Goal: Task Accomplishment & Management: Complete application form

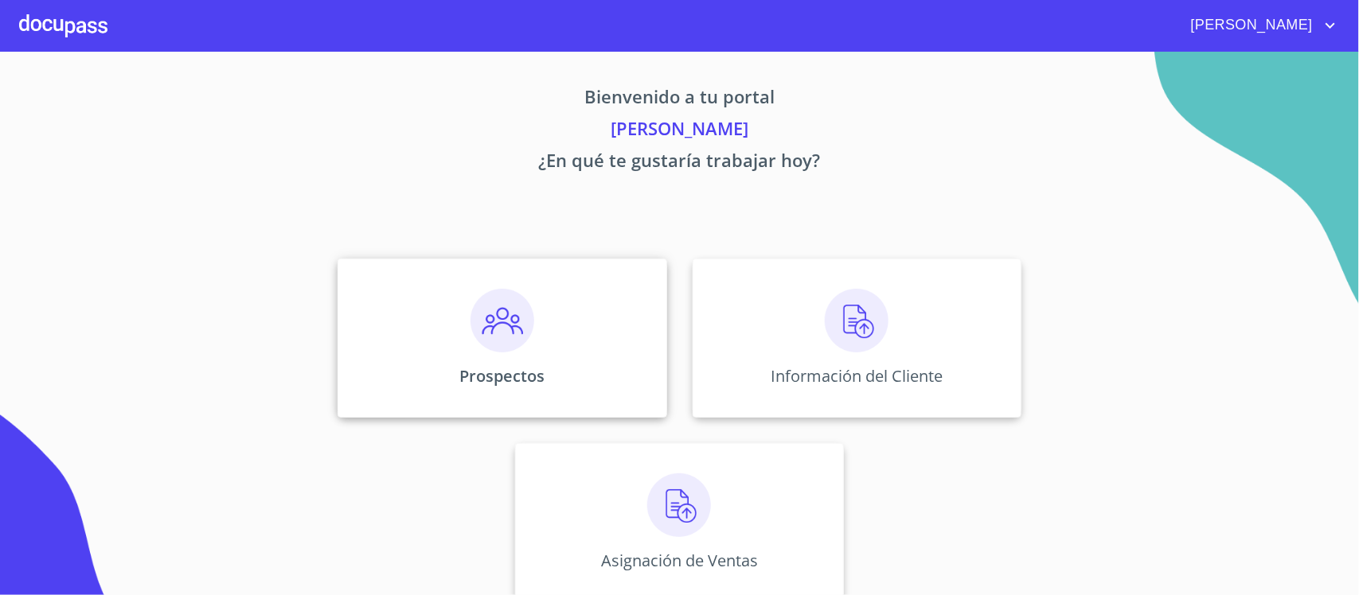
click at [499, 323] on img at bounding box center [502, 321] width 64 height 64
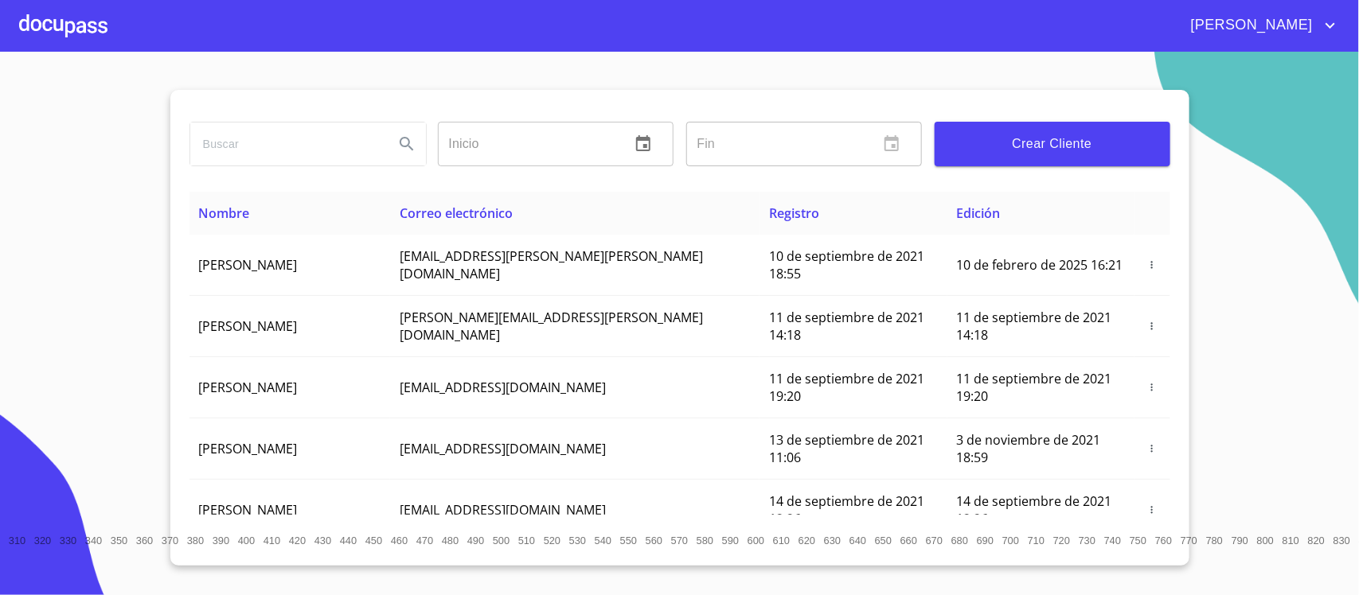
click at [44, 25] on div at bounding box center [63, 25] width 88 height 51
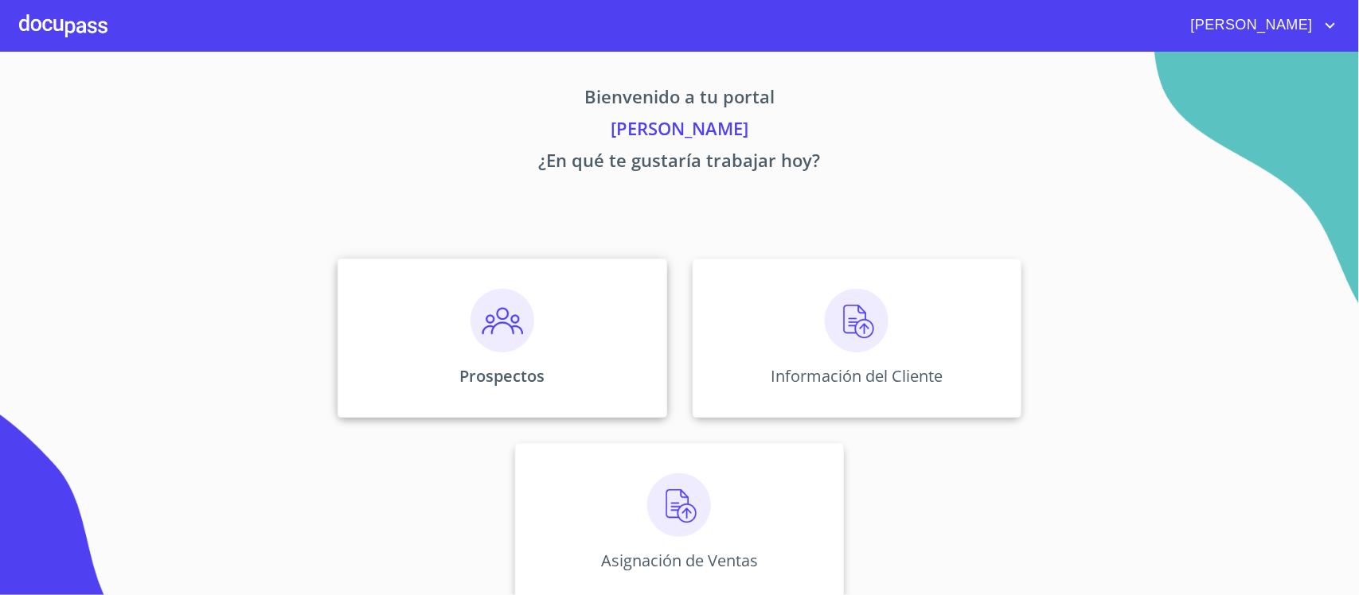
click at [502, 304] on img at bounding box center [502, 321] width 64 height 64
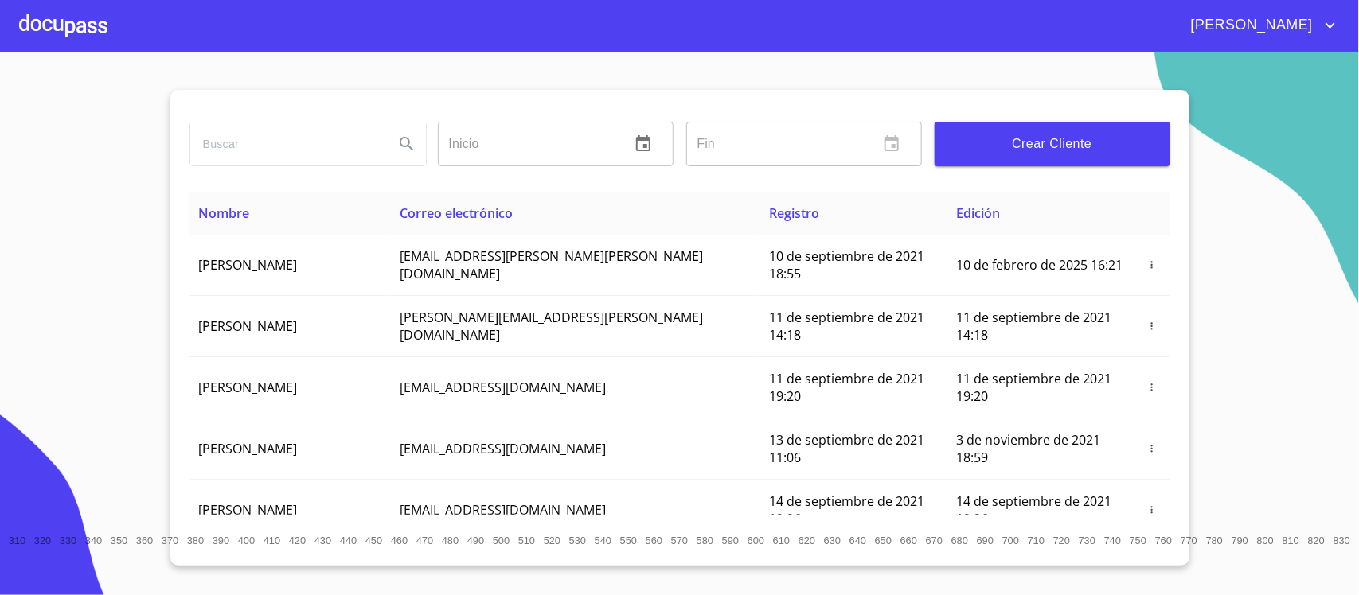
click at [1072, 138] on span "Crear Cliente" at bounding box center [1052, 144] width 210 height 22
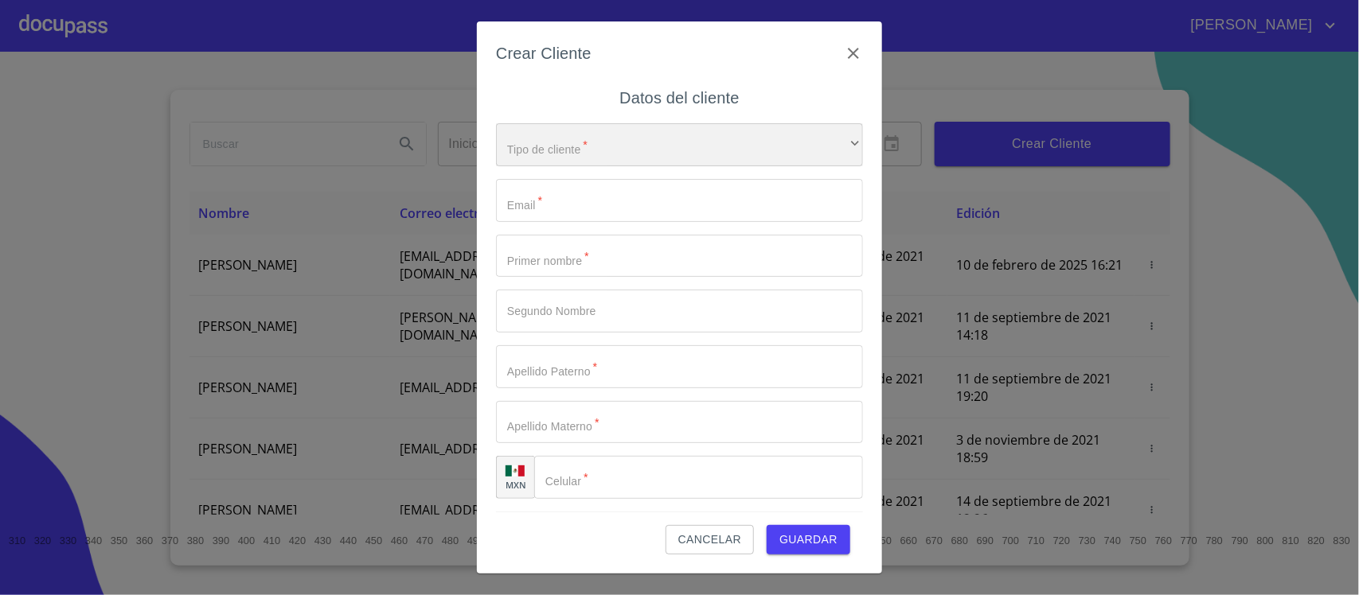
click at [687, 148] on div "​" at bounding box center [679, 144] width 367 height 43
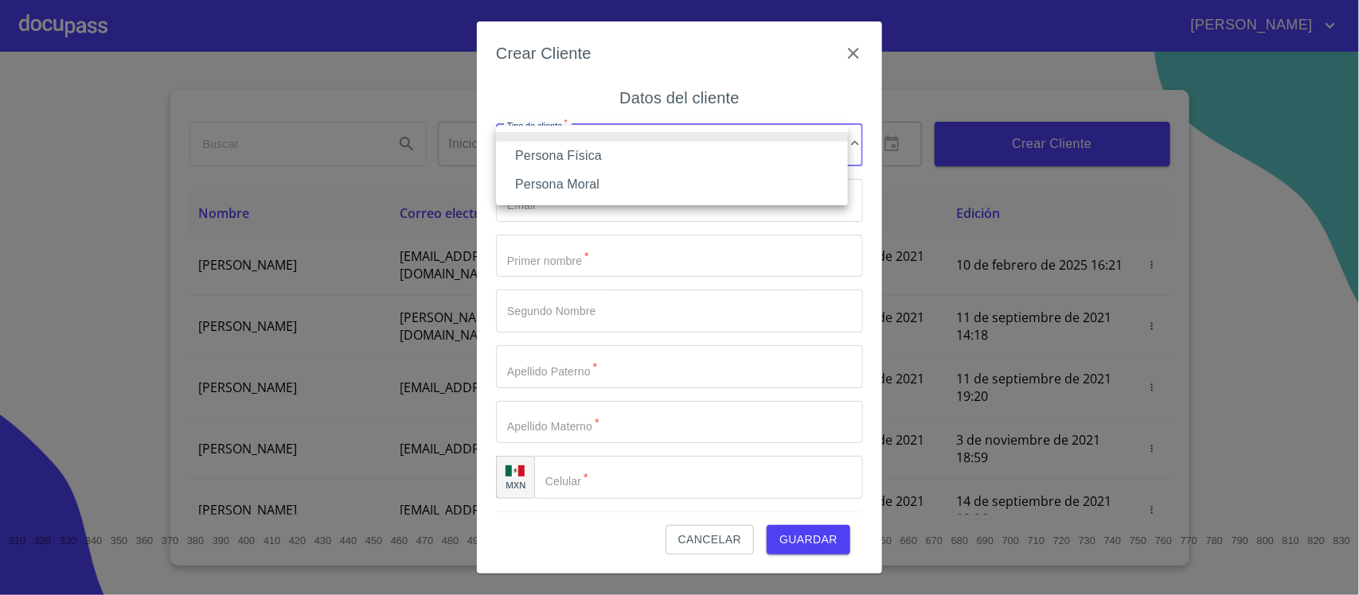
click at [633, 159] on li "Persona Física" at bounding box center [672, 156] width 352 height 29
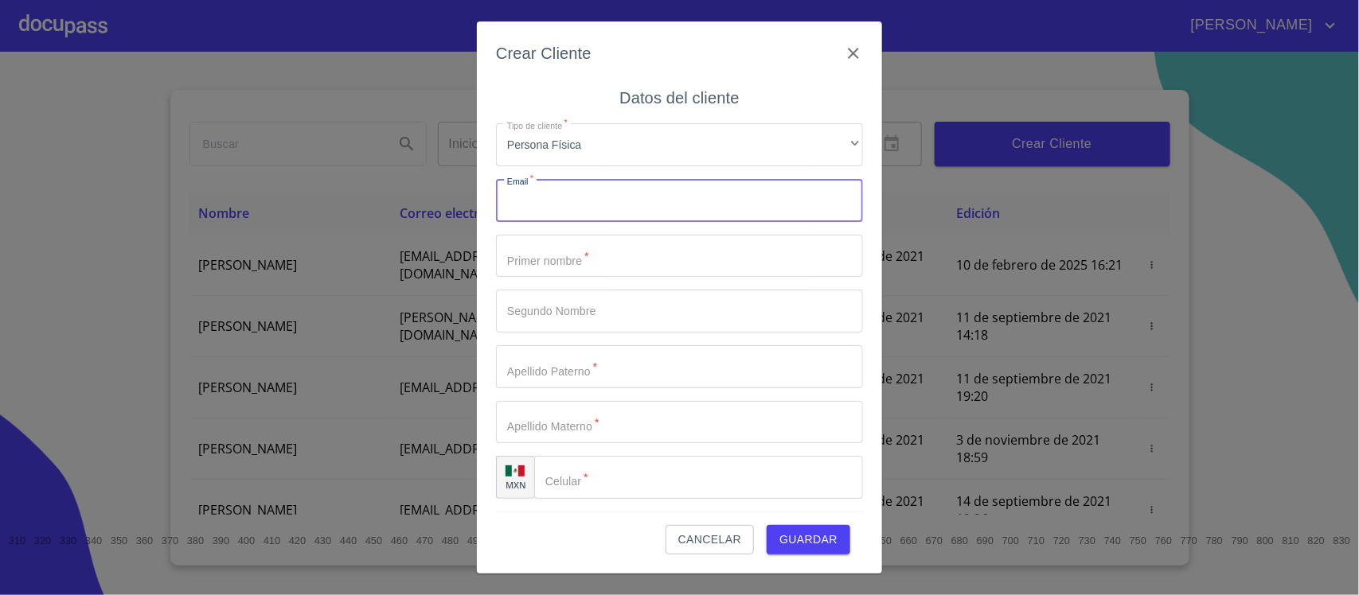
click at [618, 193] on input "Tipo de cliente   *" at bounding box center [679, 200] width 367 height 43
paste input "para facturar"
type input "para facturar"
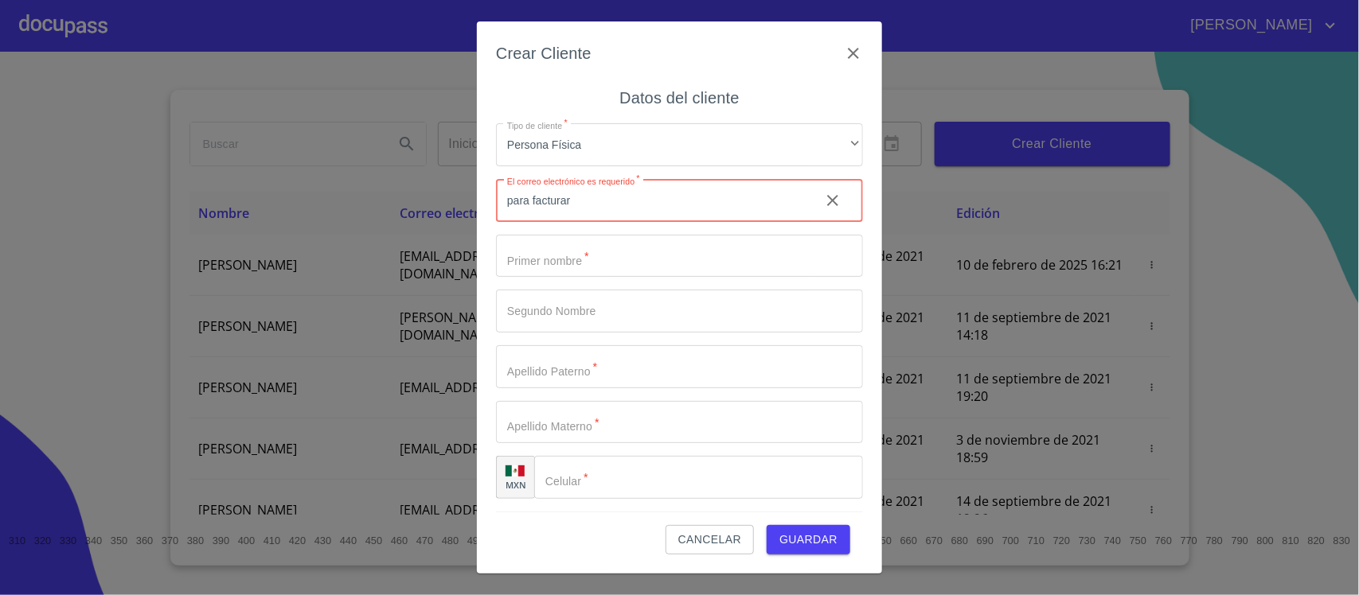
drag, startPoint x: 602, startPoint y: 197, endPoint x: 463, endPoint y: 191, distance: 138.6
click at [463, 191] on div "Crear Cliente Datos del cliente Tipo de cliente   * Persona Física ​ El correo …" at bounding box center [679, 297] width 1359 height 595
paste input "[EMAIL_ADDRESS][DOMAIN_NAME]"
type input "[EMAIL_ADDRESS][DOMAIN_NAME]"
click at [627, 264] on input "Tipo de cliente   *" at bounding box center [679, 256] width 367 height 43
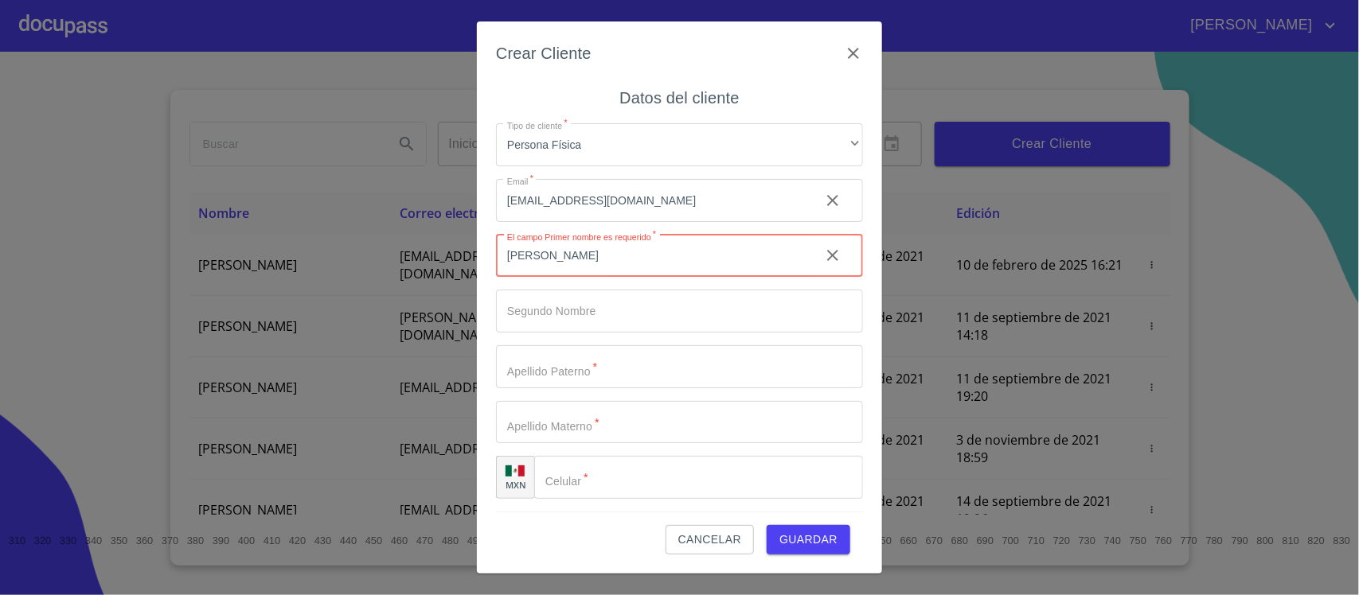
type input "[PERSON_NAME]"
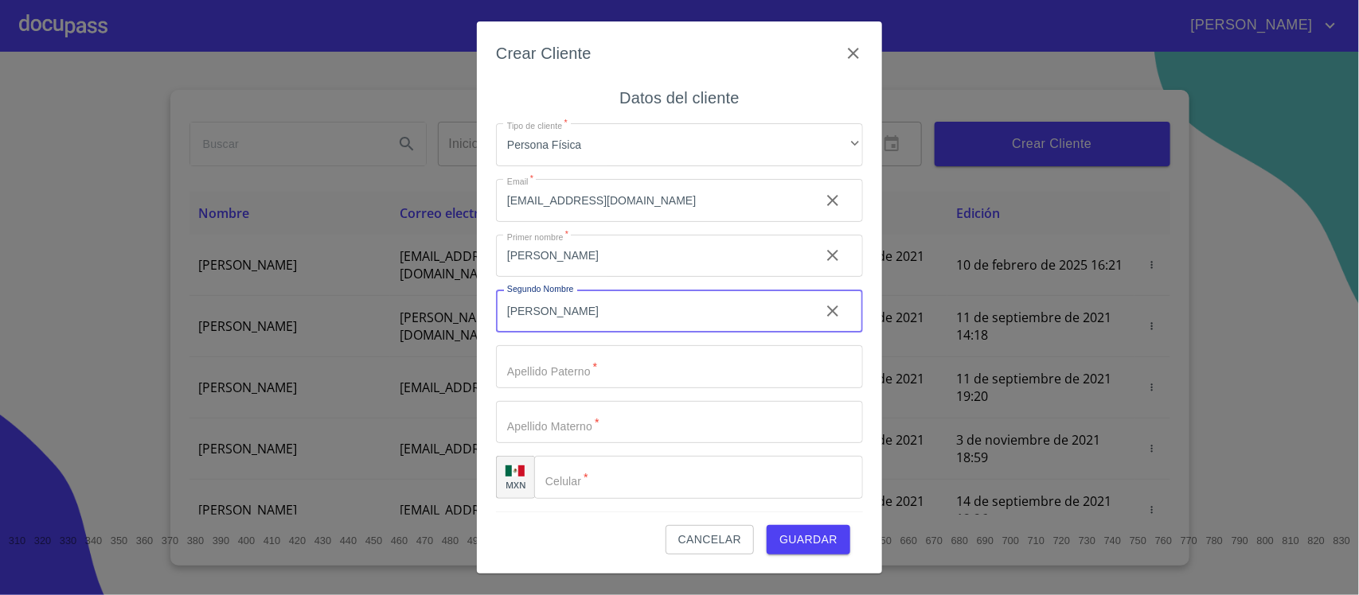
type input "[PERSON_NAME]"
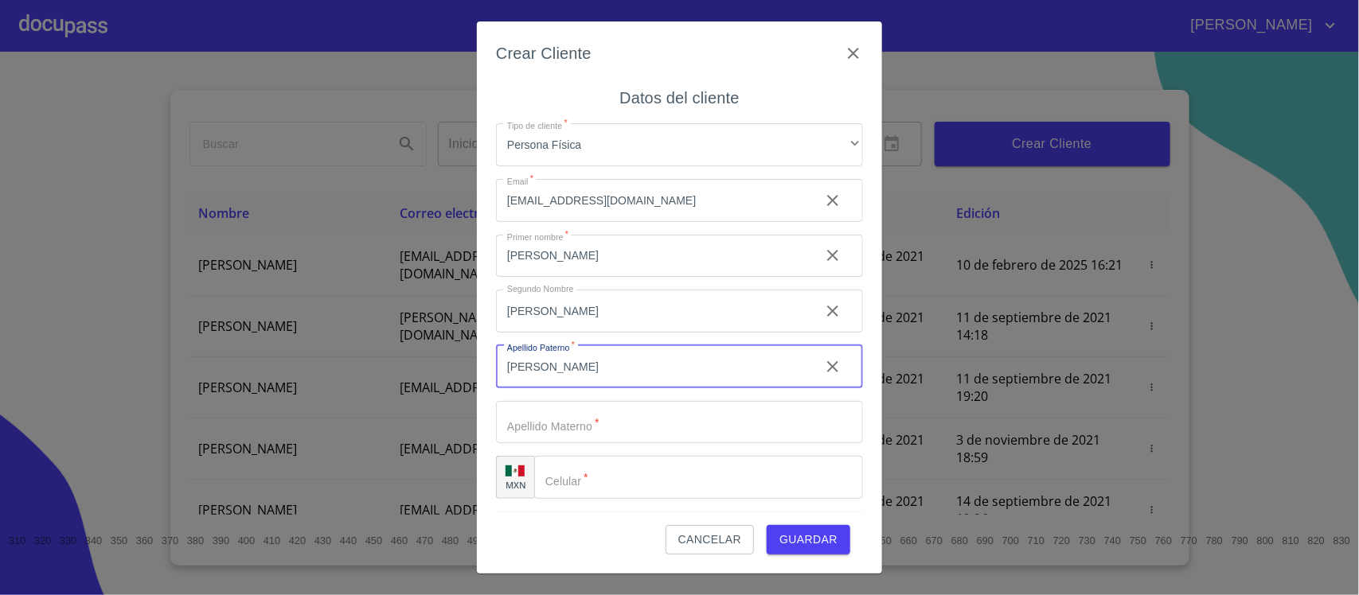
type input "[PERSON_NAME]"
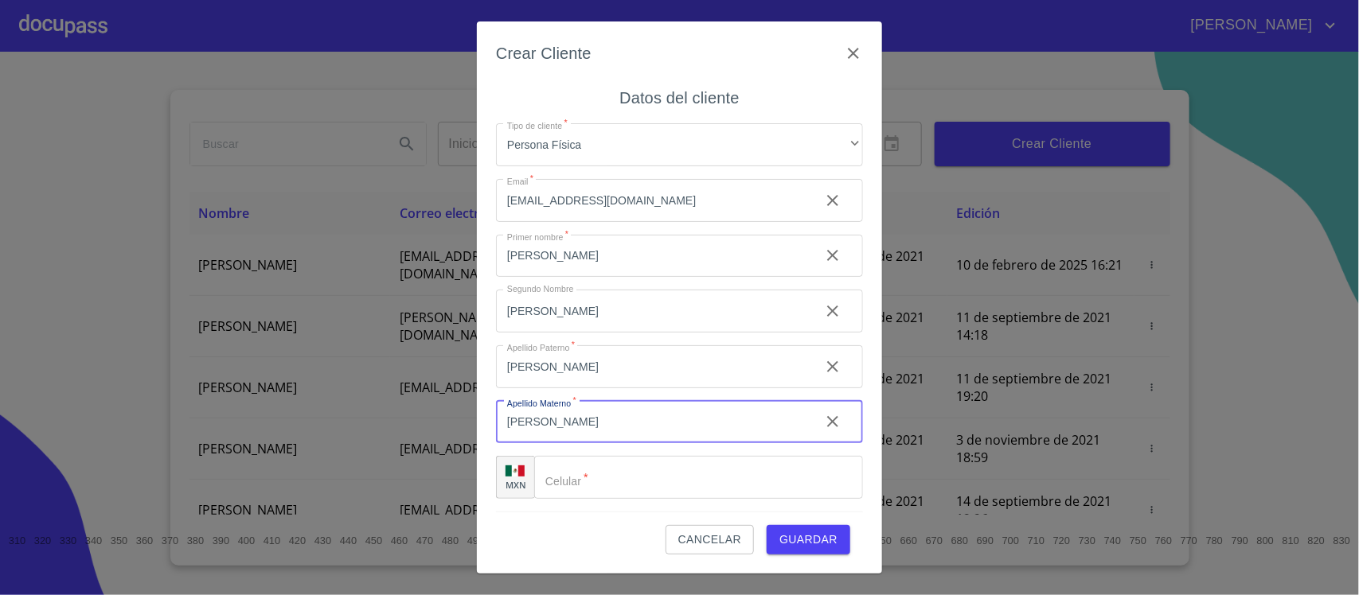
type input "[PERSON_NAME]"
click at [719, 482] on input "Tipo de cliente   *" at bounding box center [698, 477] width 329 height 43
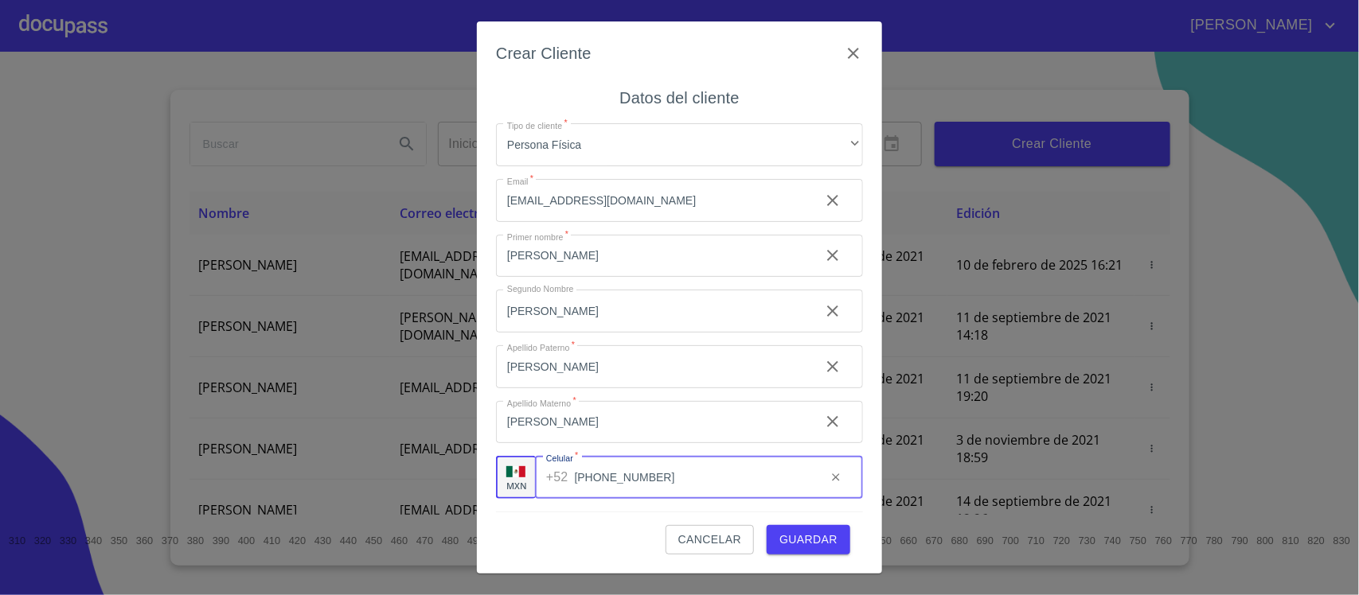
type input "[PHONE_NUMBER]"
click at [816, 538] on span "Guardar" at bounding box center [808, 540] width 58 height 20
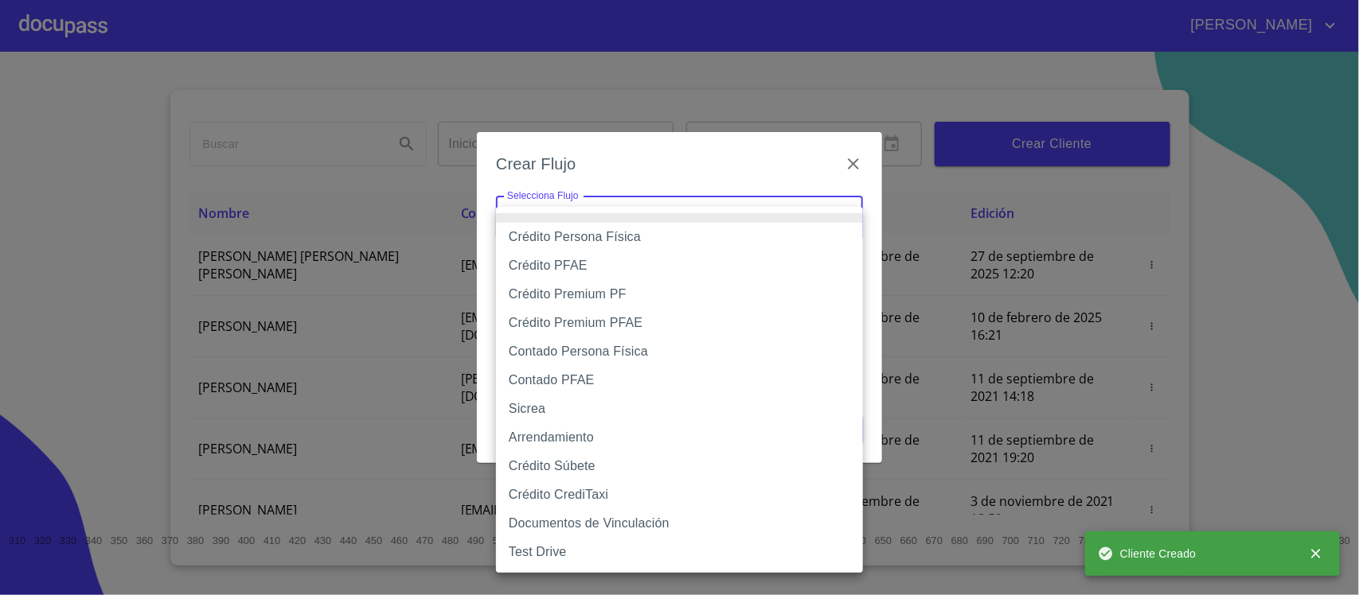
click at [776, 207] on body "[PERSON_NAME] ​ Fin ​ Crear Cliente Nombre Correo electrónico Registro Edición …" at bounding box center [679, 297] width 1359 height 595
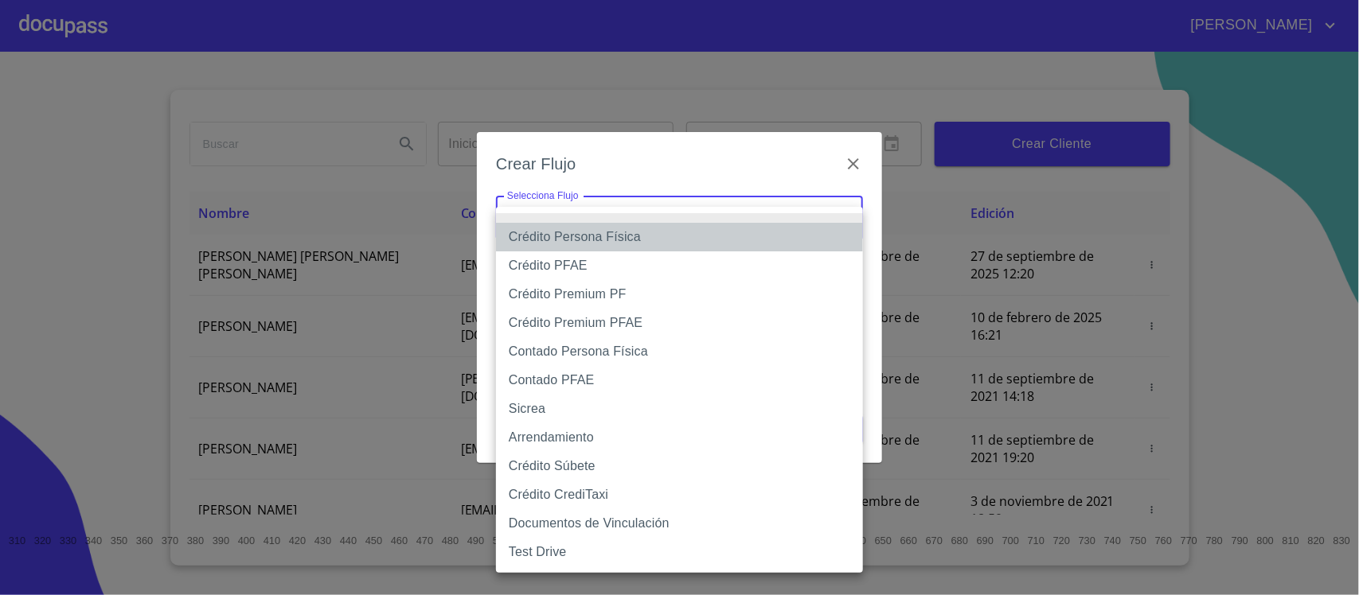
click at [589, 236] on li "Crédito Persona Física" at bounding box center [679, 237] width 367 height 29
type input "6009fb3c7d1714eb8809aa97"
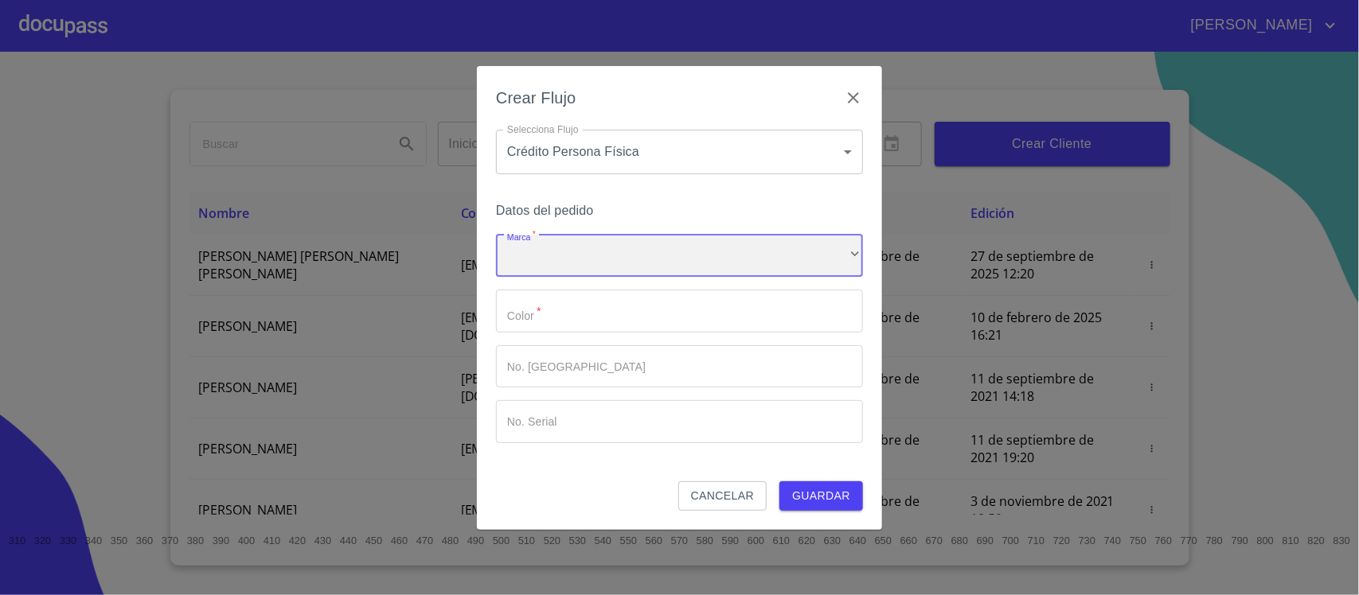
click at [566, 253] on div "​" at bounding box center [679, 256] width 367 height 43
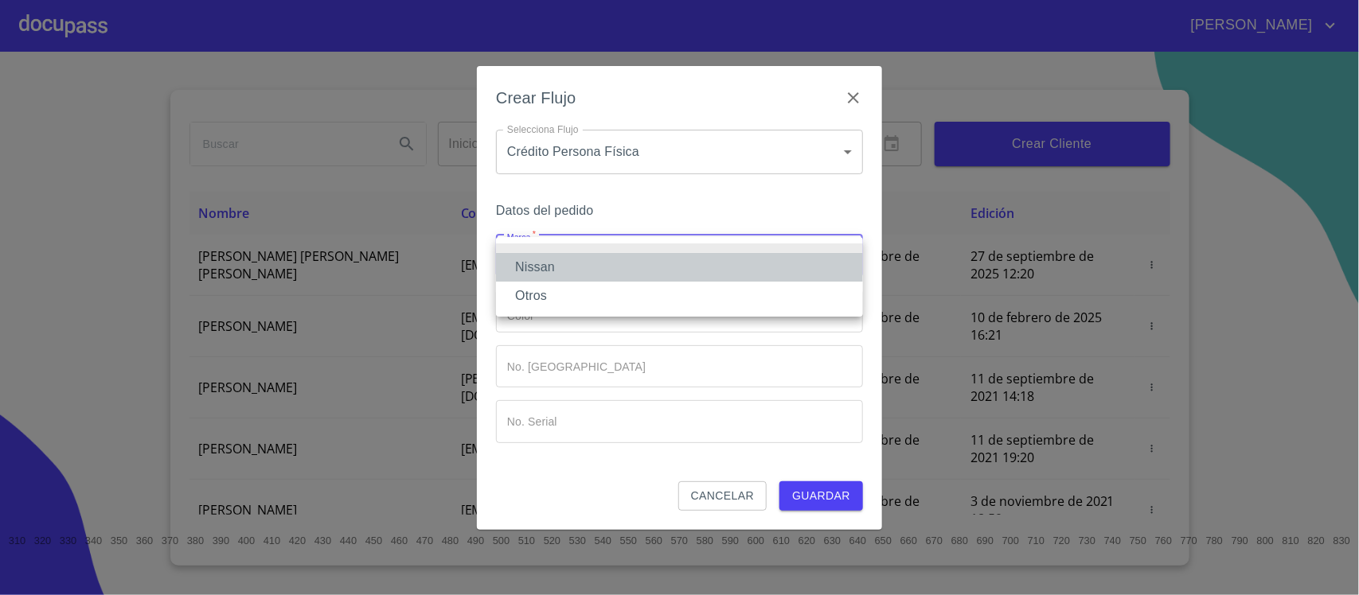
click at [546, 267] on li "Nissan" at bounding box center [679, 267] width 367 height 29
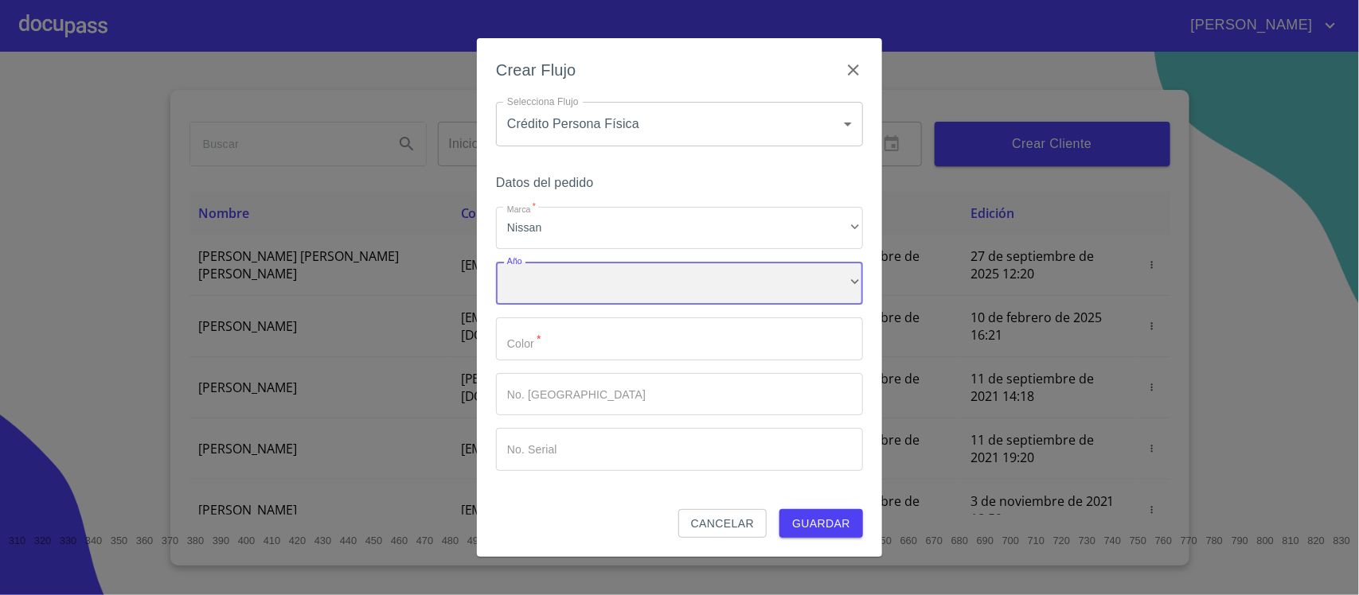
click at [555, 285] on div "​" at bounding box center [679, 283] width 367 height 43
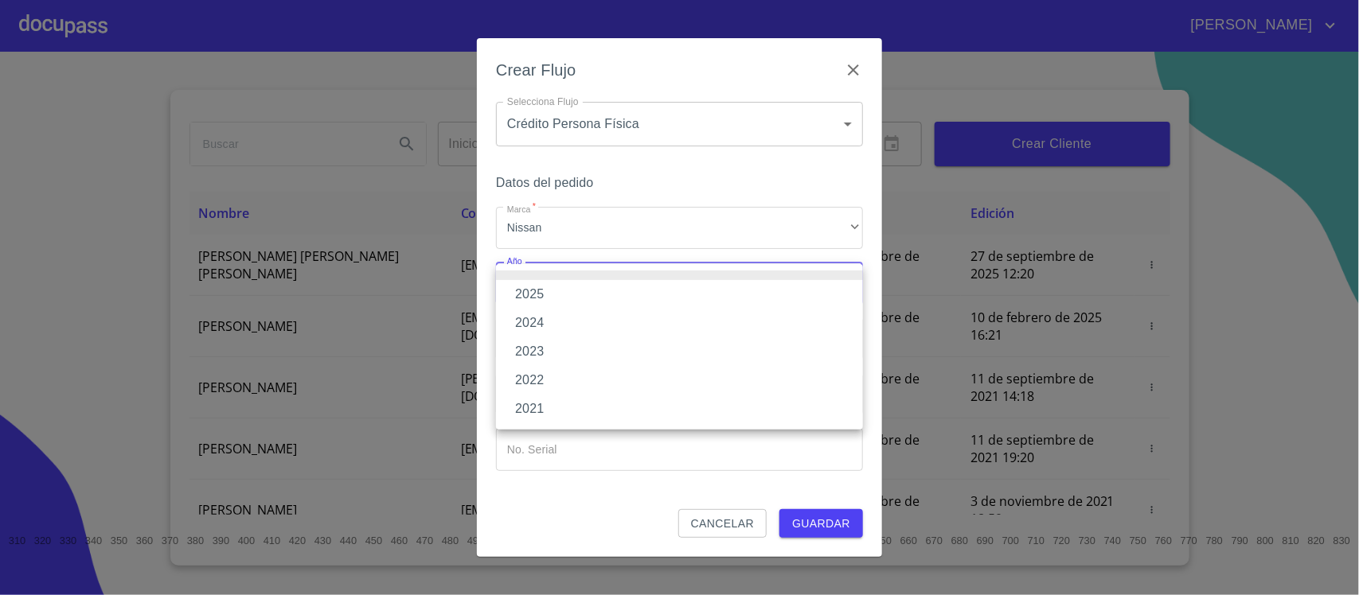
click at [543, 289] on li "2025" at bounding box center [679, 294] width 367 height 29
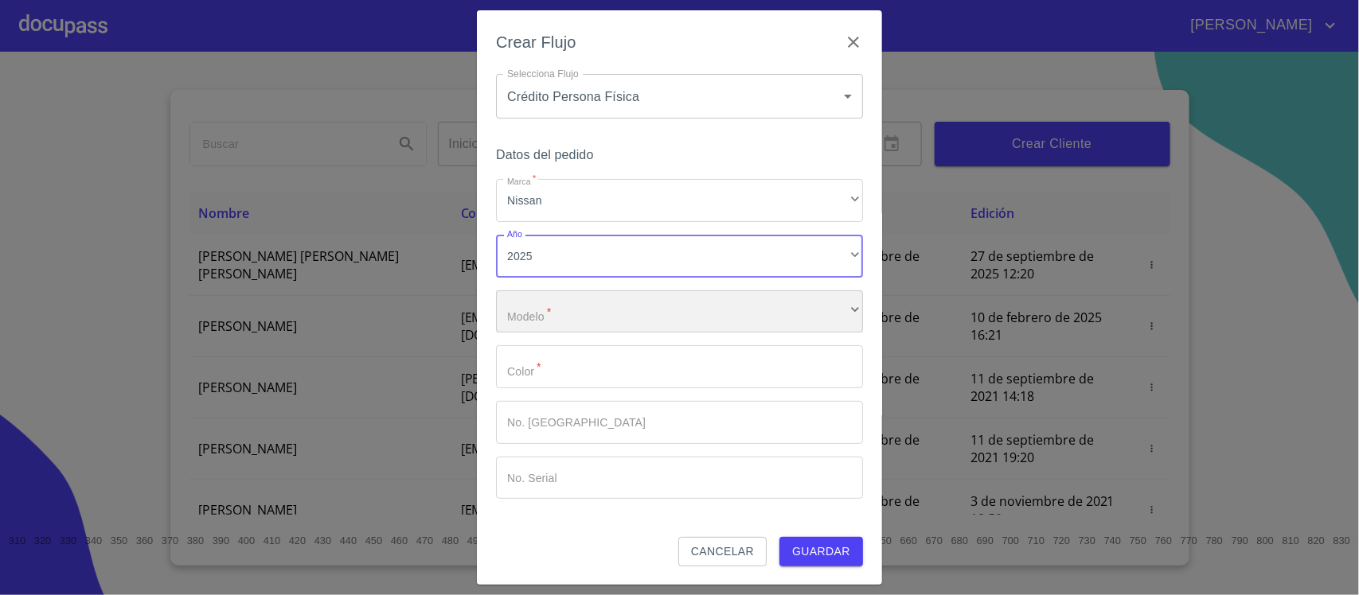
click at [543, 314] on div "​" at bounding box center [679, 312] width 367 height 43
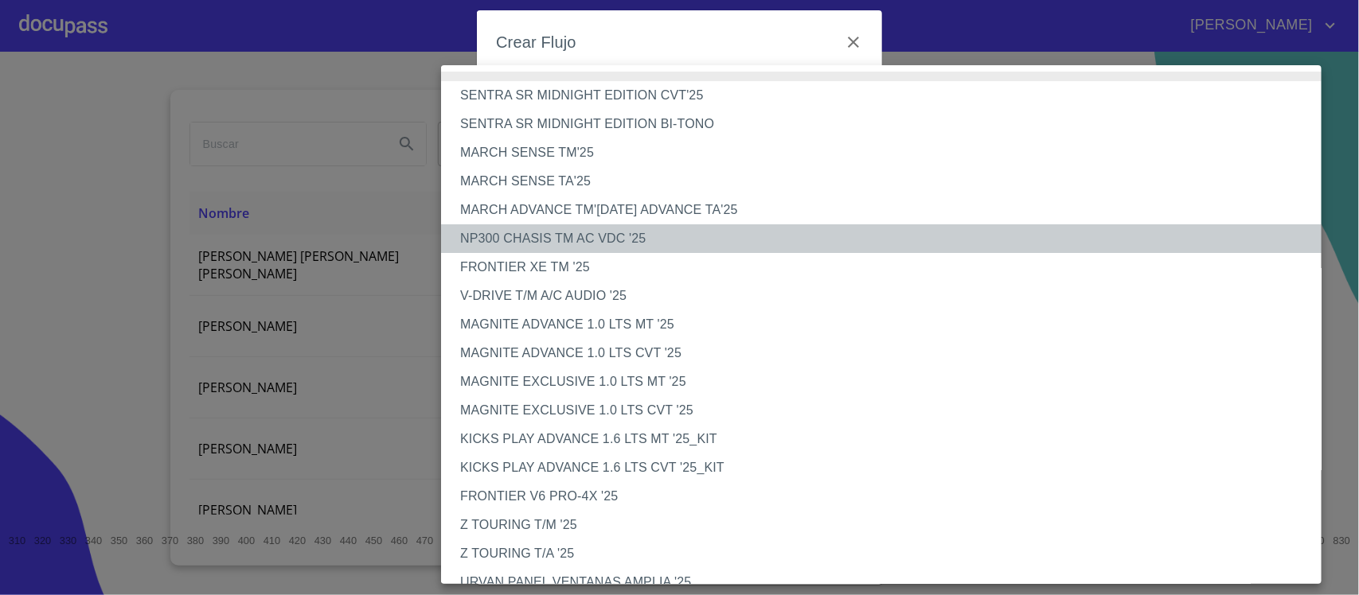
click at [567, 232] on li "NP300 CHASIS TM AC VDC '25" at bounding box center [889, 239] width 896 height 29
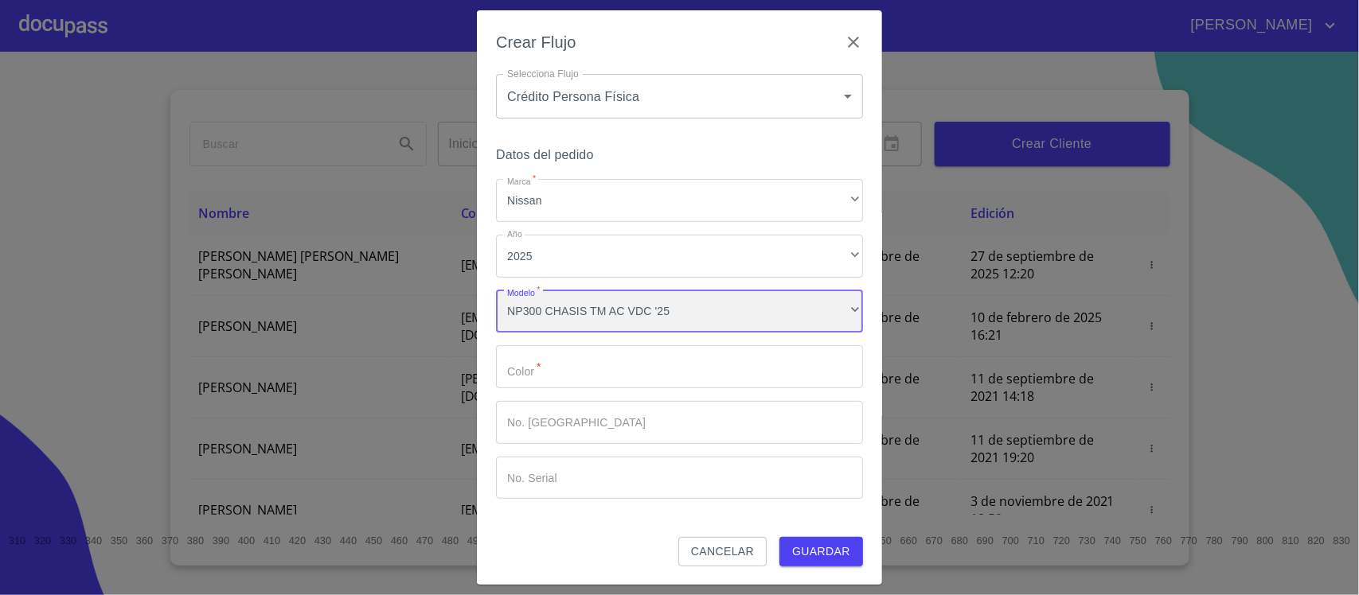
click at [597, 321] on div "NP300 CHASIS TM AC VDC '25" at bounding box center [679, 312] width 367 height 43
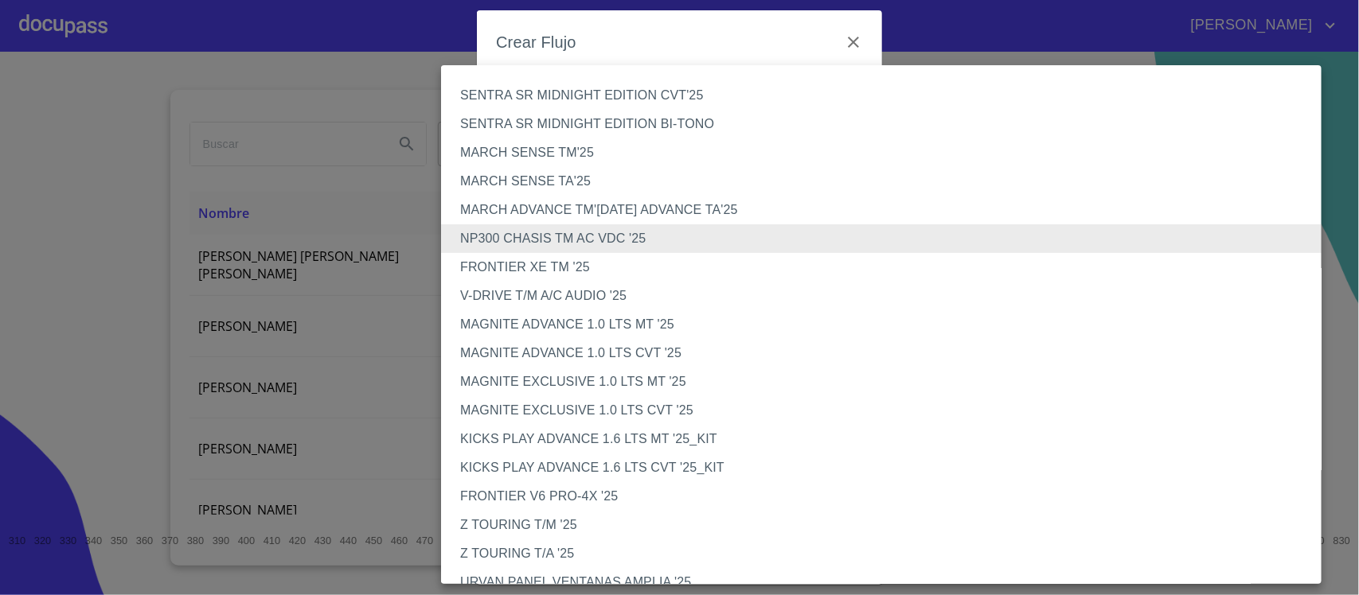
click at [570, 243] on li "NP300 CHASIS TM AC VDC '25" at bounding box center [889, 239] width 896 height 29
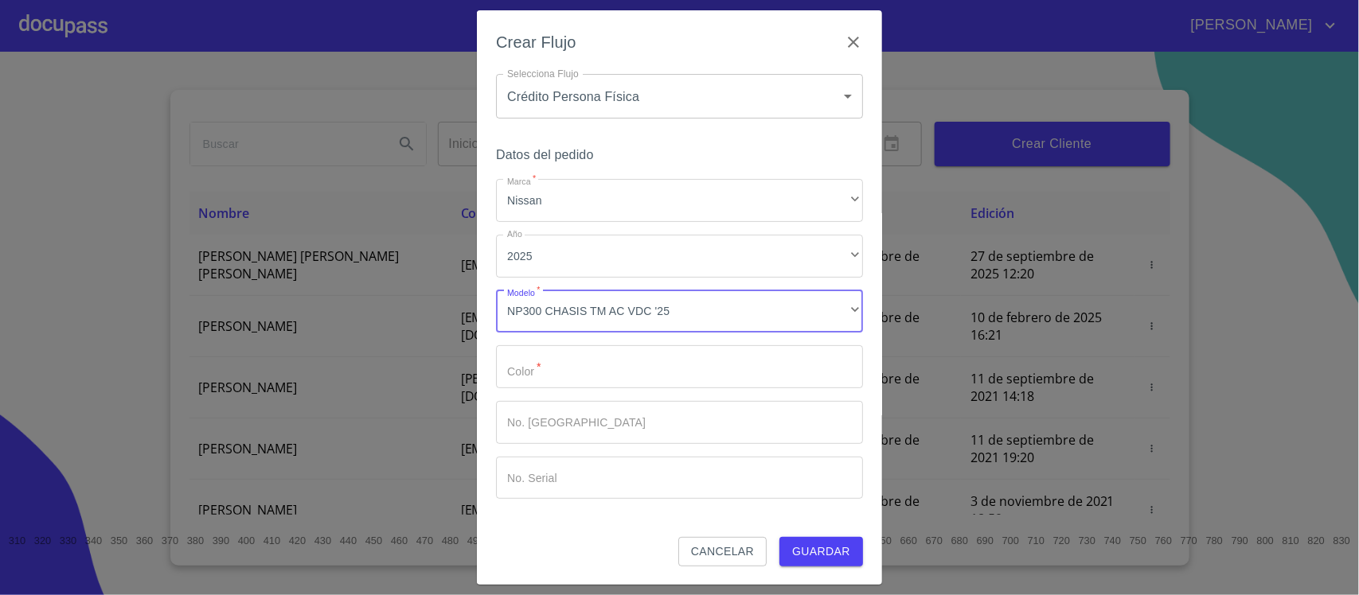
click at [528, 366] on input "Marca   *" at bounding box center [679, 367] width 367 height 43
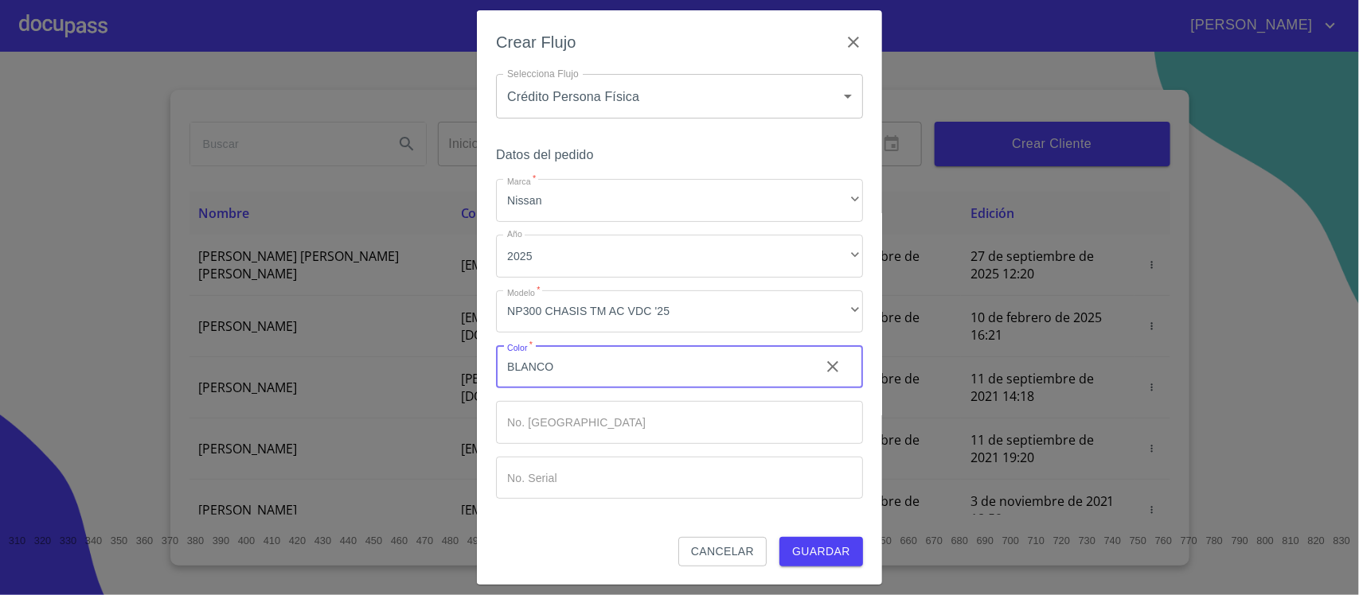
type input "BLANCO"
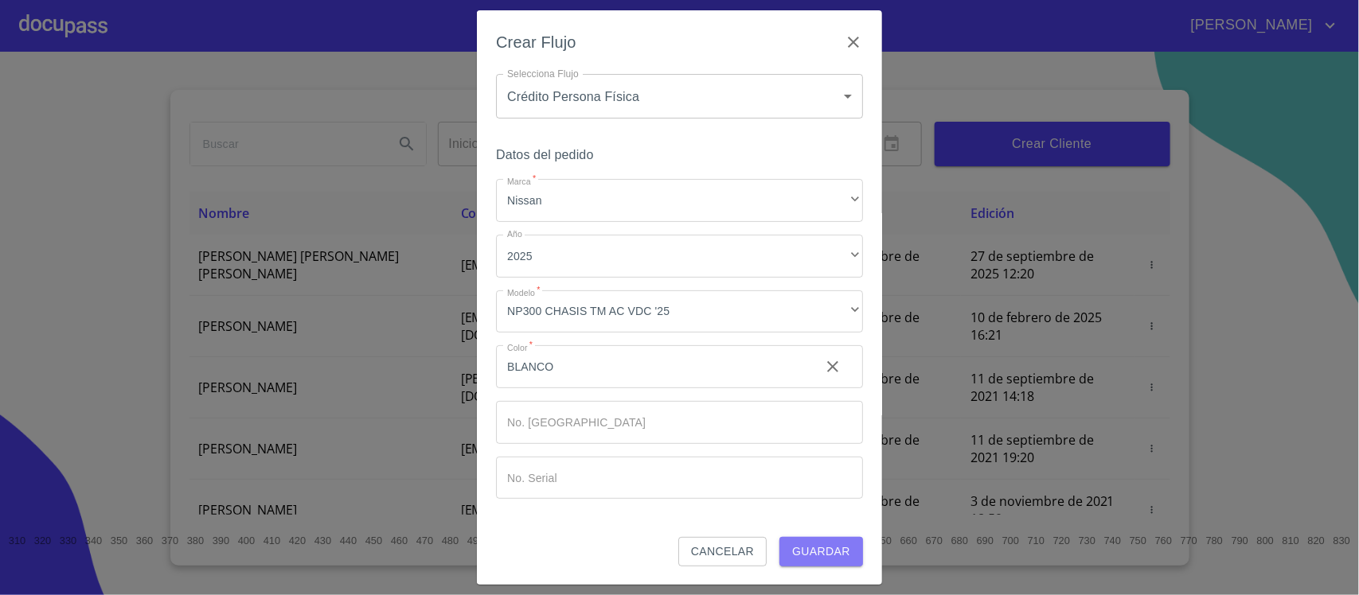
click at [809, 551] on span "Guardar" at bounding box center [821, 552] width 58 height 20
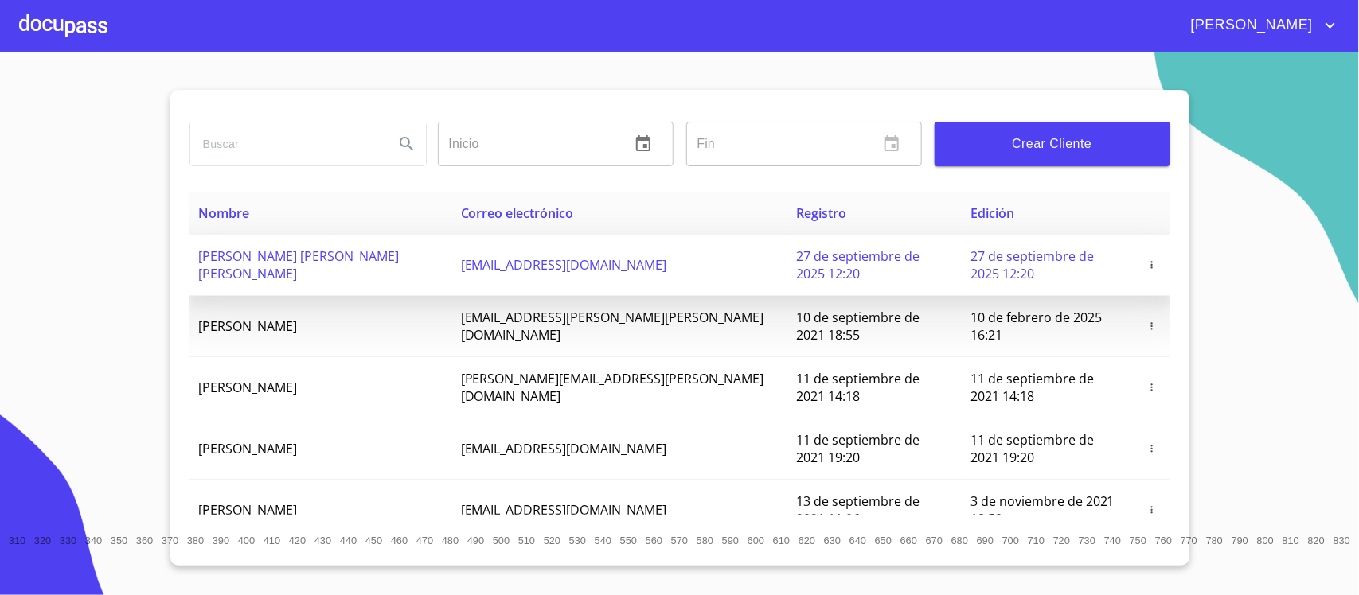
click at [350, 251] on span "[PERSON_NAME] [PERSON_NAME] [PERSON_NAME]" at bounding box center [299, 265] width 201 height 35
click at [291, 256] on span "[PERSON_NAME] [PERSON_NAME] [PERSON_NAME]" at bounding box center [299, 265] width 201 height 35
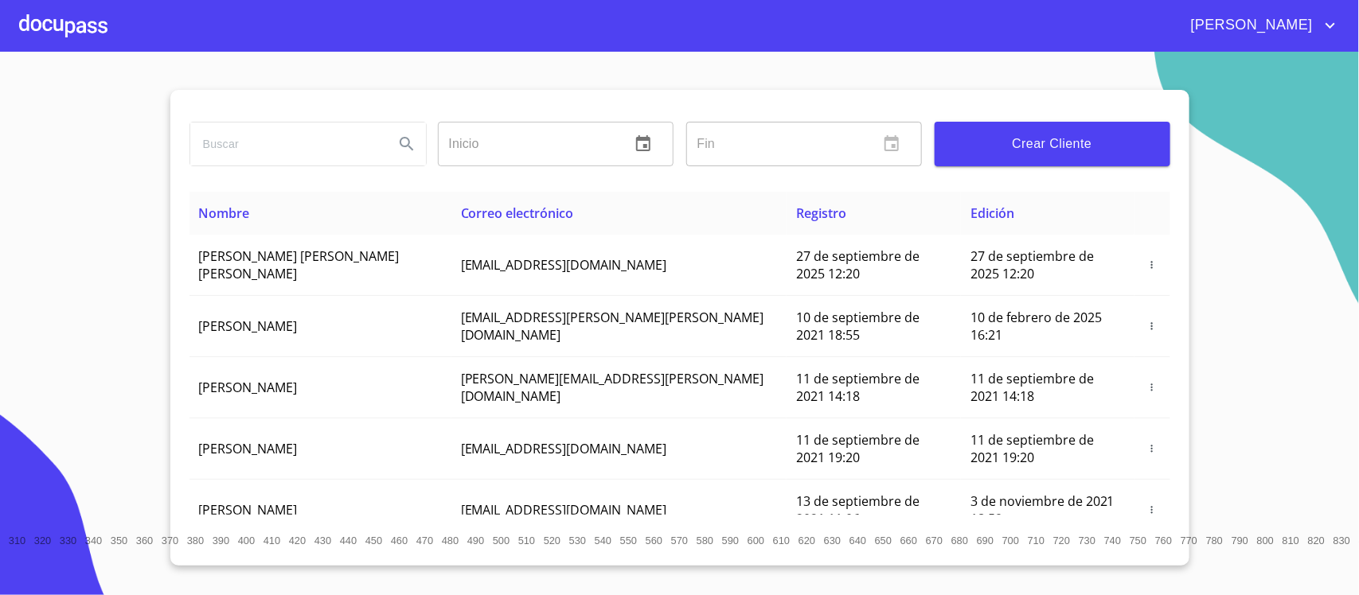
click at [33, 29] on div at bounding box center [63, 25] width 88 height 51
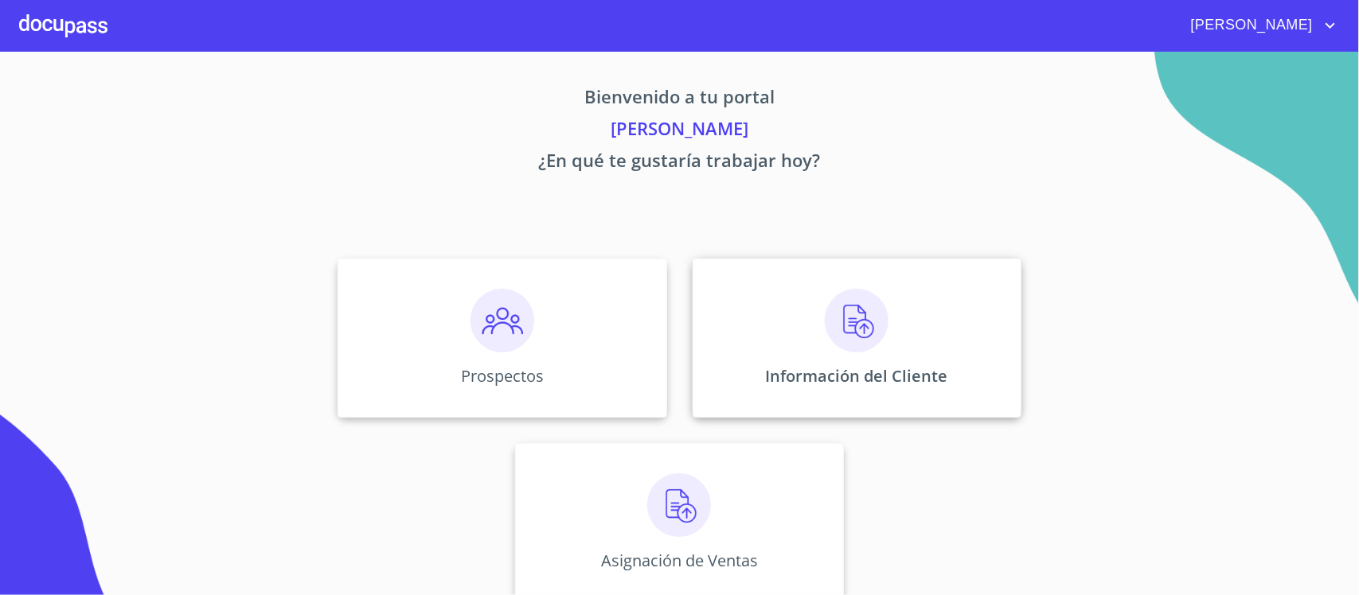
click at [802, 315] on div "Información del Cliente" at bounding box center [857, 338] width 329 height 159
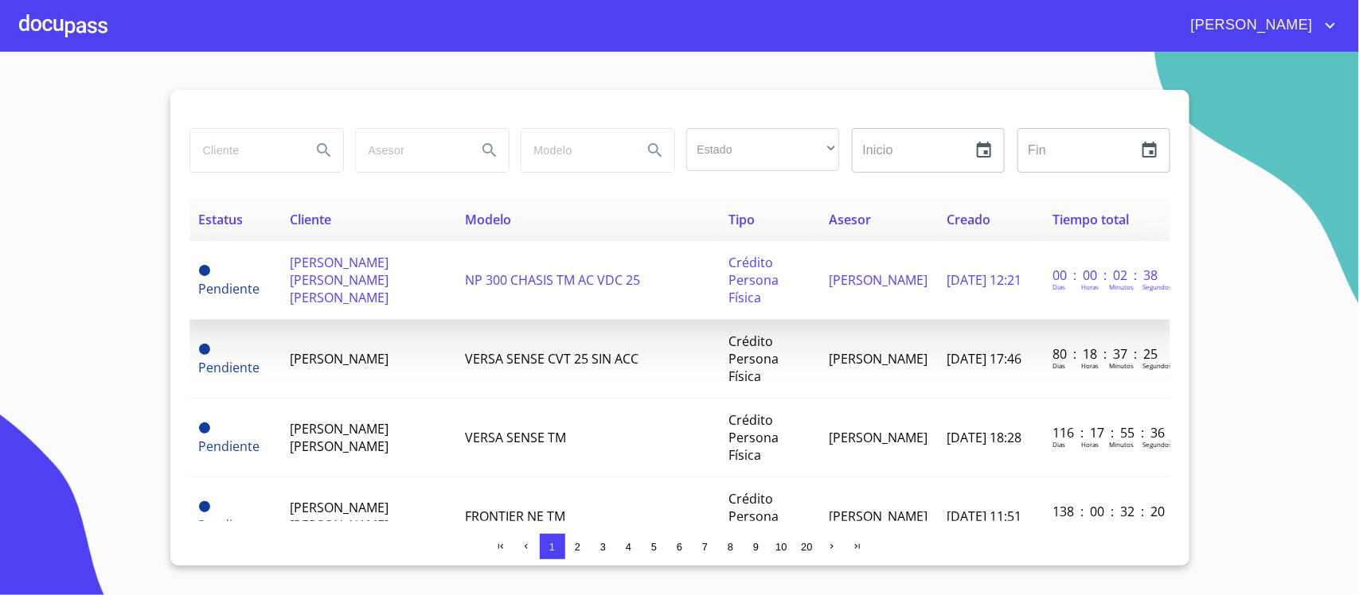
click at [352, 284] on span "[PERSON_NAME] [PERSON_NAME] [PERSON_NAME]" at bounding box center [339, 280] width 99 height 53
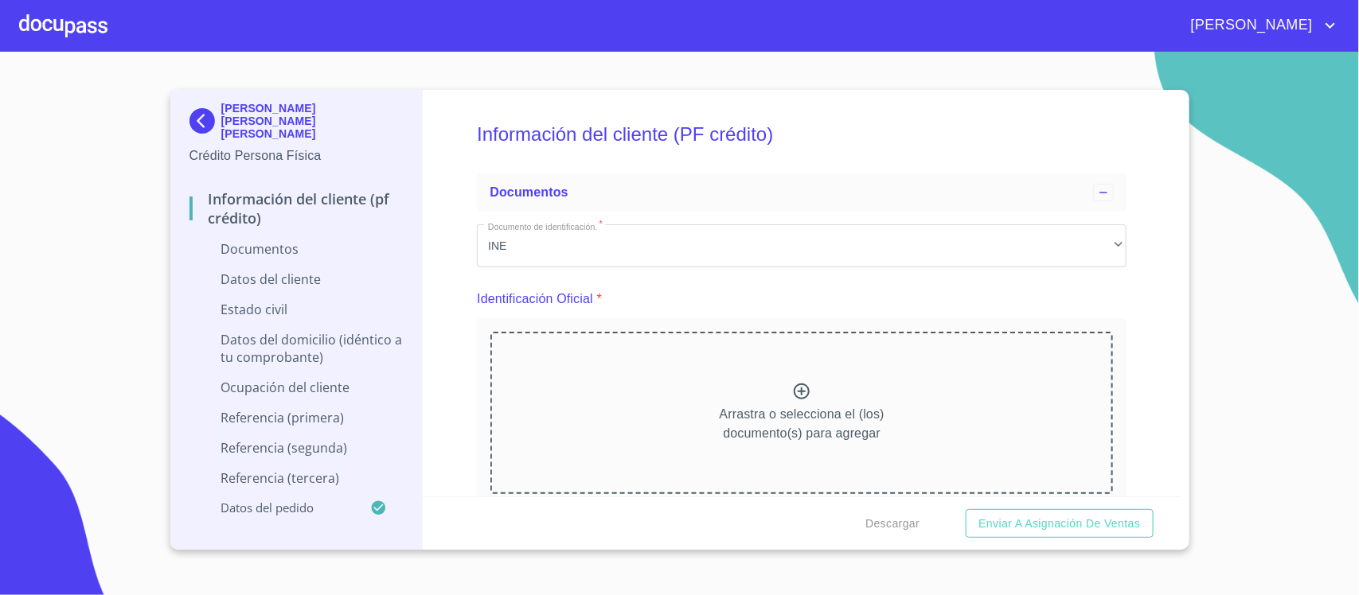
click at [1141, 209] on div "Información del cliente (PF crédito) Documentos Documento de identificación.   …" at bounding box center [802, 293] width 759 height 407
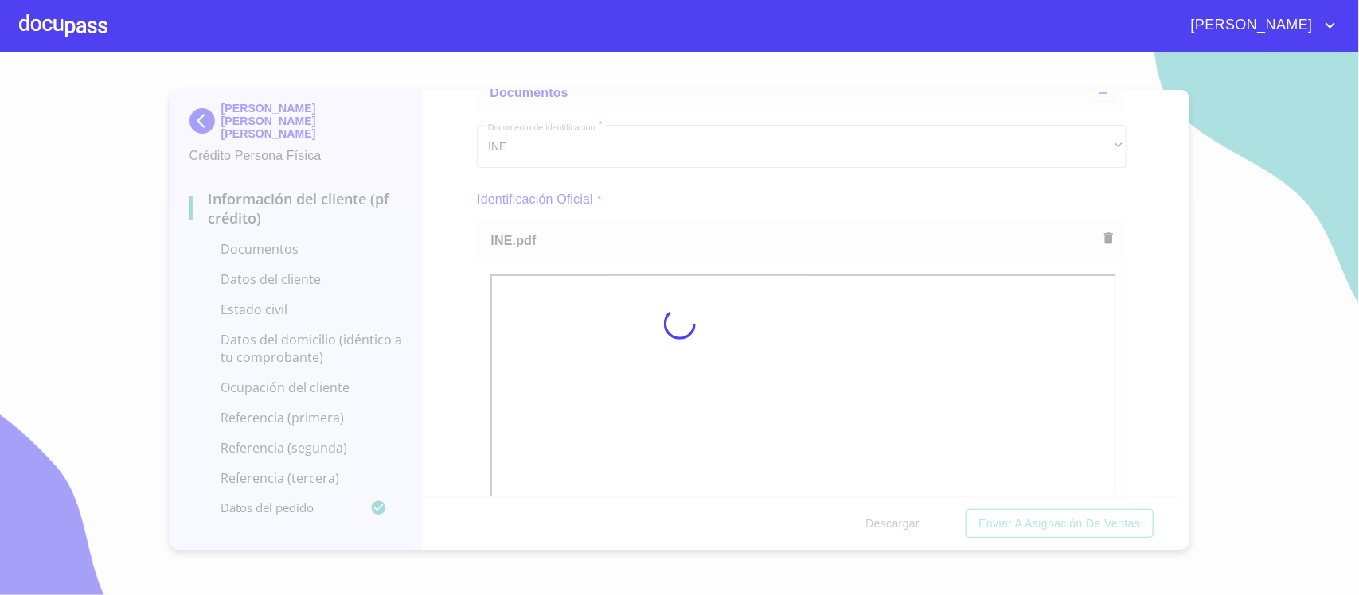
click at [1127, 283] on div at bounding box center [679, 324] width 1359 height 544
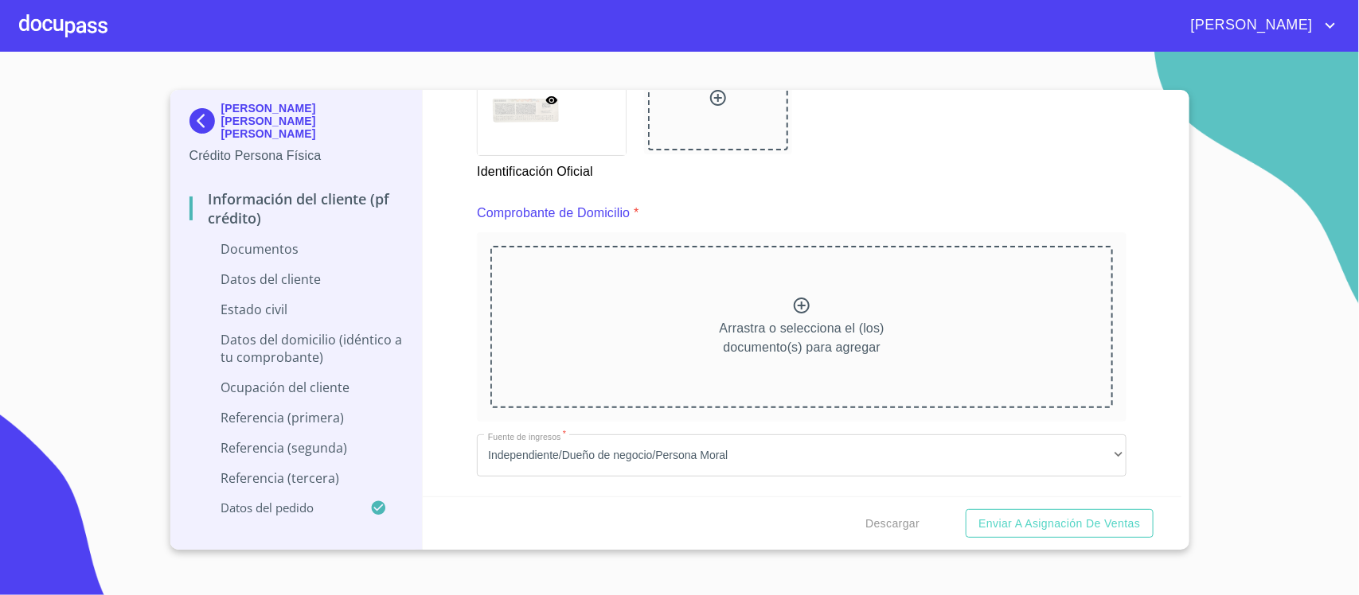
scroll to position [796, 0]
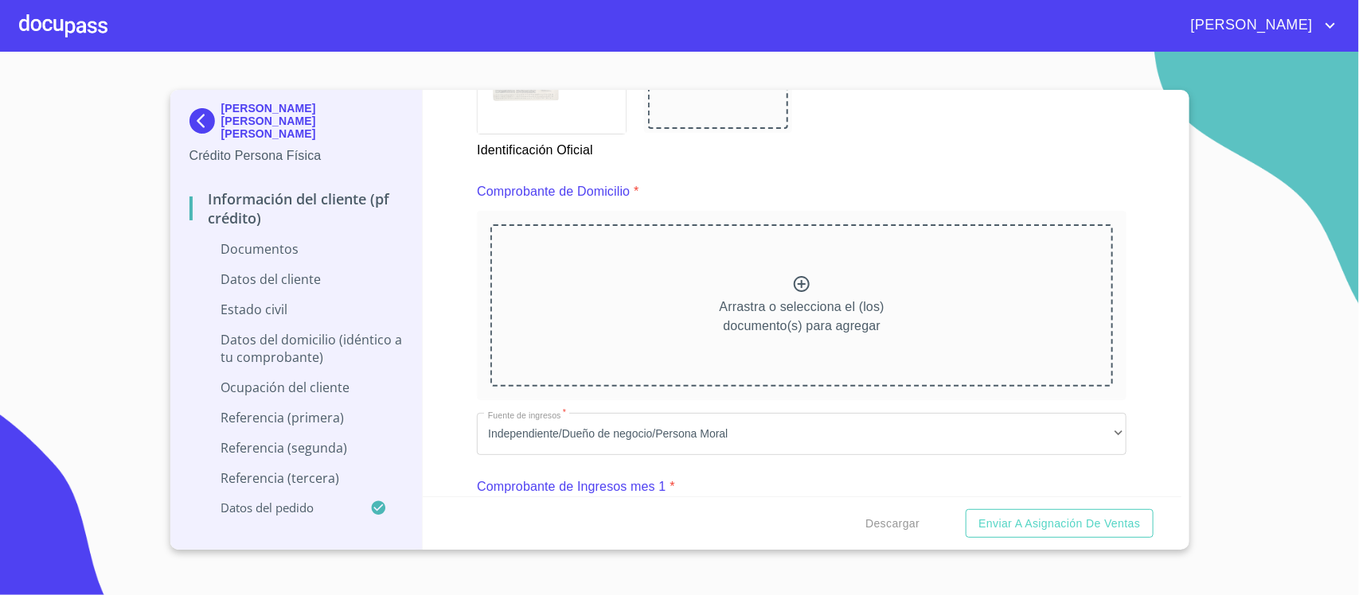
click at [1140, 314] on div "Información del cliente (PF crédito) Documentos Documento de identificación.   …" at bounding box center [802, 293] width 759 height 407
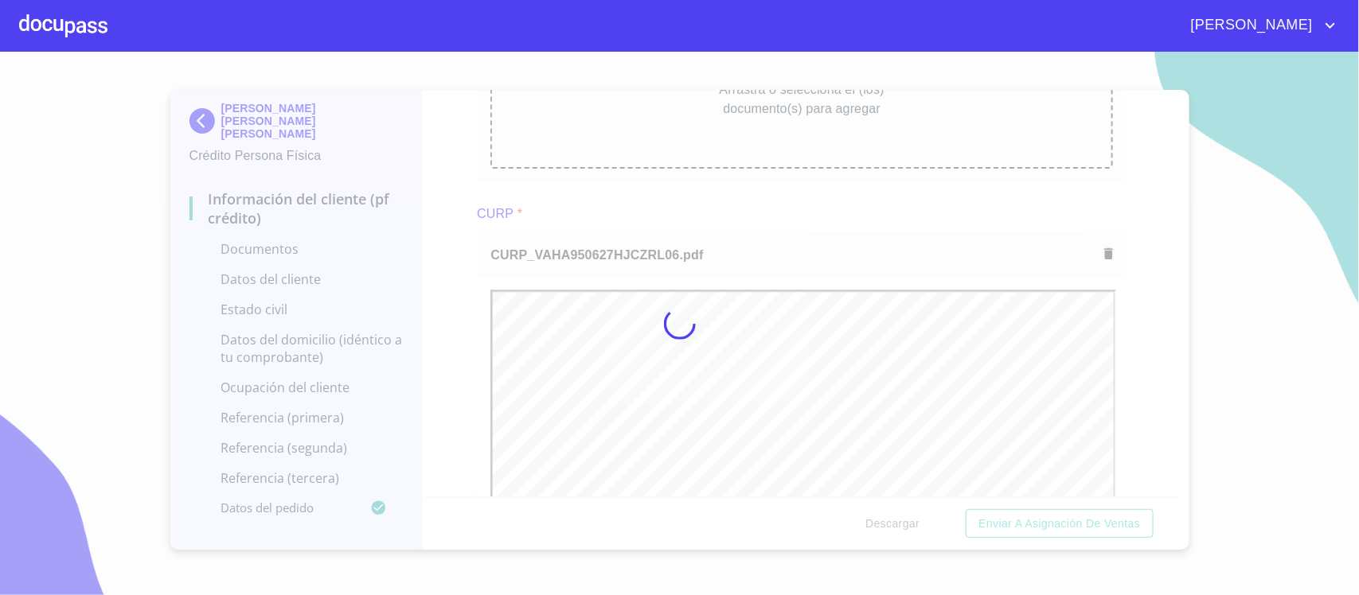
scroll to position [0, 0]
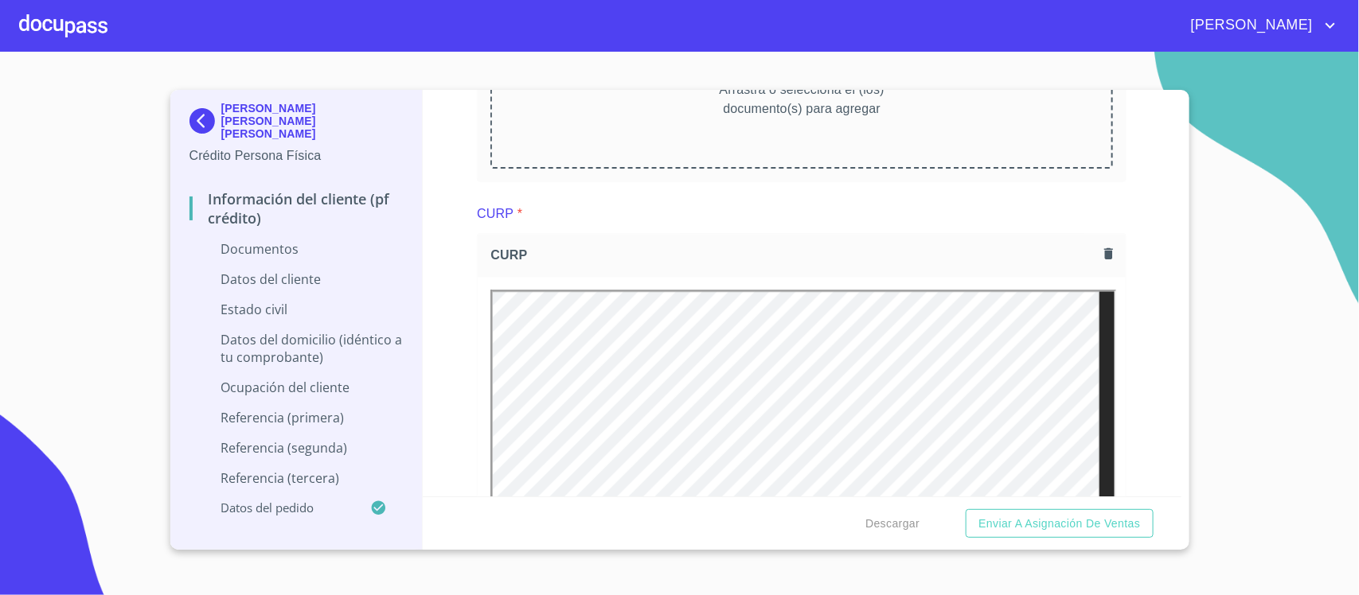
click at [1130, 371] on div "Información del cliente (PF crédito) Documentos Documento de identificación.   …" at bounding box center [802, 293] width 759 height 407
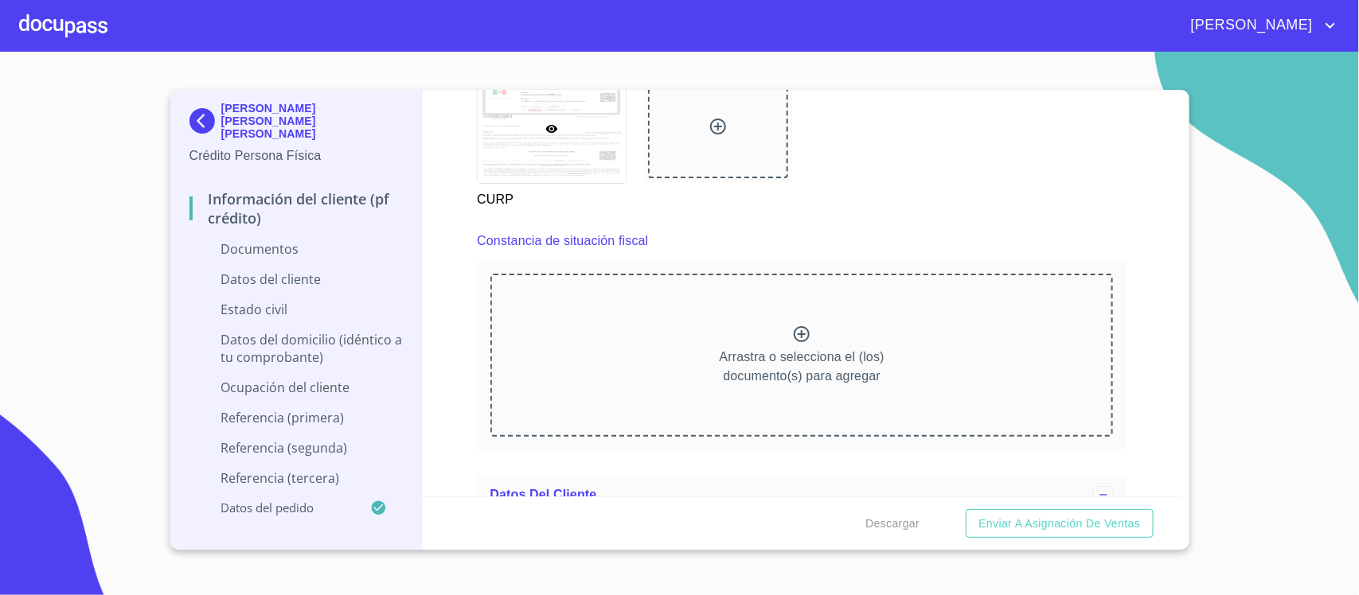
scroll to position [2488, 0]
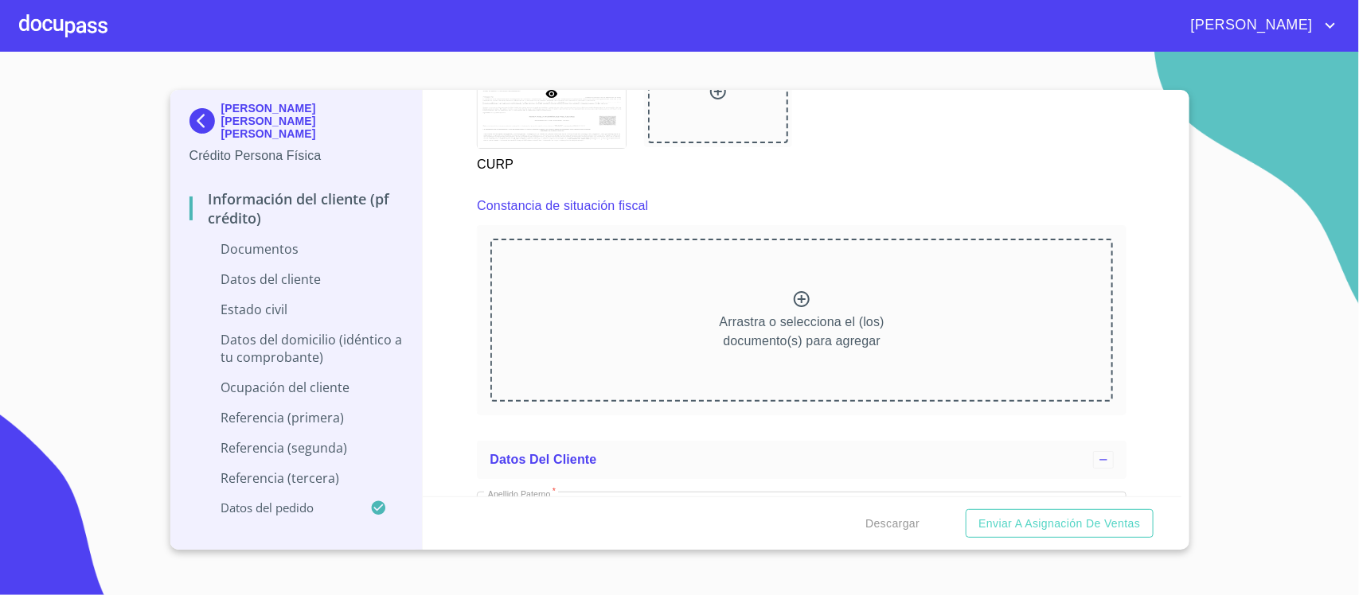
click at [1135, 267] on div "Información del cliente (PF crédito) Documentos Documento de identificación.   …" at bounding box center [802, 293] width 759 height 407
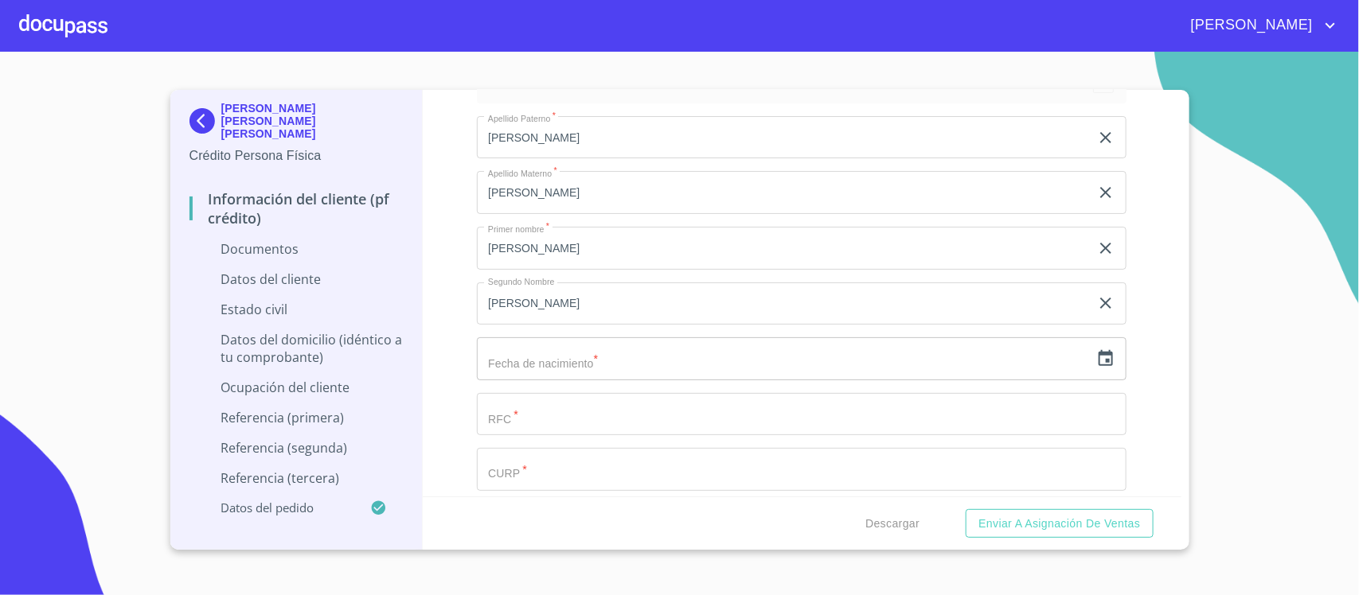
scroll to position [2886, 0]
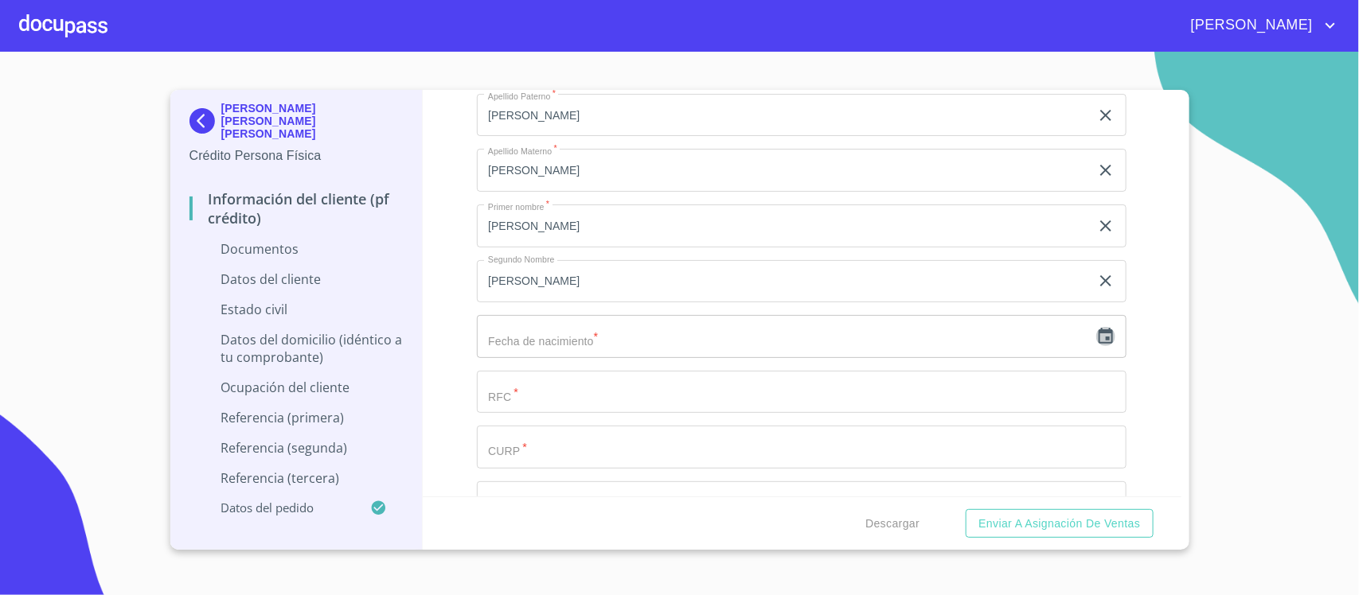
click at [1096, 335] on icon "button" at bounding box center [1105, 336] width 19 height 19
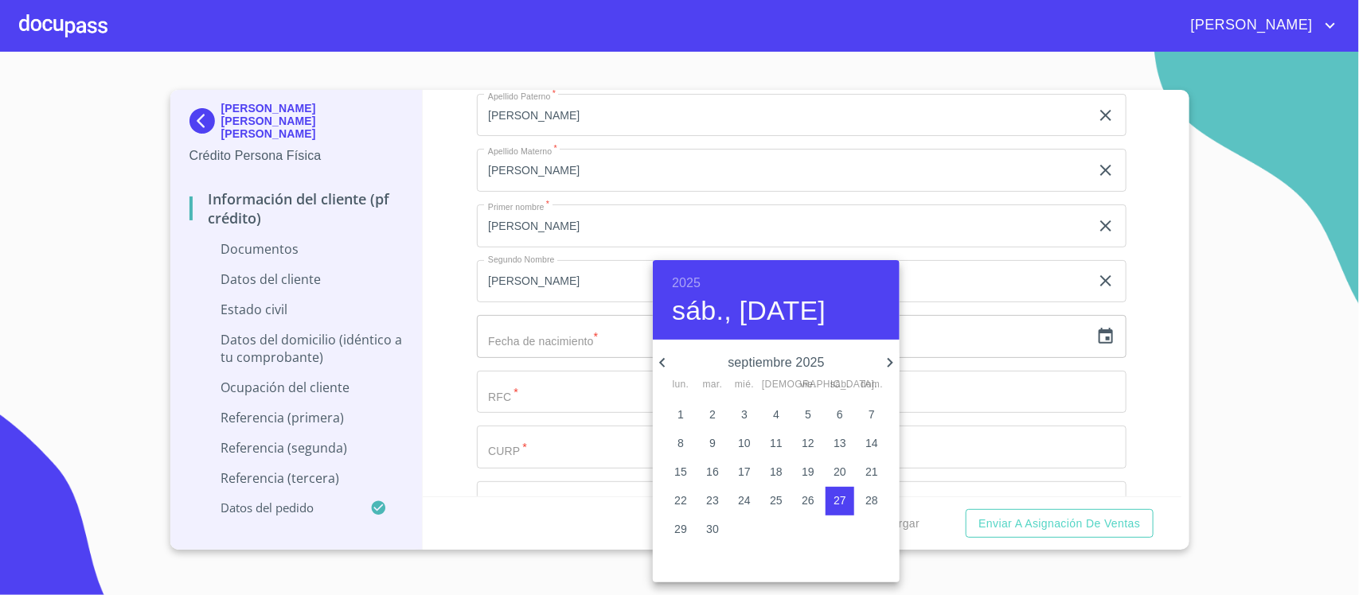
click at [681, 275] on h6 "2025" at bounding box center [686, 283] width 29 height 22
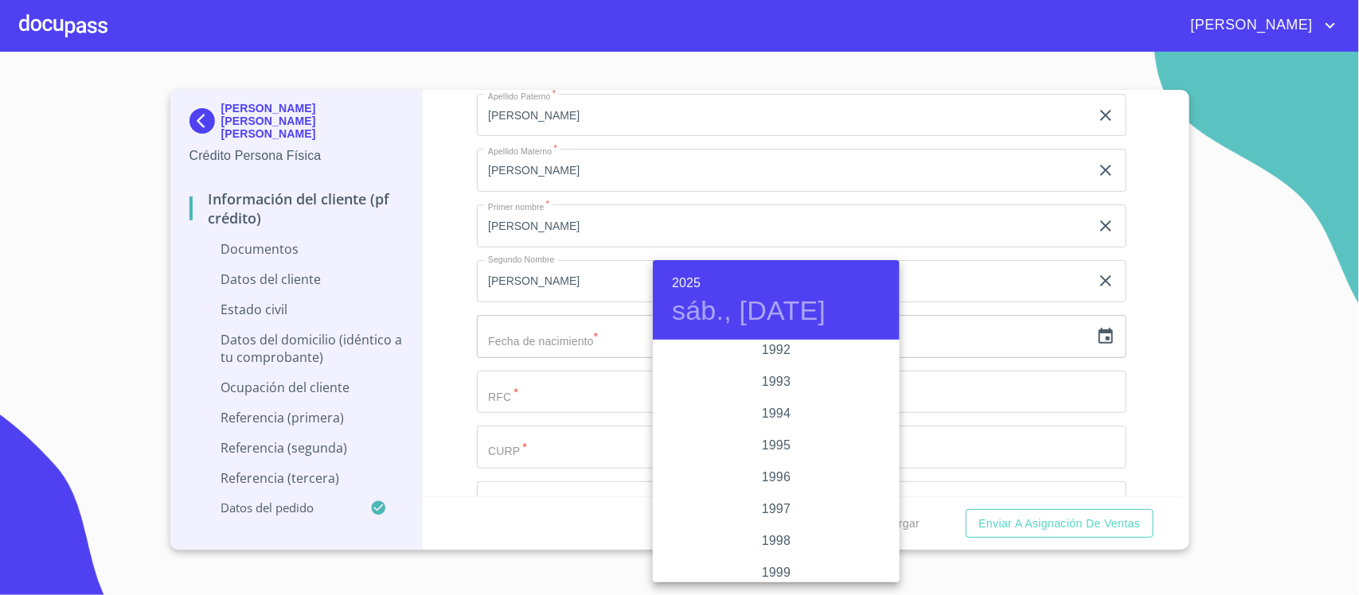
scroll to position [2044, 0]
click at [785, 542] on div "1995" at bounding box center [776, 544] width 247 height 32
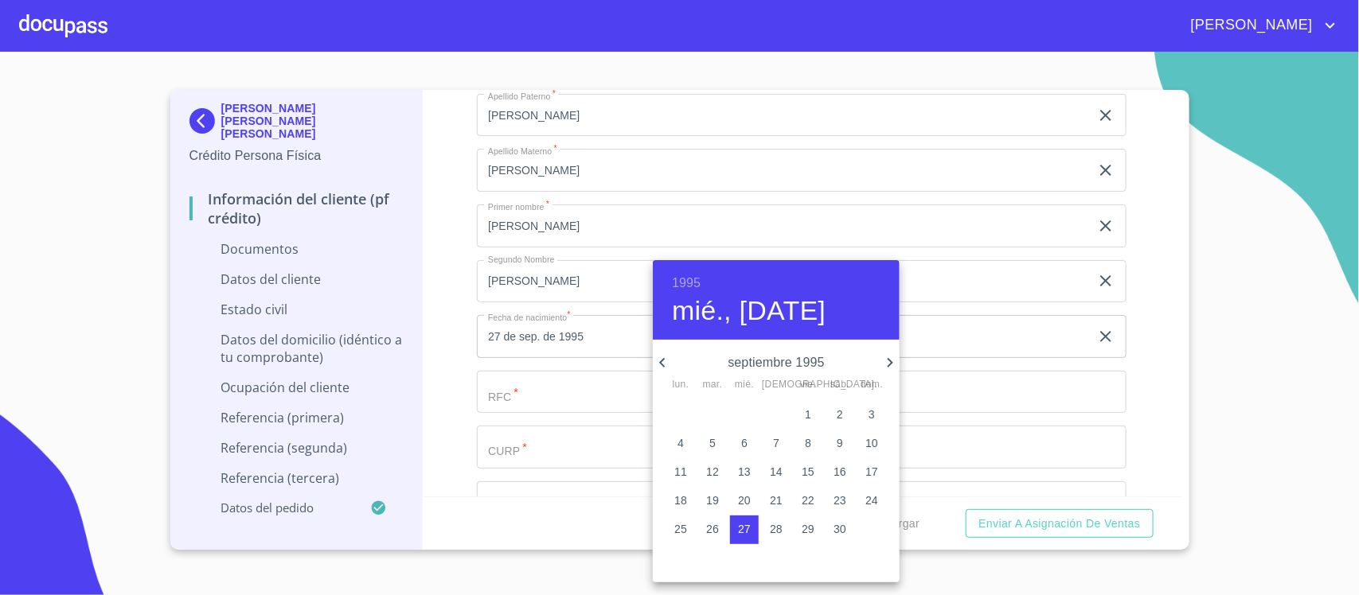
click at [662, 366] on icon "button" at bounding box center [662, 362] width 19 height 19
click at [663, 366] on icon "button" at bounding box center [662, 362] width 19 height 19
click at [710, 528] on p "27" at bounding box center [712, 529] width 13 height 16
type input "27 de jun. de 1995"
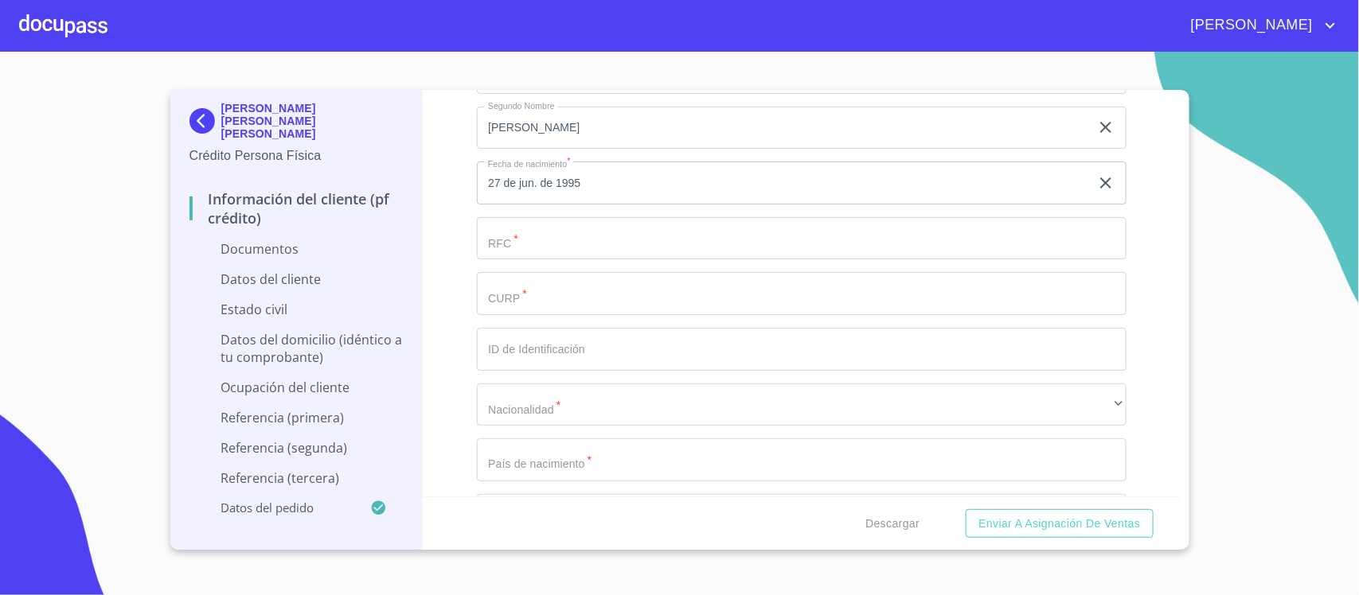
scroll to position [3085, 0]
click at [583, 255] on input "Documento de identificación.   *" at bounding box center [802, 248] width 650 height 43
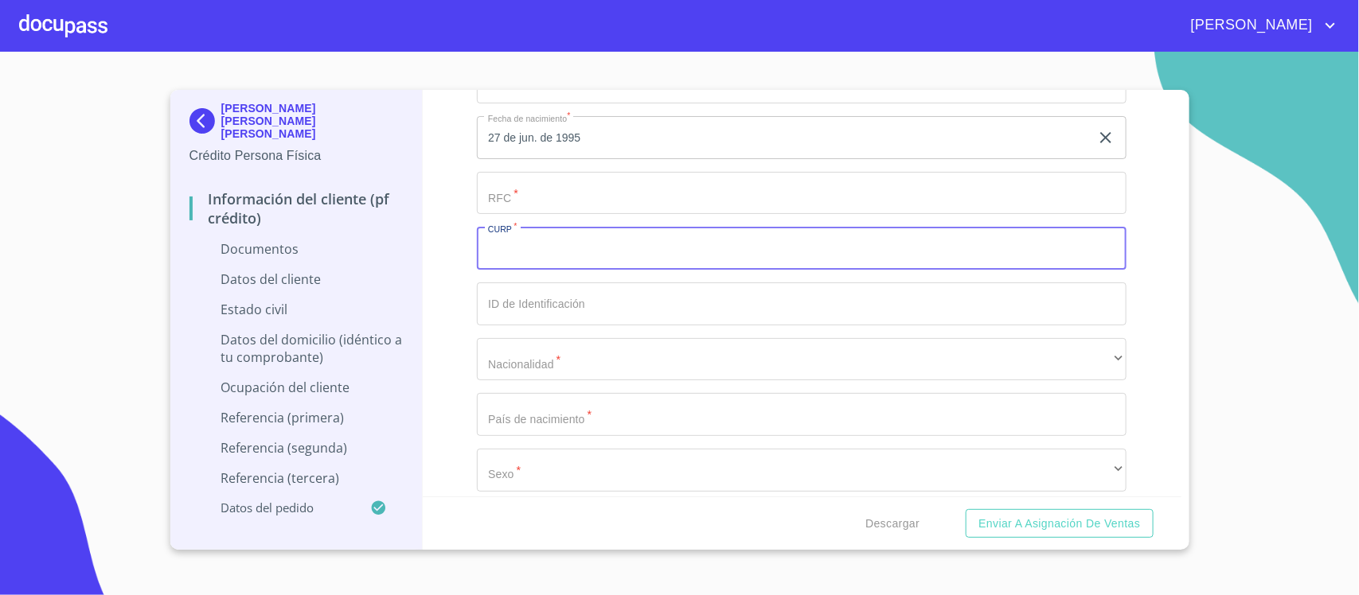
paste input "VAHA950627HJCZRL06"
type input "VAHA950627HJCZRL06"
click at [515, 197] on input "Documento de identificación.   *" at bounding box center [802, 193] width 650 height 43
paste input "VAHA950627"
type input "VAHA950627MZA"
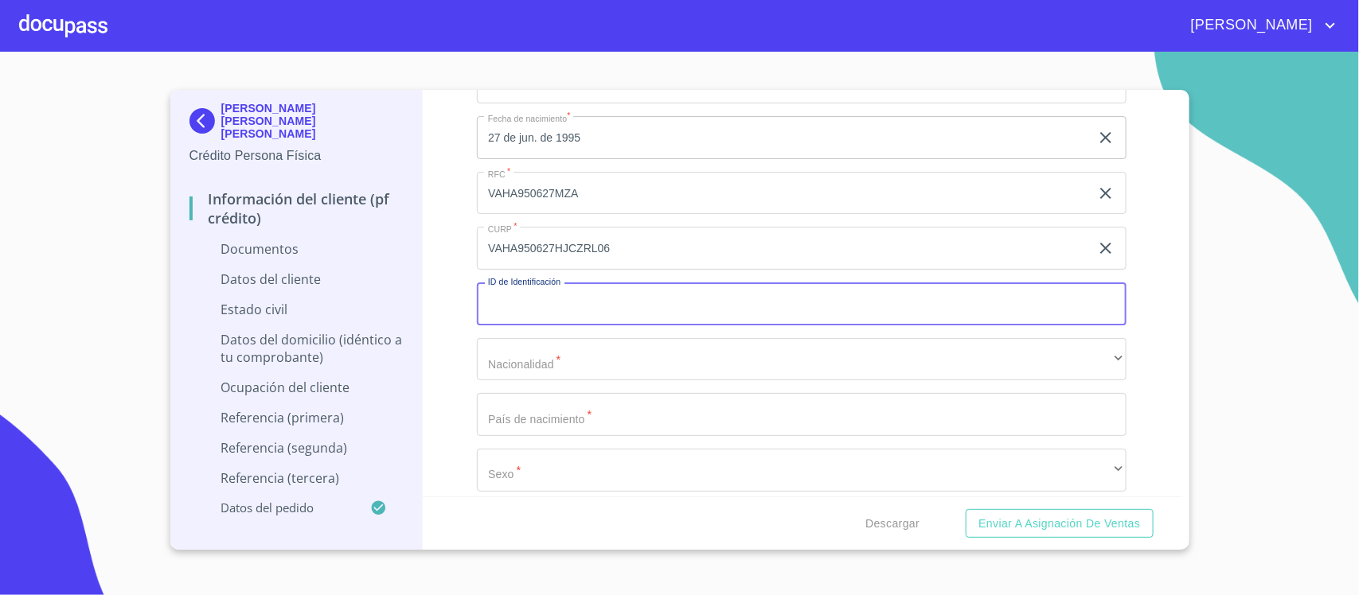
click at [508, 314] on input "Documento de identificación.   *" at bounding box center [802, 304] width 650 height 43
type input "2402412605"
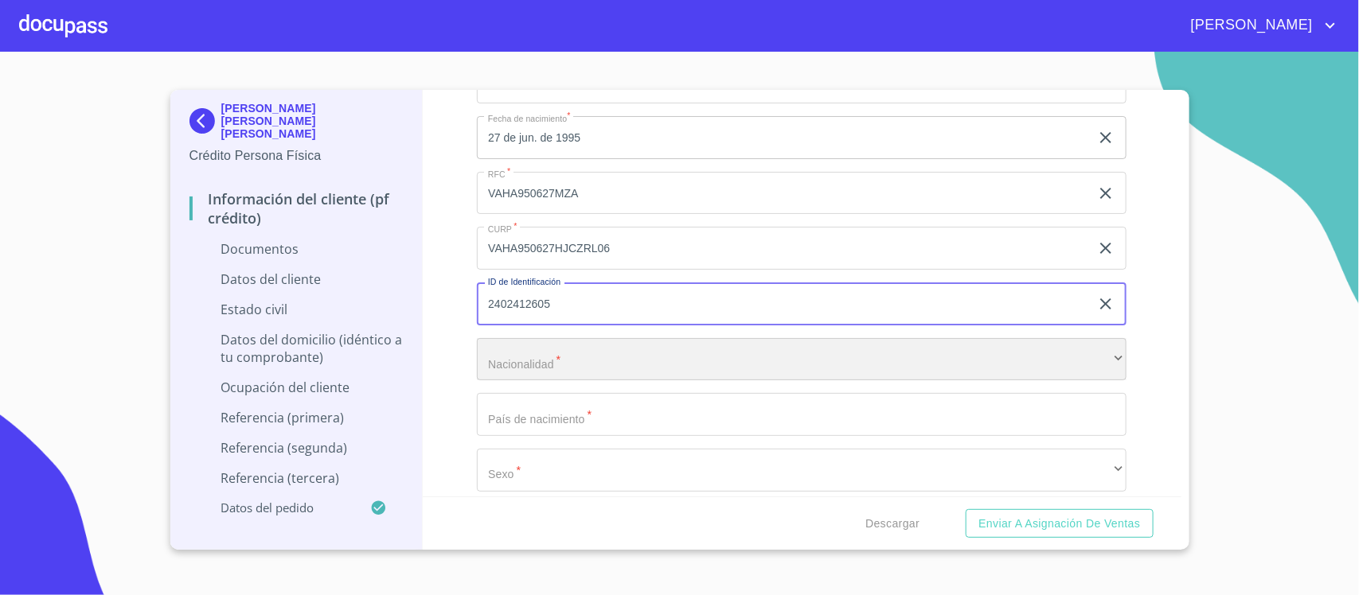
click at [534, 365] on div "​" at bounding box center [802, 359] width 650 height 43
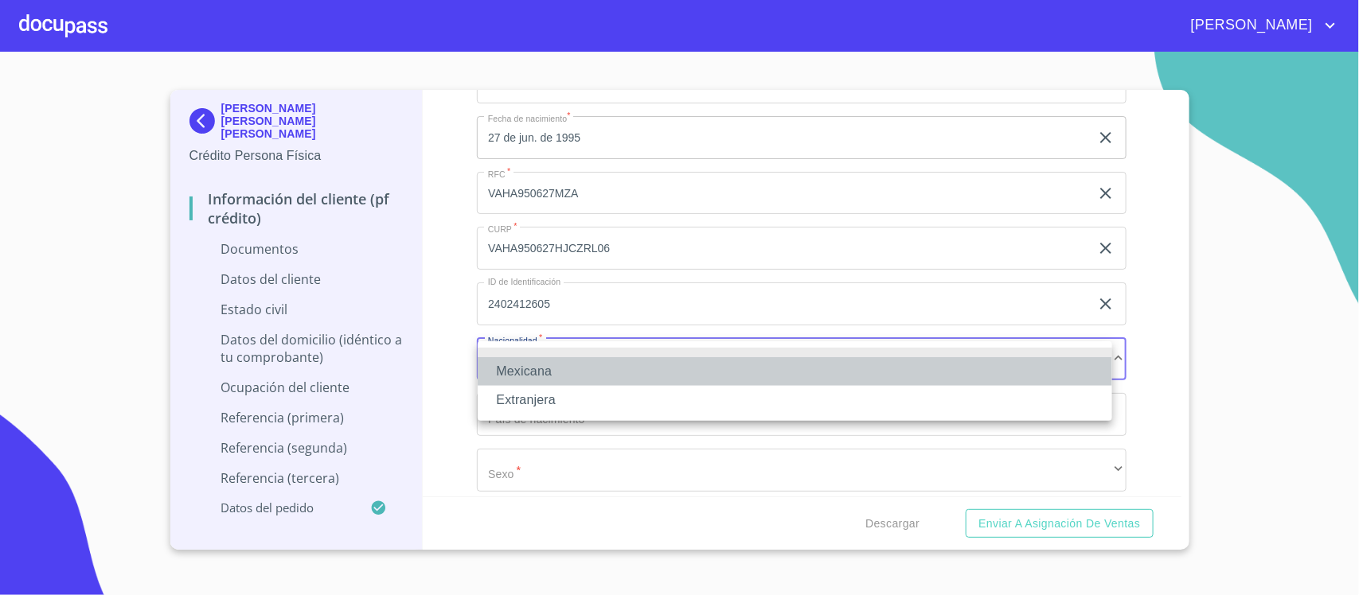
click at [532, 364] on li "Mexicana" at bounding box center [795, 371] width 634 height 29
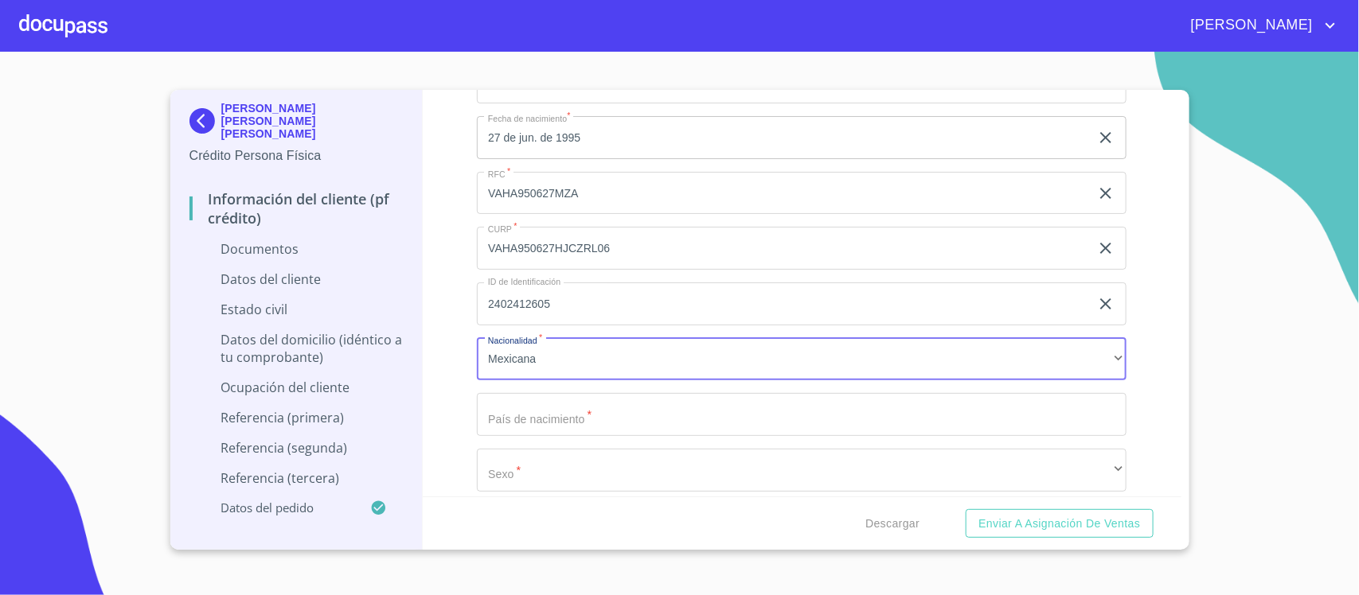
click at [559, 411] on input "Documento de identificación.   *" at bounding box center [802, 414] width 650 height 43
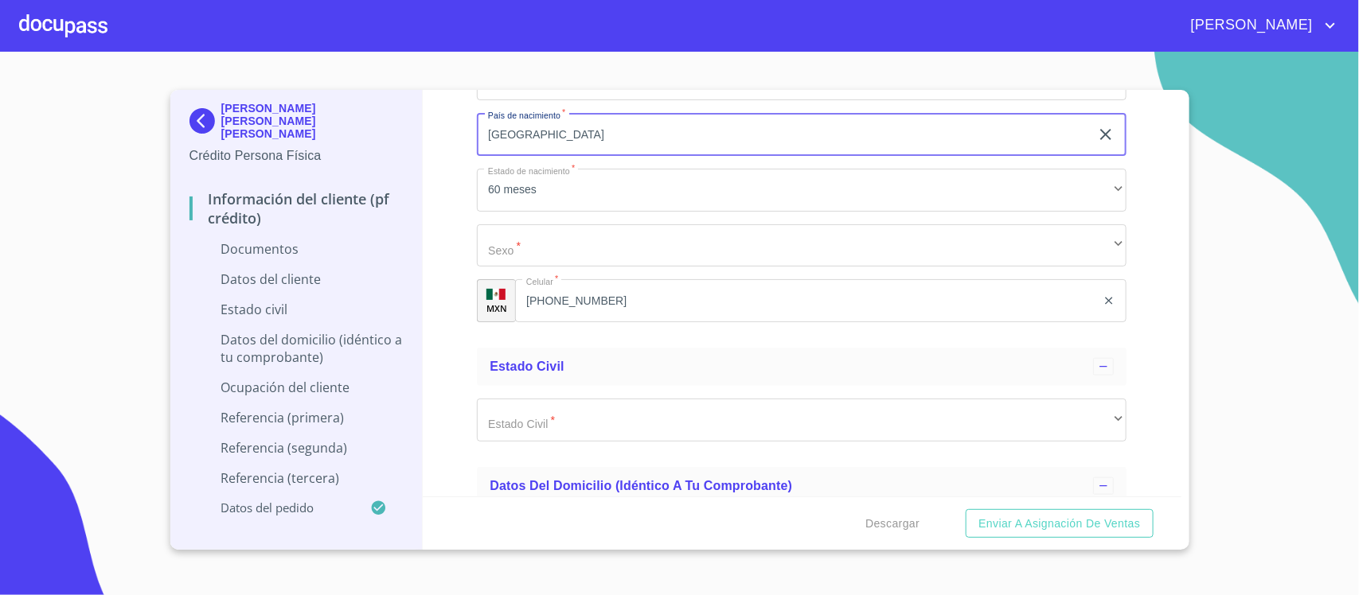
scroll to position [3383, 0]
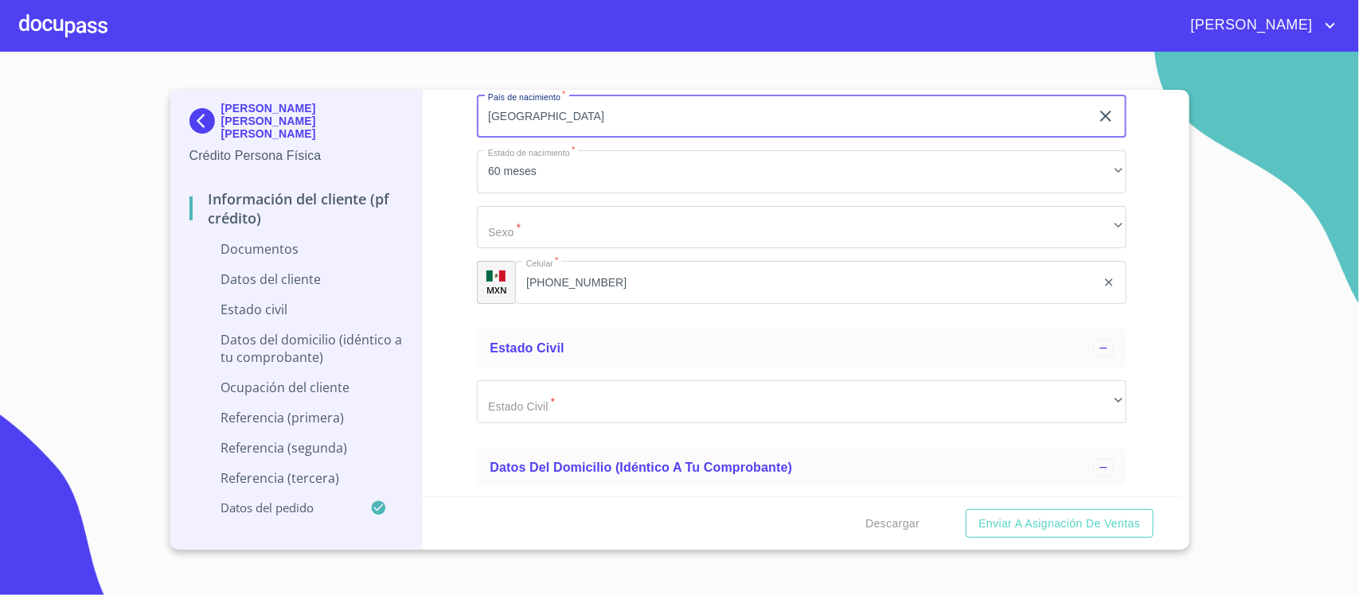
type input "[GEOGRAPHIC_DATA]"
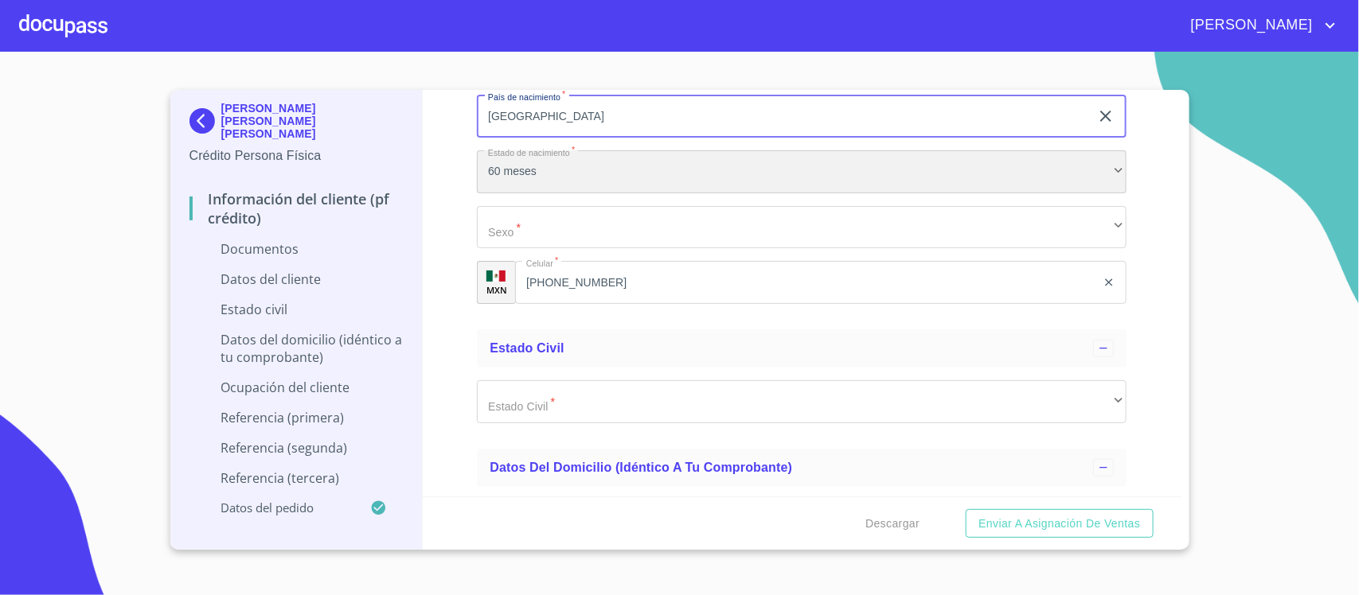
click at [553, 185] on div "60 meses" at bounding box center [802, 171] width 650 height 43
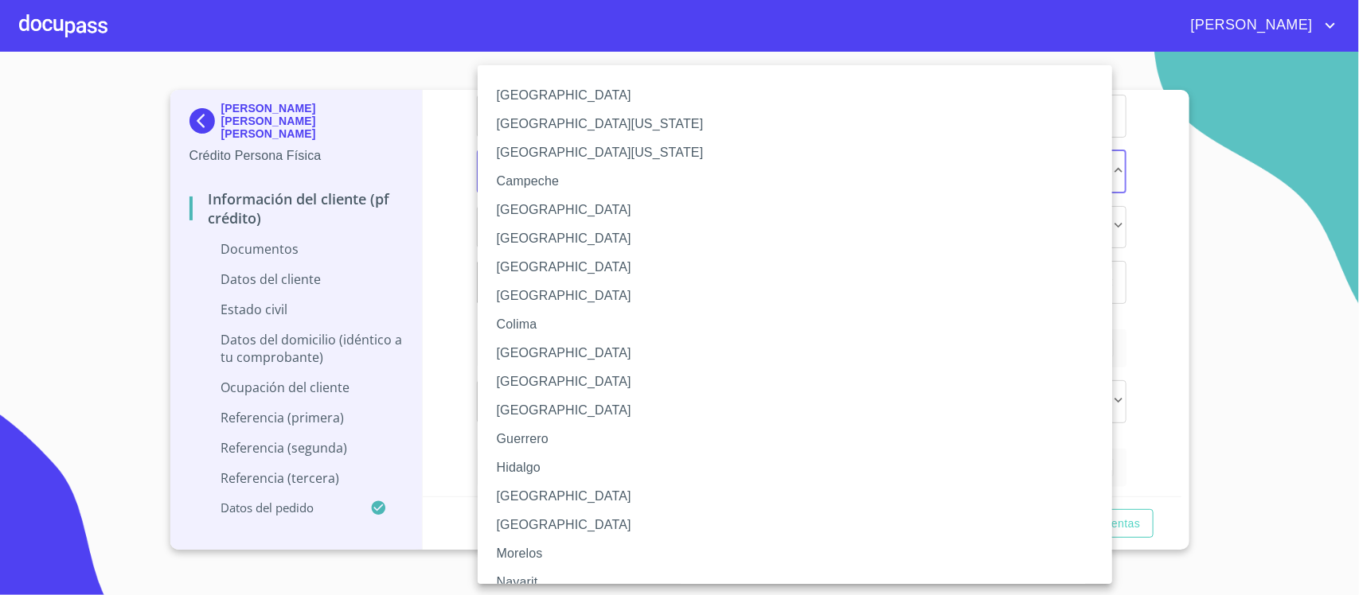
click at [540, 498] on li "[GEOGRAPHIC_DATA]" at bounding box center [803, 496] width 650 height 29
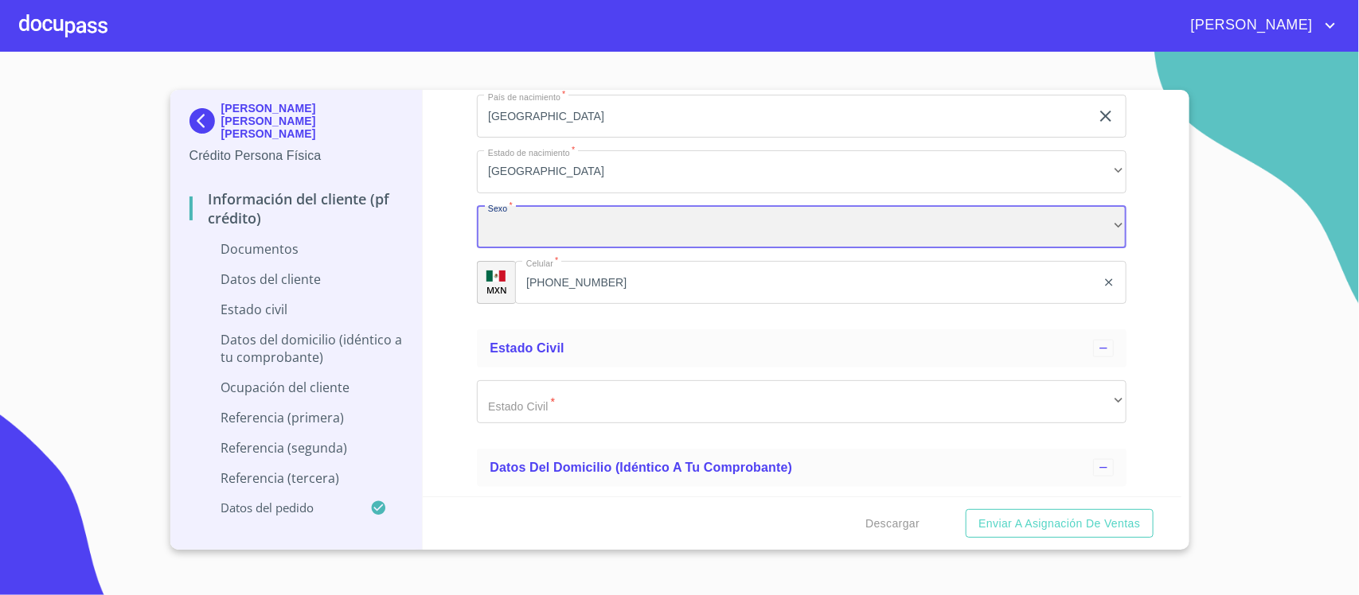
click at [611, 228] on div "​" at bounding box center [802, 227] width 650 height 43
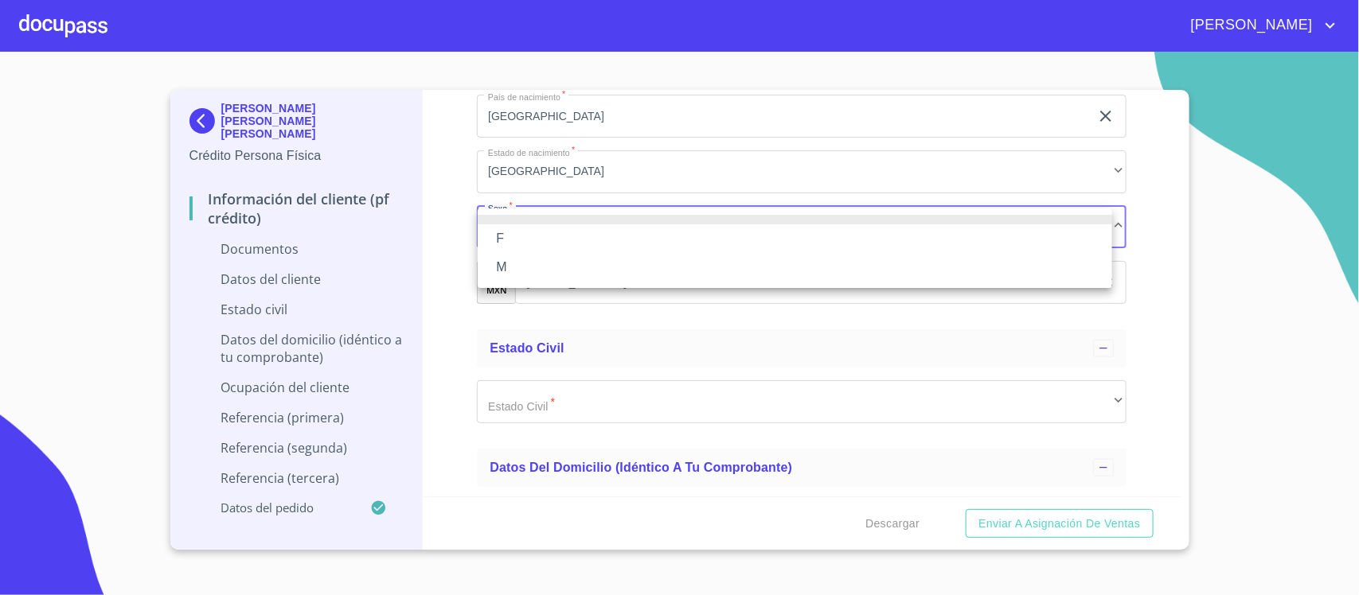
click at [538, 267] on li "M" at bounding box center [795, 267] width 634 height 29
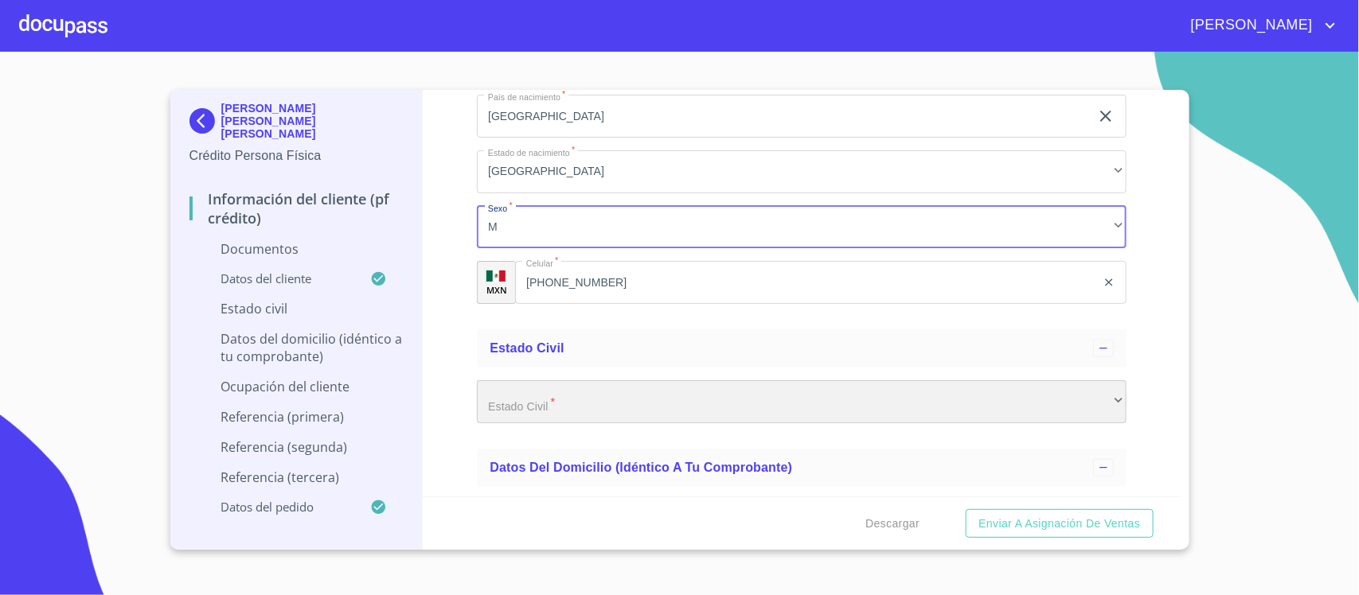
click at [594, 400] on div "​" at bounding box center [802, 402] width 650 height 43
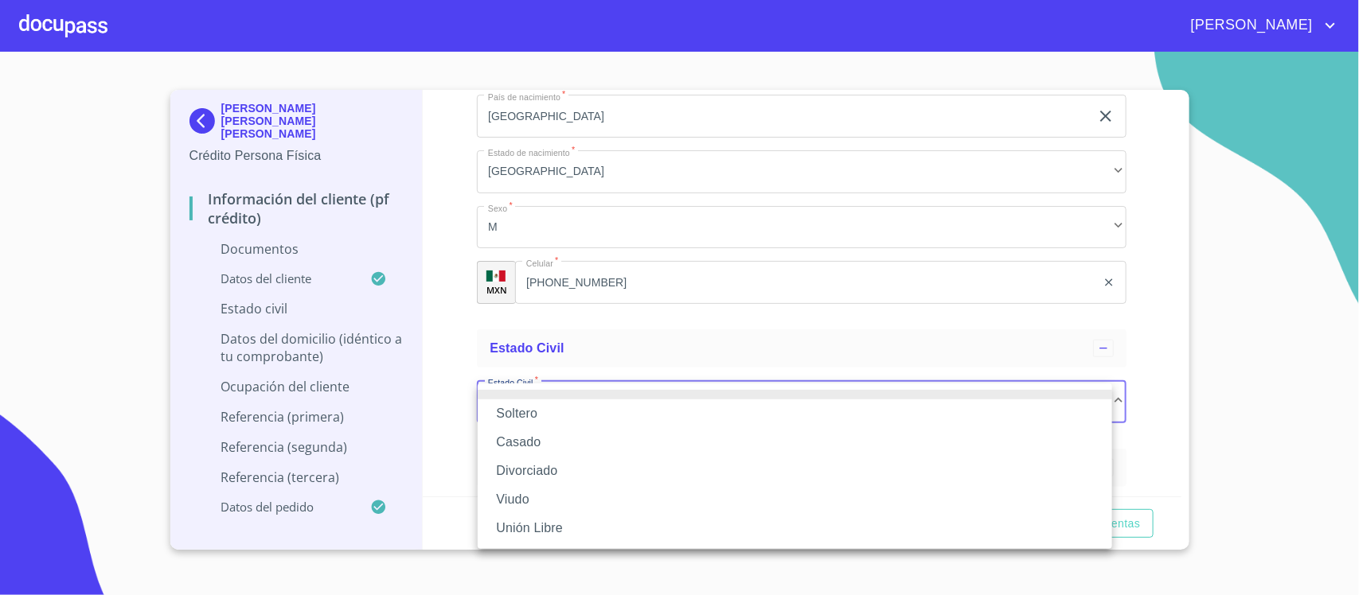
click at [521, 415] on li "Soltero" at bounding box center [795, 414] width 634 height 29
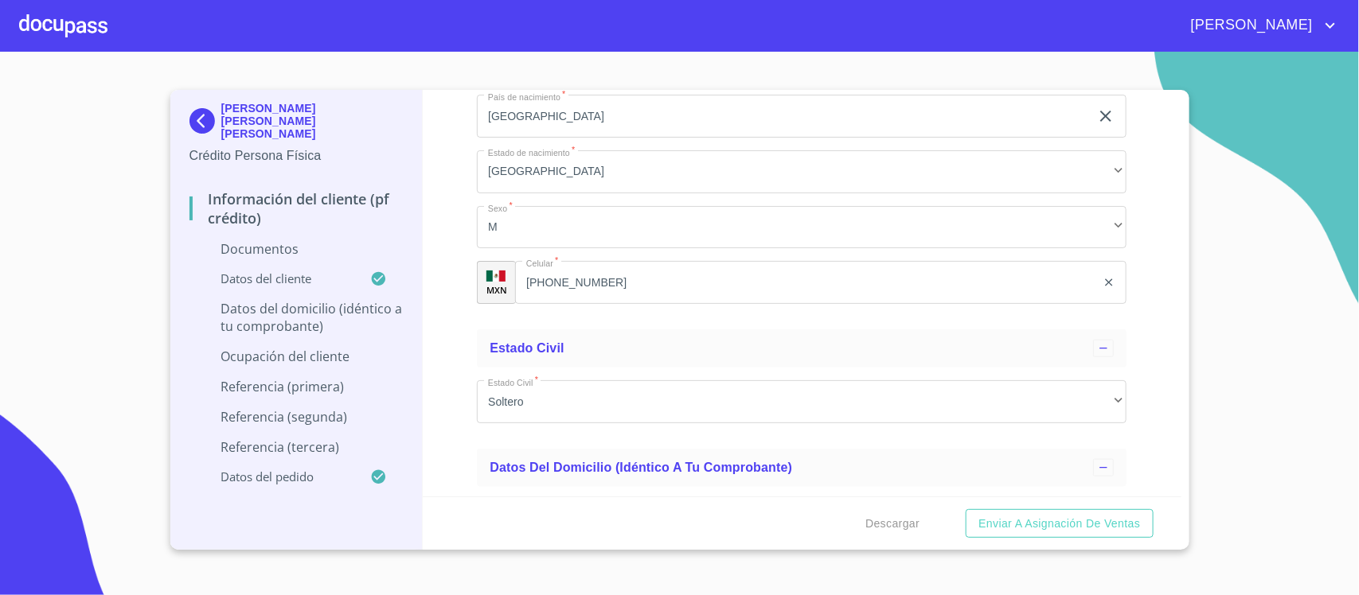
click at [455, 383] on div "Información del cliente (PF crédito) Documentos Documento de identificación.   …" at bounding box center [802, 293] width 759 height 407
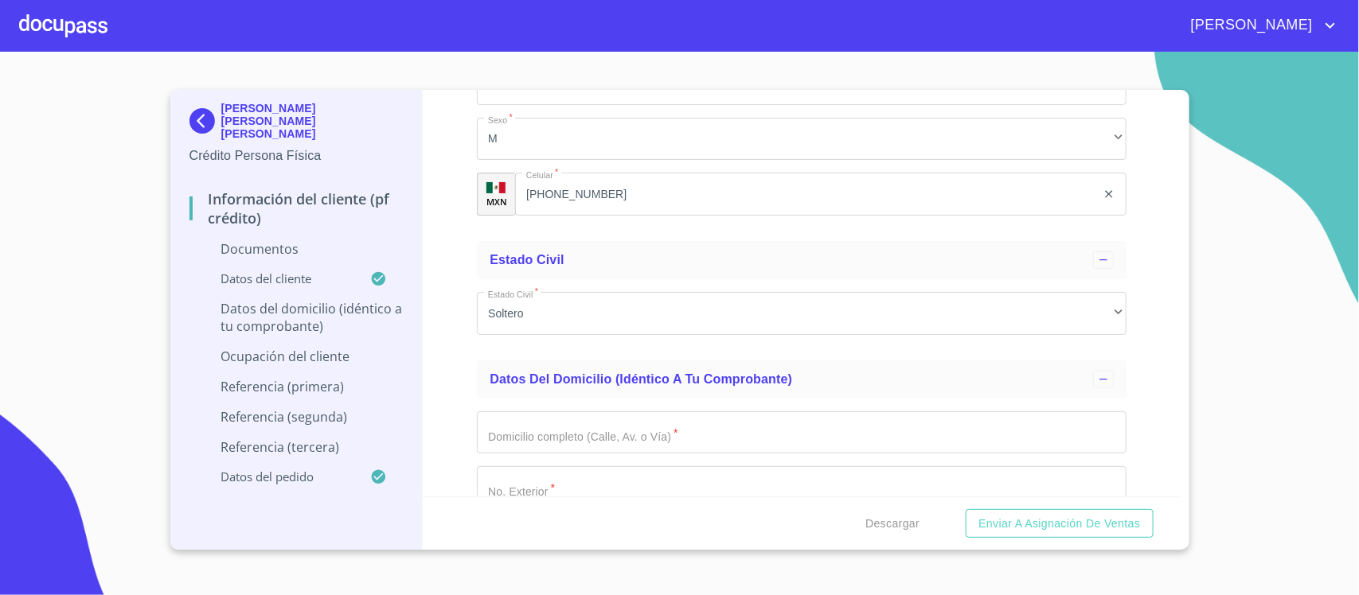
scroll to position [3582, 0]
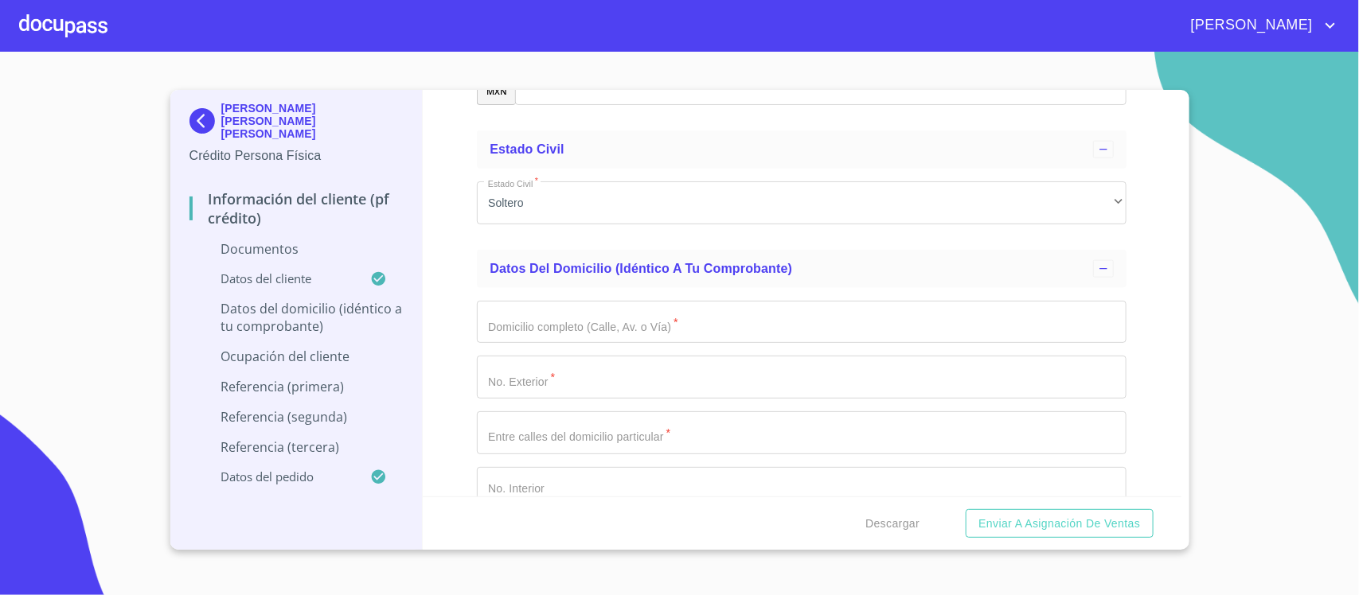
click at [510, 332] on input "Documento de identificación.   *" at bounding box center [802, 322] width 650 height 43
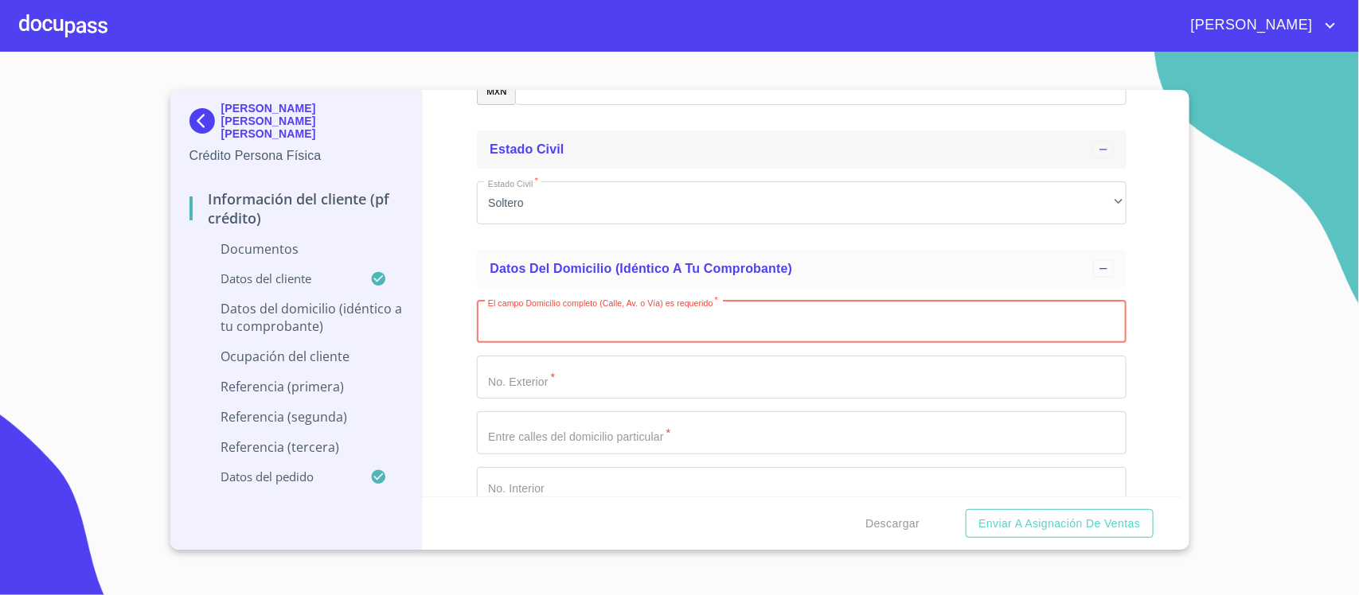
paste input "[PERSON_NAME]"
type input "[PERSON_NAME]"
click at [541, 365] on input "Documento de identificación.   *" at bounding box center [802, 377] width 650 height 43
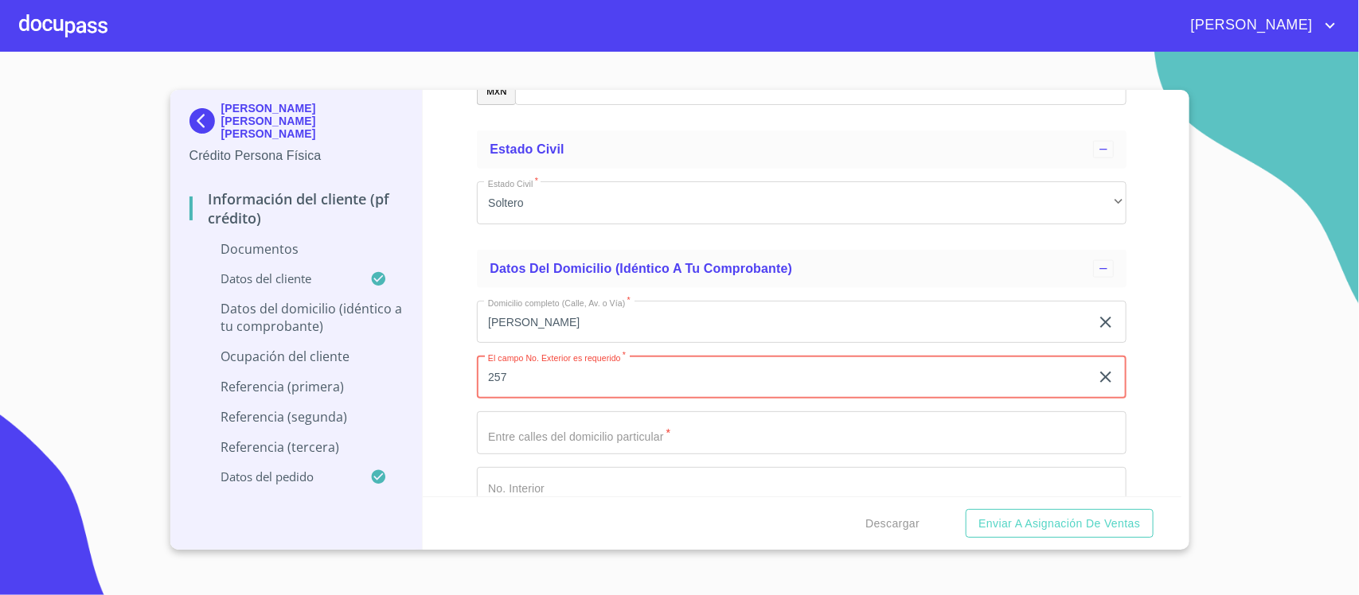
type input "257"
click at [689, 442] on input "Documento de identificación.   *" at bounding box center [802, 433] width 650 height 43
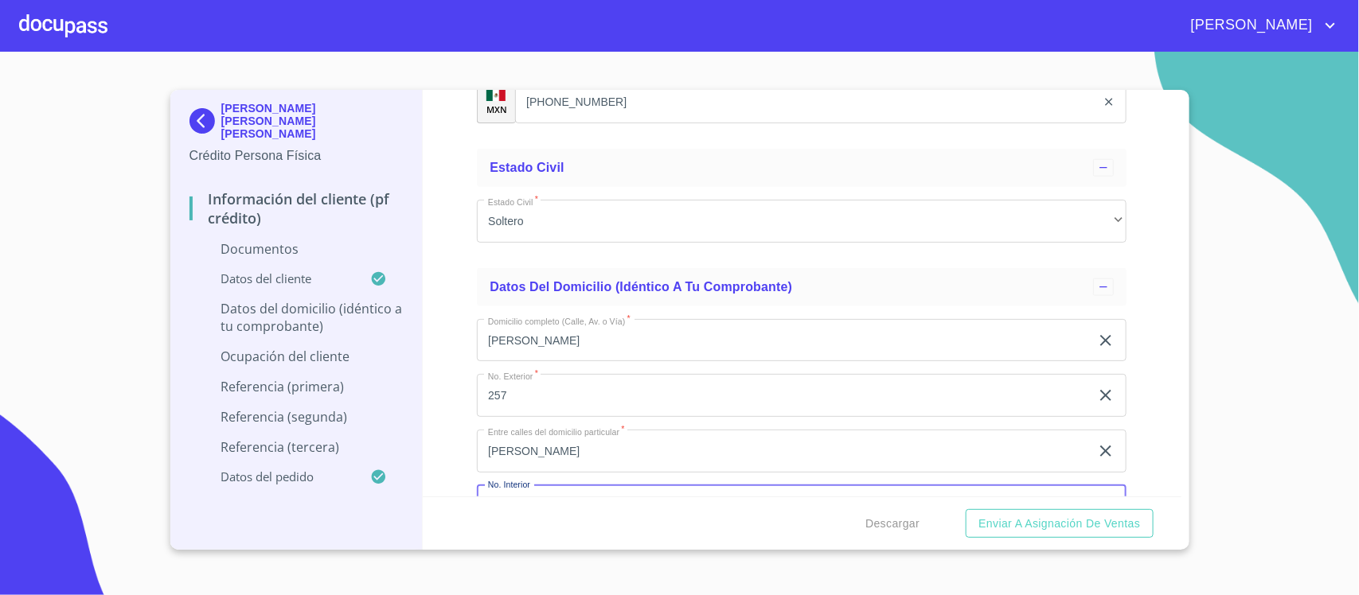
scroll to position [3623, 0]
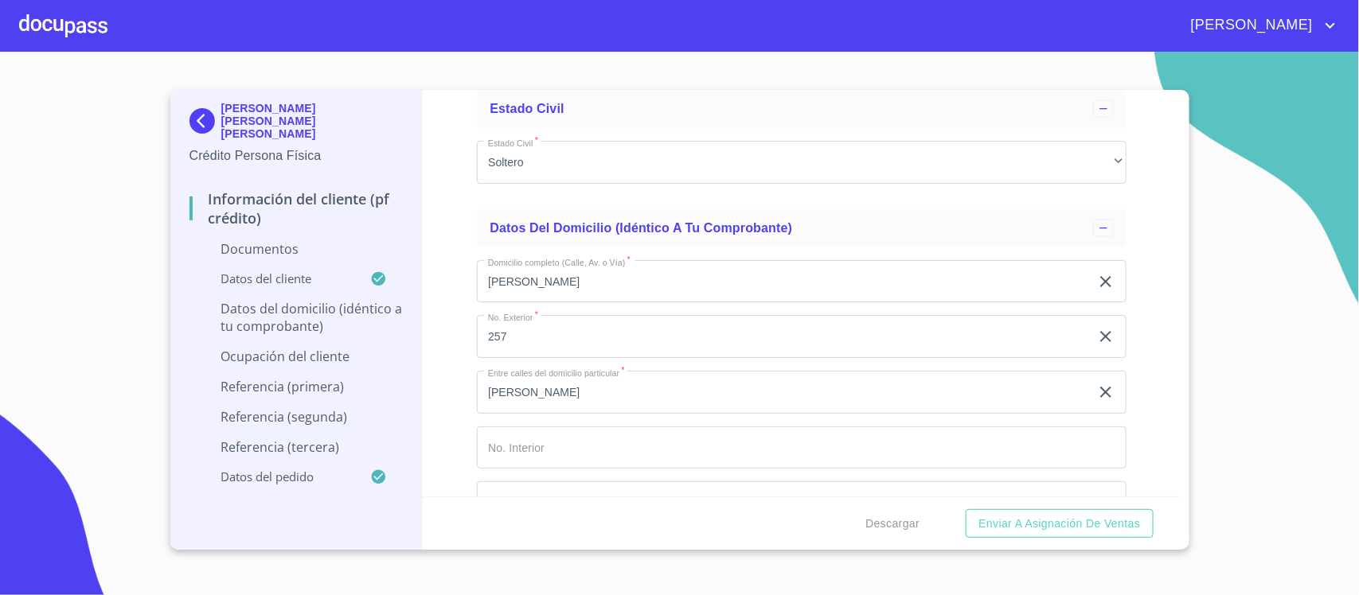
click at [1137, 308] on div "Información del cliente (PF crédito) Documentos Documento de identificación.   …" at bounding box center [802, 293] width 759 height 407
click at [523, 459] on input "Documento de identificación.   *" at bounding box center [802, 448] width 650 height 43
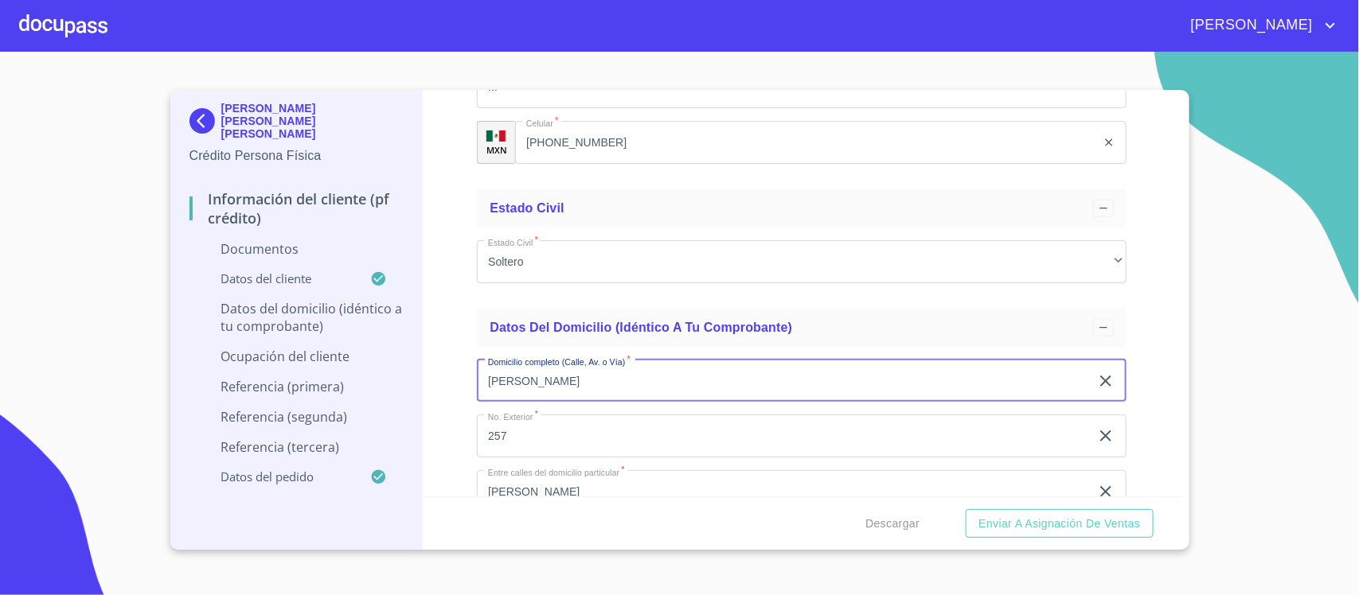
drag, startPoint x: 637, startPoint y: 380, endPoint x: 486, endPoint y: 384, distance: 151.3
click at [486, 384] on input "[PERSON_NAME]" at bounding box center [783, 381] width 613 height 43
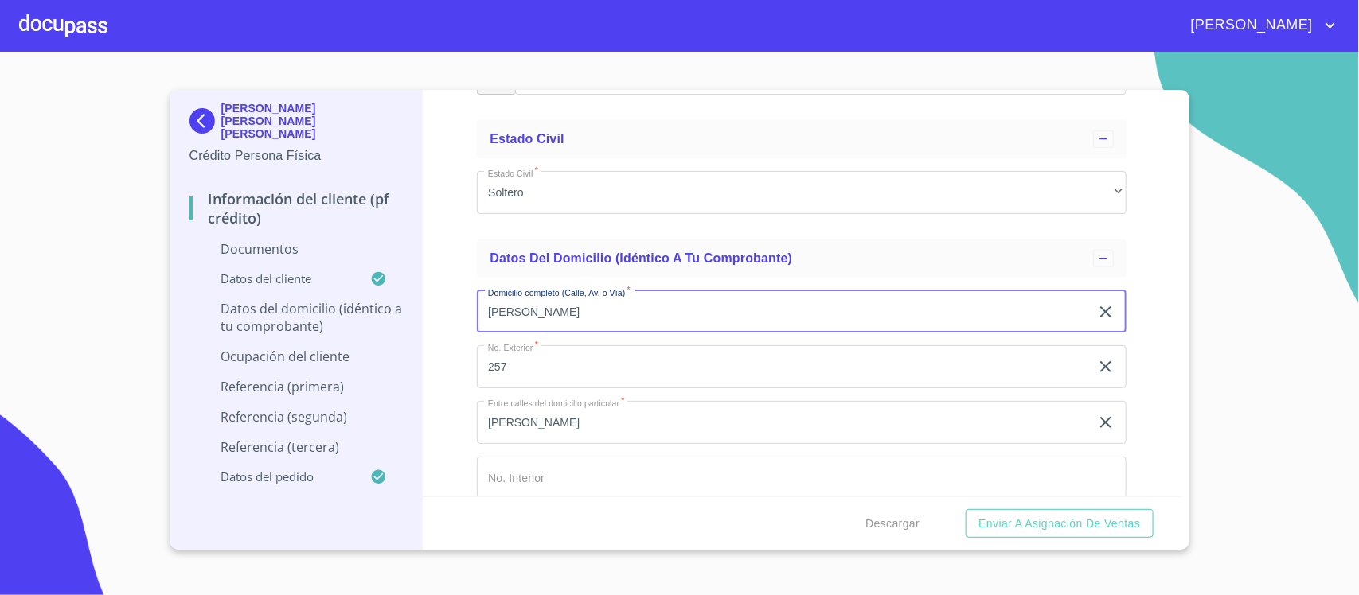
scroll to position [3623, 0]
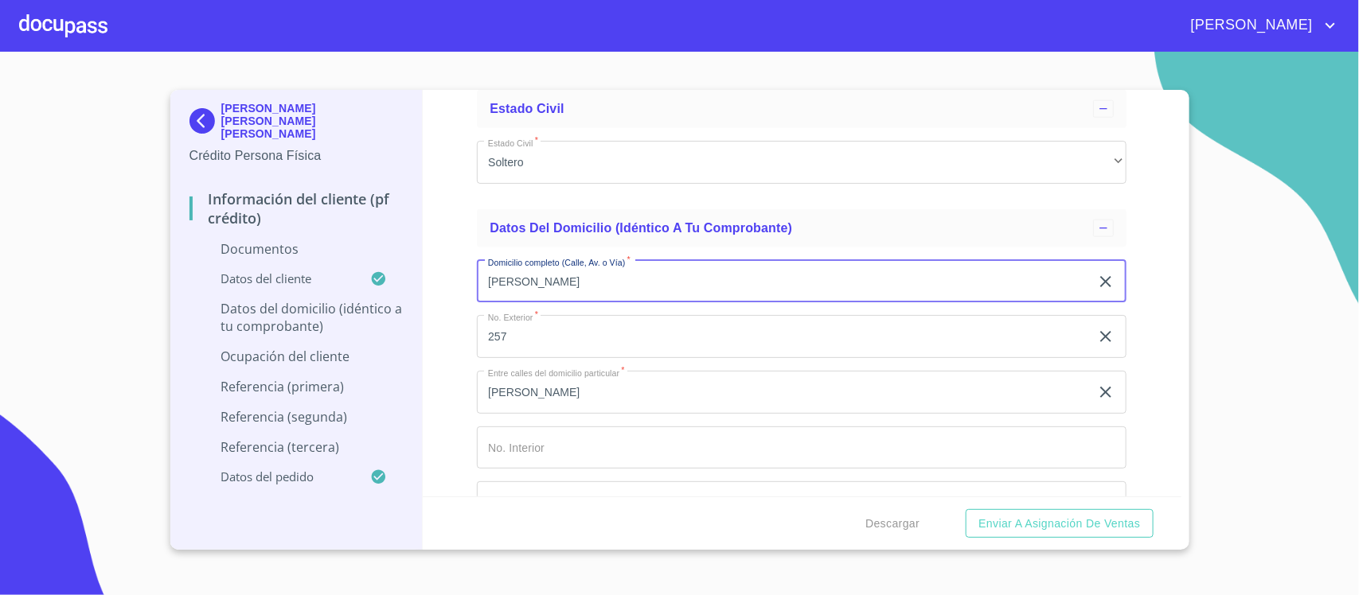
click at [536, 444] on input "Documento de identificación.   *" at bounding box center [802, 448] width 650 height 43
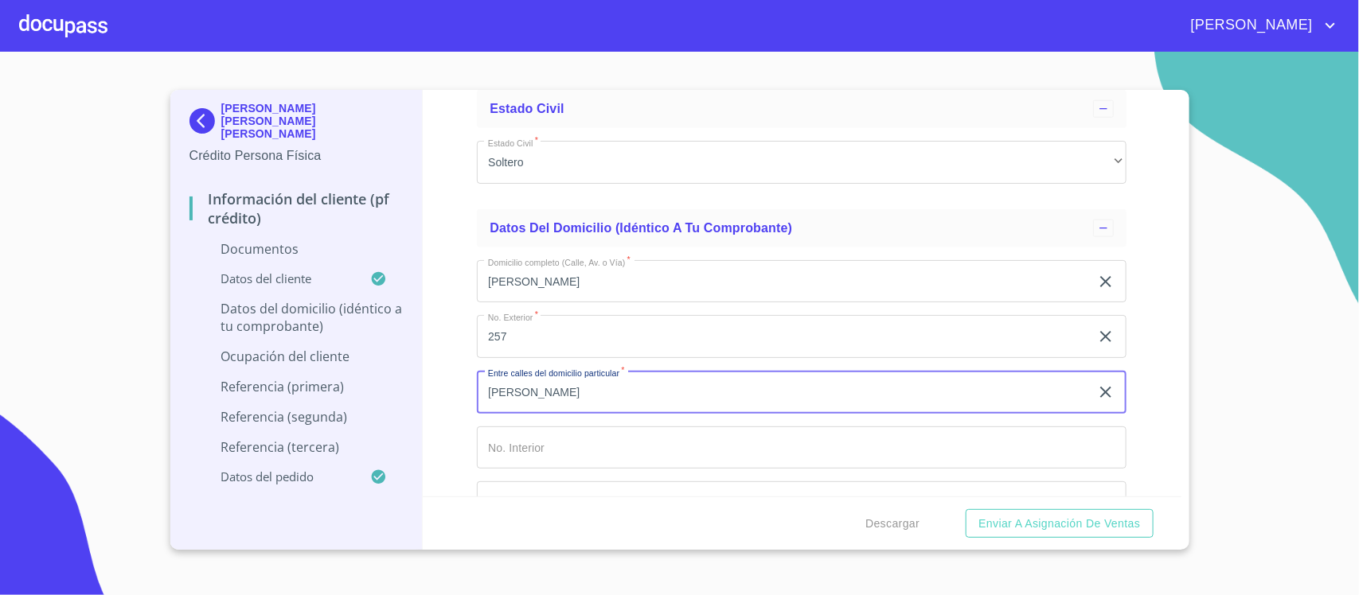
click at [595, 392] on input "[PERSON_NAME]" at bounding box center [783, 392] width 613 height 43
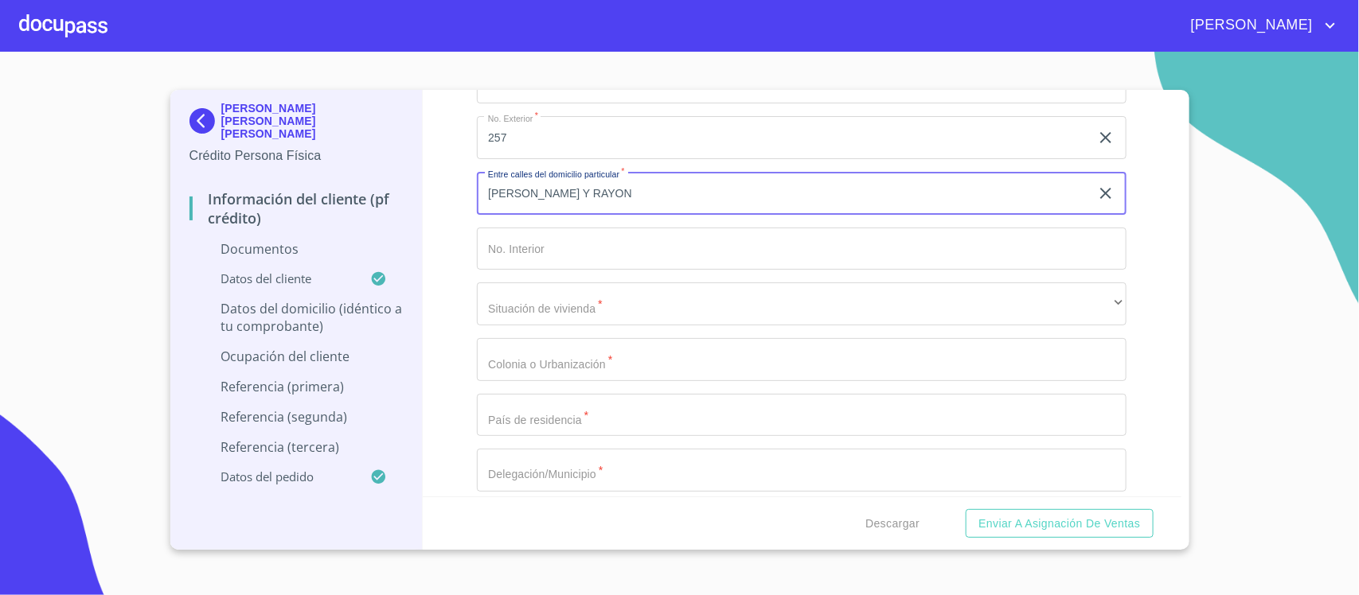
type input "[PERSON_NAME] Y RAYON"
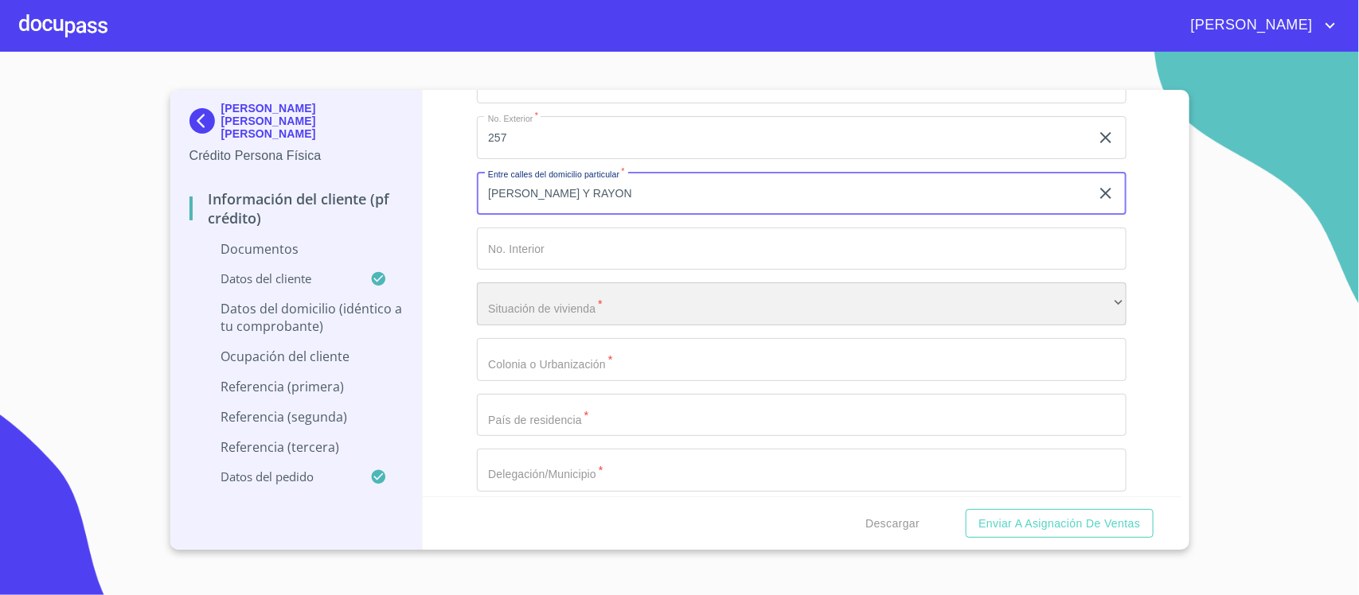
click at [592, 301] on div "​" at bounding box center [802, 304] width 650 height 43
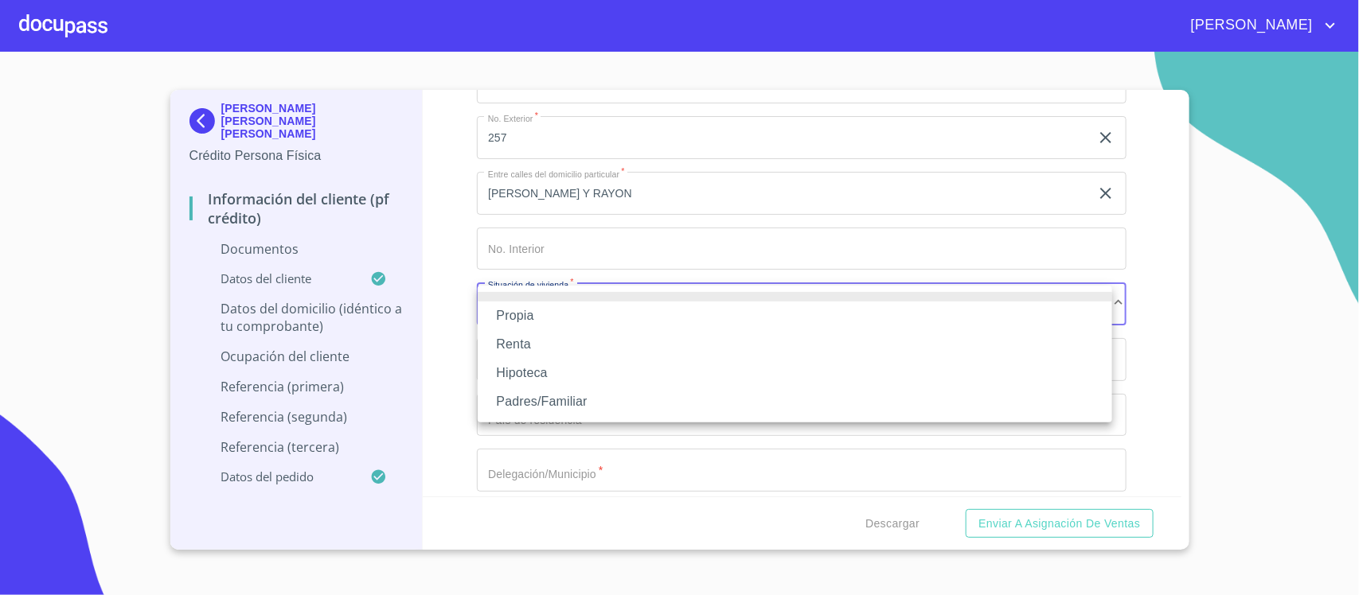
click at [510, 411] on li "Padres/Familiar" at bounding box center [795, 402] width 634 height 29
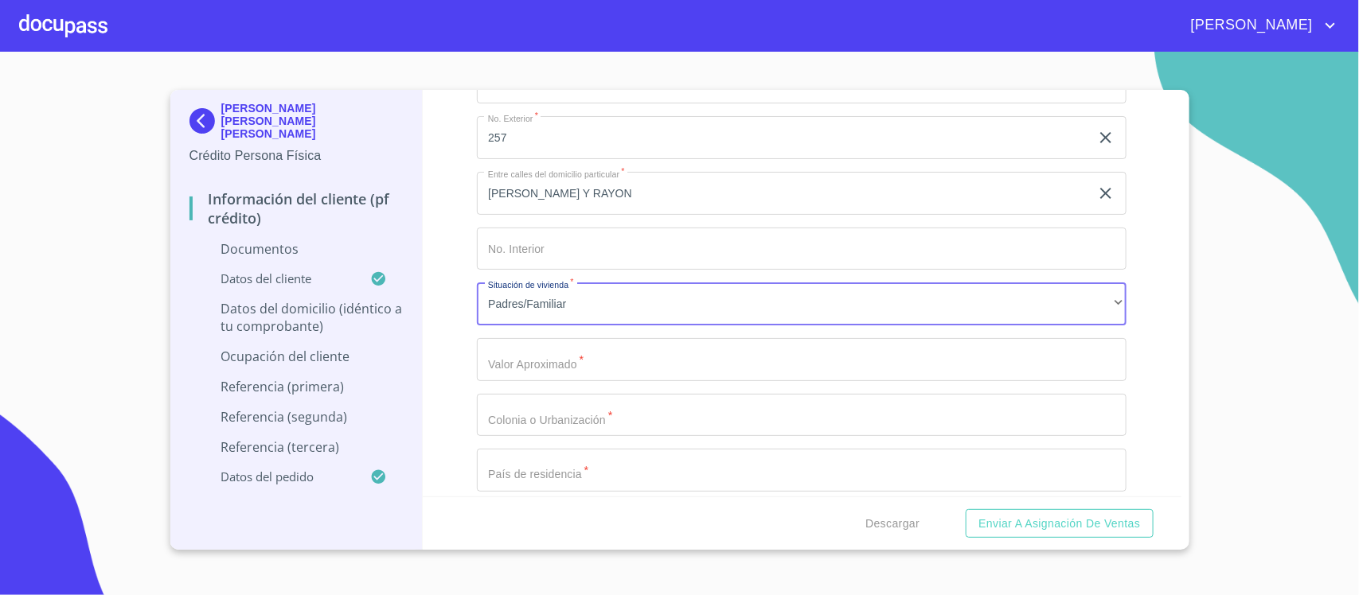
click at [542, 356] on input "Documento de identificación.   *" at bounding box center [802, 359] width 650 height 43
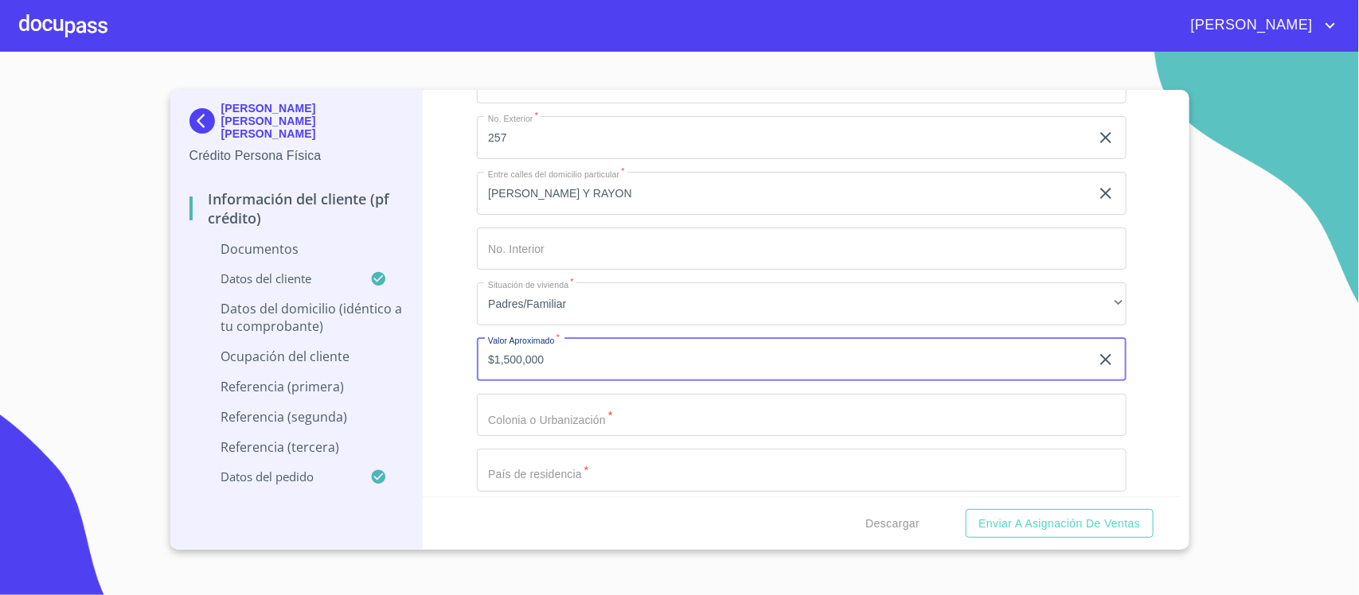
type input "$1,500,000"
click at [550, 415] on input "Documento de identificación.   *" at bounding box center [802, 415] width 650 height 43
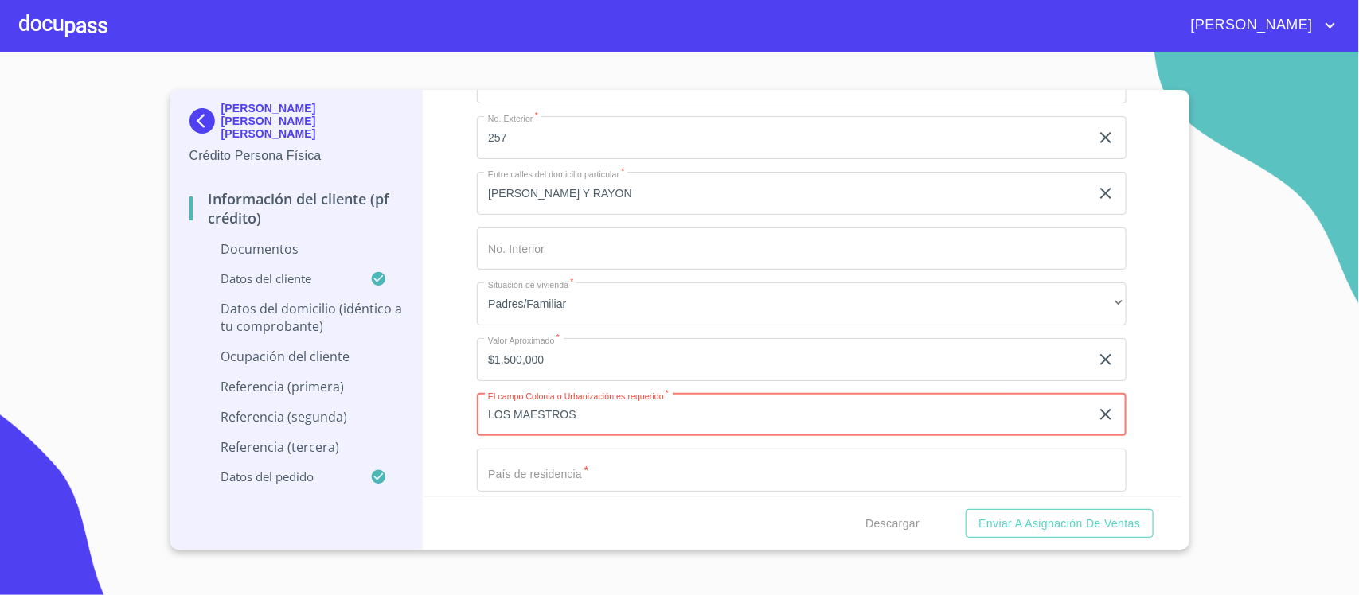
type input "LOS MAESTROS"
click at [563, 470] on input "Documento de identificación.   *" at bounding box center [802, 470] width 650 height 43
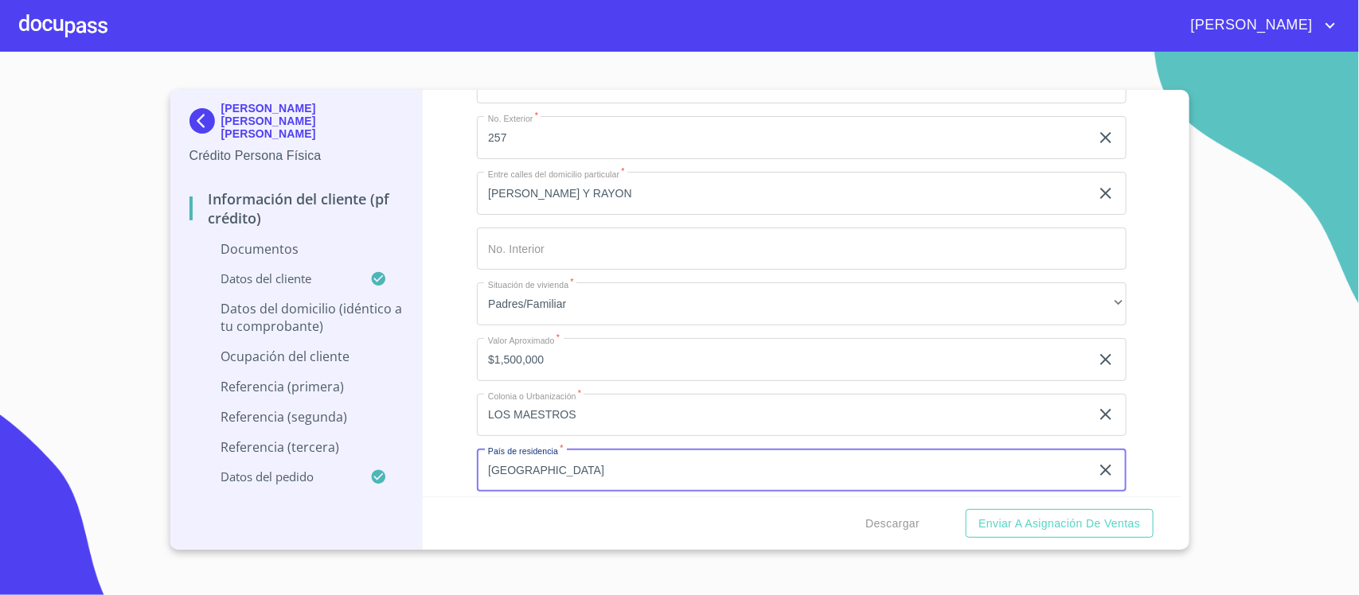
scroll to position [4021, 0]
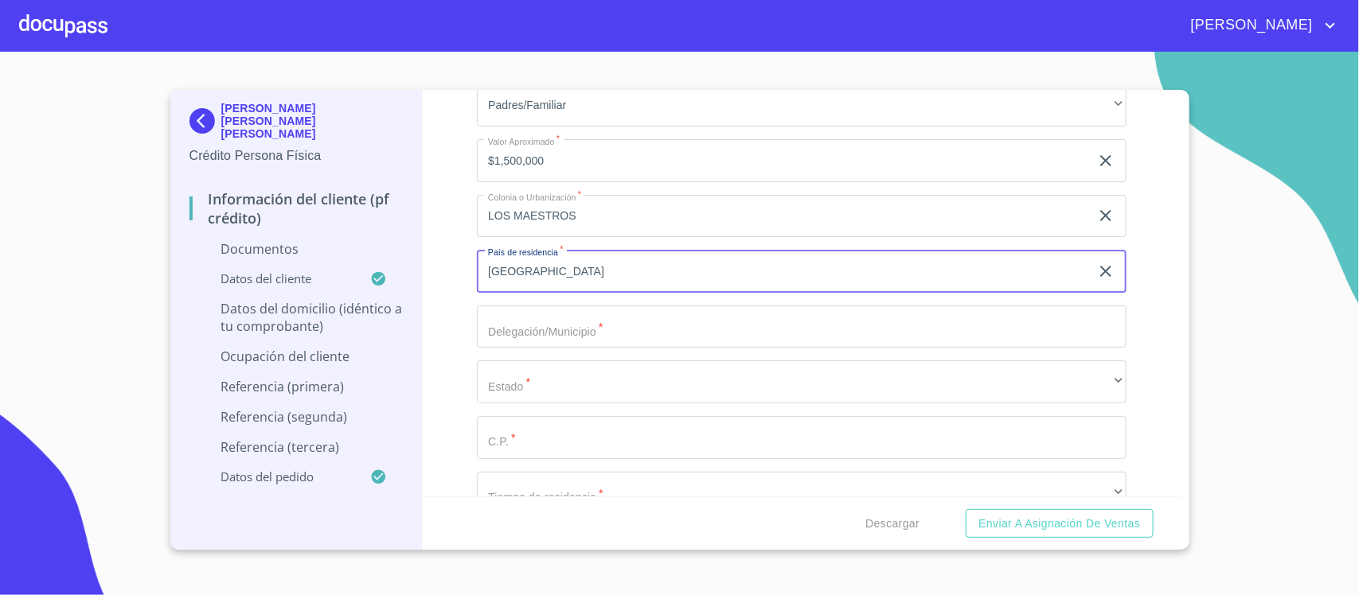
type input "[GEOGRAPHIC_DATA]"
click at [552, 340] on input "Documento de identificación.   *" at bounding box center [802, 327] width 650 height 43
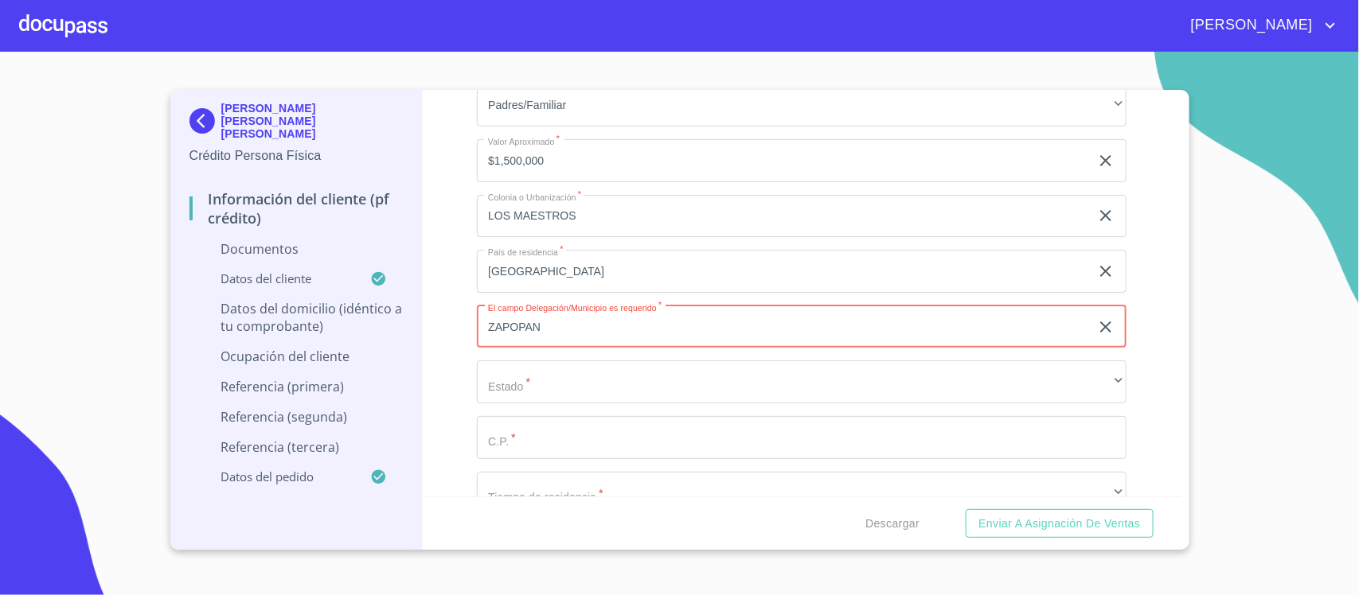
type input "ZAPOPAN"
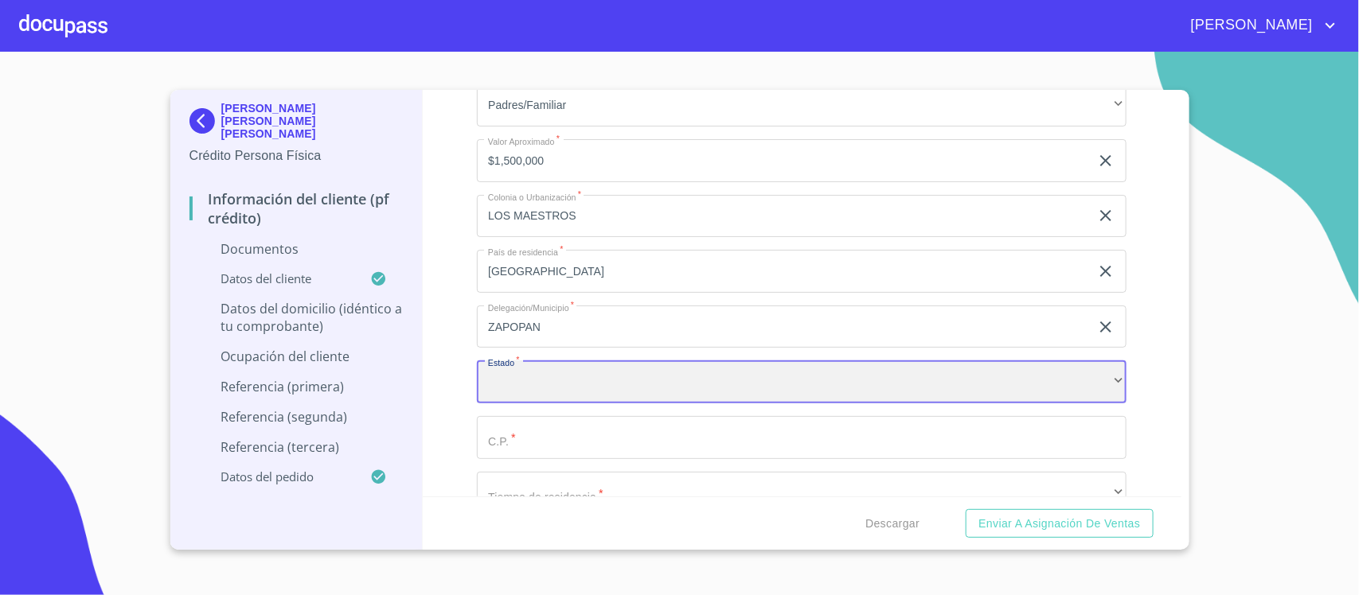
click at [674, 387] on div "​" at bounding box center [802, 382] width 650 height 43
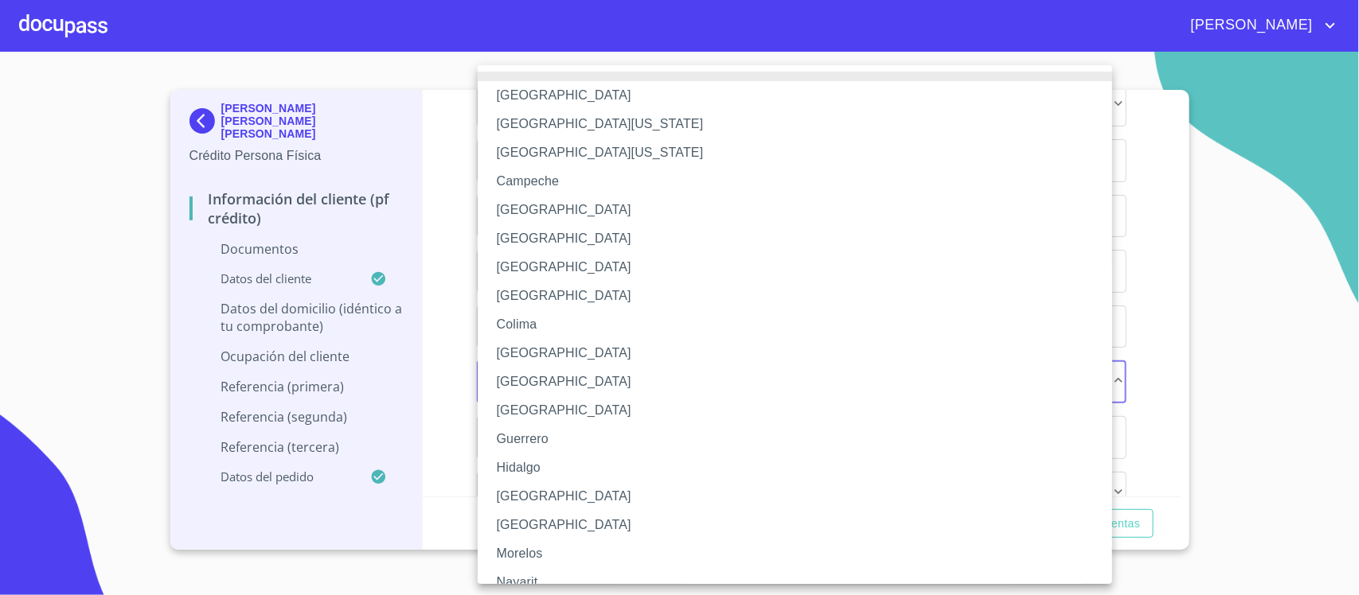
click at [529, 482] on li "[GEOGRAPHIC_DATA]" at bounding box center [803, 496] width 650 height 29
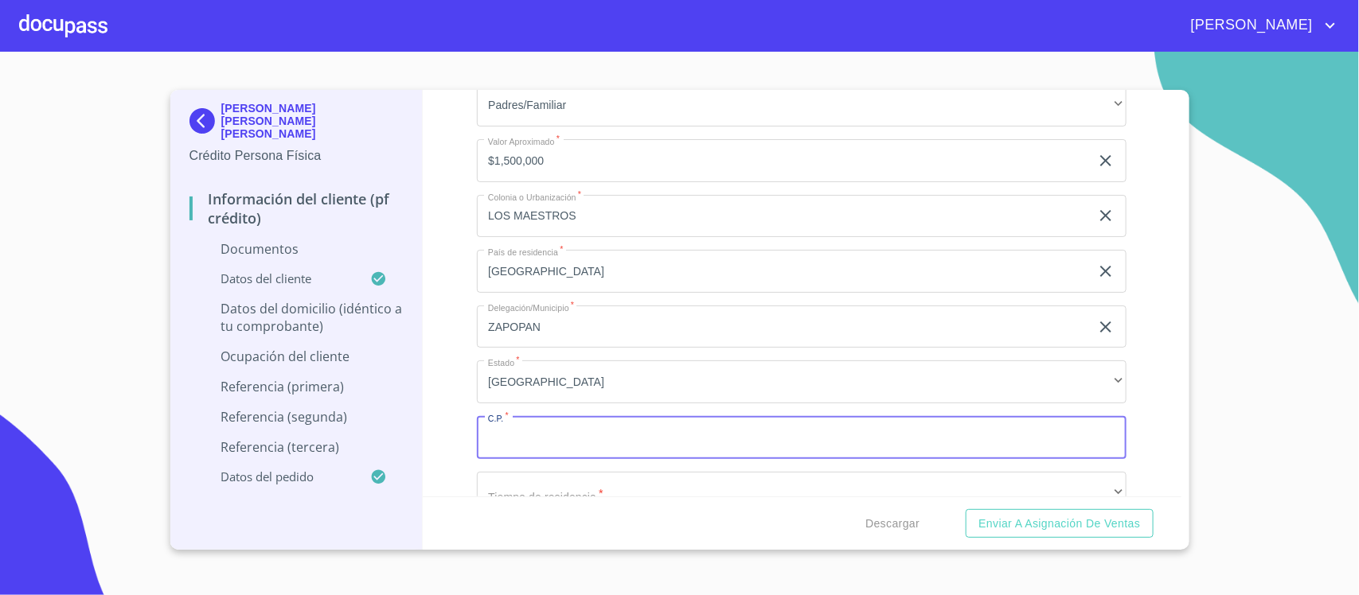
click at [523, 440] on input "Documento de identificación.   *" at bounding box center [802, 437] width 650 height 43
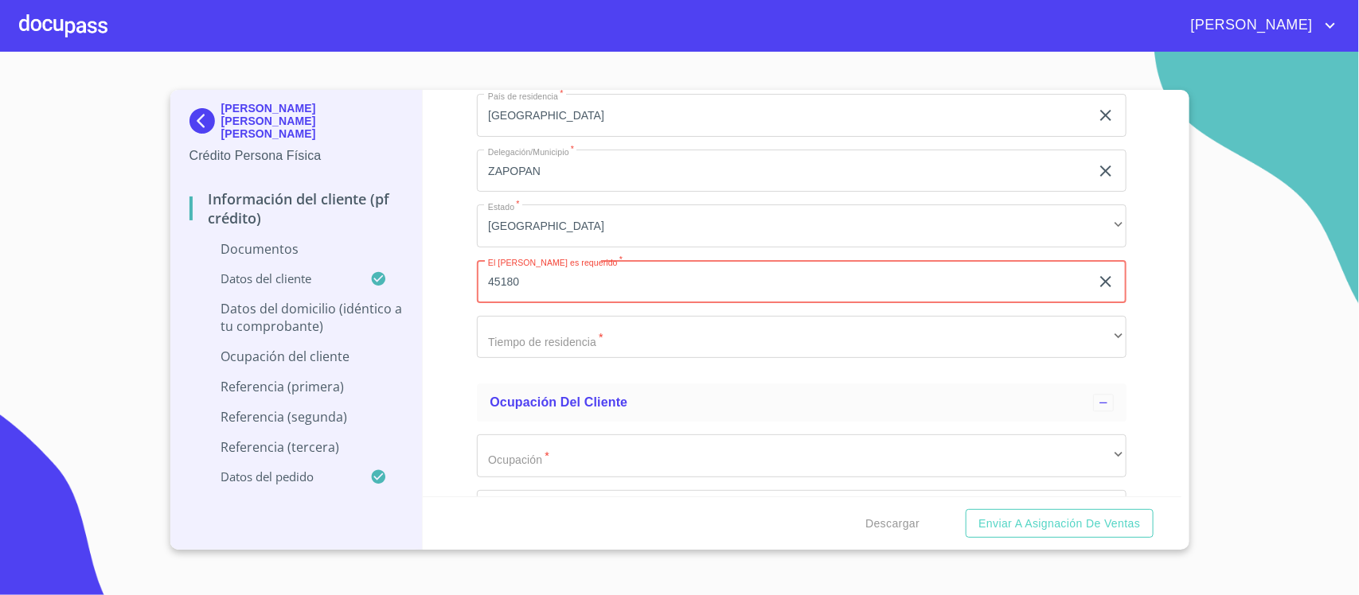
scroll to position [4220, 0]
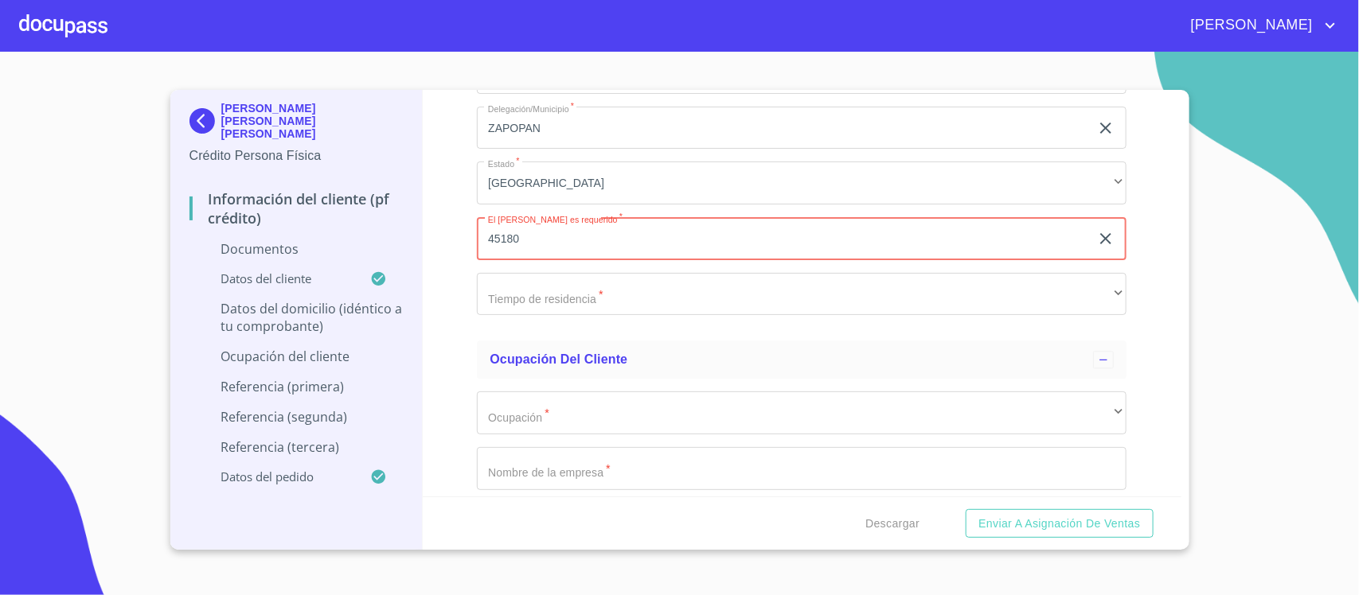
type input "45180"
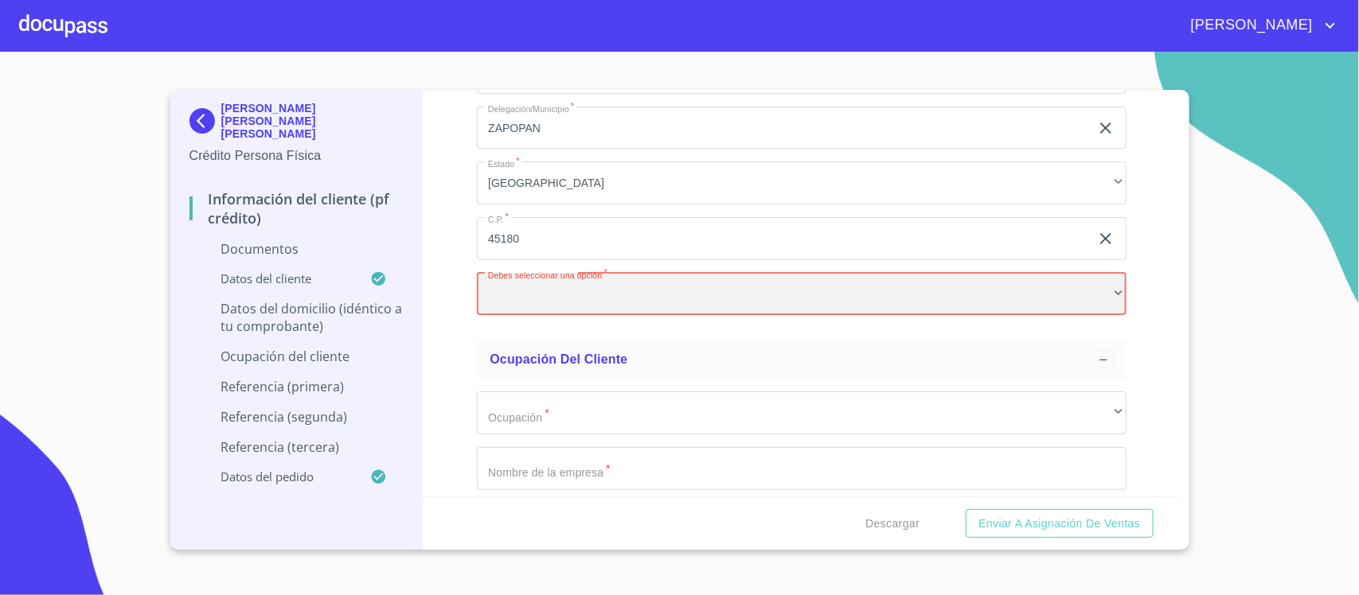
click at [524, 288] on div "​" at bounding box center [802, 294] width 650 height 43
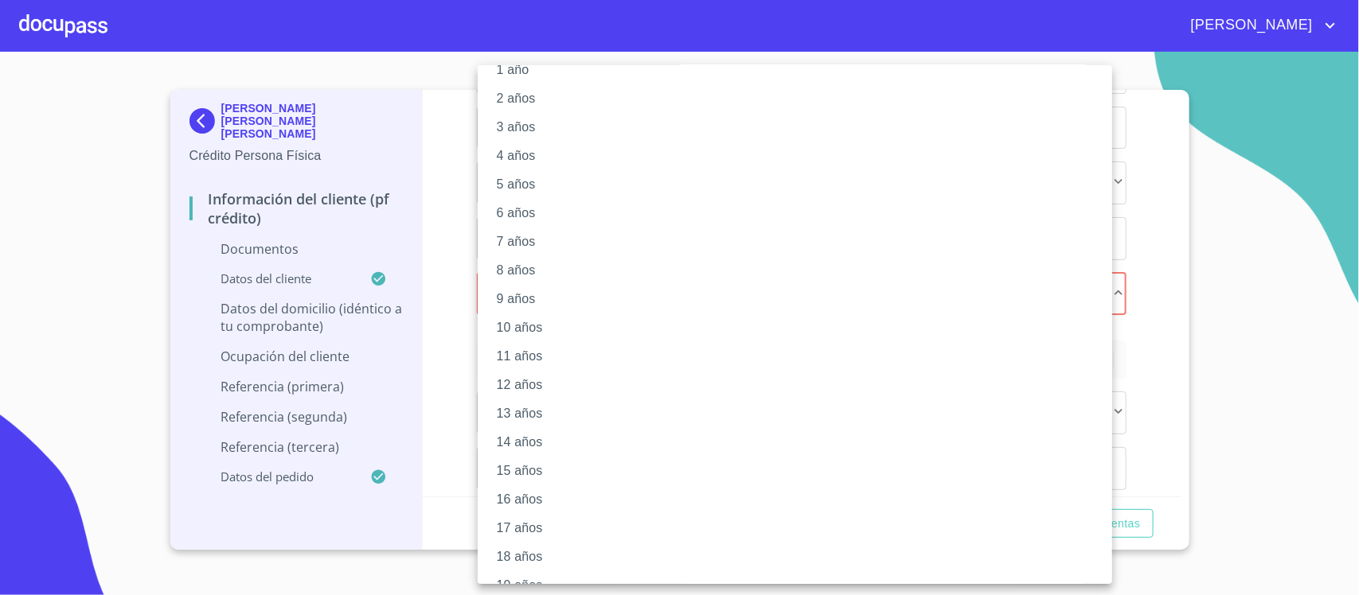
scroll to position [103, 0]
click at [510, 564] on li "20 años" at bounding box center [803, 565] width 650 height 29
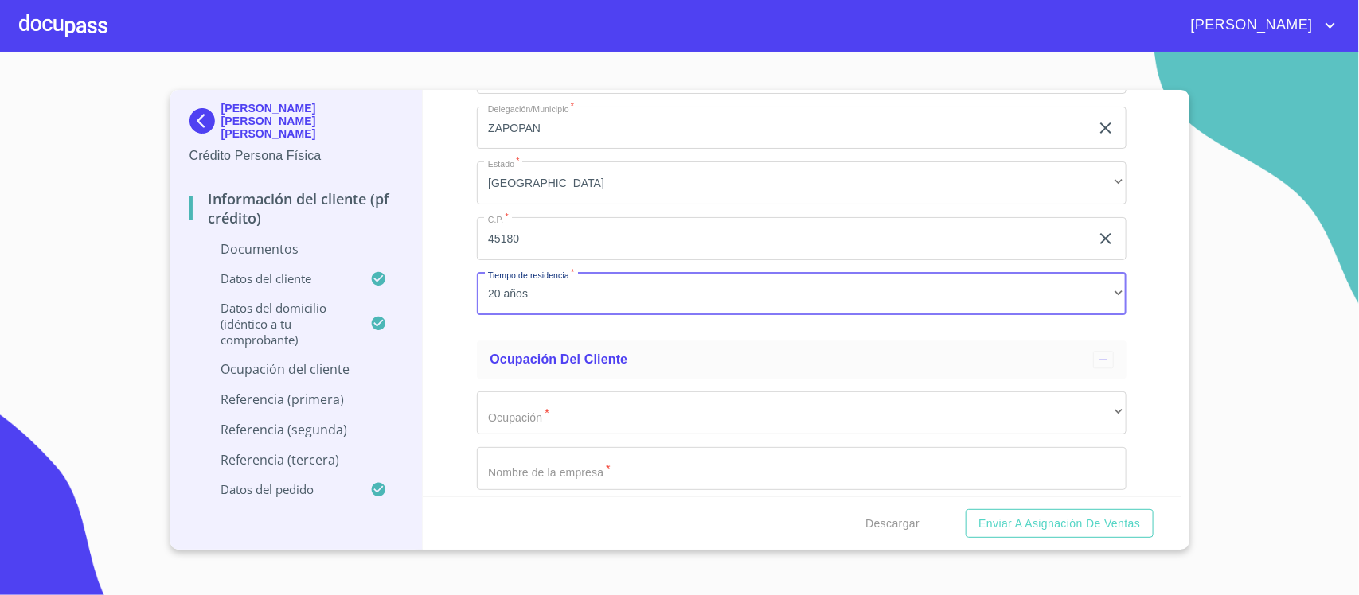
click at [459, 327] on div "Información del cliente (PF crédito) Documentos Documento de identificación.   …" at bounding box center [802, 293] width 759 height 407
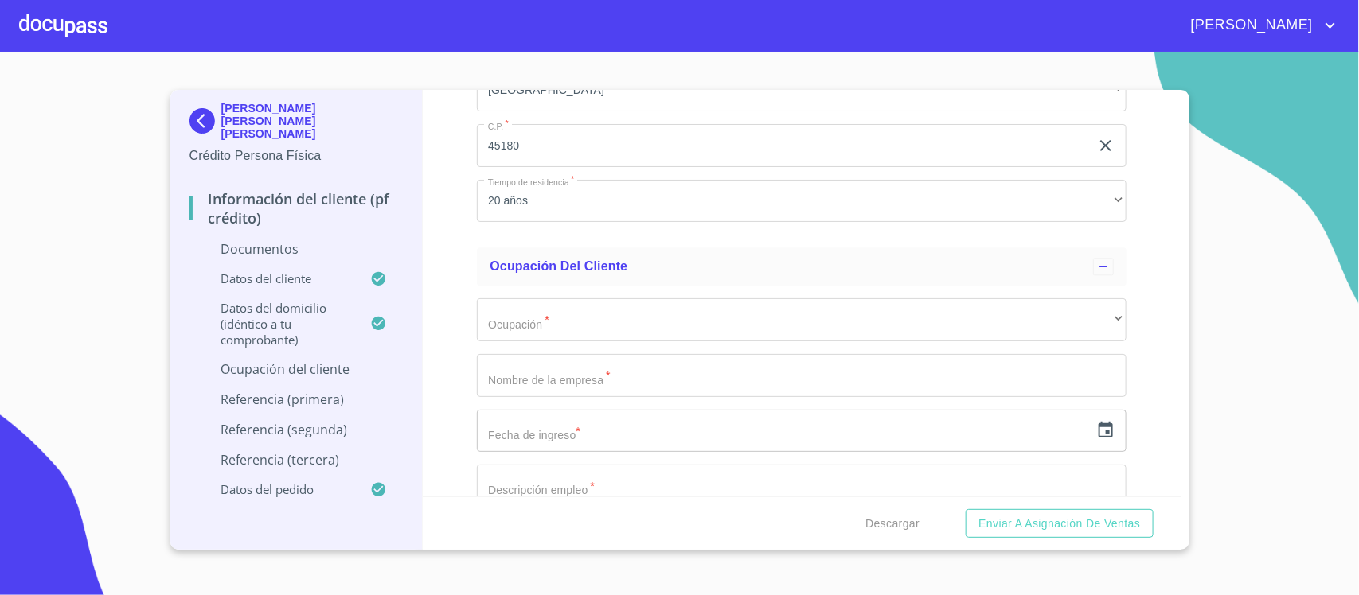
scroll to position [4419, 0]
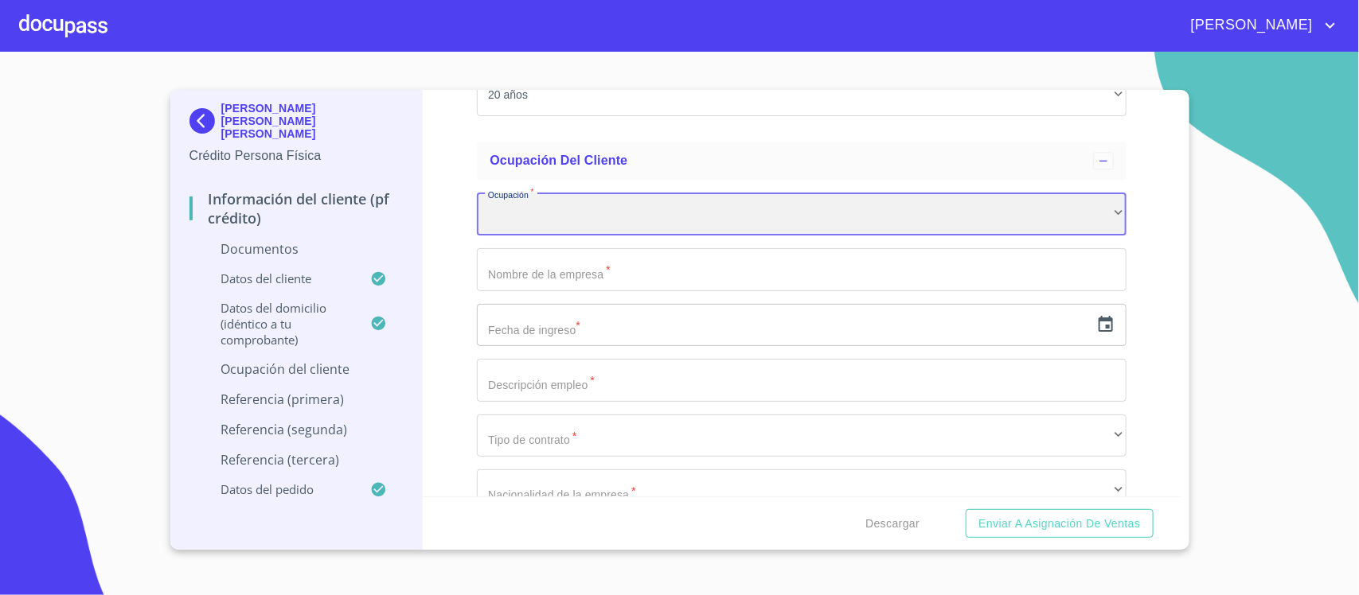
click at [546, 221] on div "​" at bounding box center [802, 214] width 650 height 43
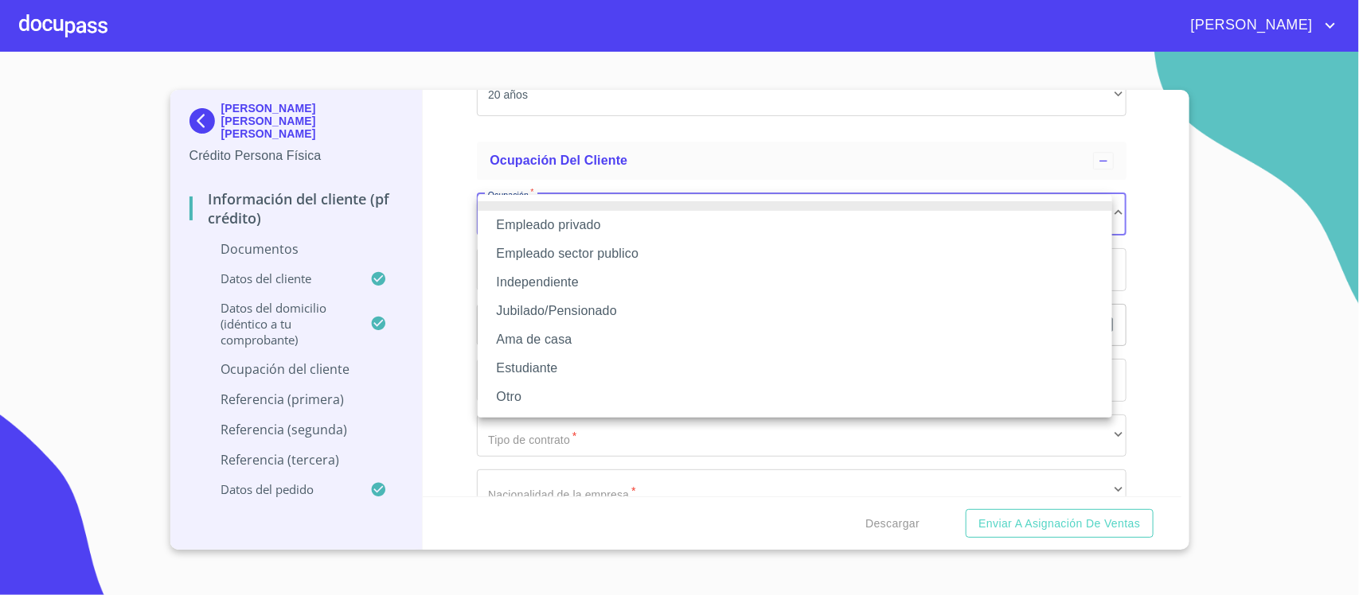
click at [555, 224] on li "Empleado privado" at bounding box center [795, 225] width 634 height 29
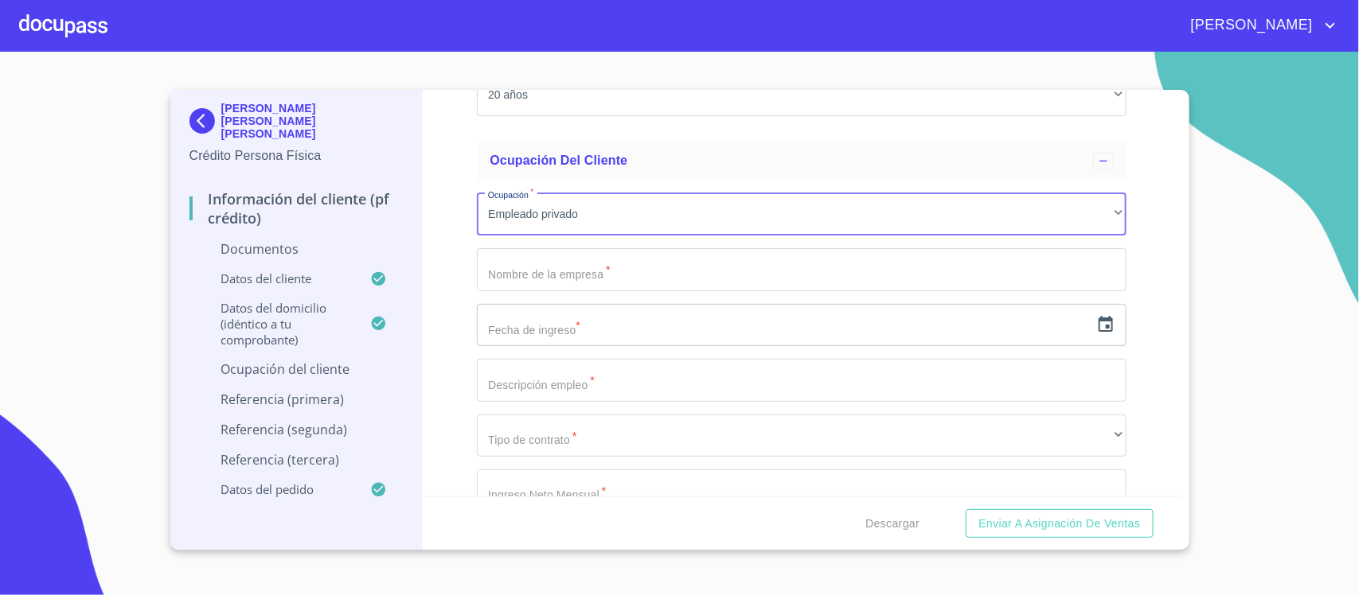
click at [545, 271] on input "Documento de identificación.   *" at bounding box center [802, 269] width 650 height 43
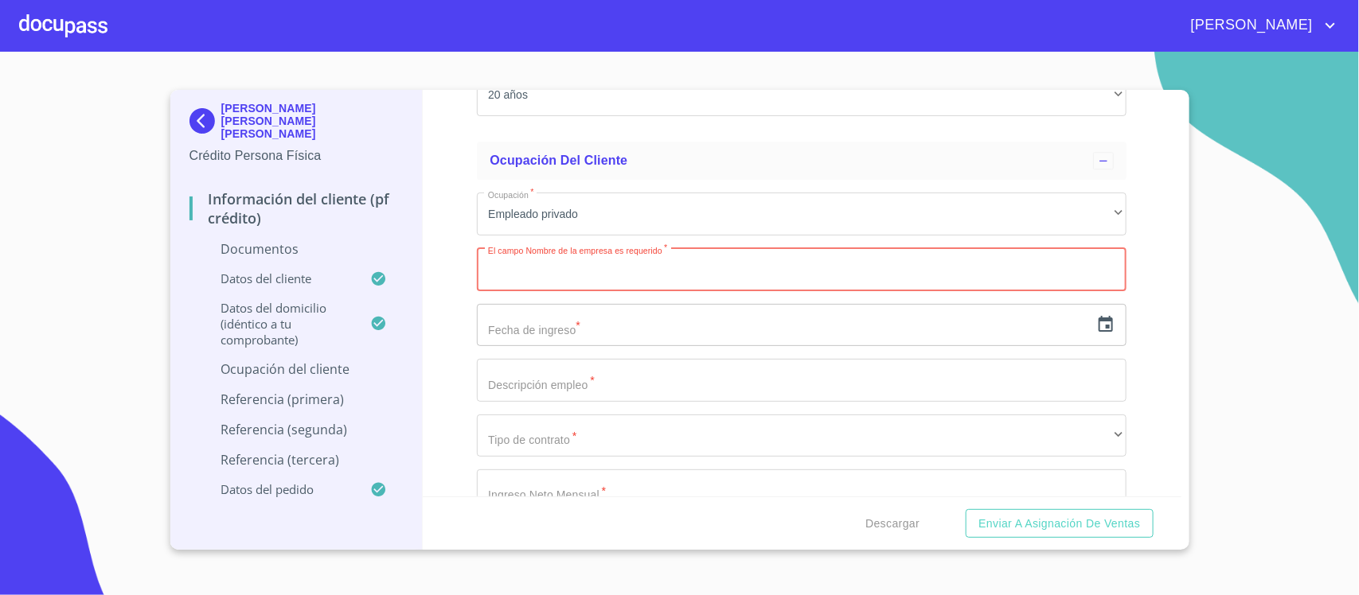
paste input "CONTINENTAL AUTOMOTIVE"
type input "CONTINENTAL AUTOMOTIVE"
click at [549, 315] on input "text" at bounding box center [783, 325] width 613 height 43
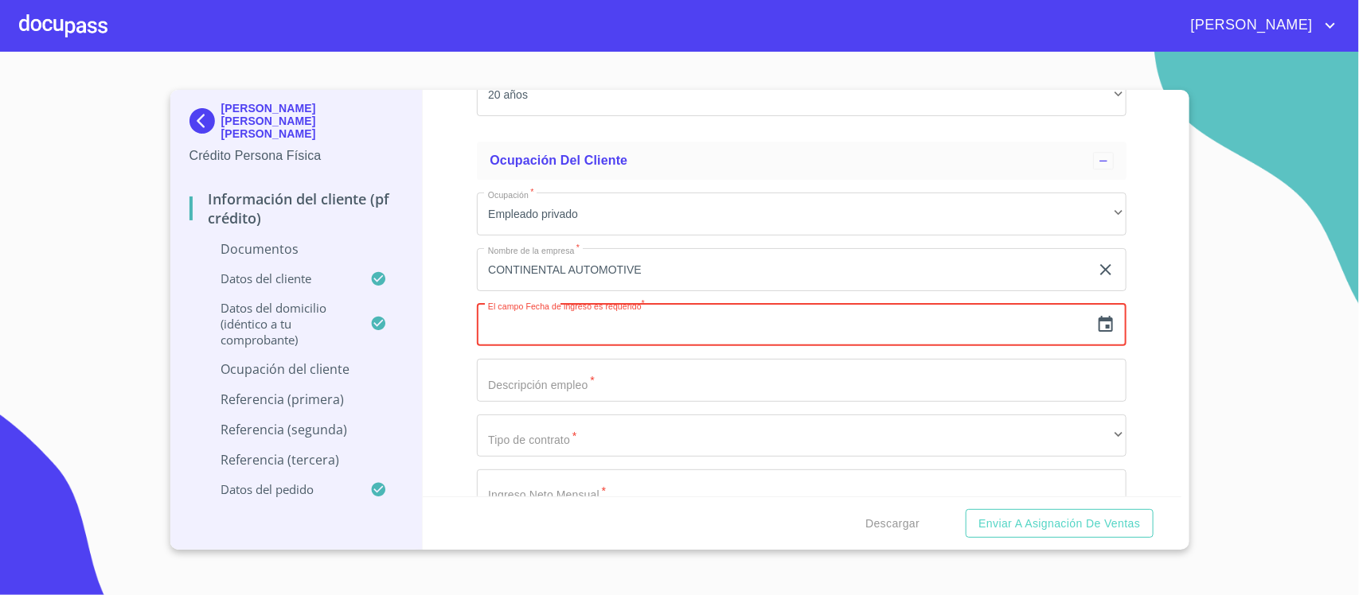
click at [1096, 324] on icon "button" at bounding box center [1105, 324] width 19 height 19
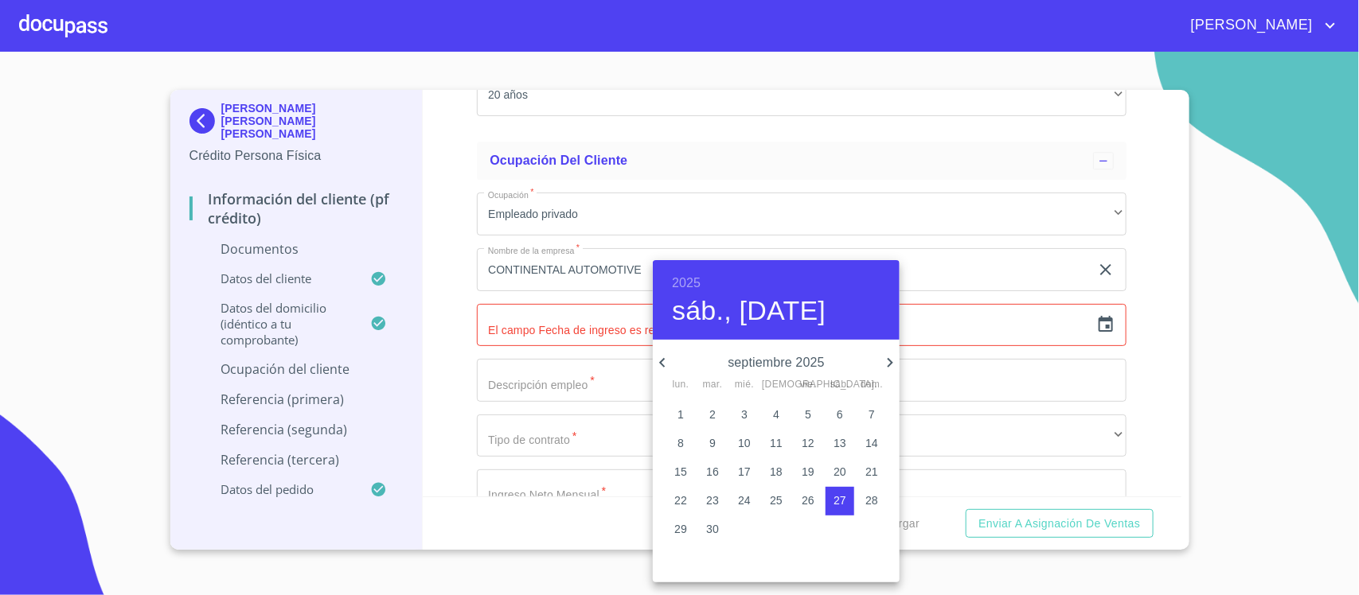
click at [685, 279] on h6 "2025" at bounding box center [686, 283] width 29 height 22
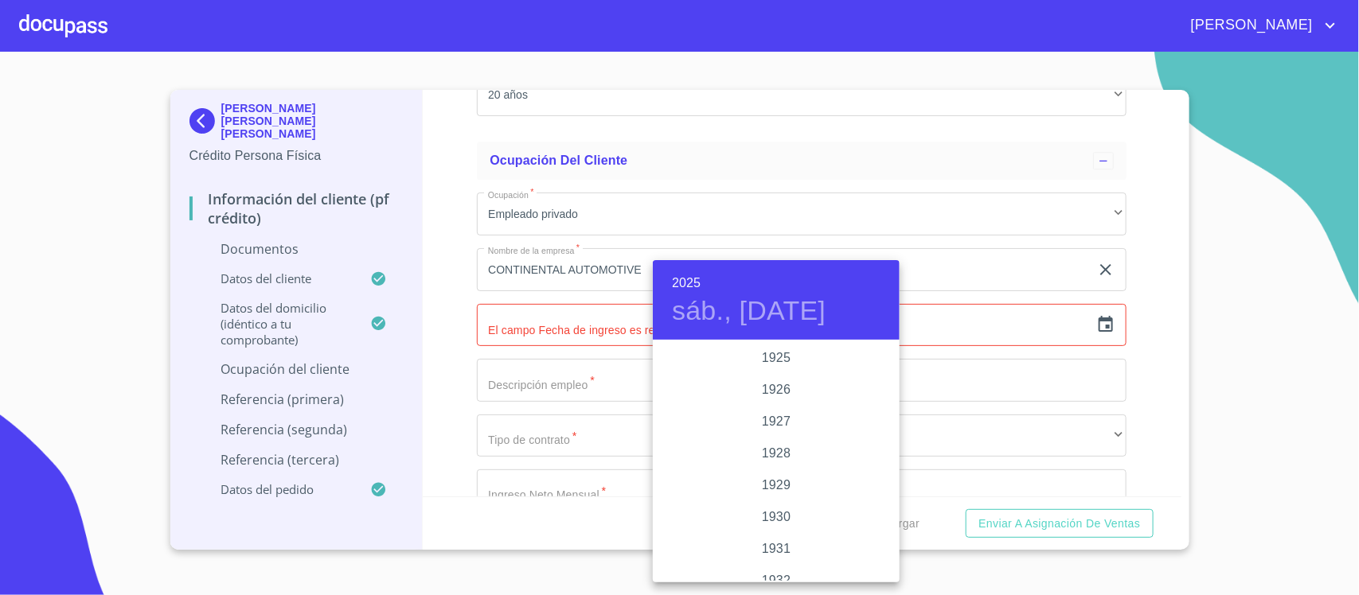
scroll to position [3089, 0]
click at [762, 347] on div "2022" at bounding box center [776, 358] width 247 height 32
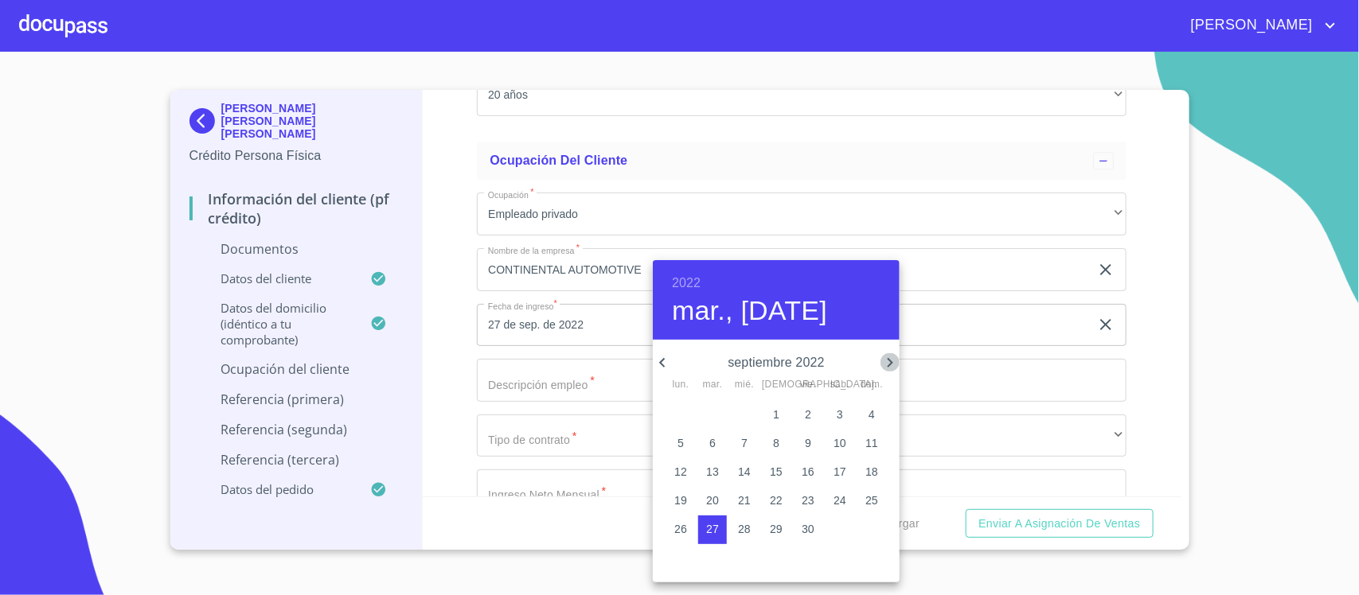
click at [892, 363] on icon "button" at bounding box center [891, 363] width 6 height 10
click at [681, 500] on p "19" at bounding box center [680, 501] width 13 height 16
type input "19 de dic. de 2022"
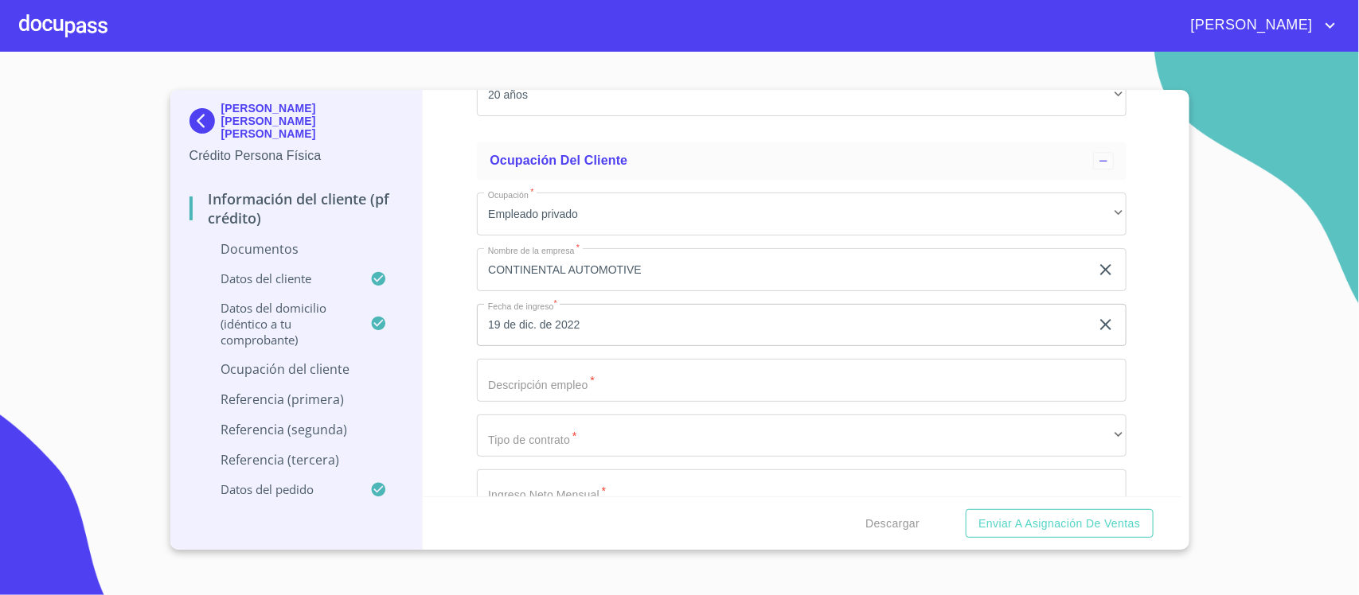
click at [552, 385] on input "Documento de identificación.   *" at bounding box center [802, 380] width 650 height 43
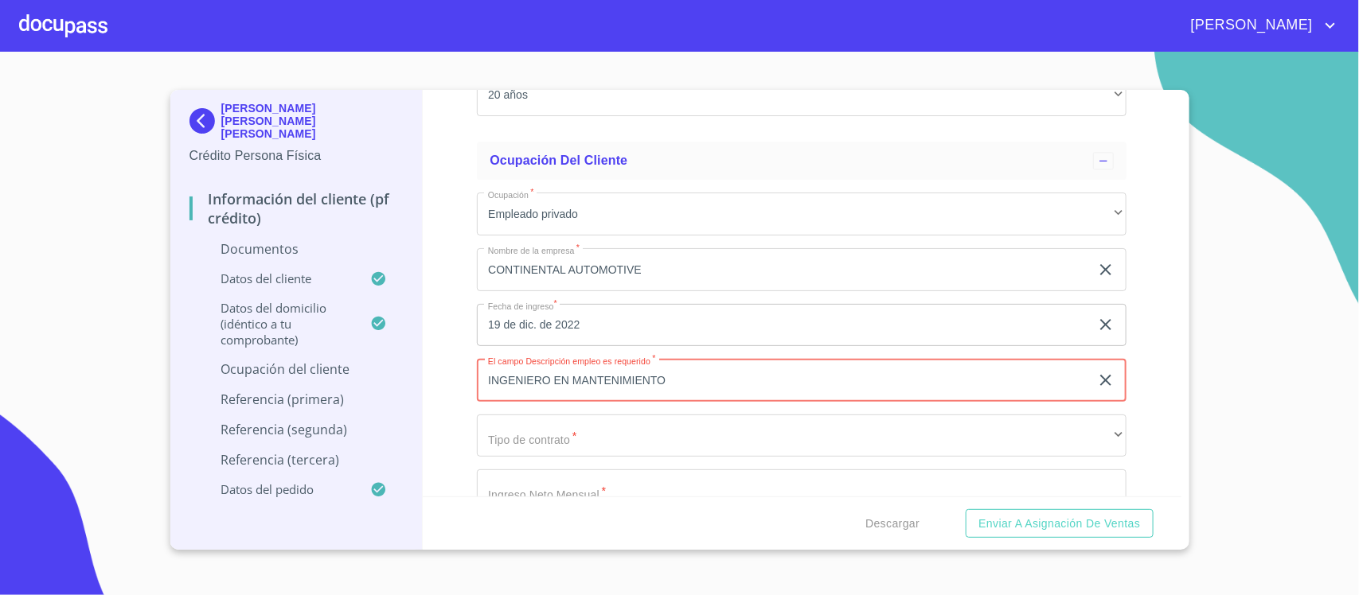
type input "INGENIERO EN MANTENIMIENTO"
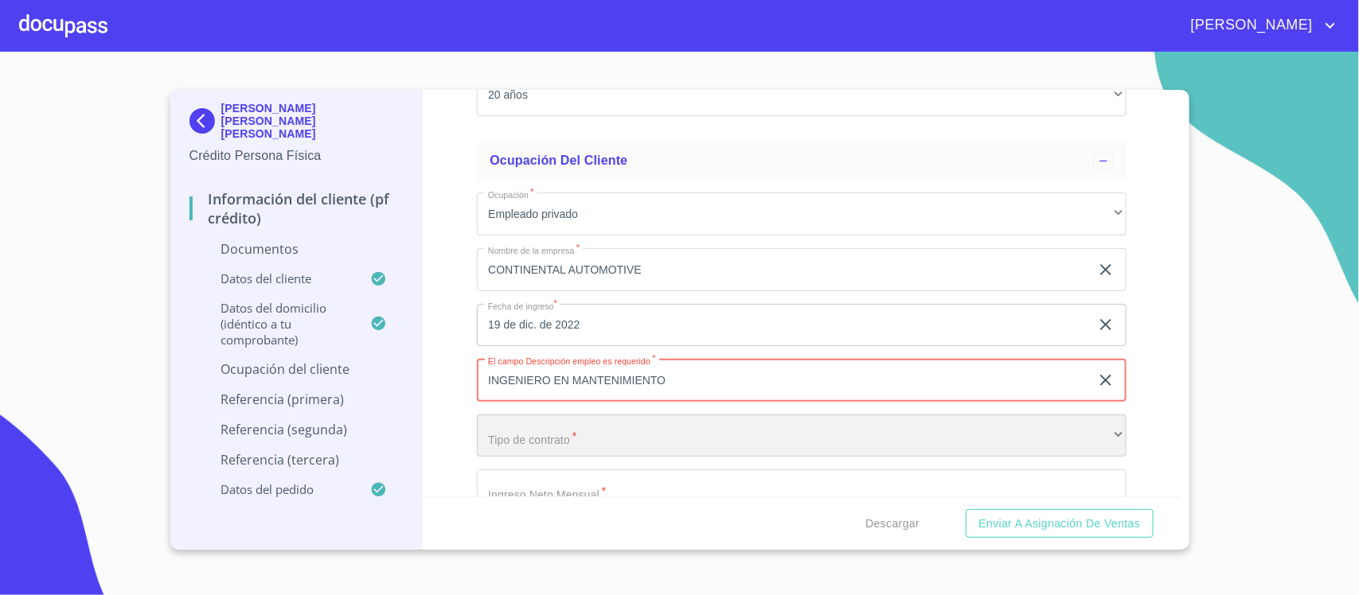
click at [573, 435] on div "​" at bounding box center [802, 436] width 650 height 43
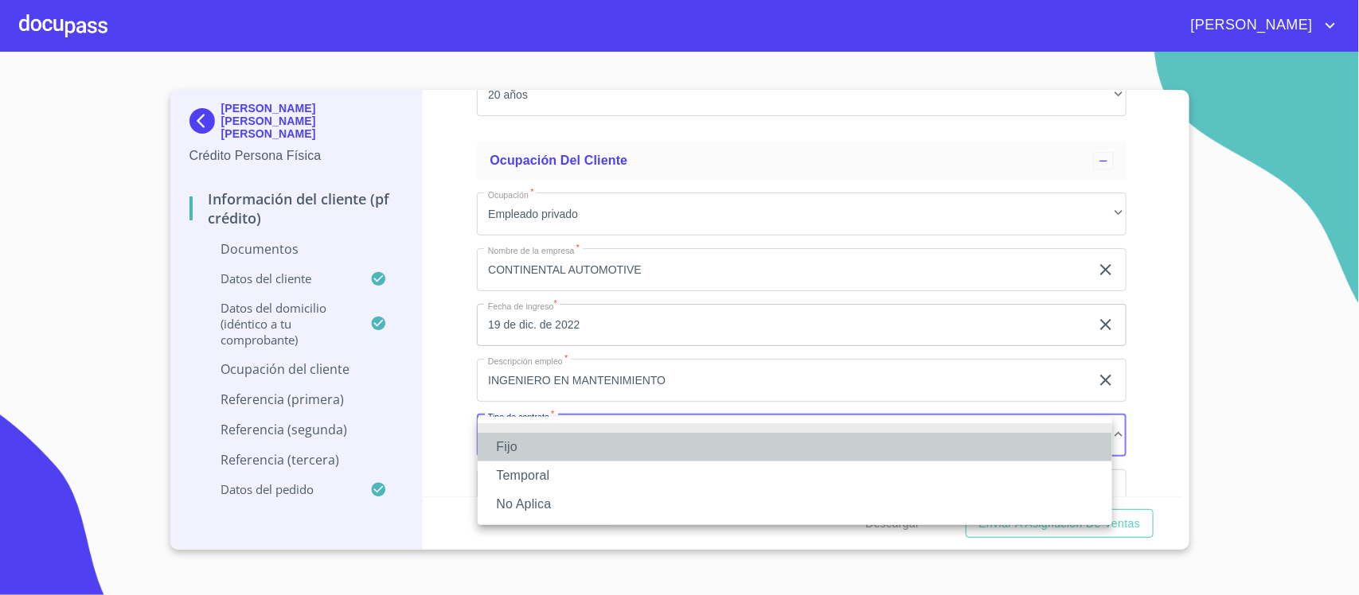
click at [506, 448] on li "Fijo" at bounding box center [795, 447] width 634 height 29
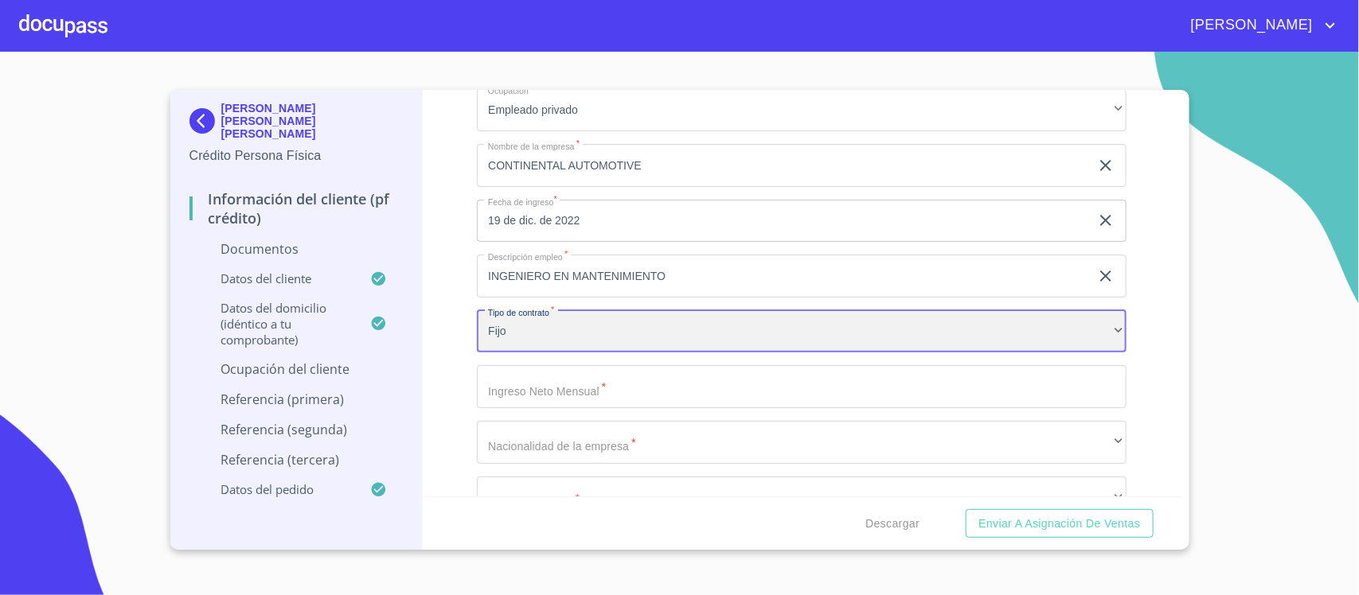
scroll to position [4618, 0]
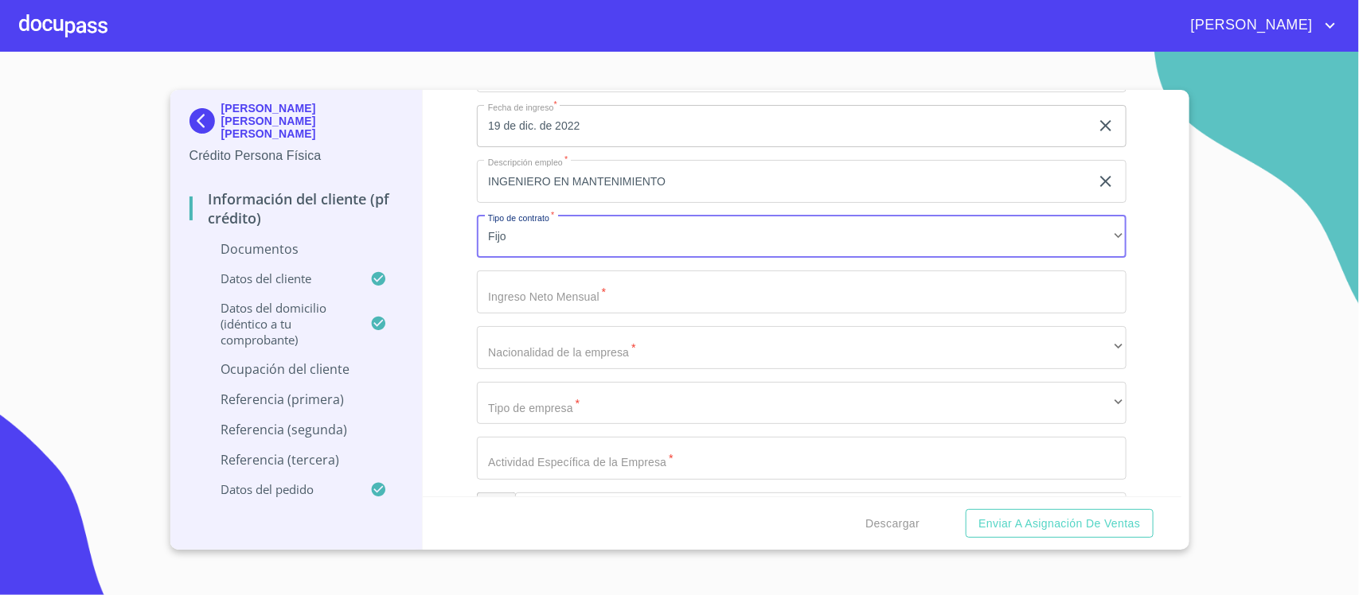
click at [526, 303] on input "Documento de identificación.   *" at bounding box center [802, 292] width 650 height 43
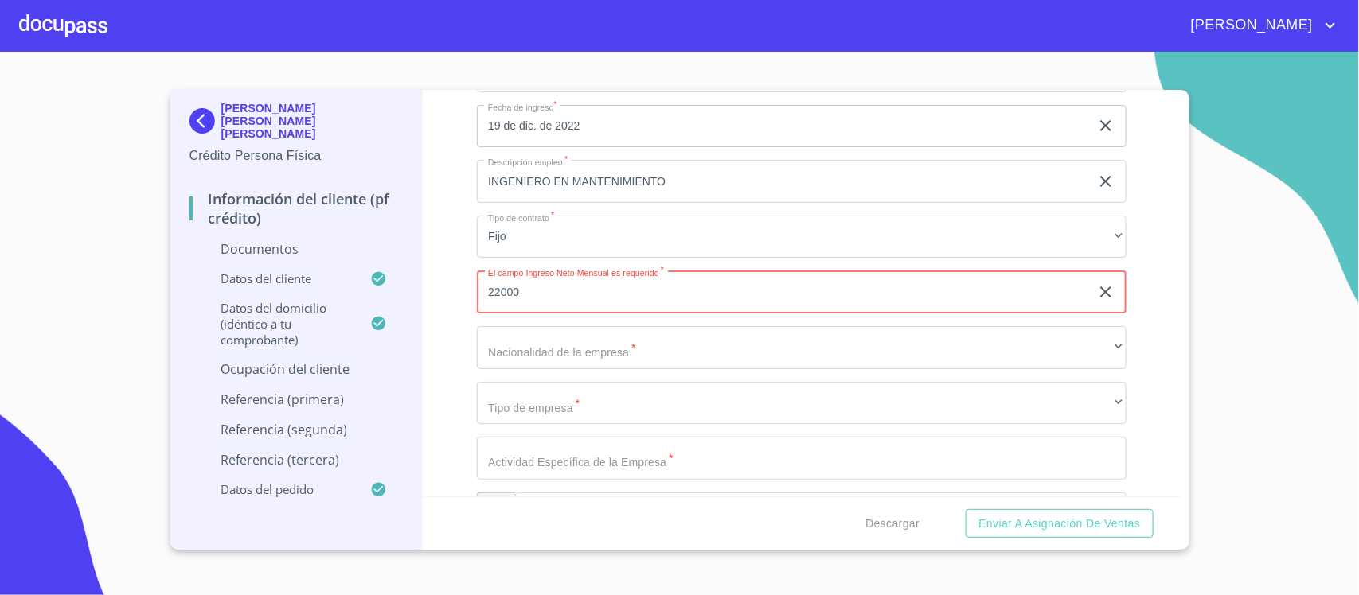
type input "22000"
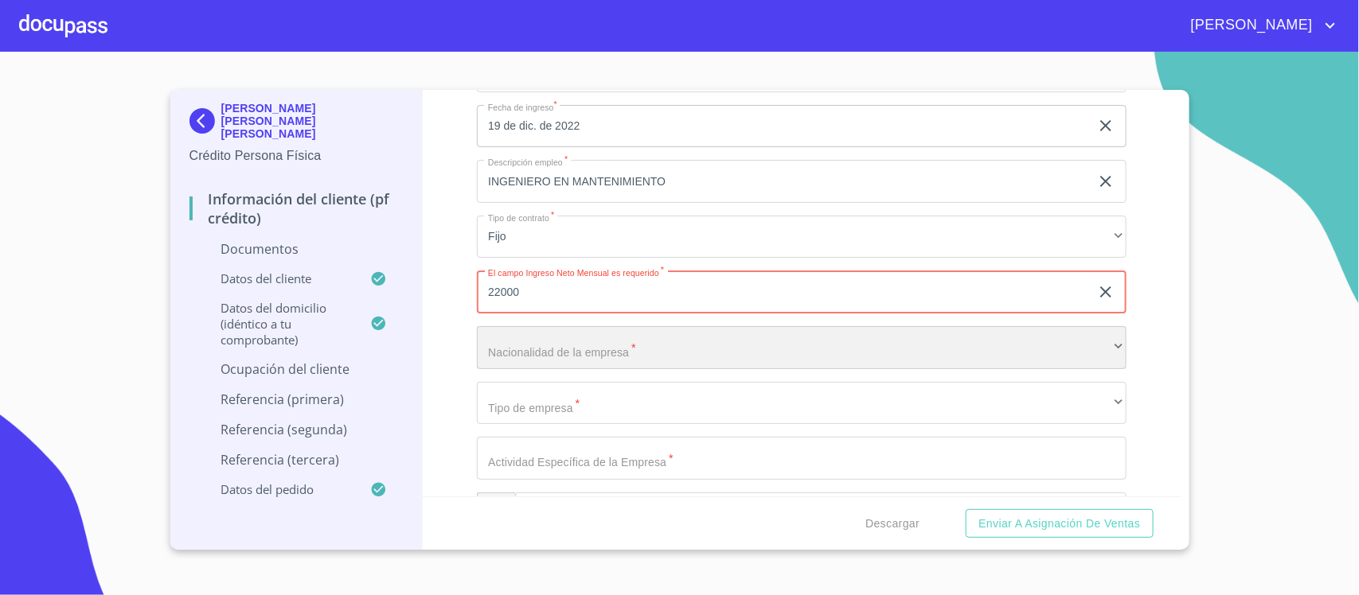
click at [565, 344] on div "​" at bounding box center [802, 347] width 650 height 43
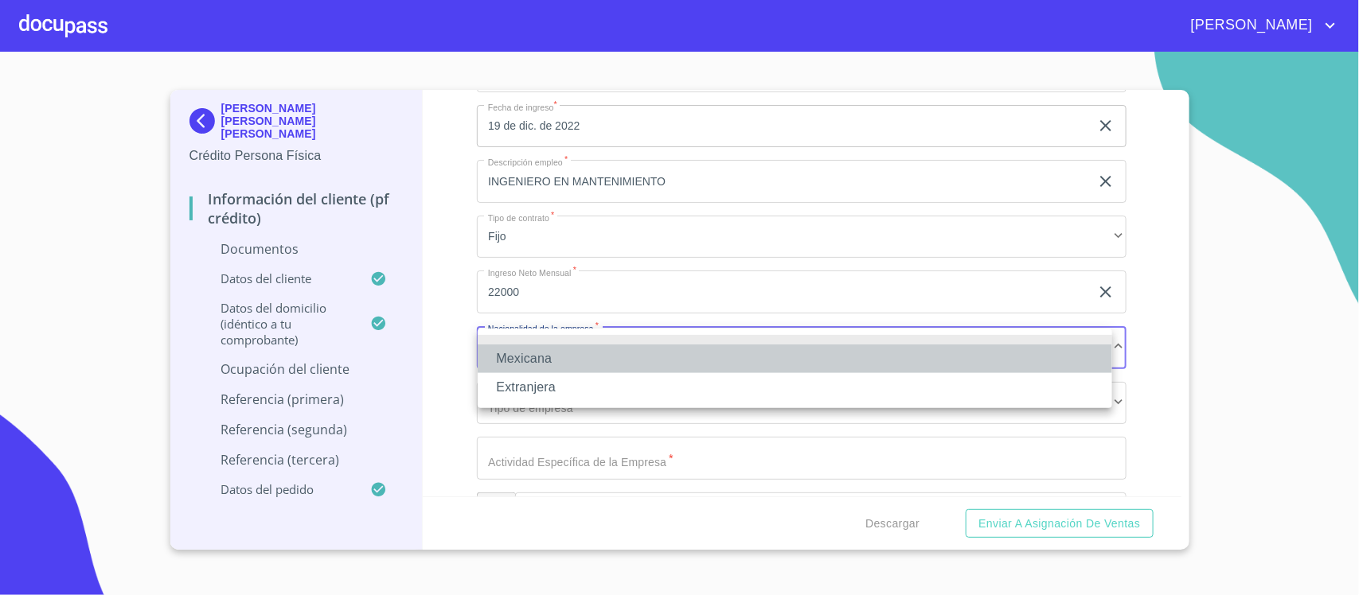
click at [540, 361] on li "Mexicana" at bounding box center [795, 359] width 634 height 29
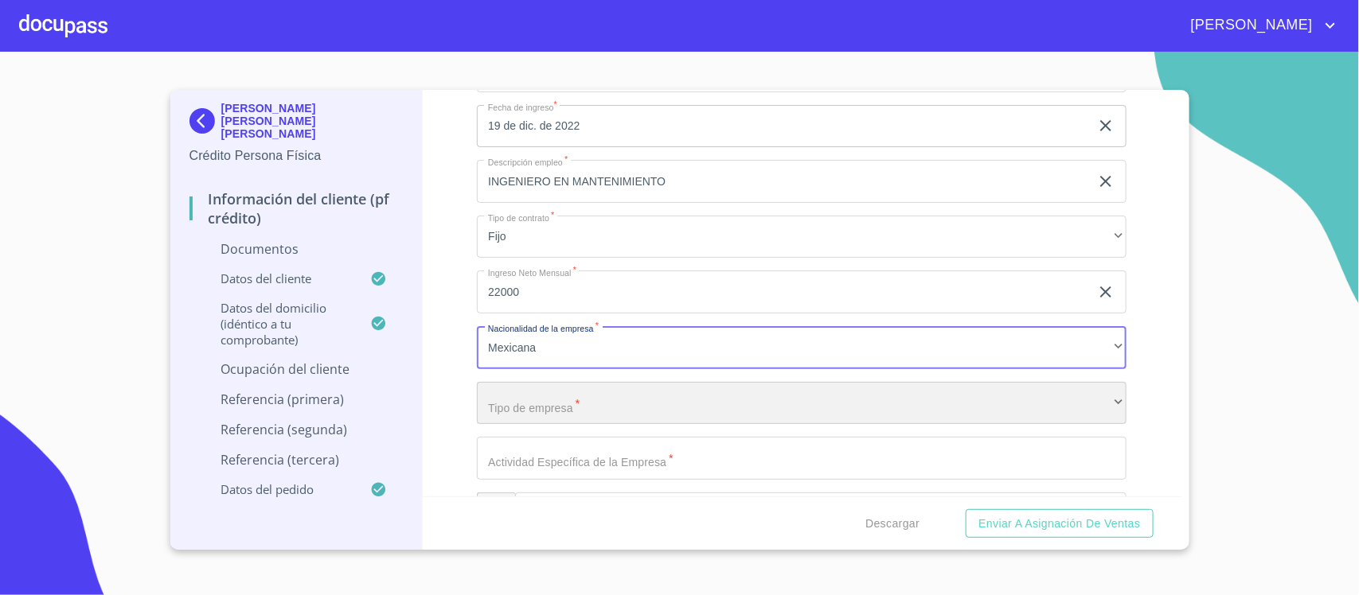
click at [540, 391] on div "​" at bounding box center [802, 403] width 650 height 43
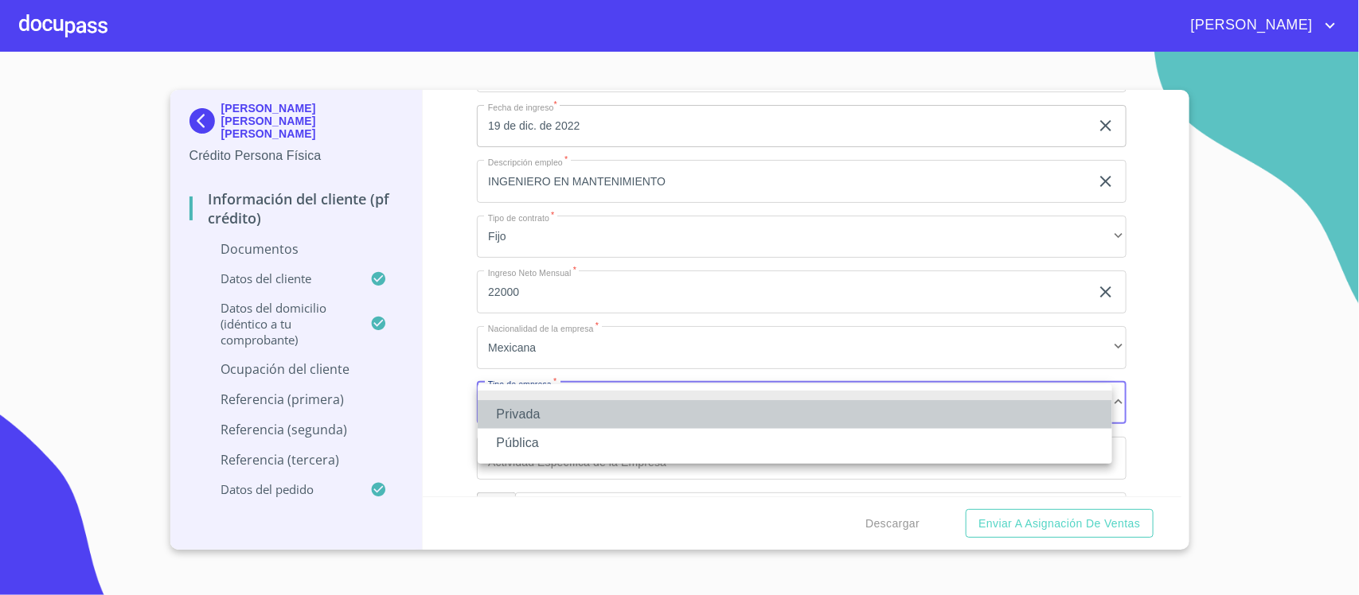
click at [535, 411] on li "Privada" at bounding box center [795, 414] width 634 height 29
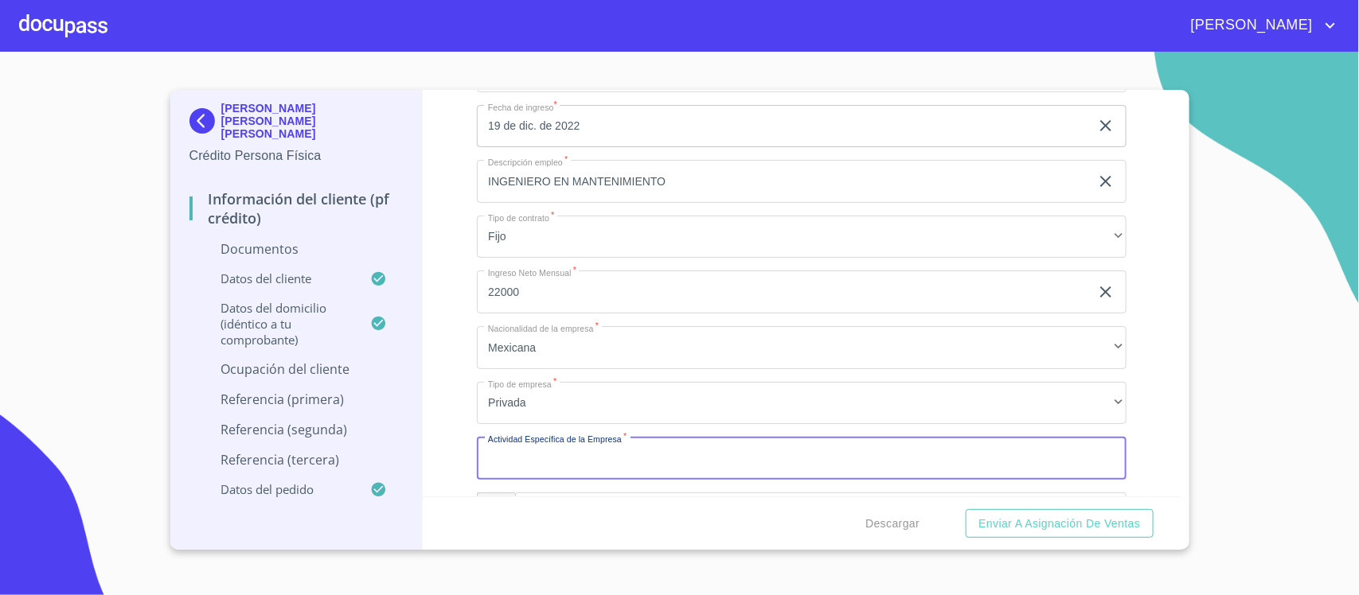
click at [553, 452] on input "Documento de identificación.   *" at bounding box center [802, 458] width 650 height 43
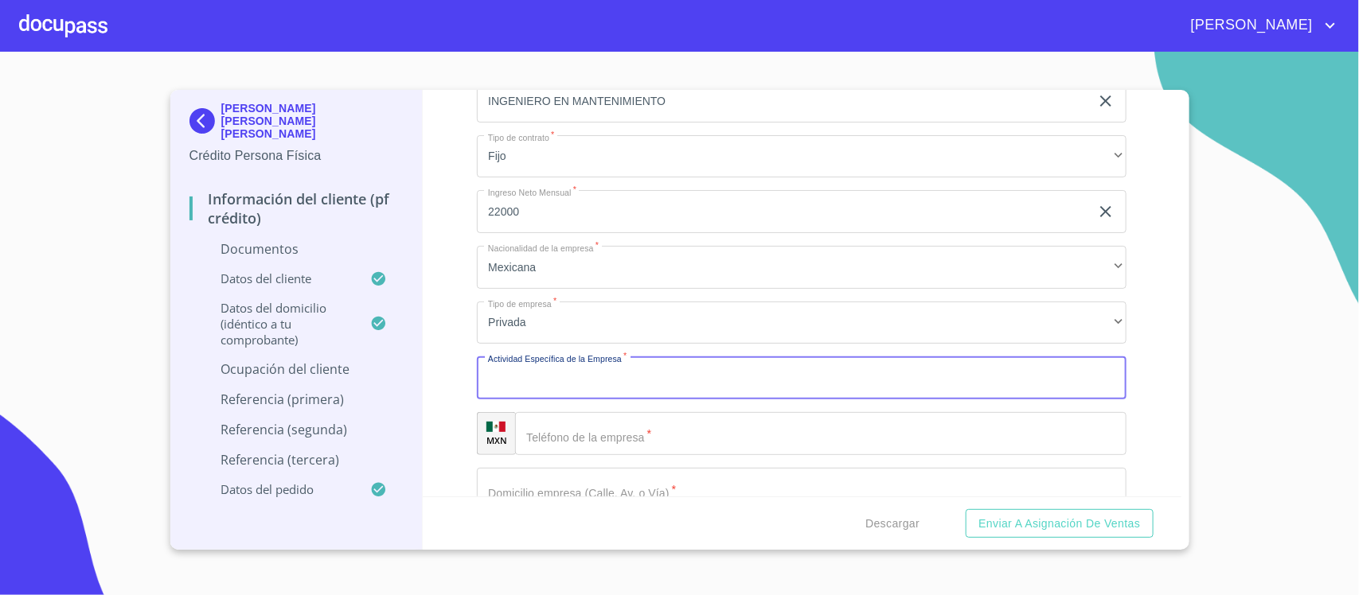
scroll to position [4817, 0]
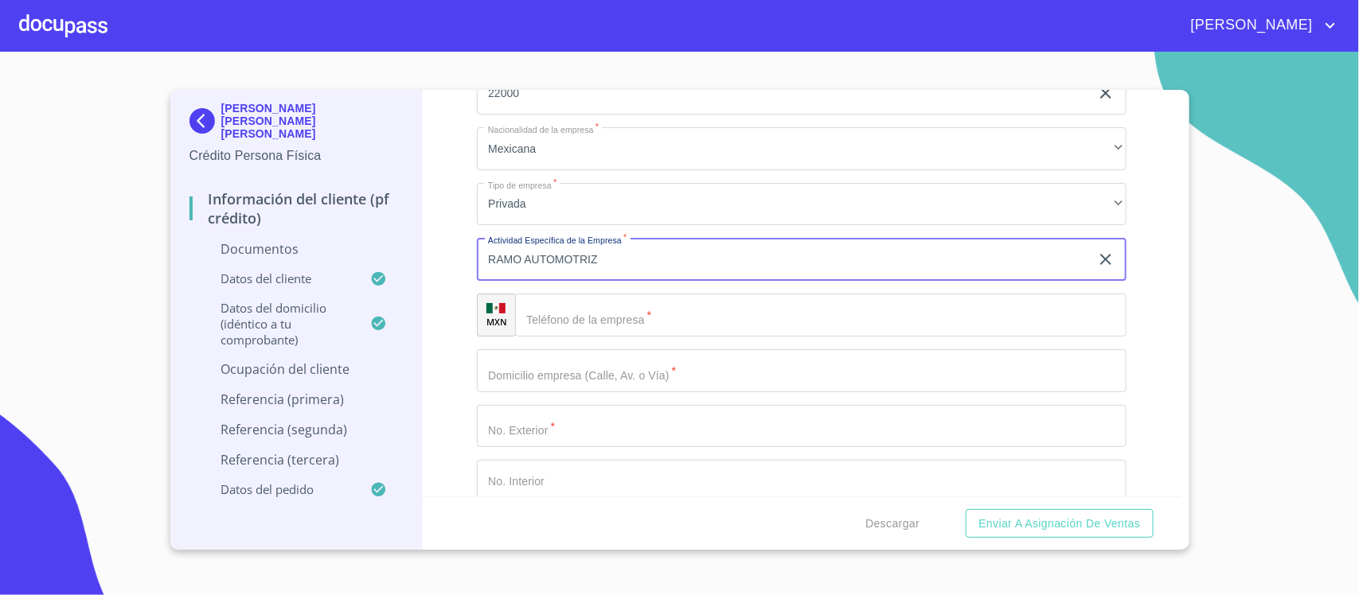
type input "RAMO AUTOMOTRIZ"
click at [575, 320] on input "Documento de identificación.   *" at bounding box center [820, 315] width 611 height 43
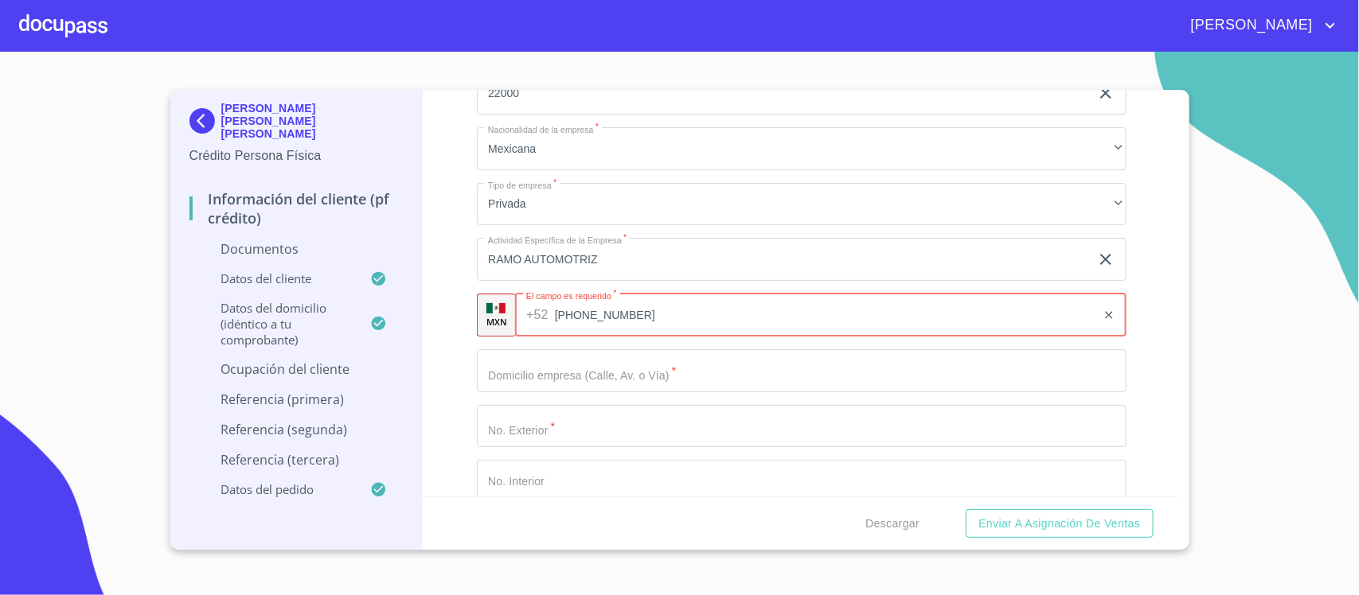
type input "[PHONE_NUMBER]"
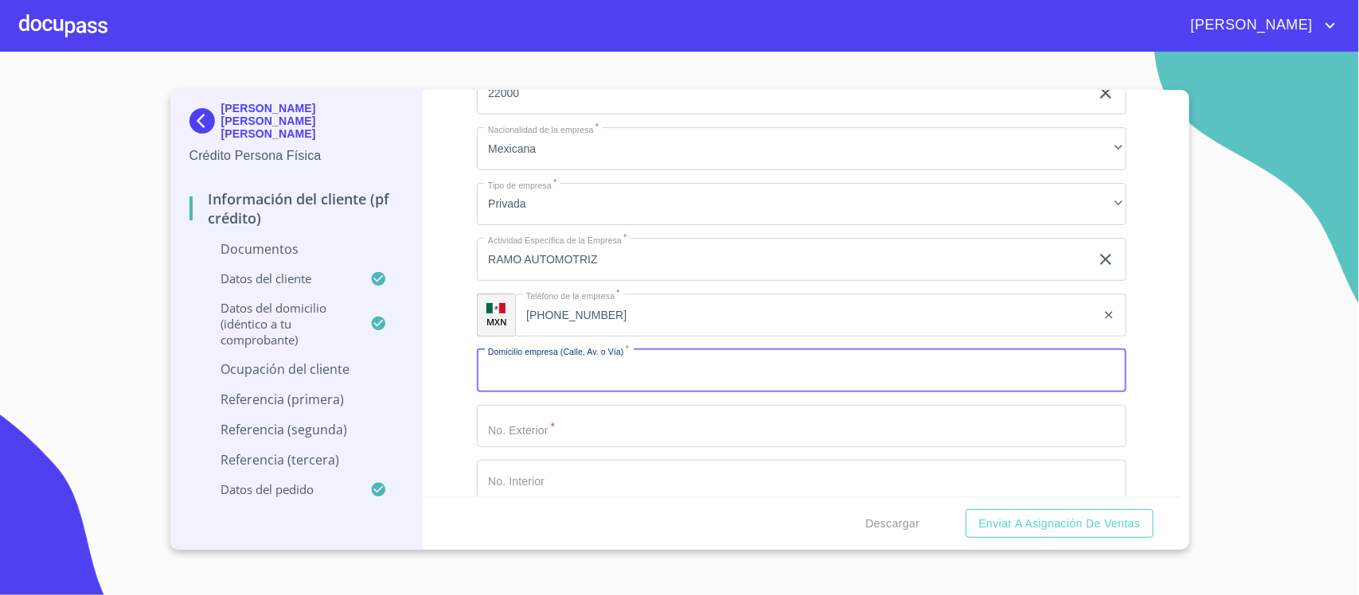
click at [713, 376] on input "Documento de identificación.   *" at bounding box center [802, 370] width 650 height 43
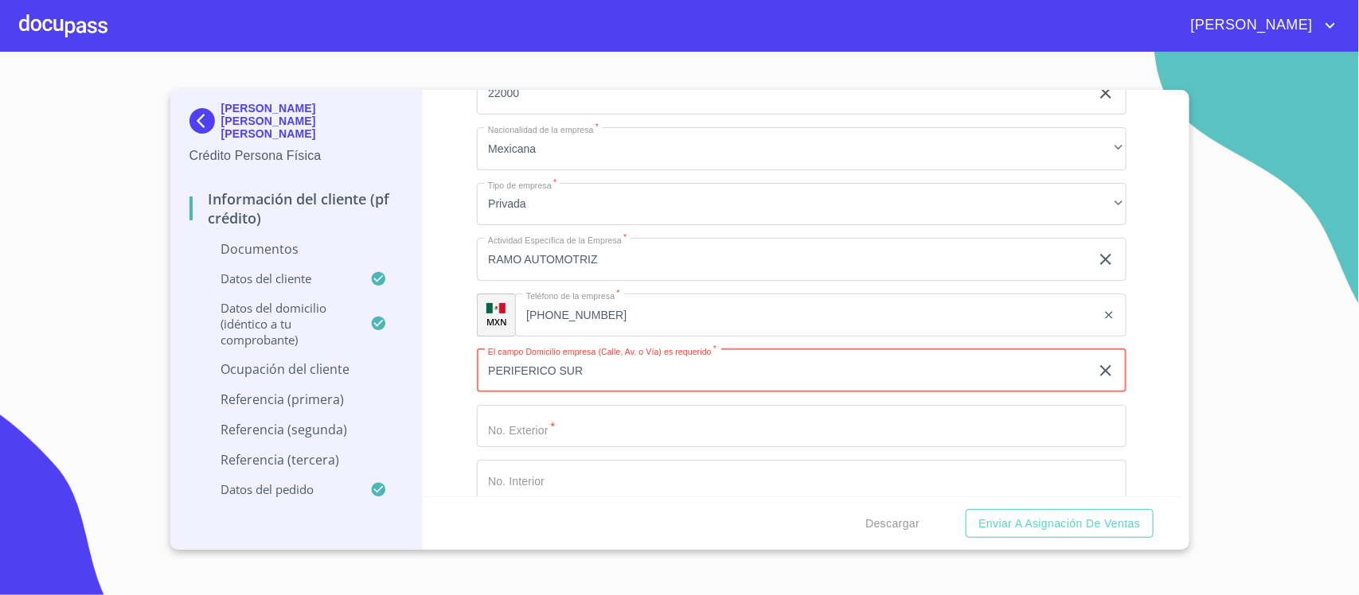
type input "PERIFERICO SUR"
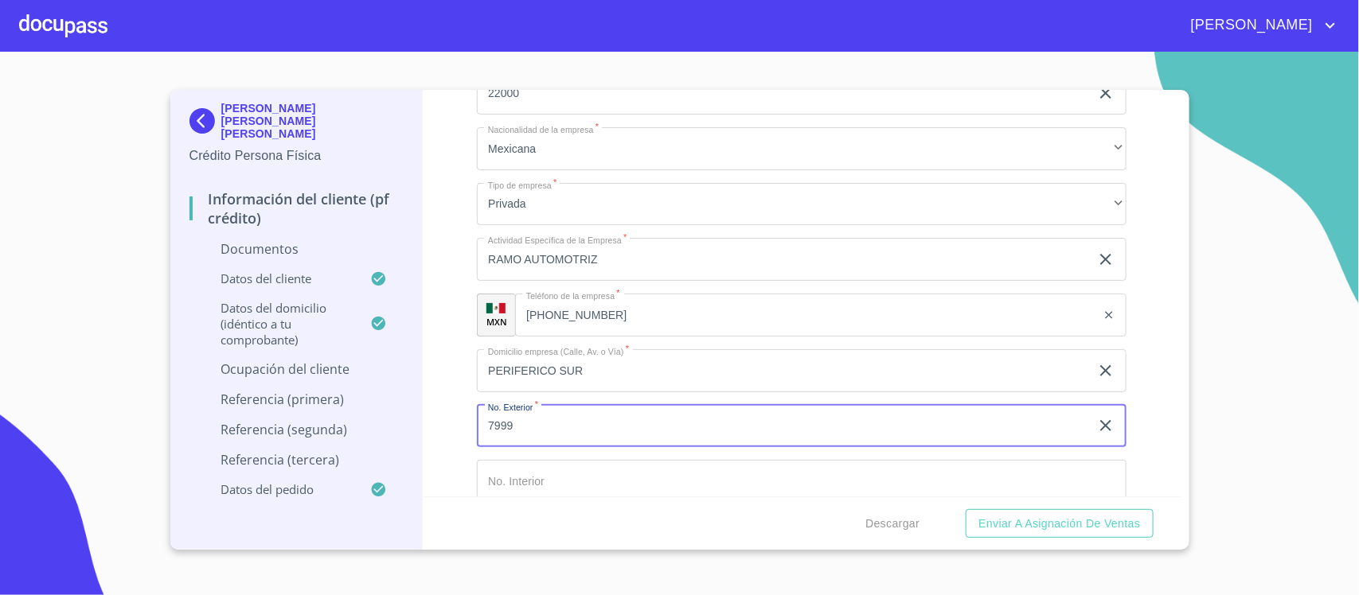
type input "7999"
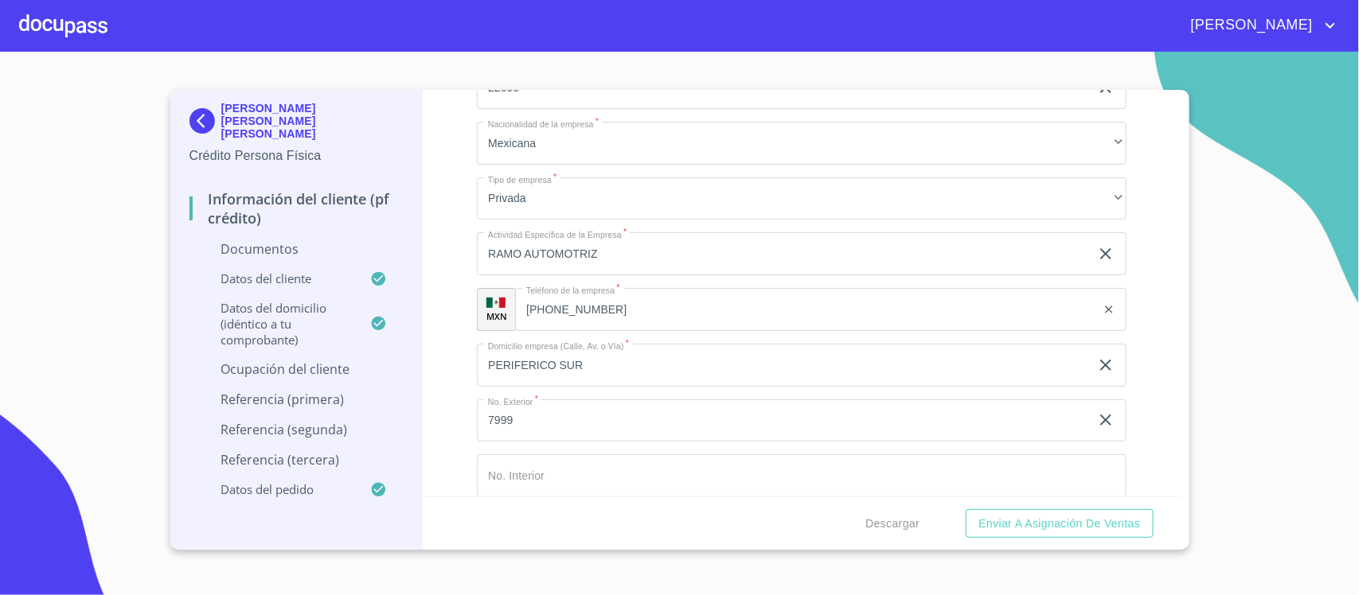
scroll to position [5061, 0]
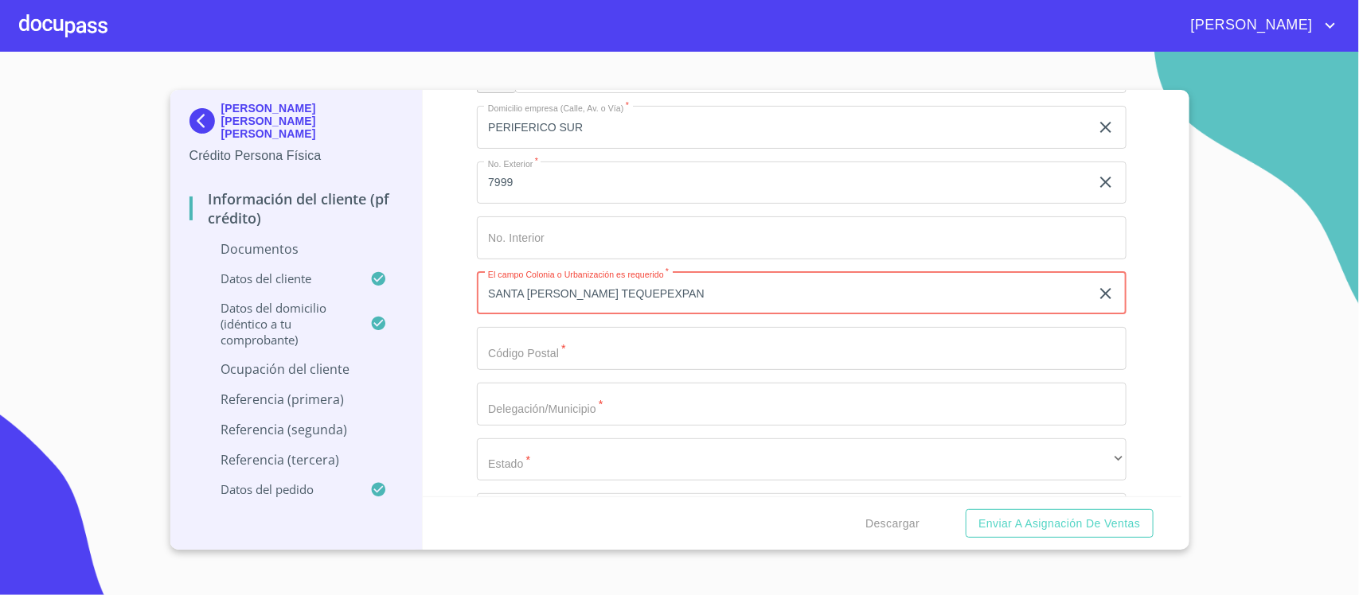
type input "SANTA [PERSON_NAME] TEQUEPEXPAN"
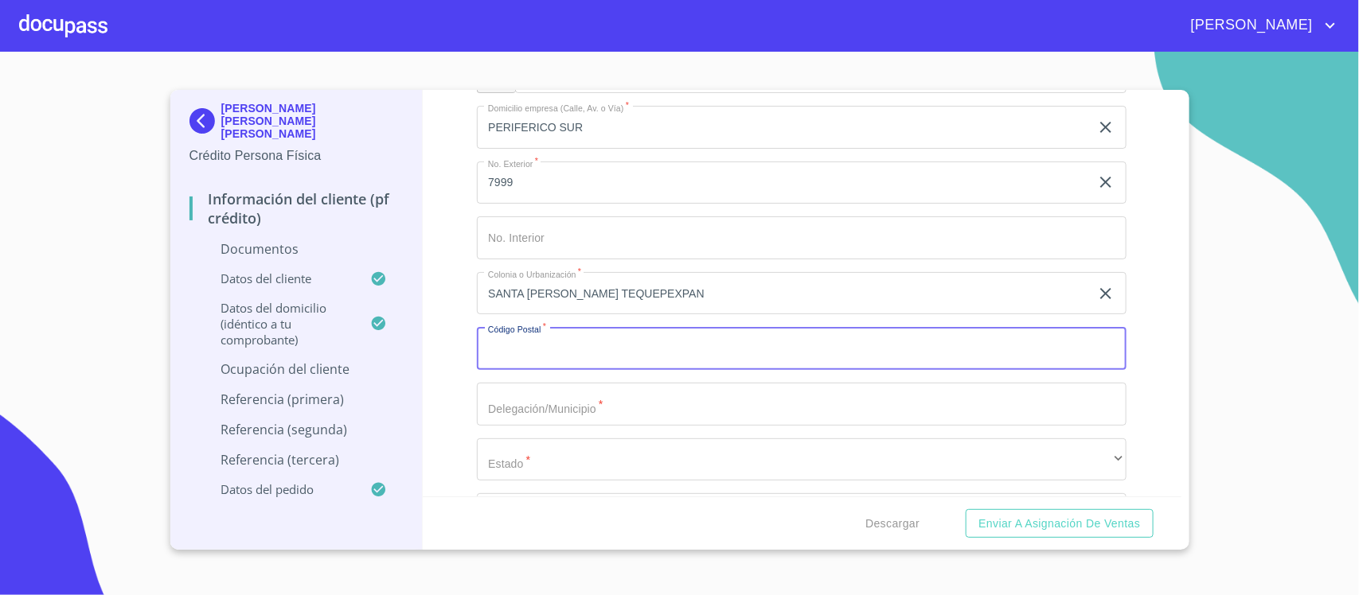
click at [574, 362] on input "Documento de identificación.   *" at bounding box center [802, 348] width 650 height 43
type input "45604"
click at [583, 408] on input "Documento de identificación.   *" at bounding box center [802, 404] width 650 height 43
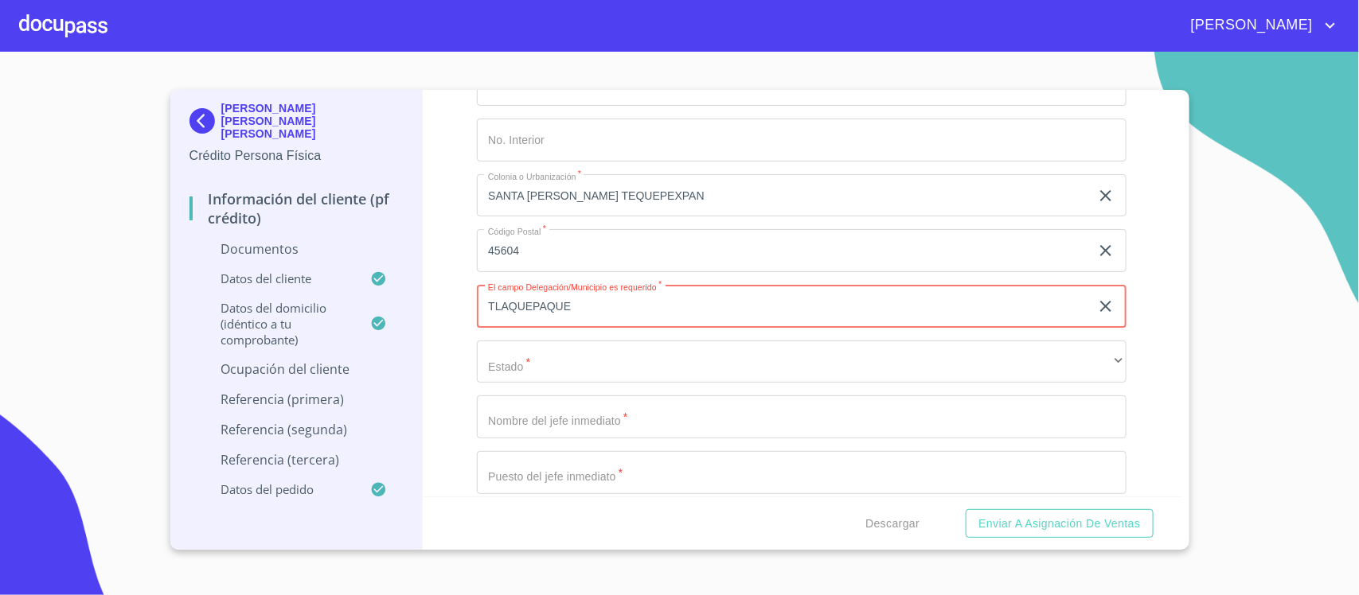
scroll to position [5160, 0]
type input "TLAQUEPAQUE"
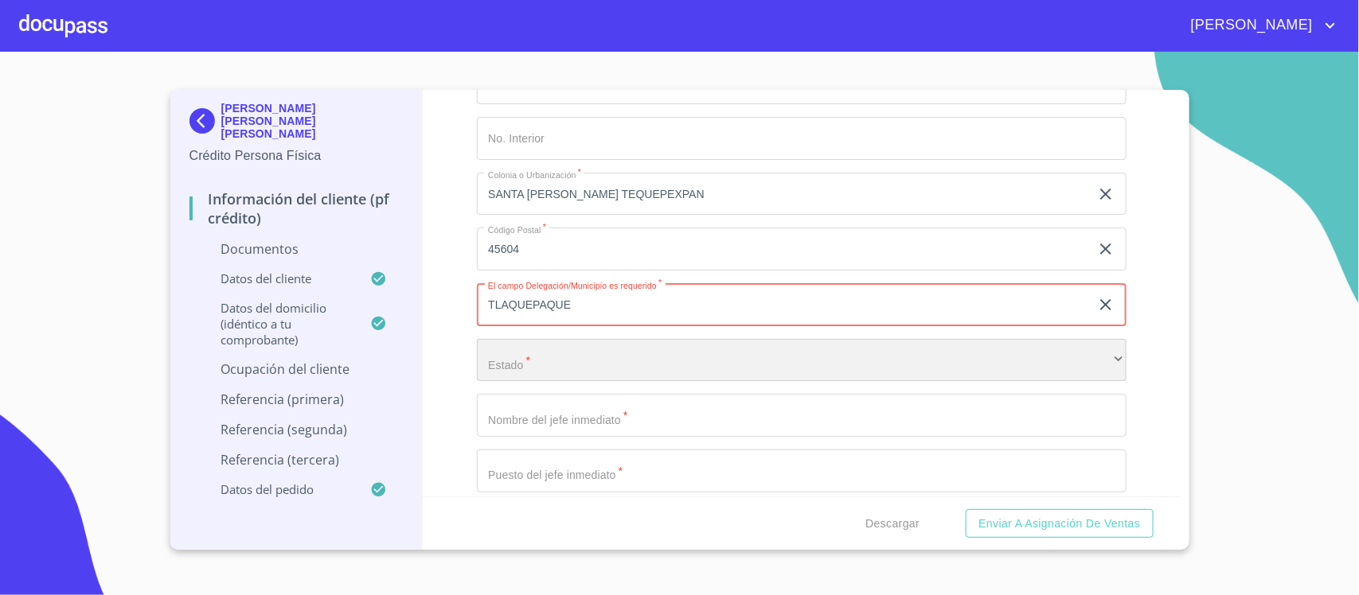
click at [631, 352] on div "​" at bounding box center [802, 360] width 650 height 43
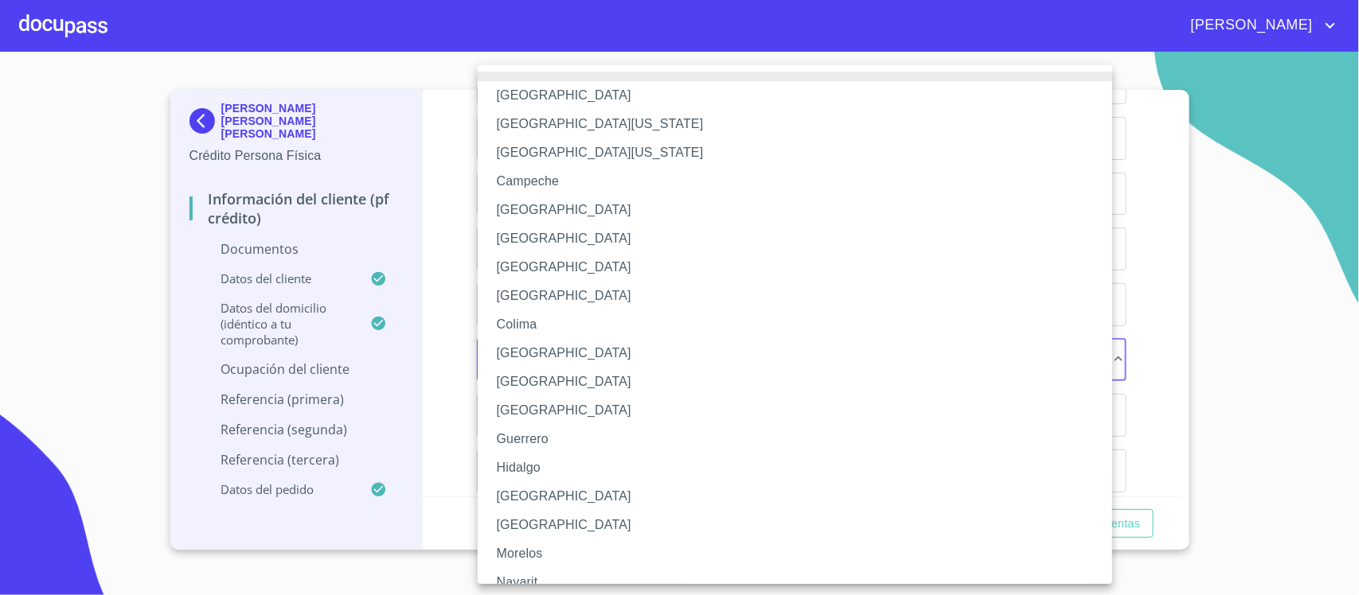
click at [500, 495] on li "[GEOGRAPHIC_DATA]" at bounding box center [803, 496] width 650 height 29
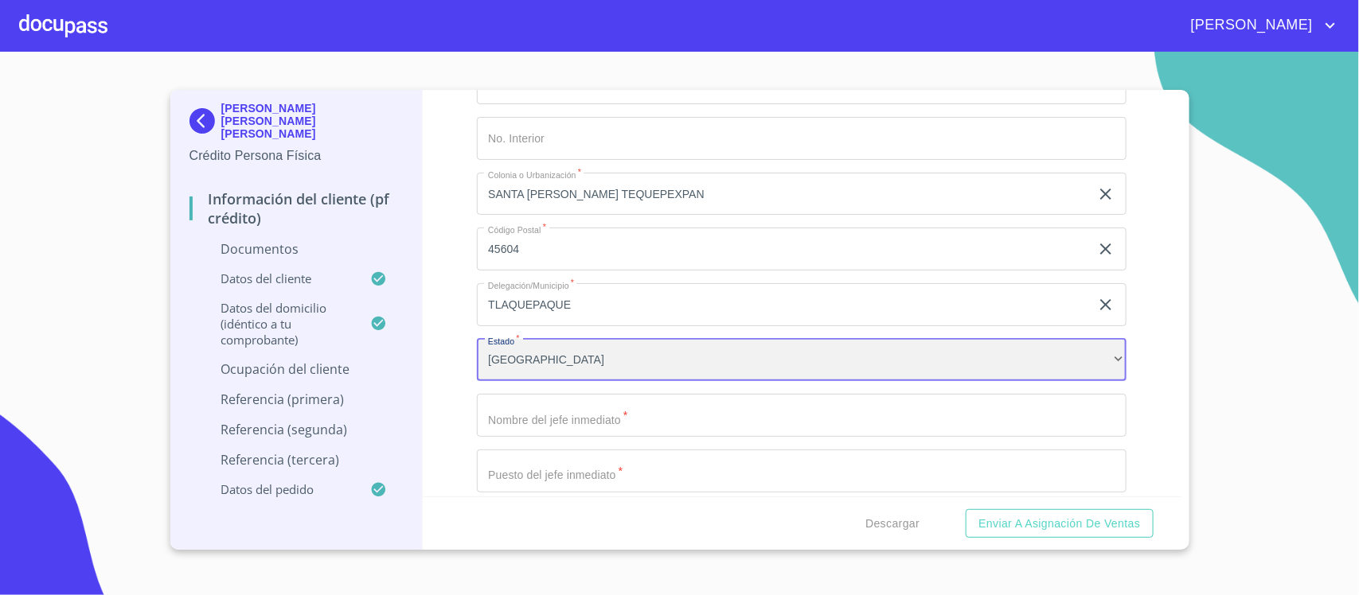
scroll to position [5260, 0]
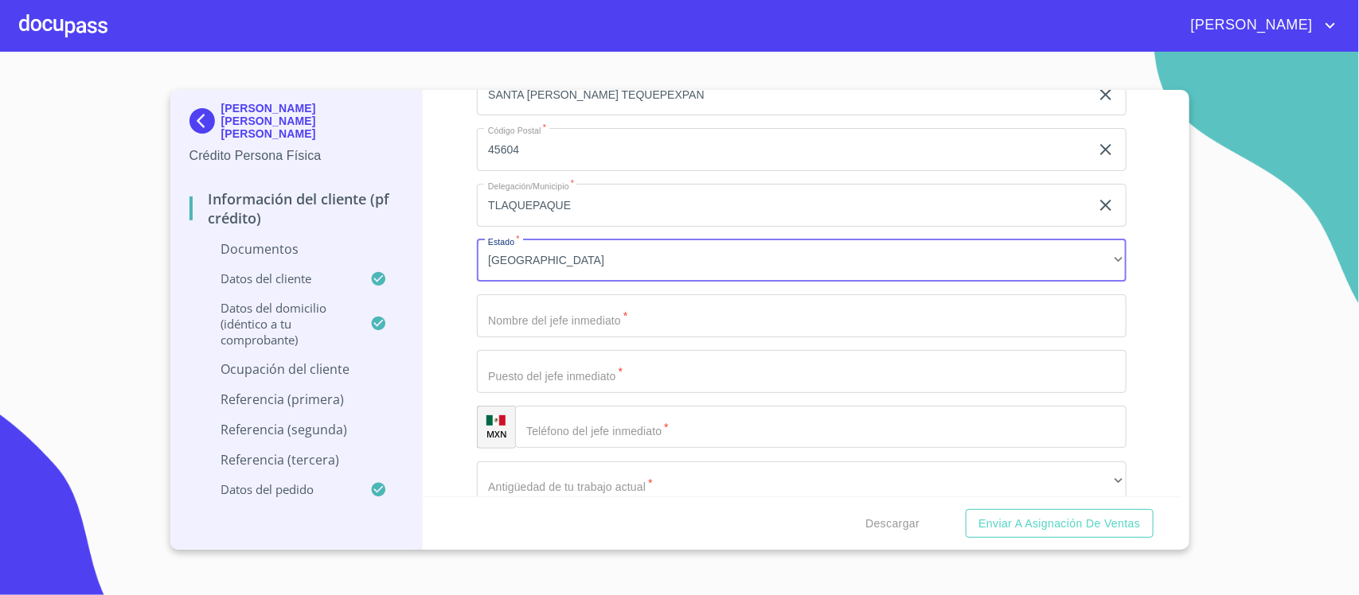
click at [545, 321] on input "Documento de identificación.   *" at bounding box center [802, 316] width 650 height 43
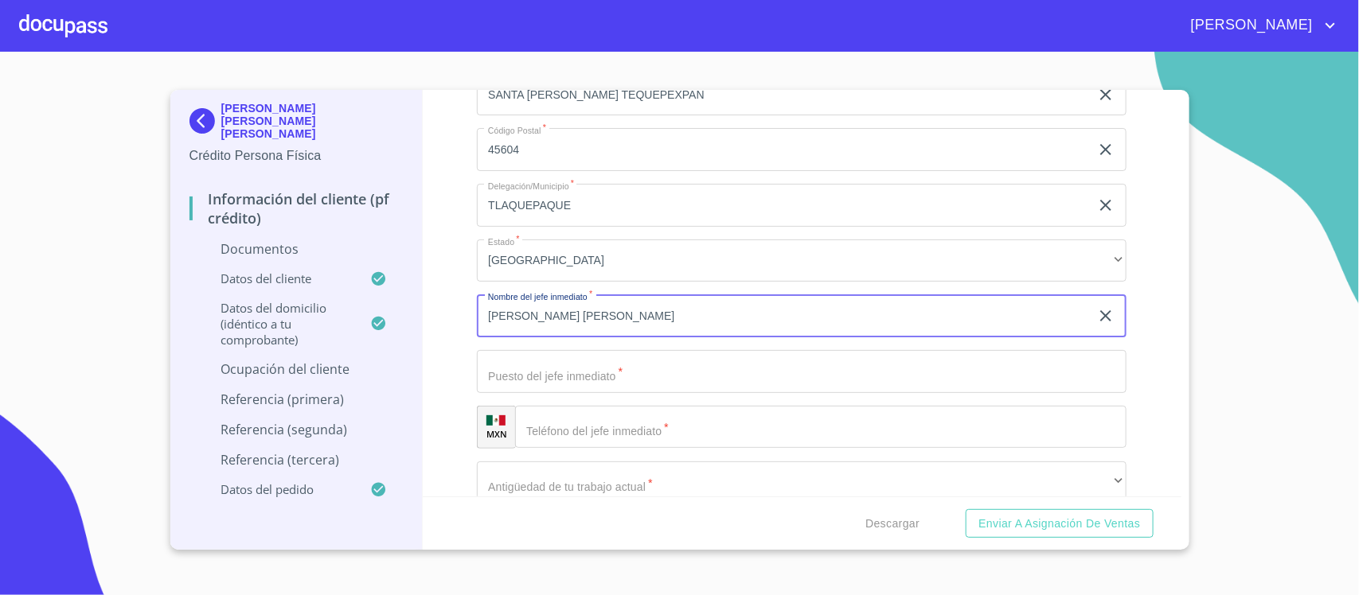
type input "[PERSON_NAME] [PERSON_NAME]"
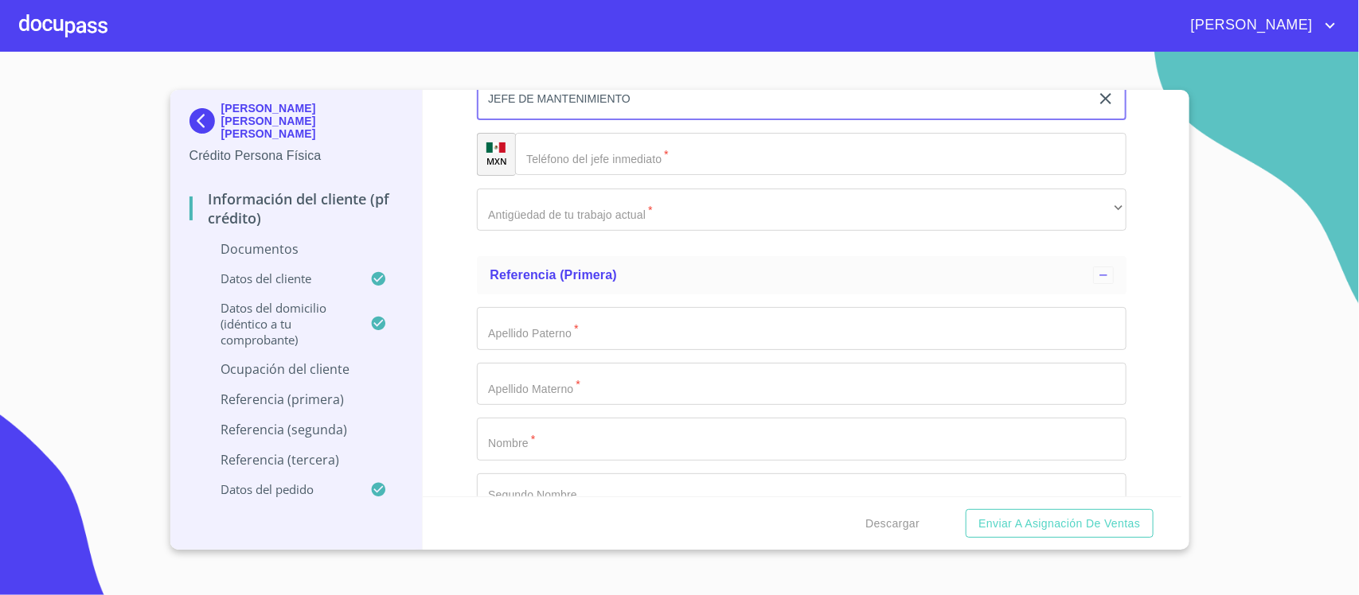
scroll to position [5558, 0]
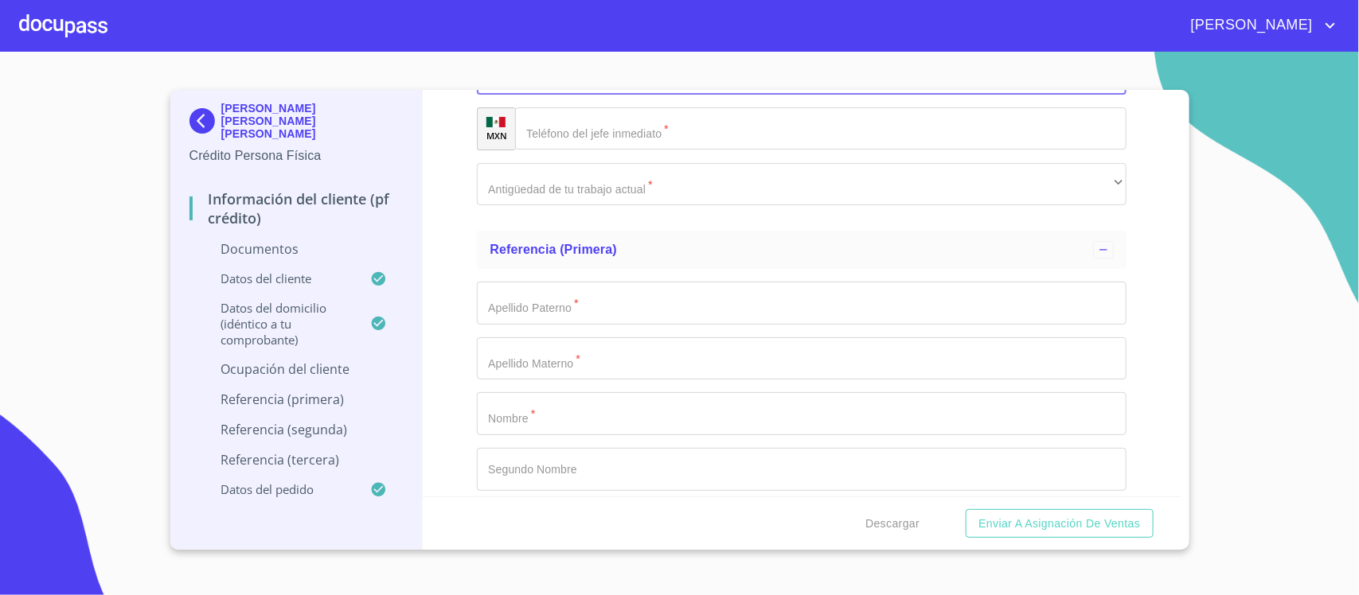
type input "JEFE DE MANTENIMIENTO"
click at [613, 139] on input "Documento de identificación.   *" at bounding box center [820, 128] width 611 height 43
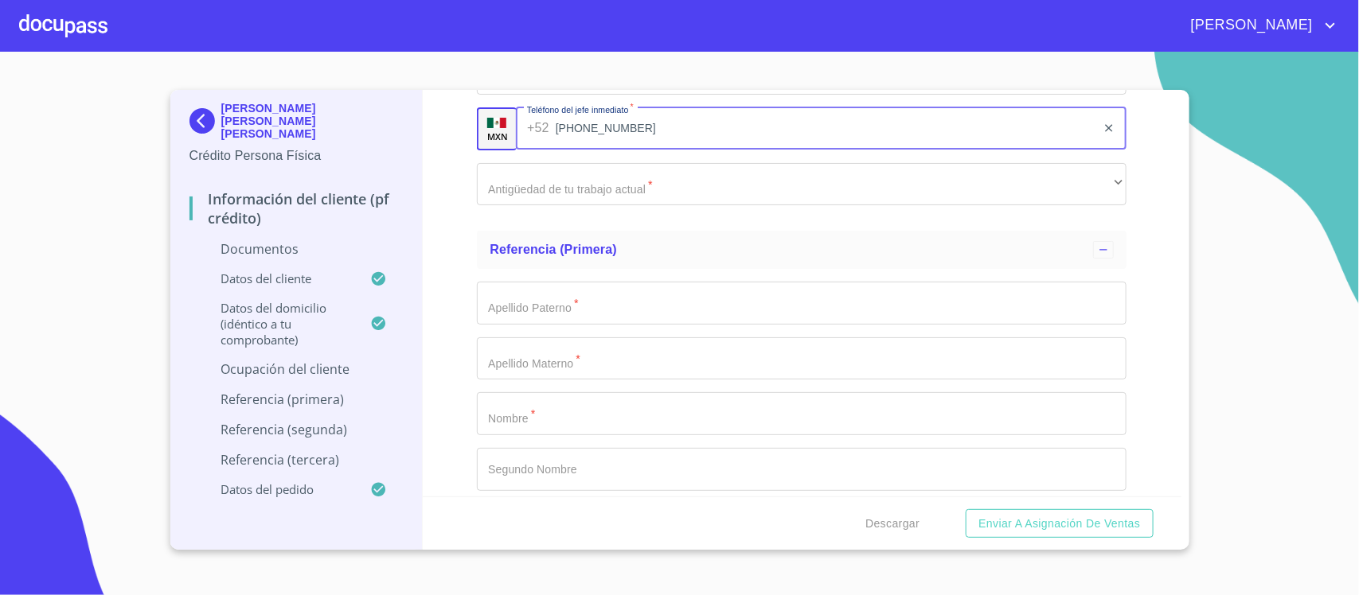
type input "[PHONE_NUMBER]"
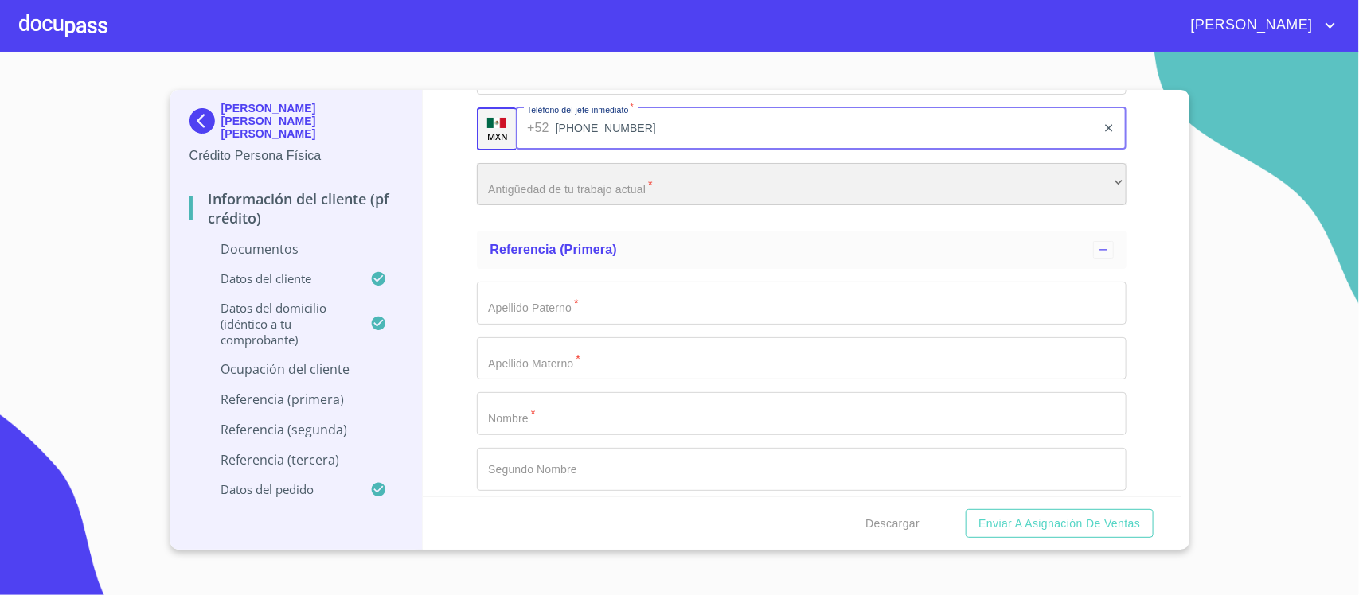
click at [583, 192] on div "​" at bounding box center [802, 184] width 650 height 43
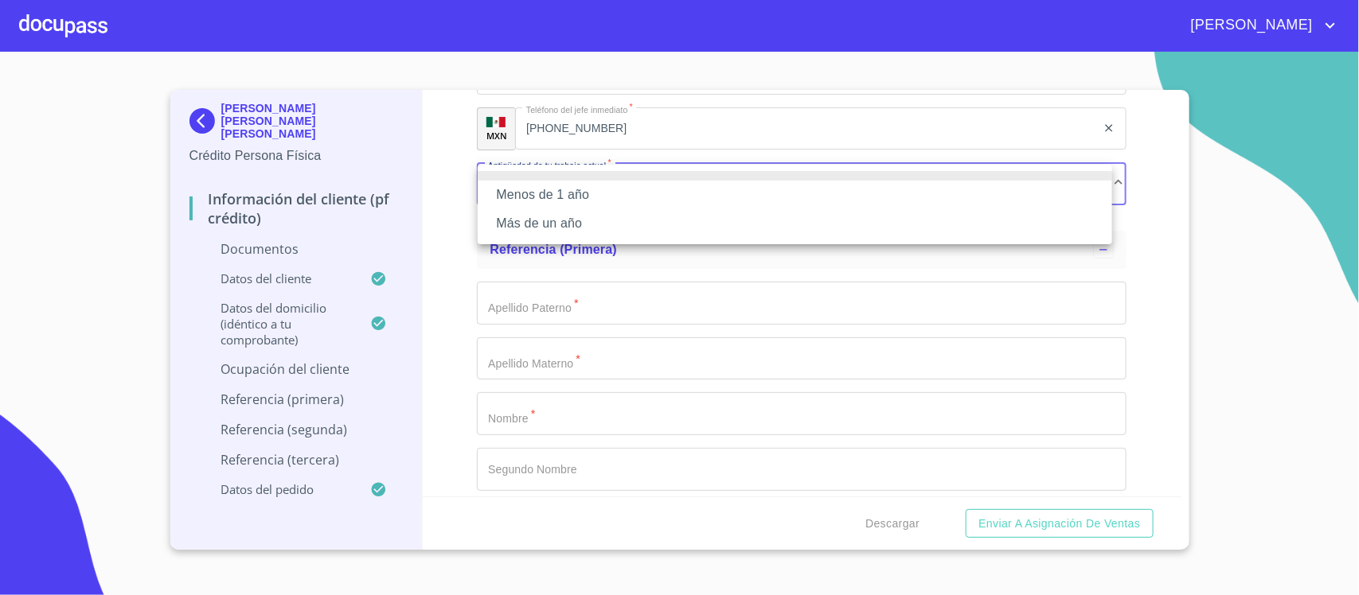
click at [553, 228] on li "Más de un año" at bounding box center [795, 223] width 634 height 29
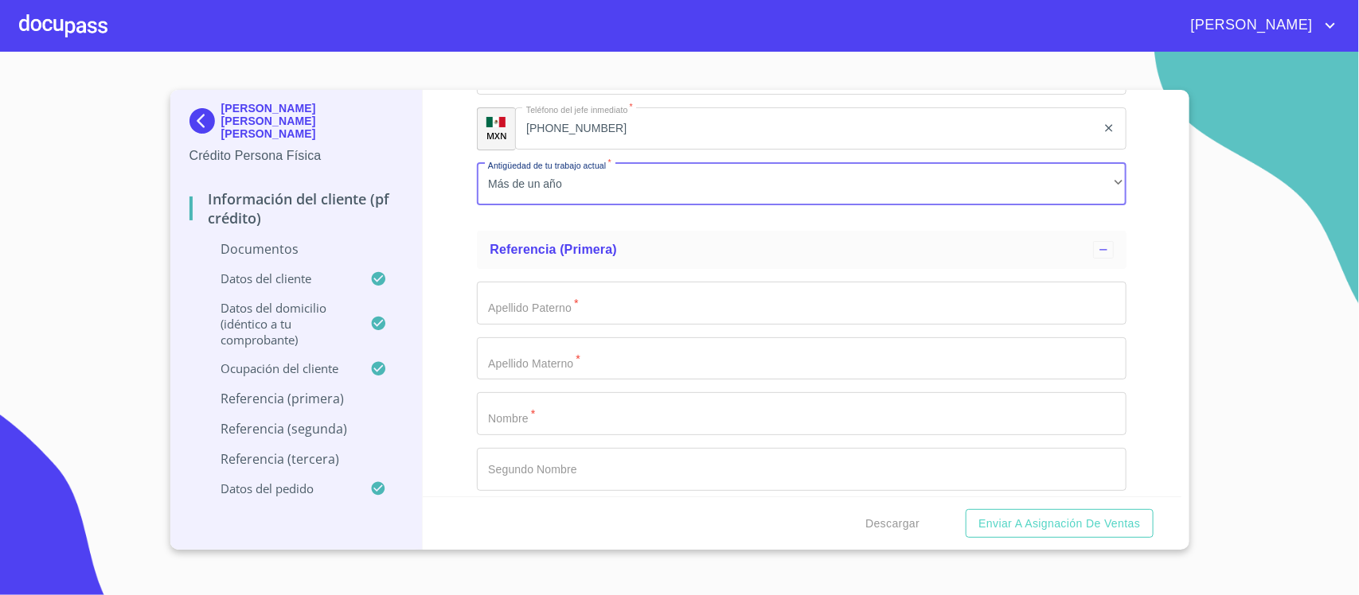
click at [537, 301] on input "Documento de identificación.   *" at bounding box center [802, 303] width 650 height 43
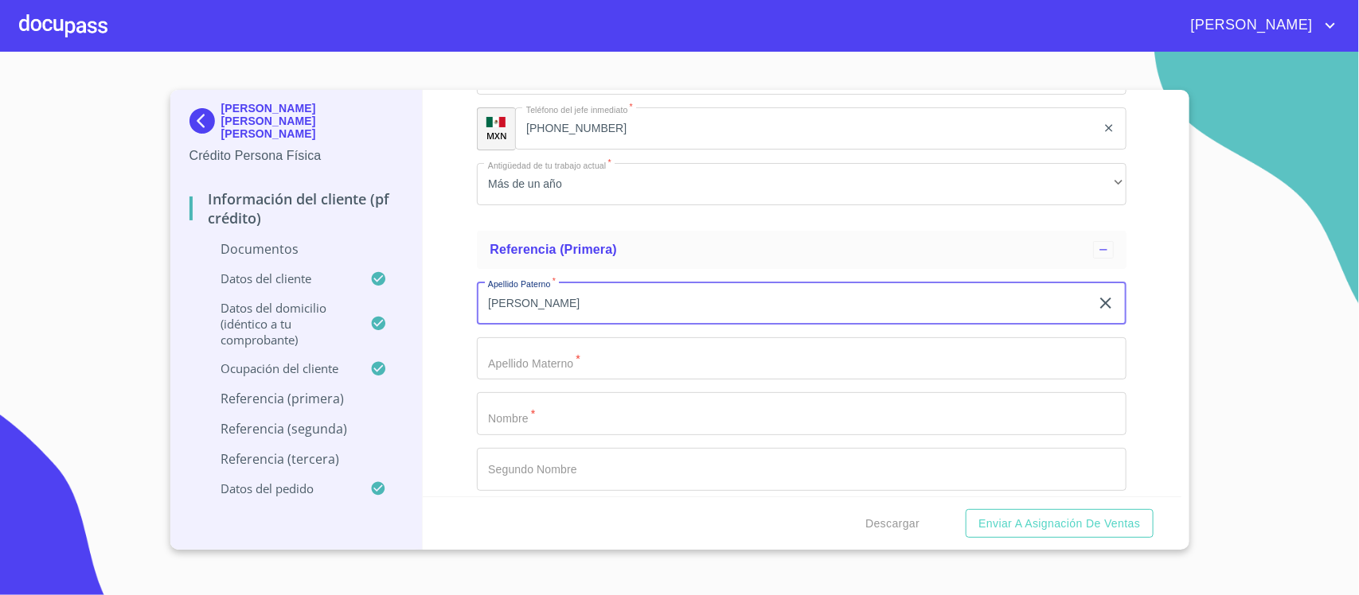
type input "[PERSON_NAME]"
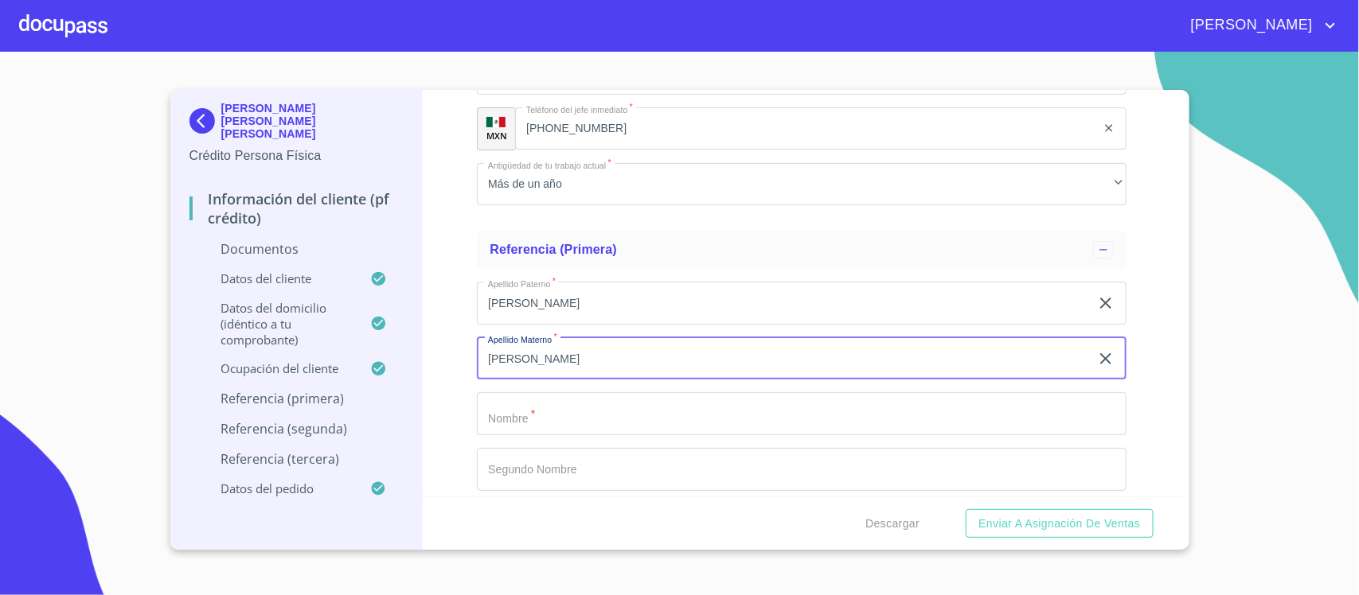
type input "[PERSON_NAME]"
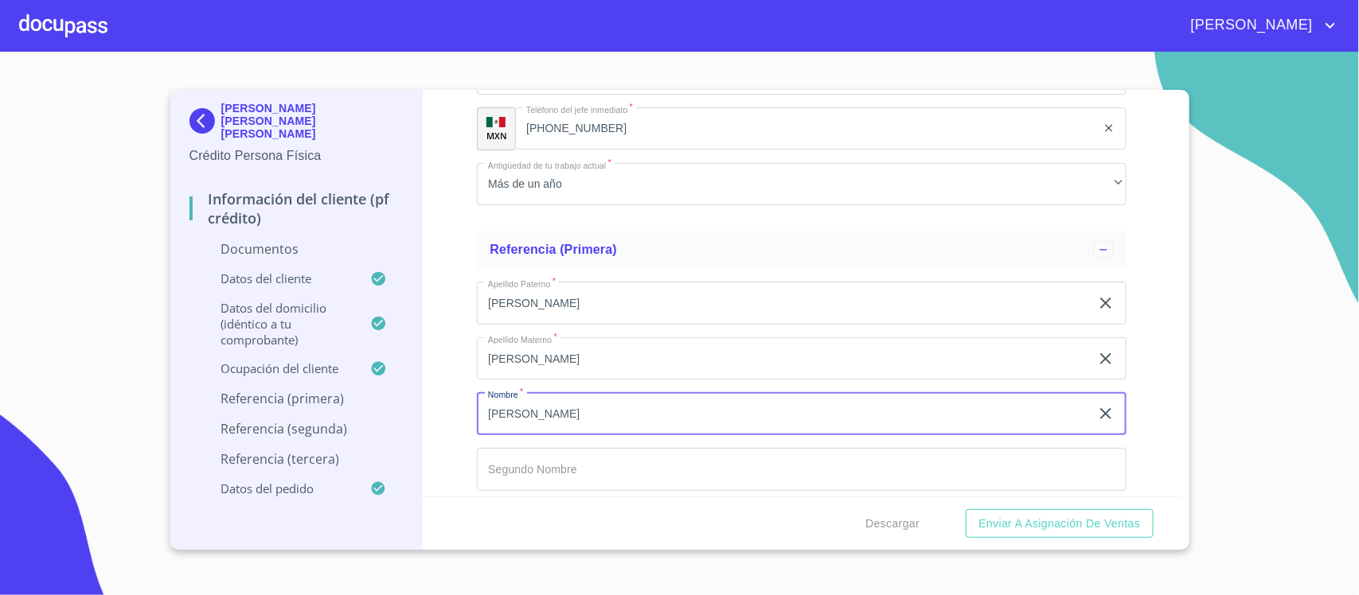
type input "[PERSON_NAME]"
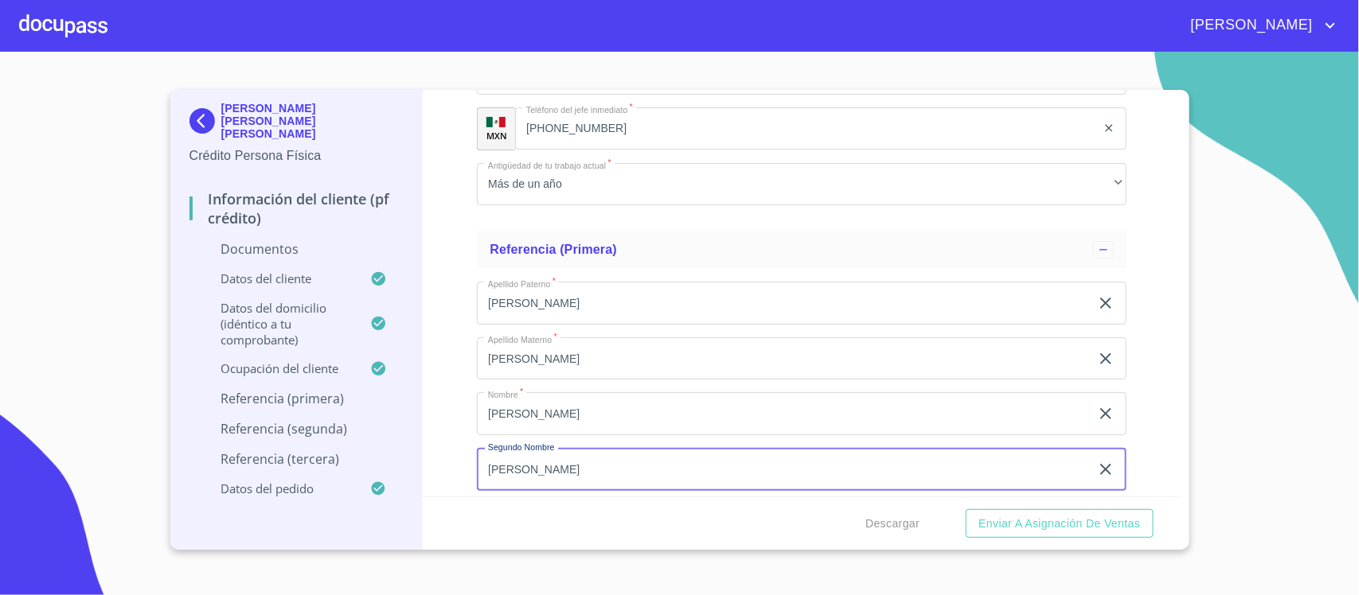
type input "[PERSON_NAME]"
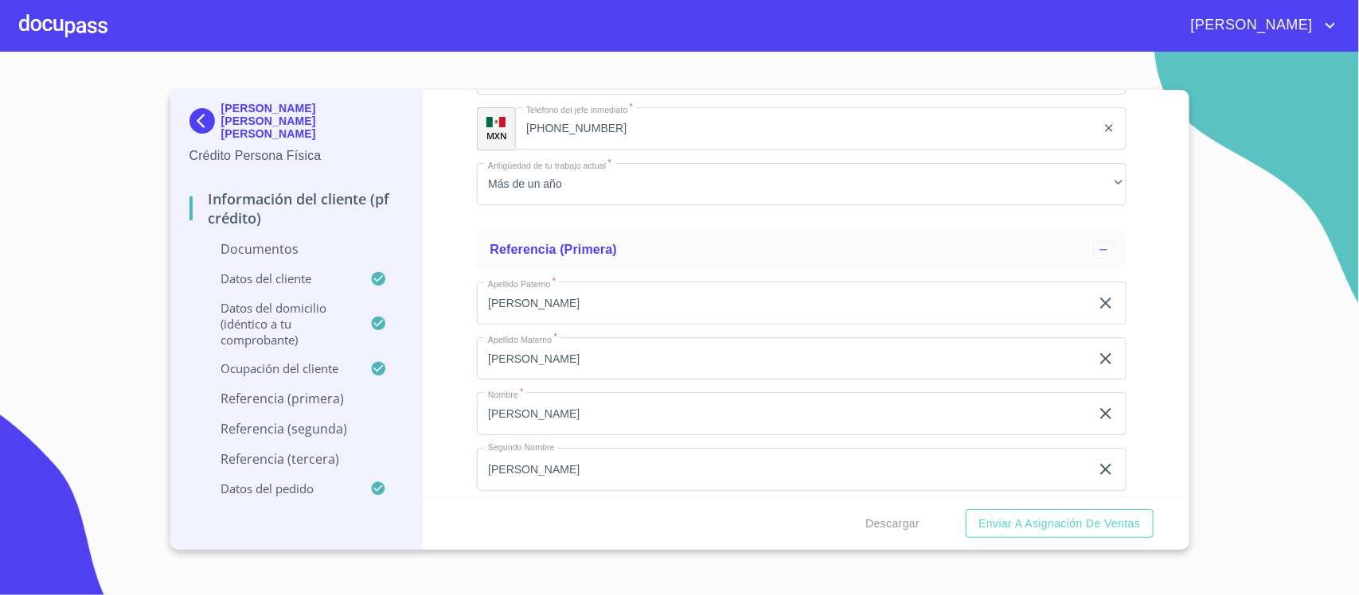
scroll to position [5789, 0]
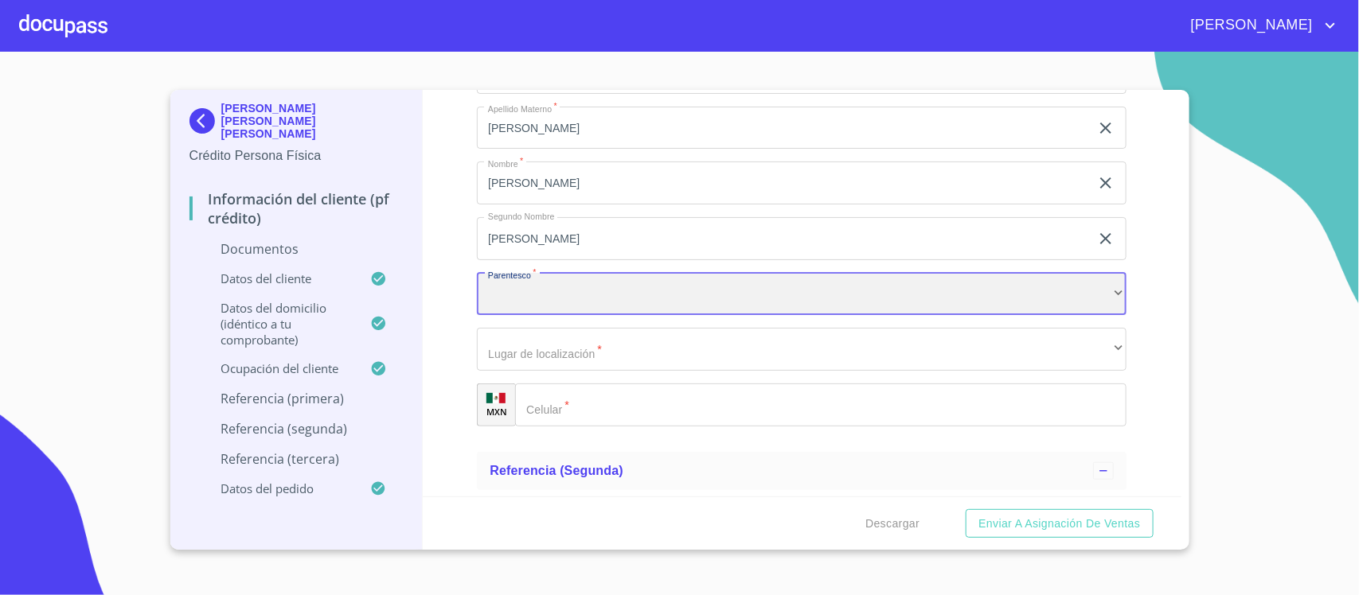
click at [537, 303] on div "​" at bounding box center [802, 294] width 650 height 43
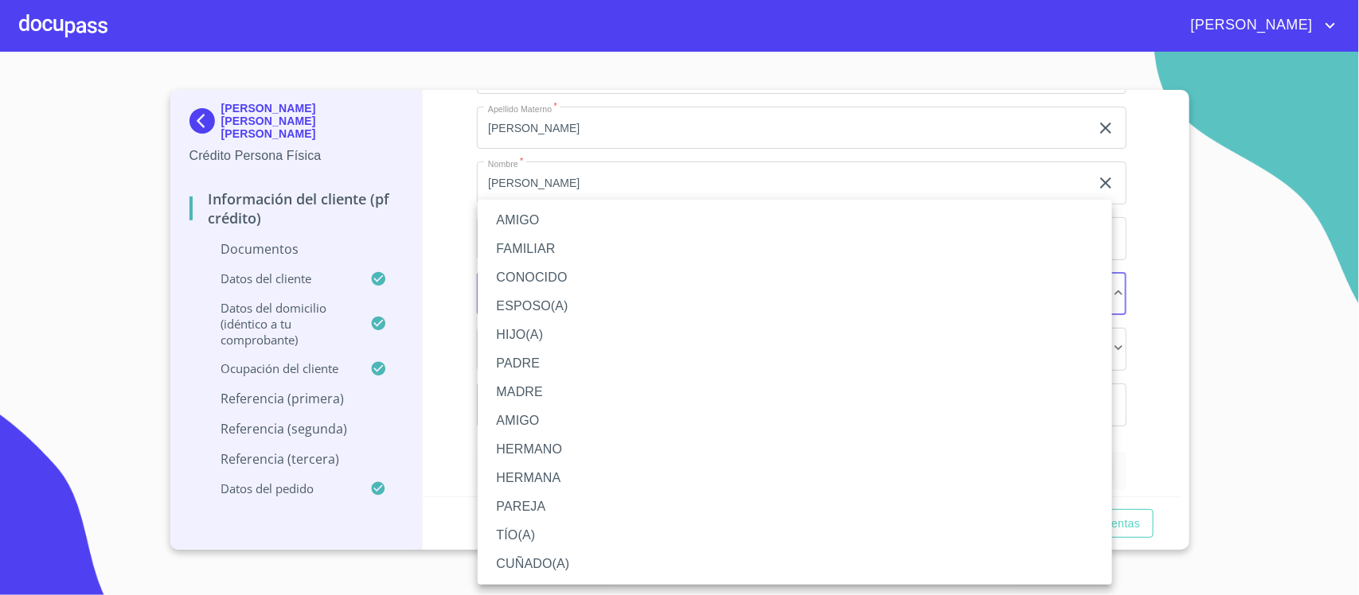
click at [537, 252] on li "FAMILIAR" at bounding box center [795, 249] width 634 height 29
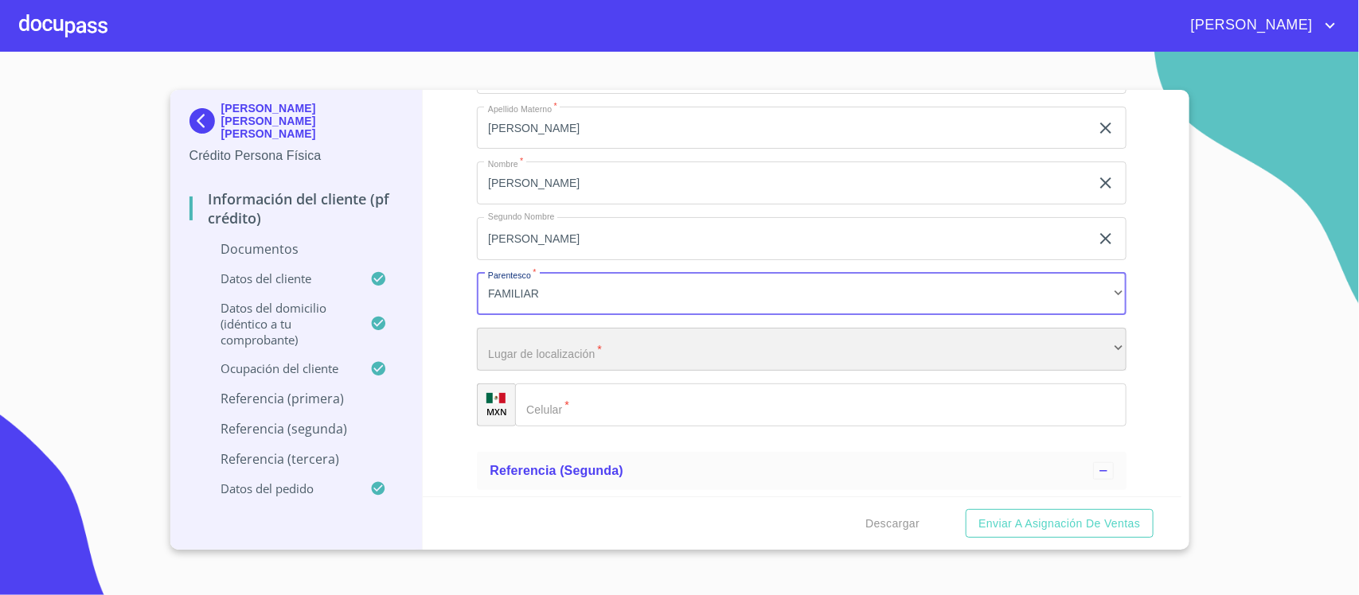
click at [557, 344] on div "​" at bounding box center [802, 349] width 650 height 43
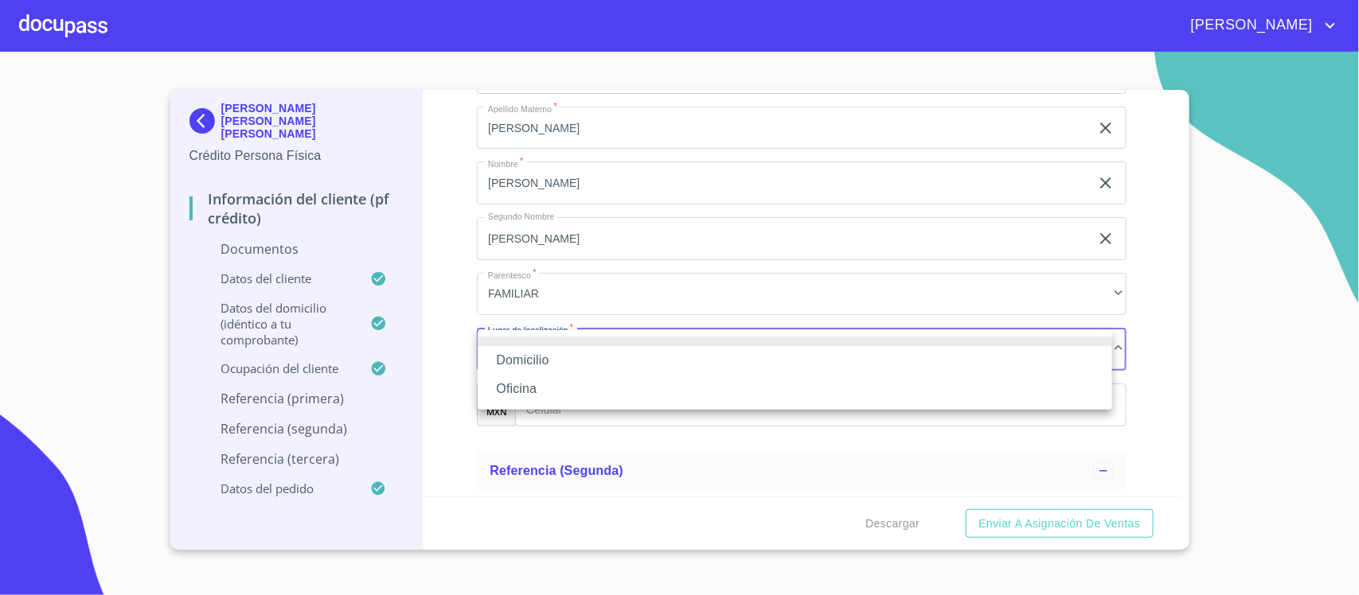
click at [519, 386] on li "Oficina" at bounding box center [795, 389] width 634 height 29
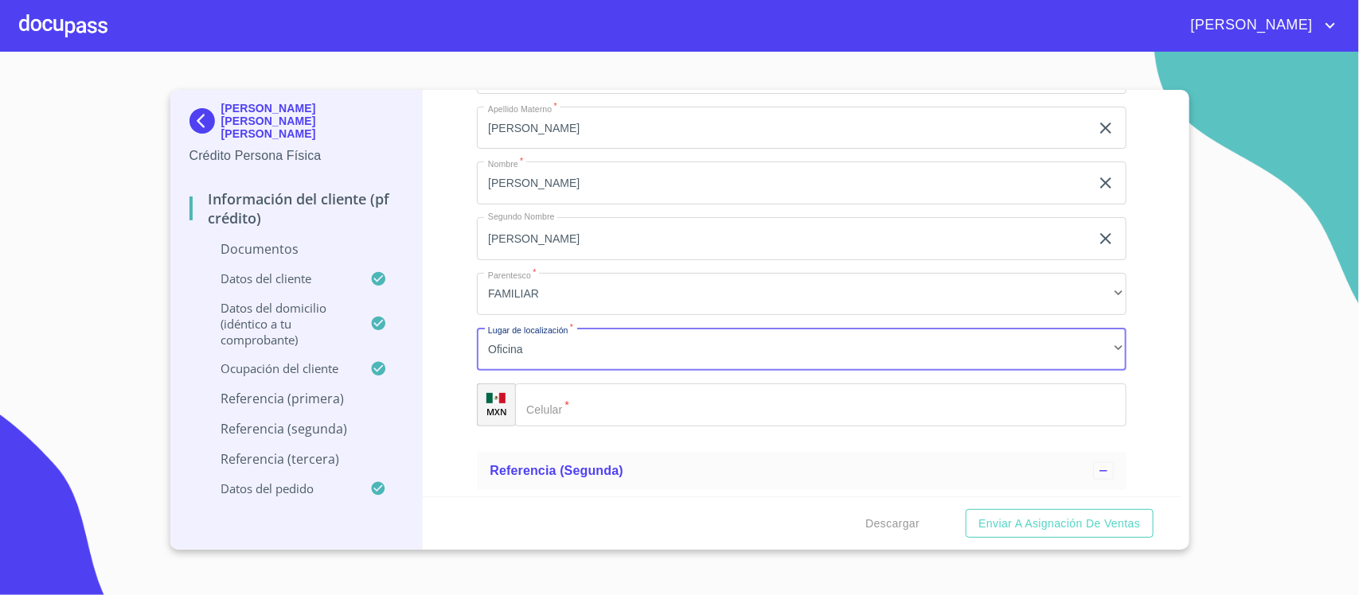
click at [597, 404] on input "Documento de identificación.   *" at bounding box center [820, 405] width 611 height 43
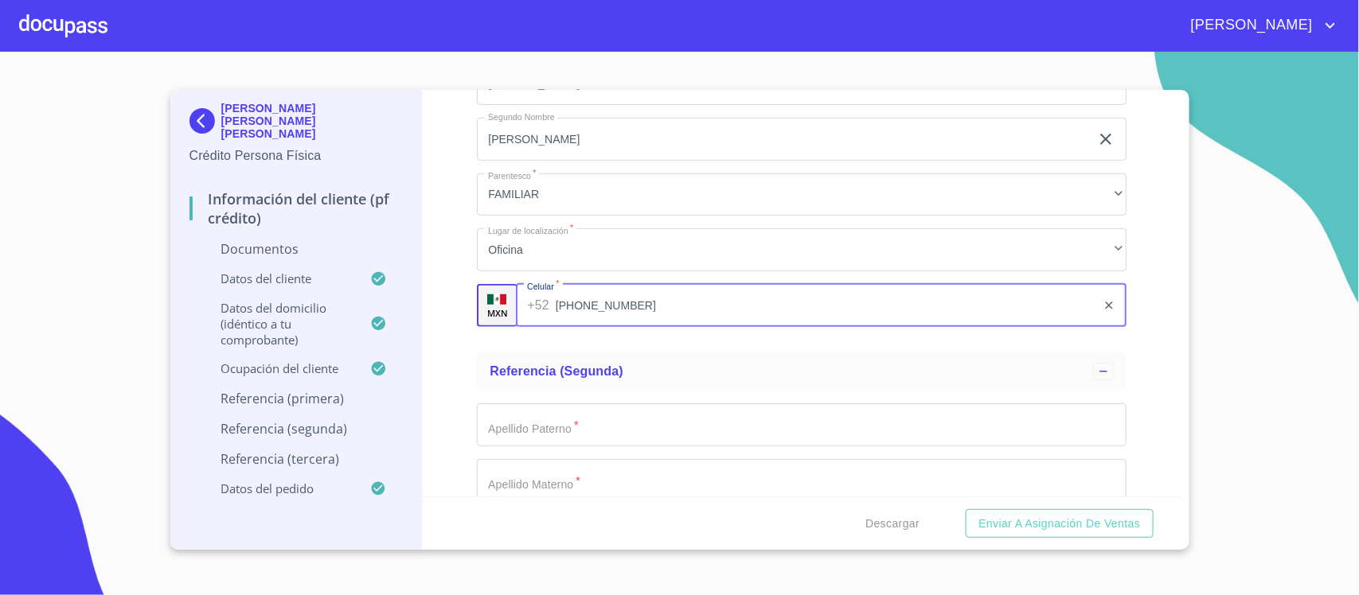
scroll to position [5988, 0]
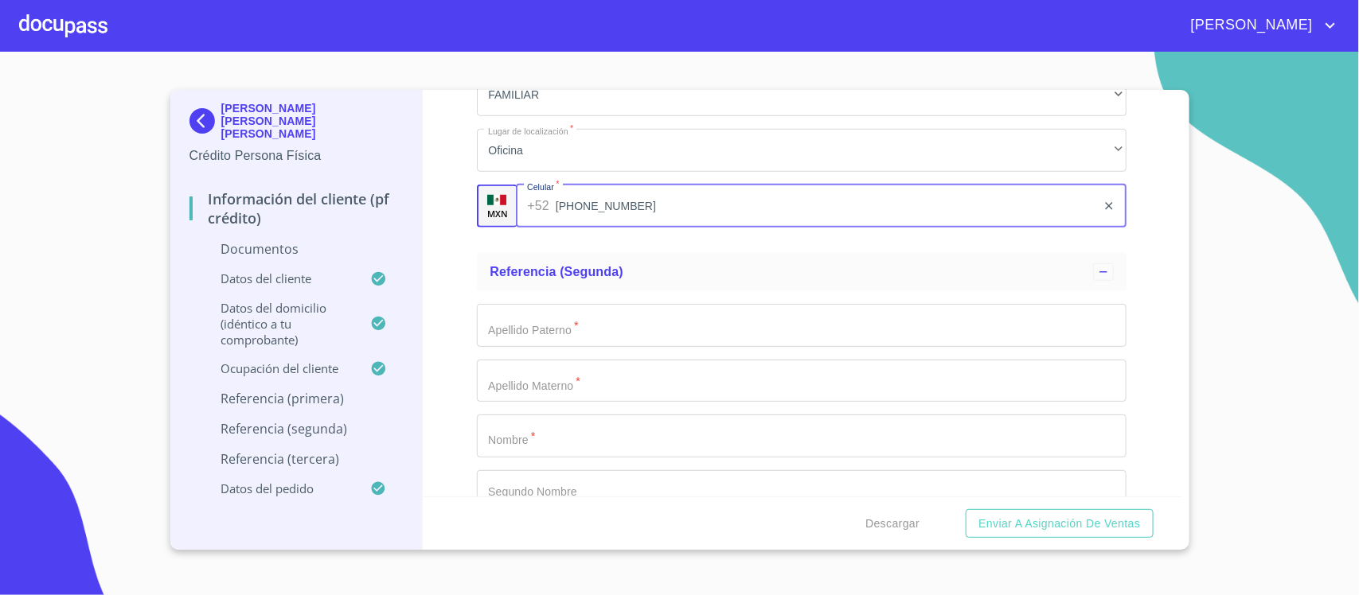
type input "[PHONE_NUMBER]"
click at [541, 345] on input "Documento de identificación.   *" at bounding box center [802, 325] width 650 height 43
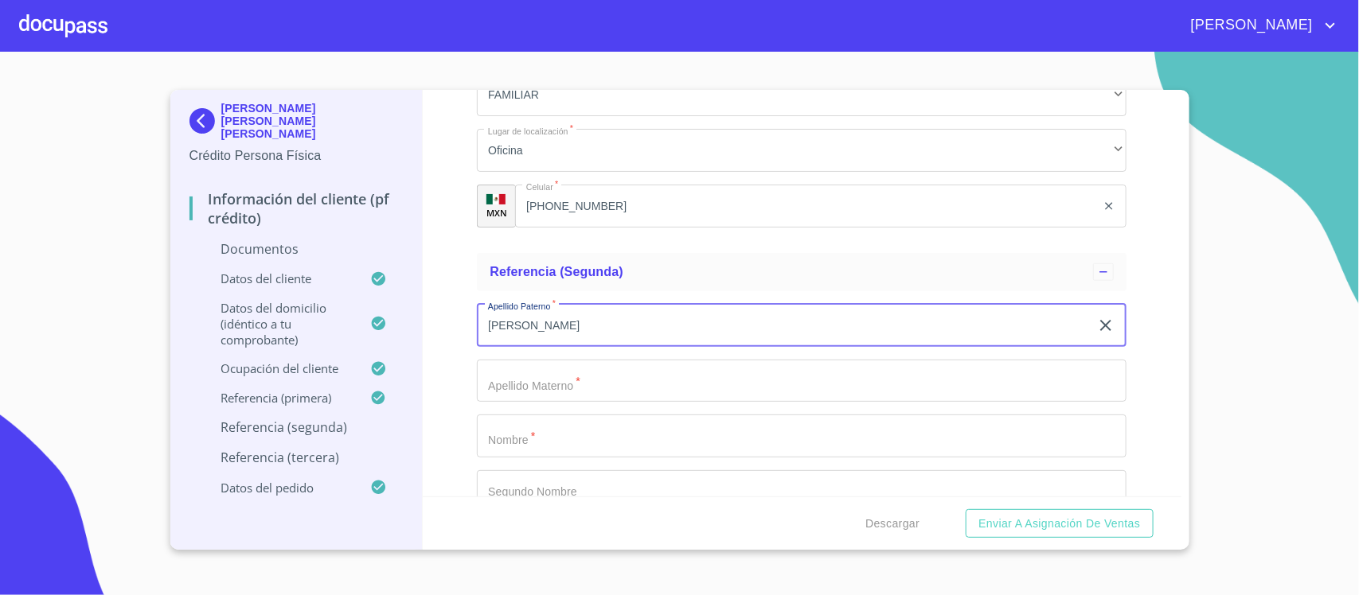
type input "[PERSON_NAME]"
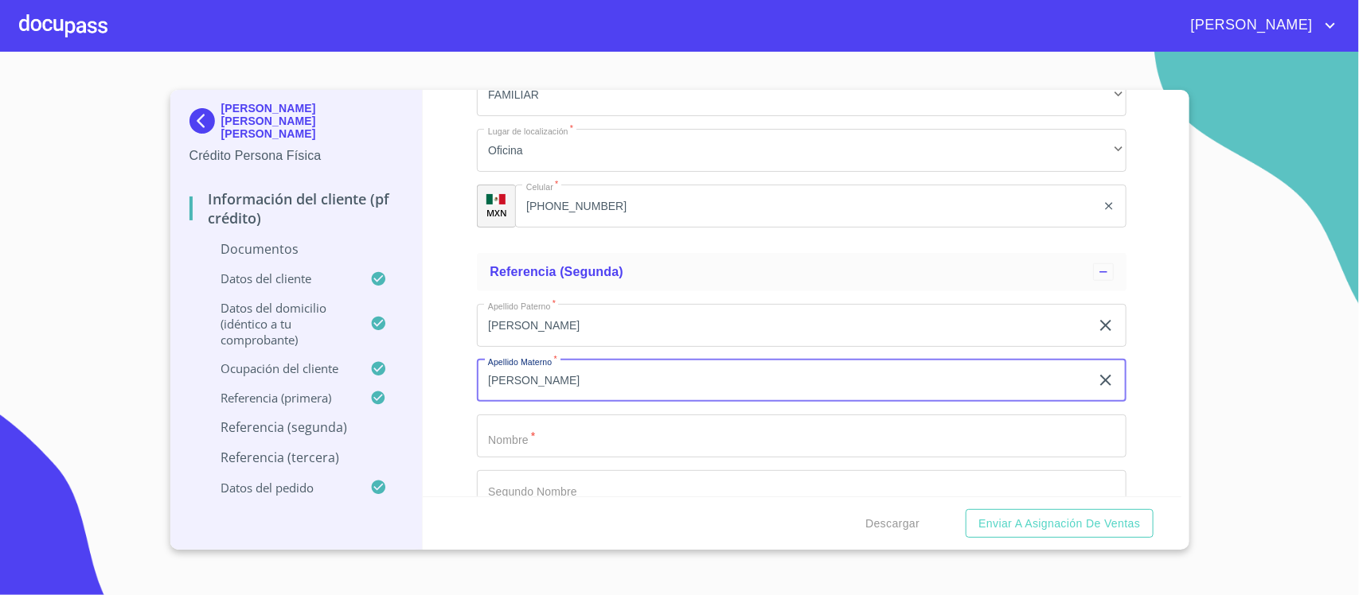
type input "[PERSON_NAME]"
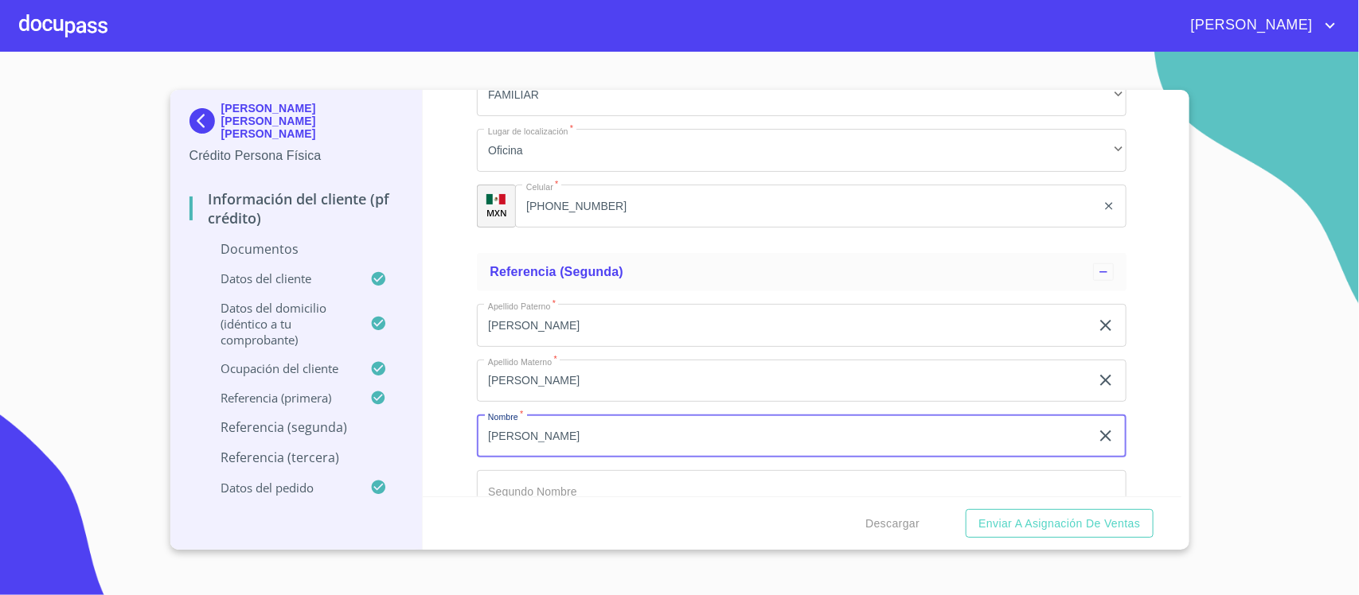
type input "[PERSON_NAME]"
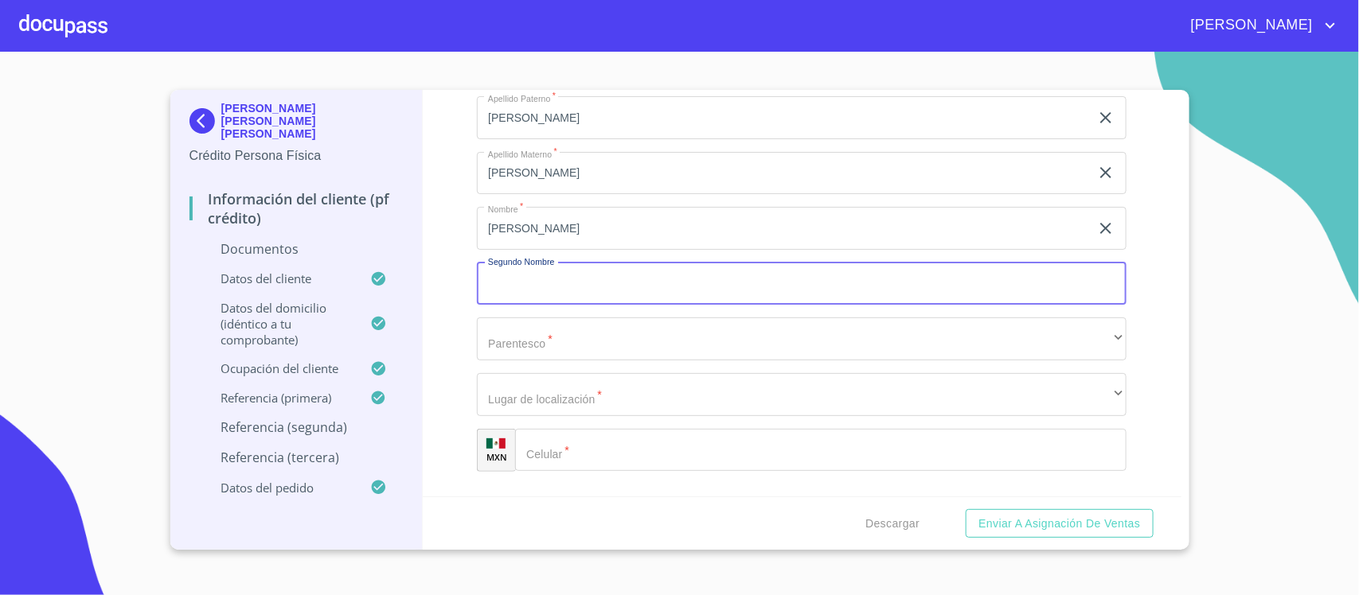
scroll to position [6203, 0]
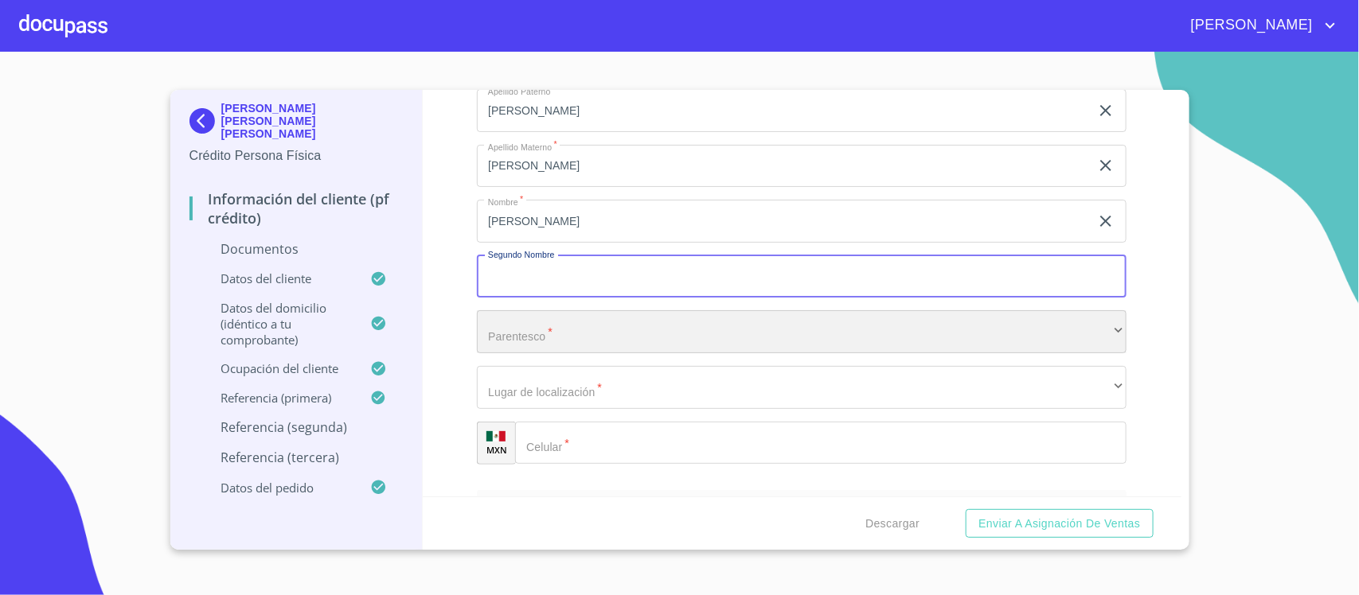
click at [575, 346] on div "​" at bounding box center [802, 331] width 650 height 43
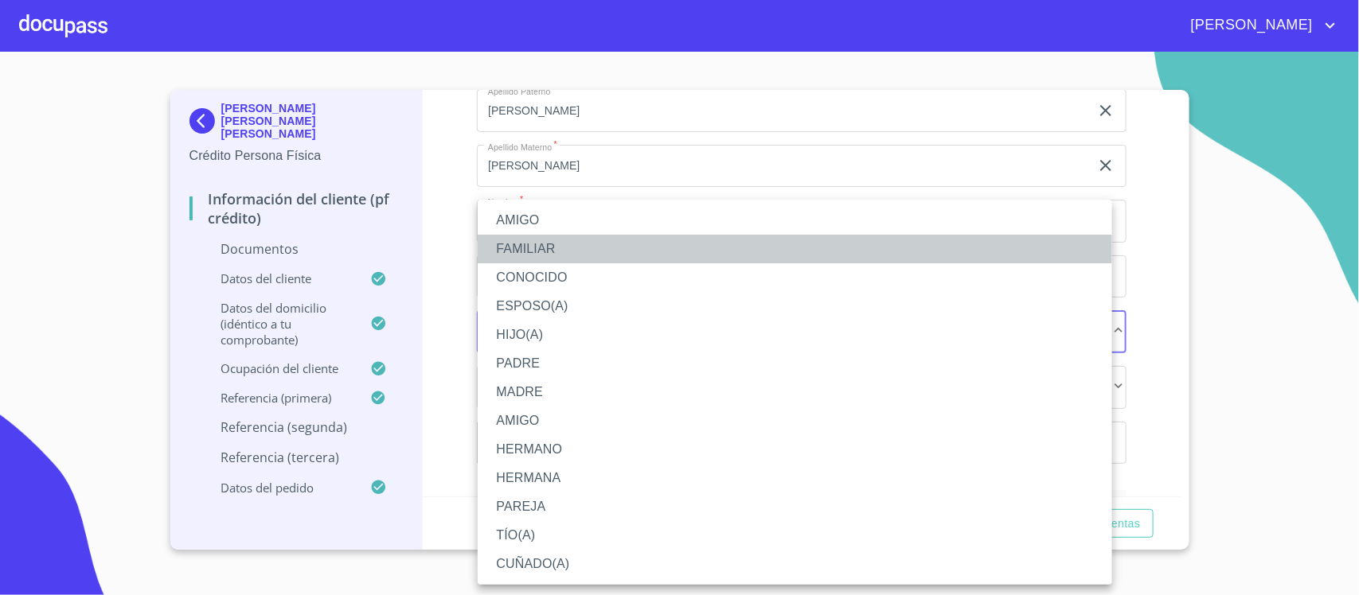
click at [506, 251] on li "FAMILIAR" at bounding box center [795, 249] width 634 height 29
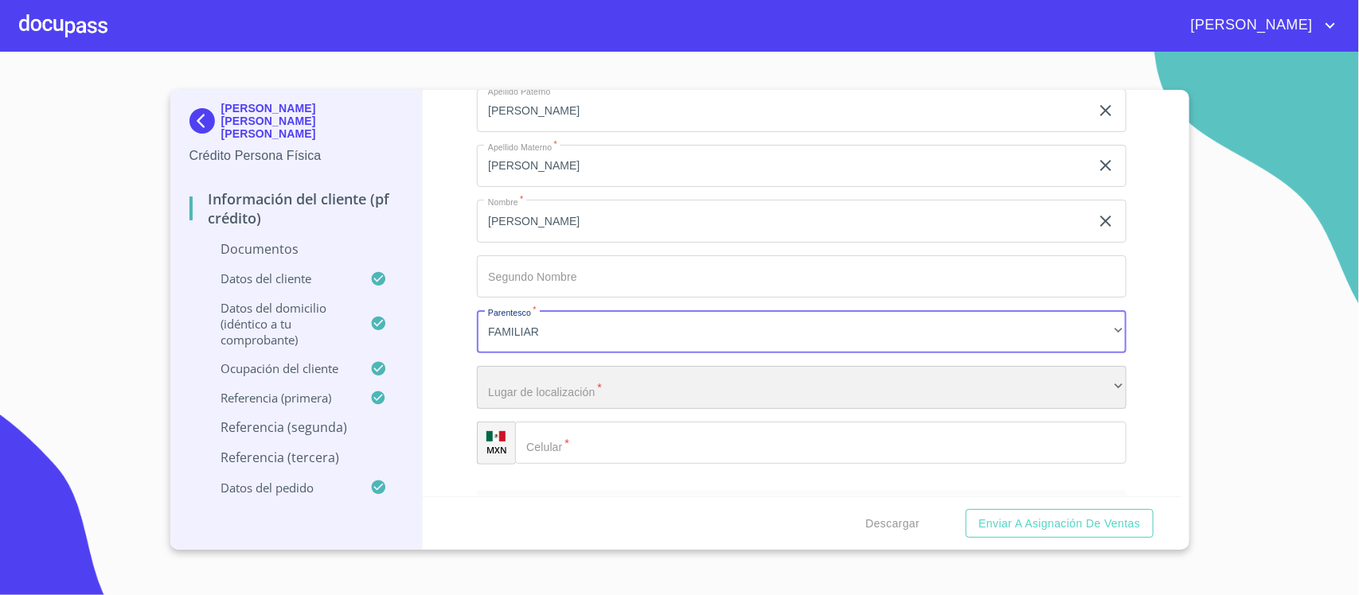
click at [553, 387] on div "​" at bounding box center [802, 387] width 650 height 43
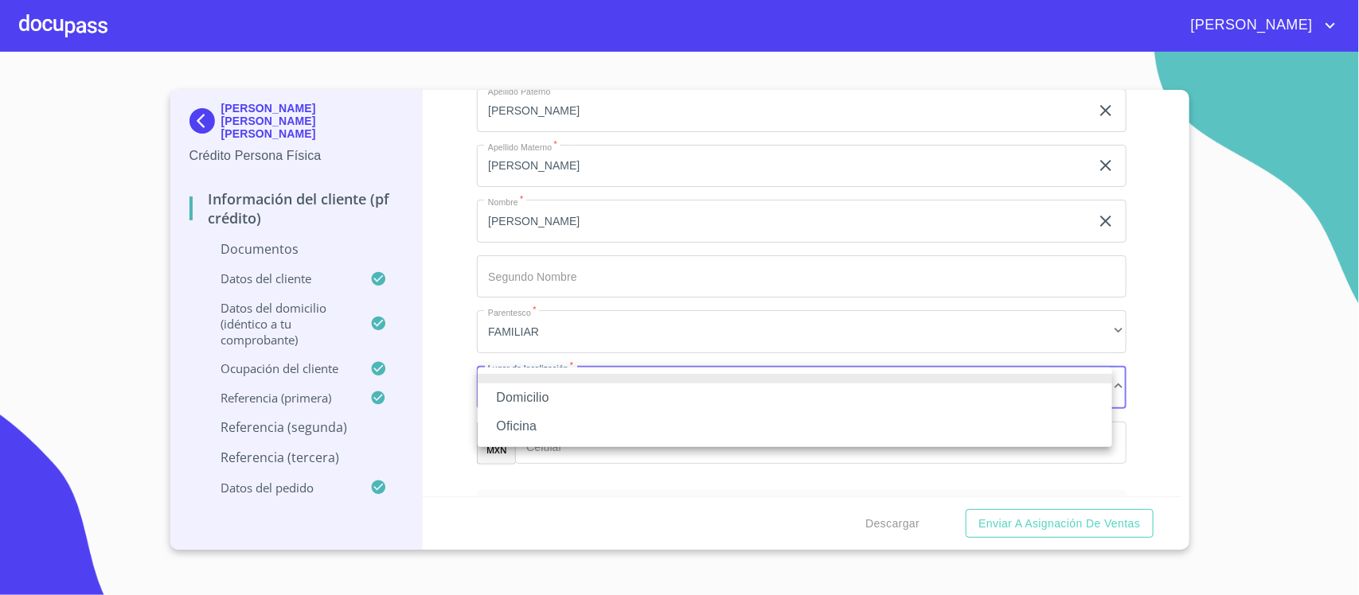
click at [573, 427] on li "Oficina" at bounding box center [795, 426] width 634 height 29
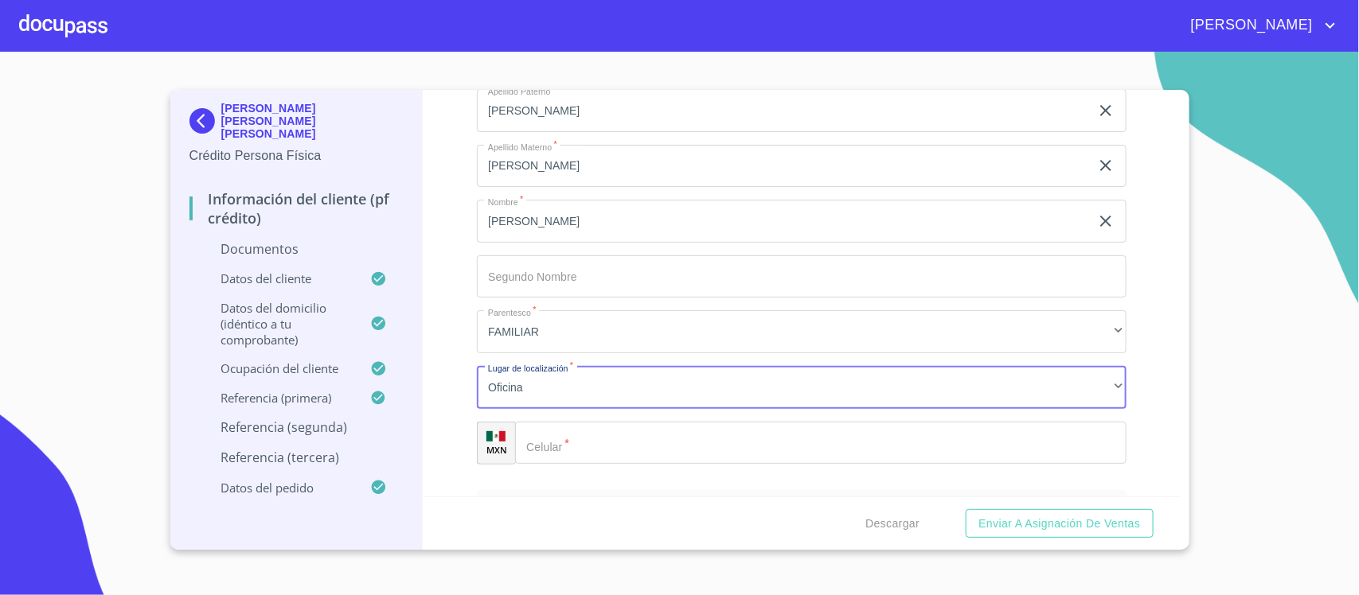
click at [603, 439] on input "Documento de identificación.   *" at bounding box center [820, 443] width 611 height 43
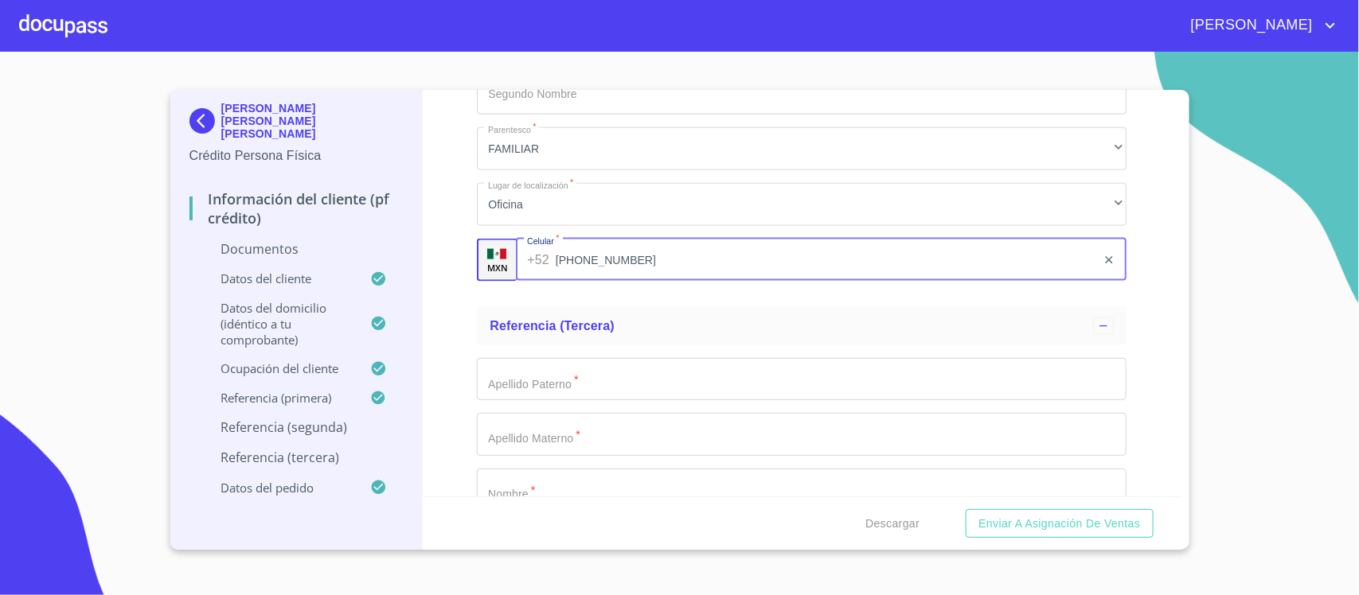
scroll to position [6402, 0]
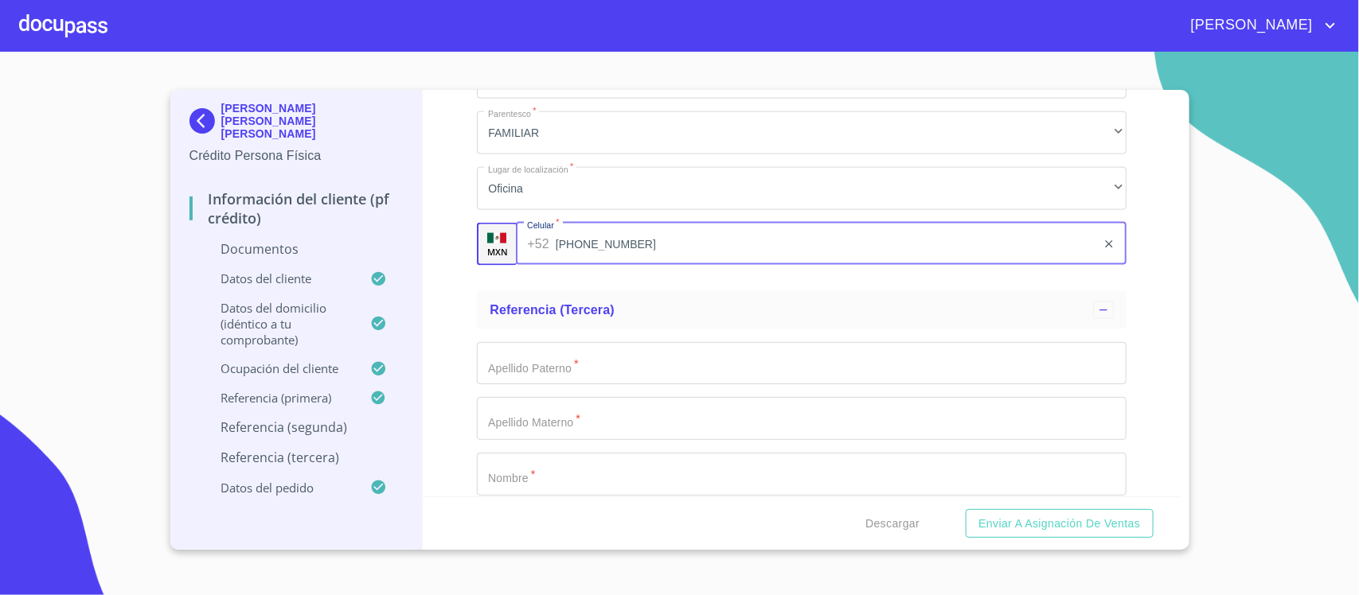
type input "[PHONE_NUMBER]"
click at [551, 360] on input "Documento de identificación.   *" at bounding box center [802, 363] width 650 height 43
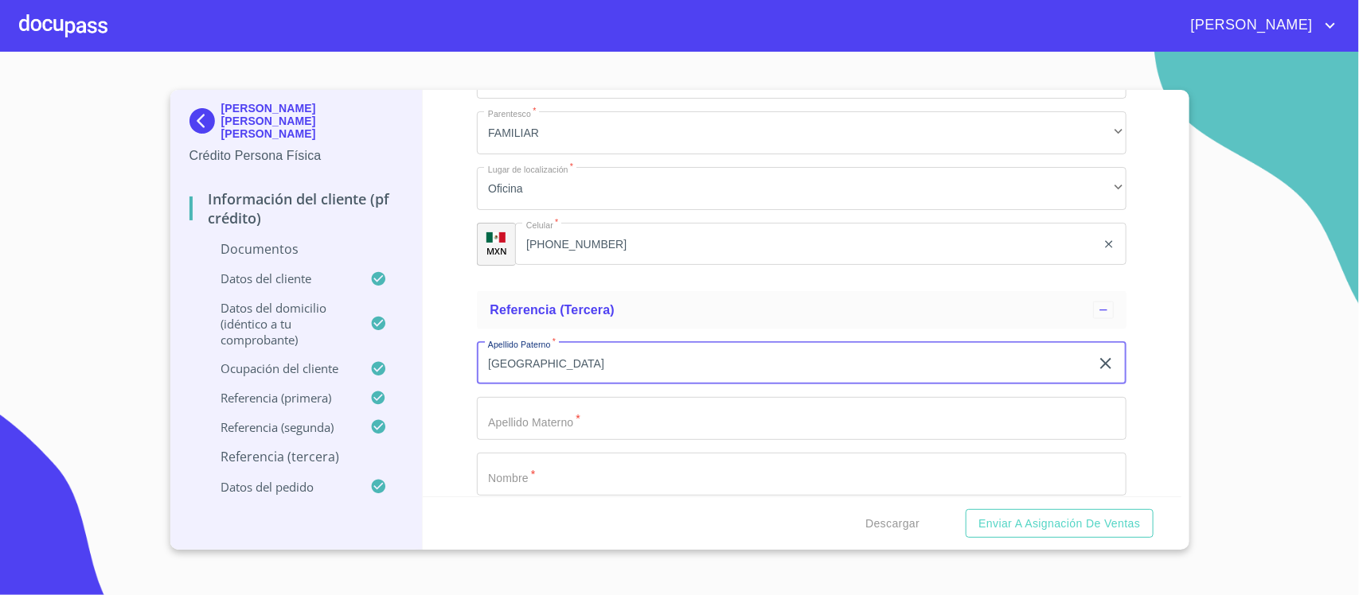
type input "[GEOGRAPHIC_DATA]"
type input "CORONADO"
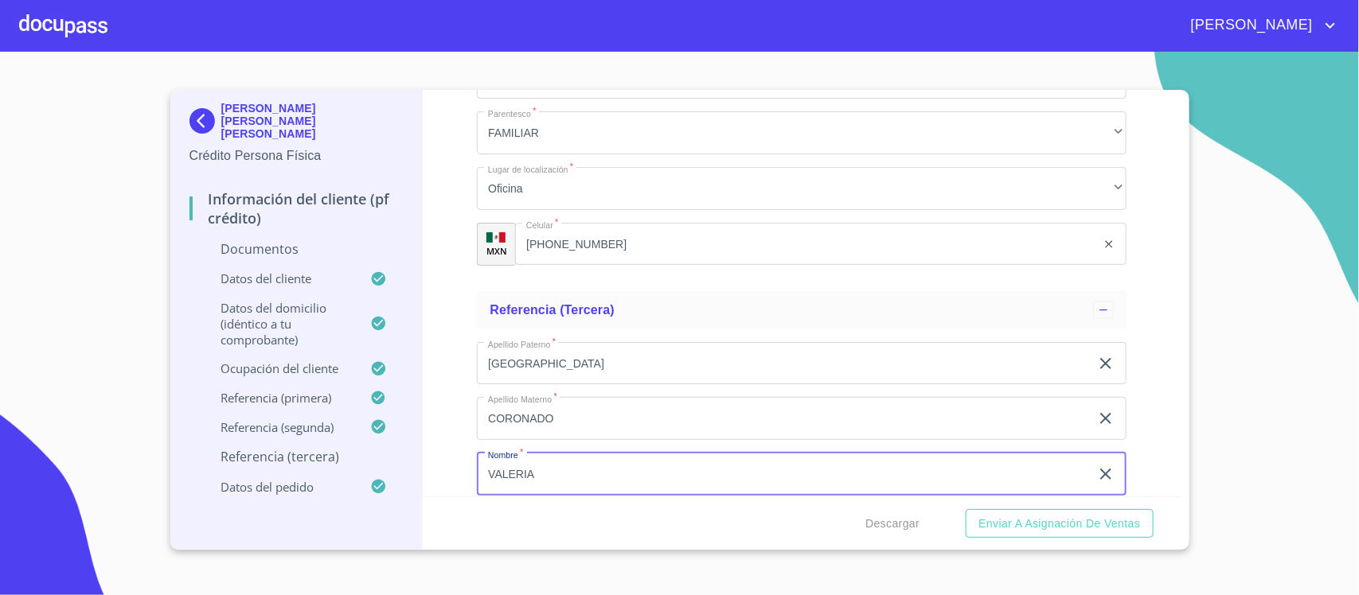
type input "VALERIA"
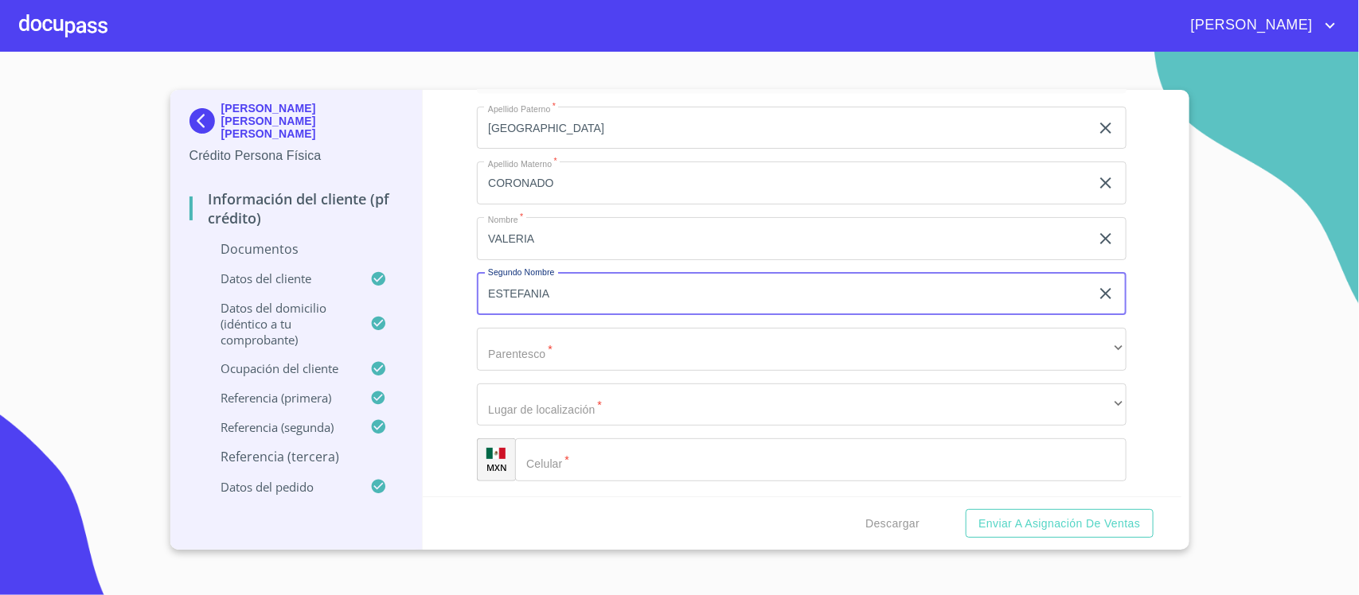
type input "ESTEFANIA"
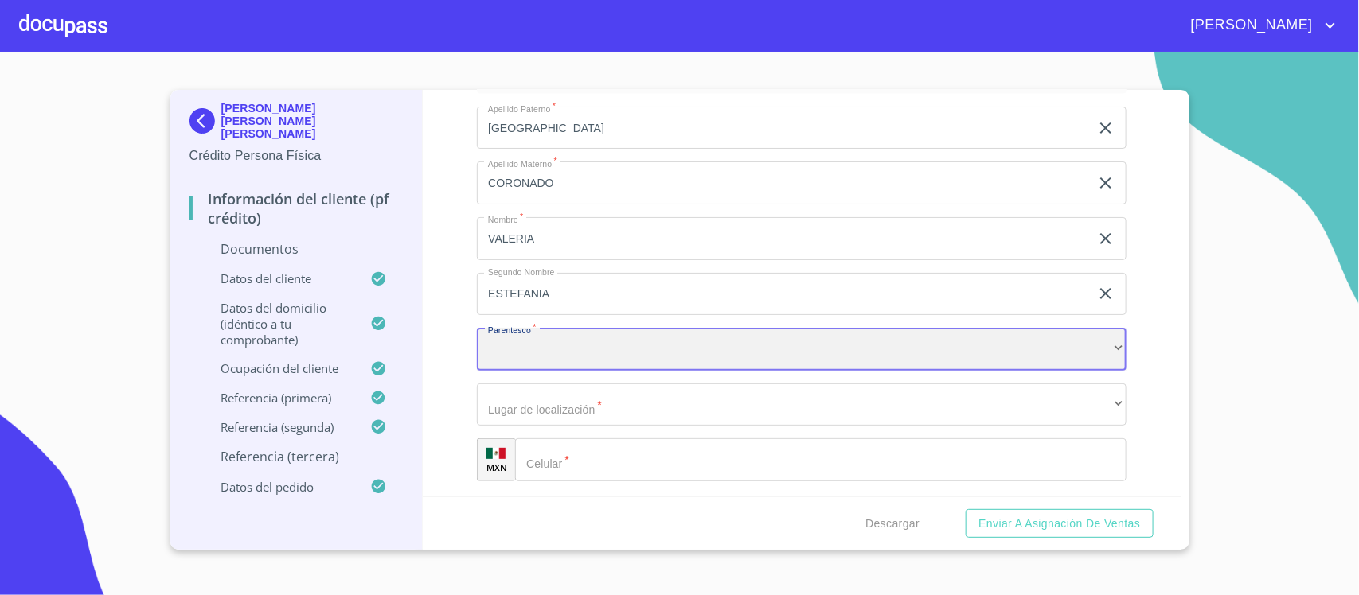
click at [551, 360] on div "​" at bounding box center [802, 349] width 650 height 43
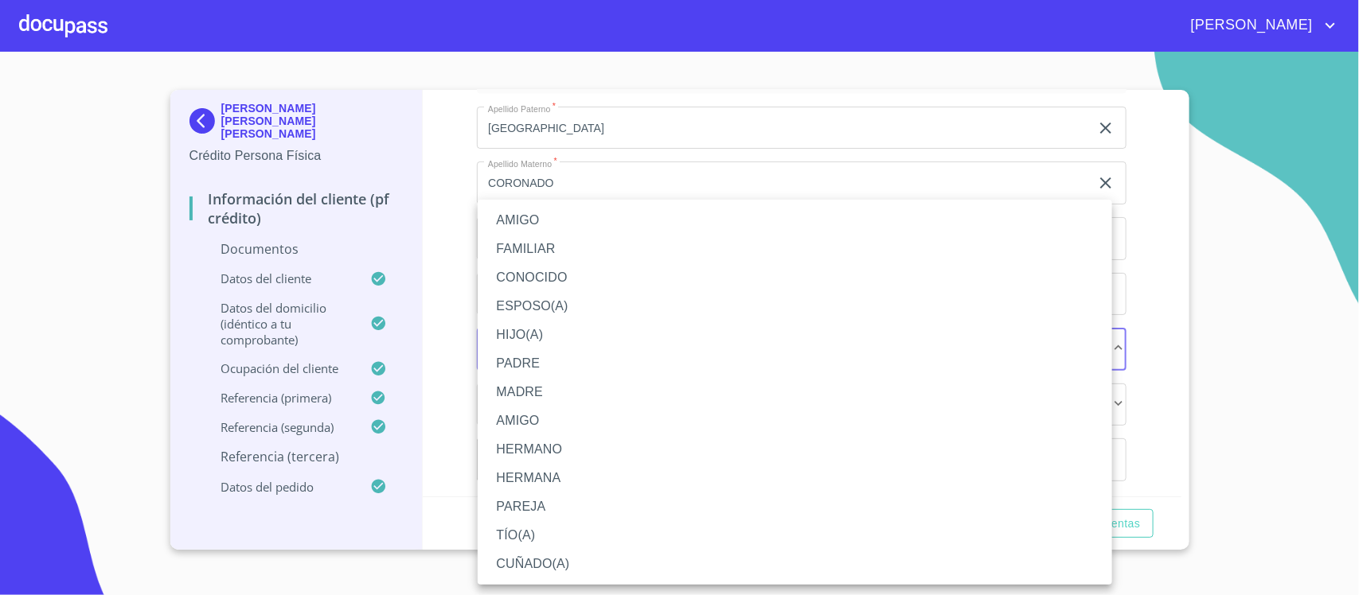
click at [532, 213] on li "AMIGO" at bounding box center [795, 220] width 634 height 29
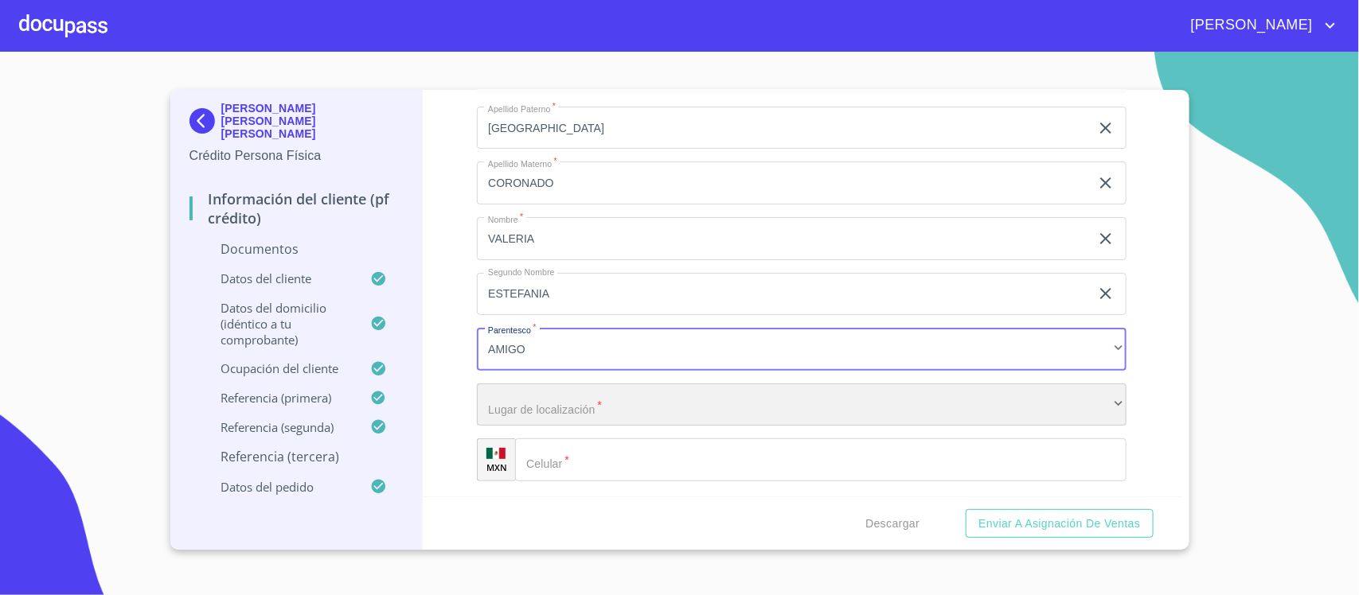
click at [695, 404] on div "​" at bounding box center [802, 405] width 650 height 43
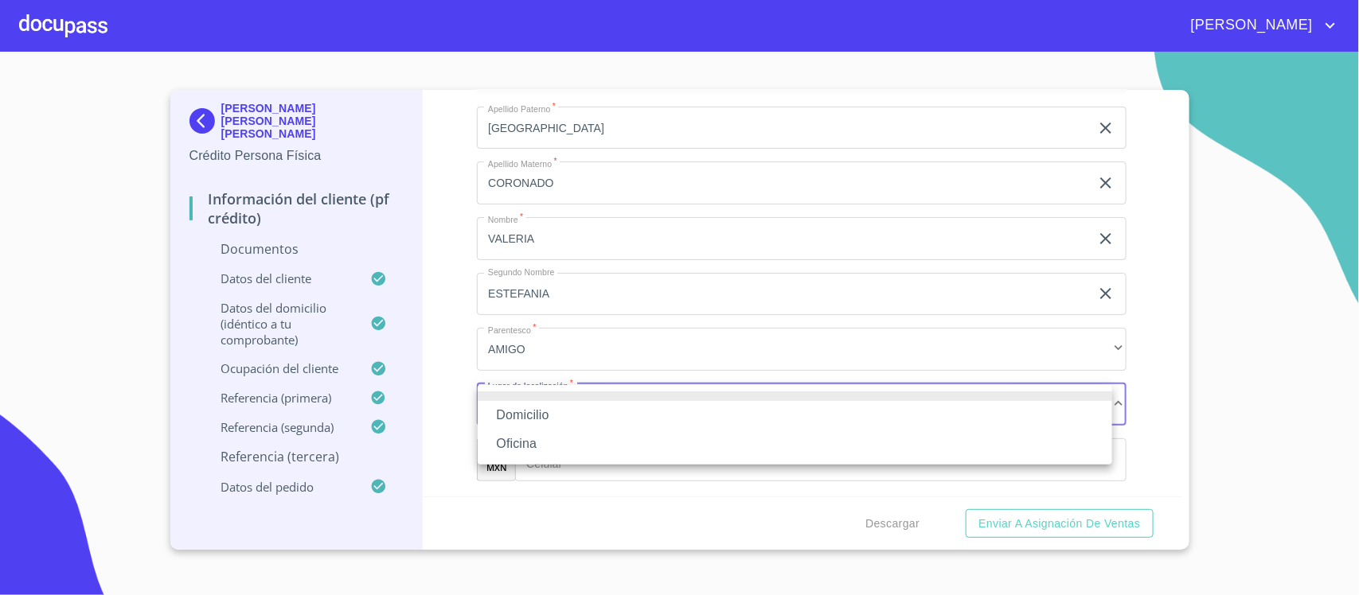
click at [573, 443] on li "Oficina" at bounding box center [795, 444] width 634 height 29
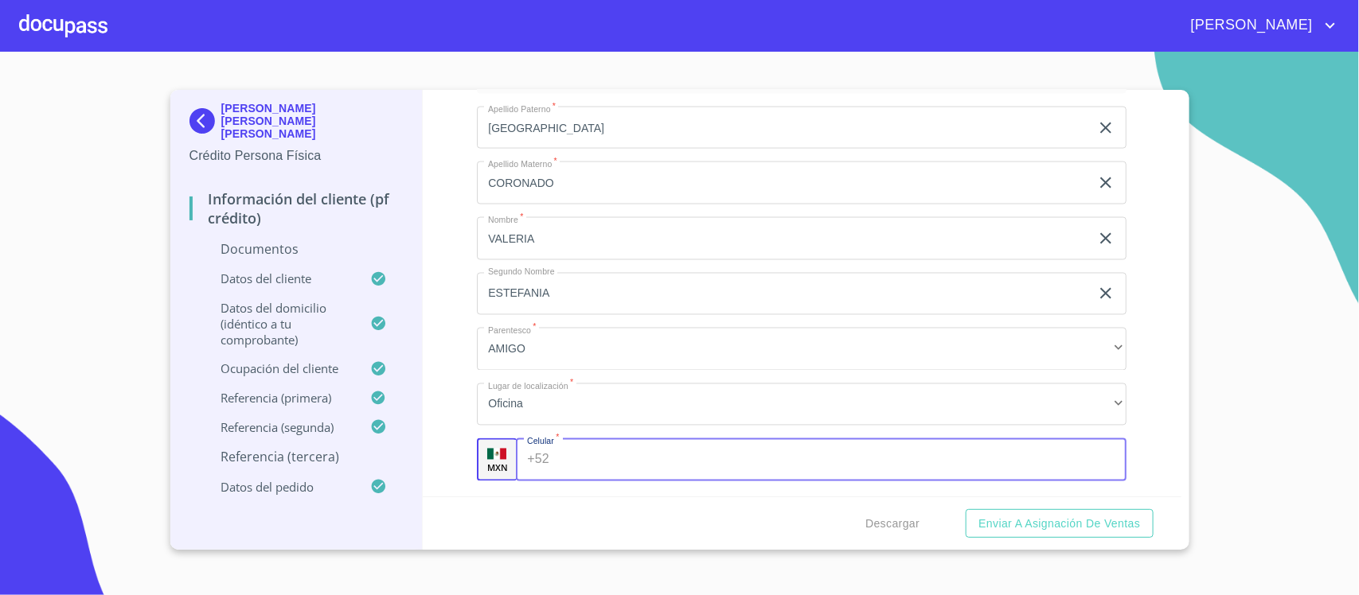
click at [592, 467] on input "Documento de identificación.   *" at bounding box center [841, 460] width 571 height 43
type input "[PHONE_NUMBER]"
click at [629, 507] on div "Descargar Enviar a Asignación de Ventas" at bounding box center [802, 524] width 759 height 54
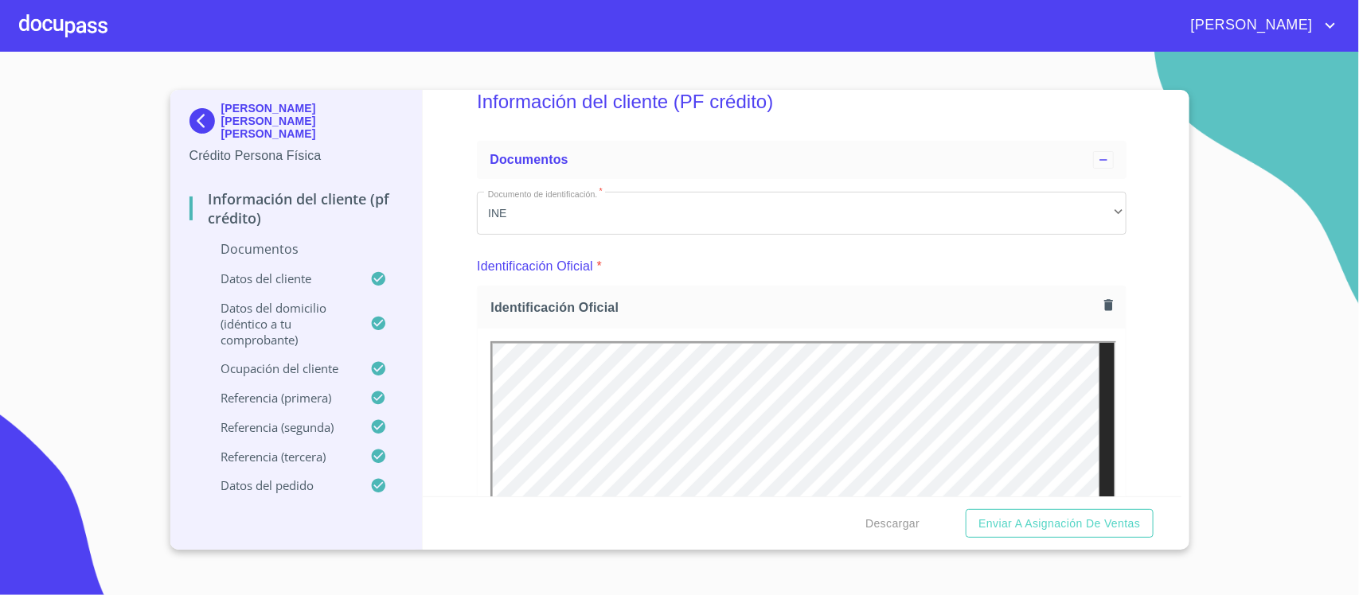
scroll to position [0, 0]
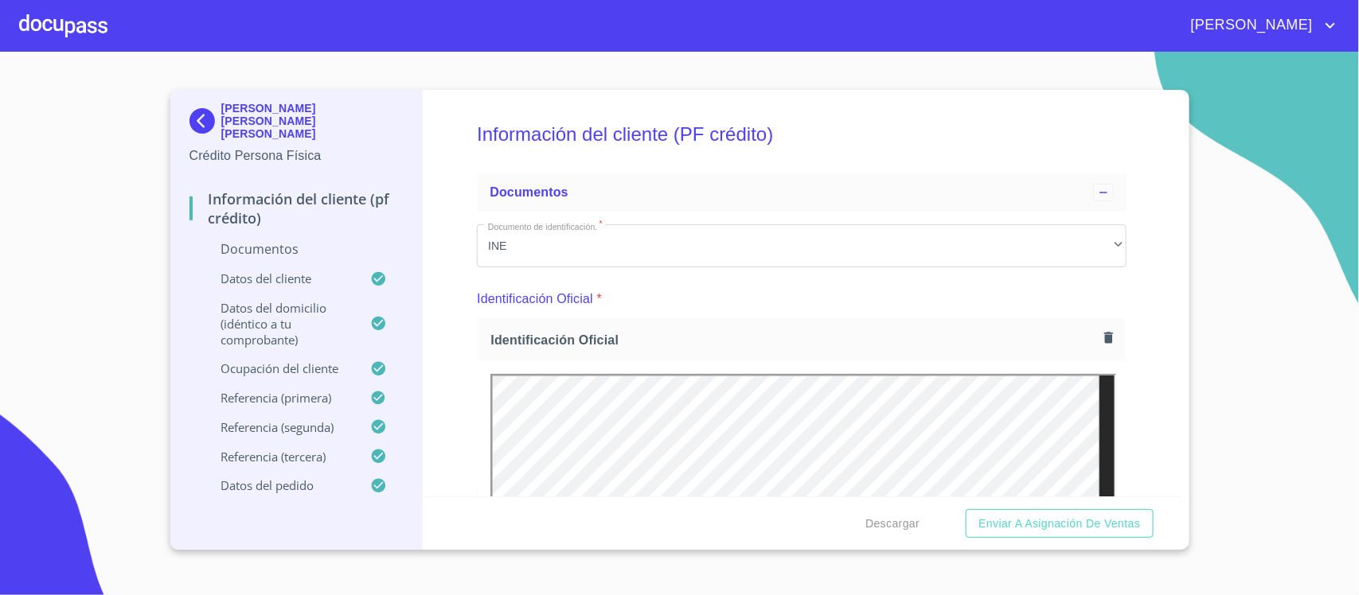
click at [38, 14] on div at bounding box center [63, 25] width 88 height 51
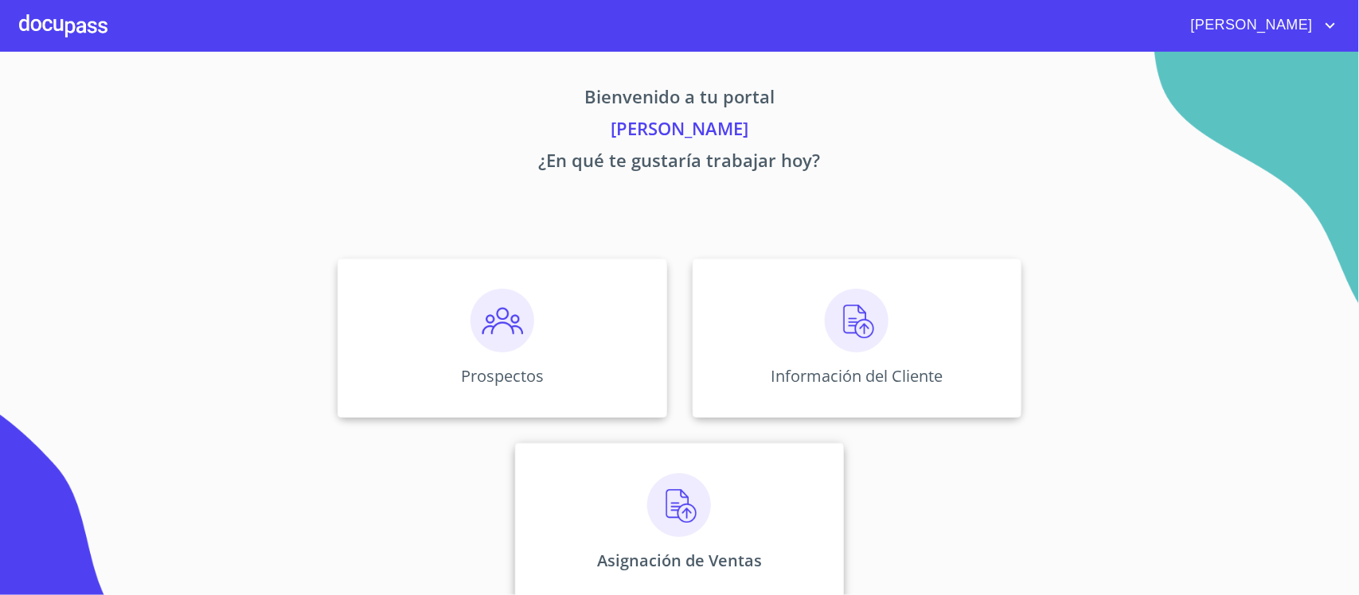
click at [682, 502] on img at bounding box center [679, 506] width 64 height 64
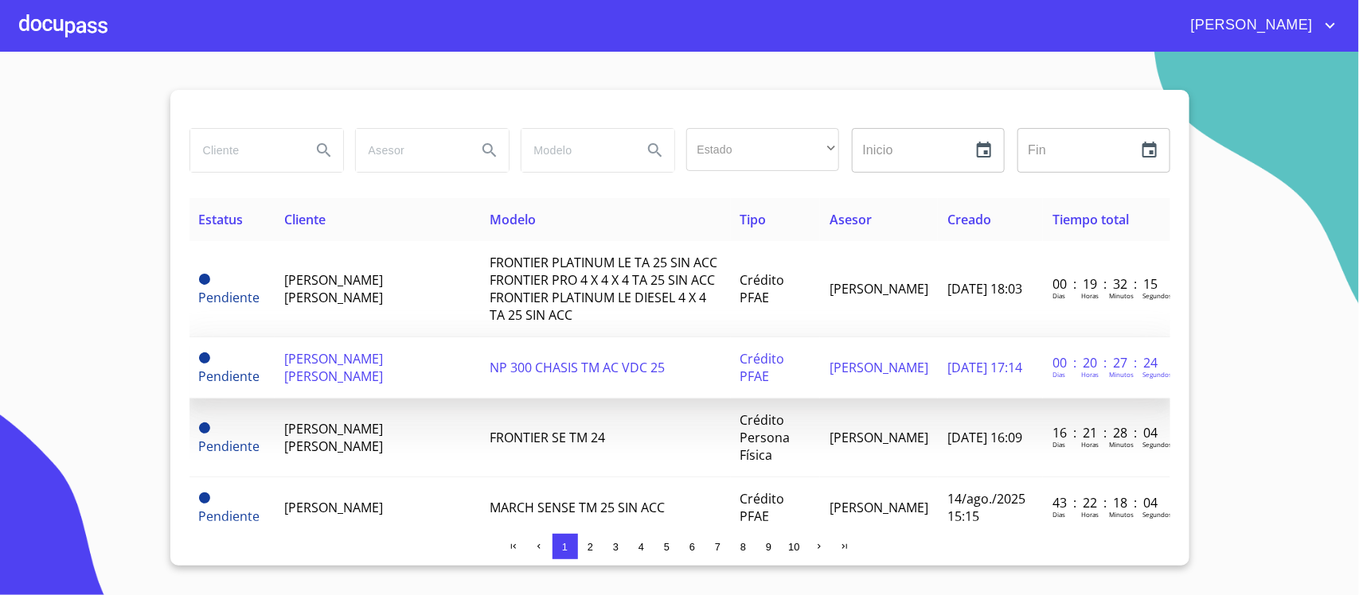
scroll to position [100, 0]
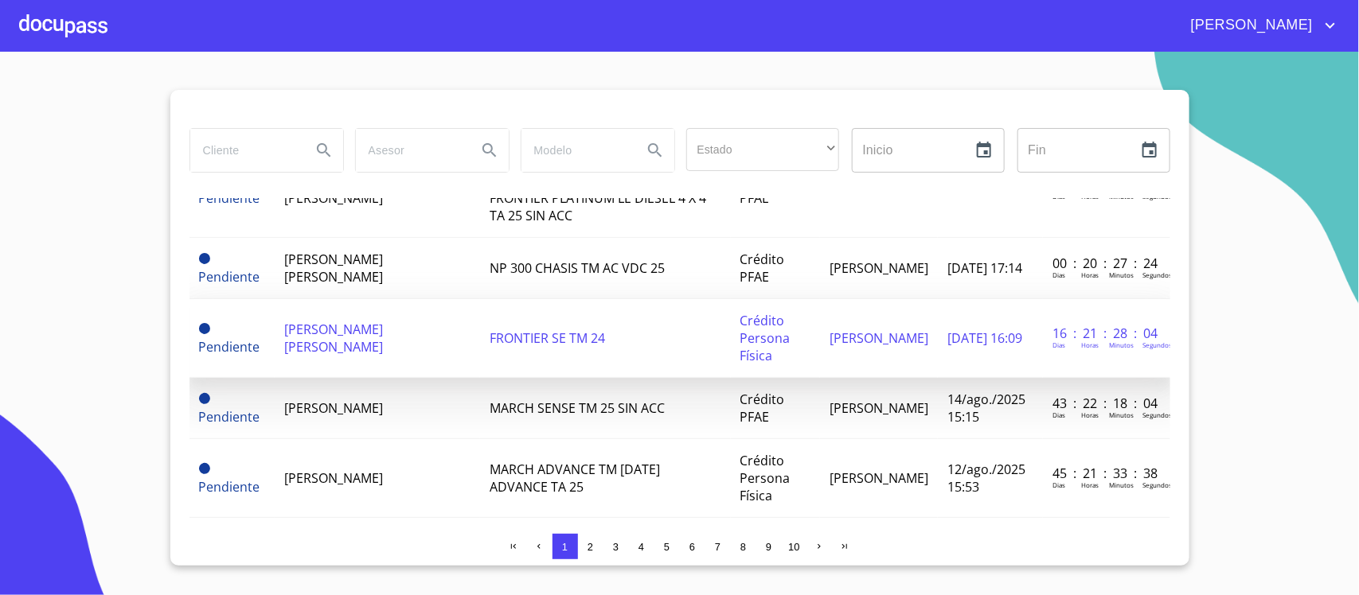
click at [374, 340] on span "[PERSON_NAME] [PERSON_NAME]" at bounding box center [333, 338] width 99 height 35
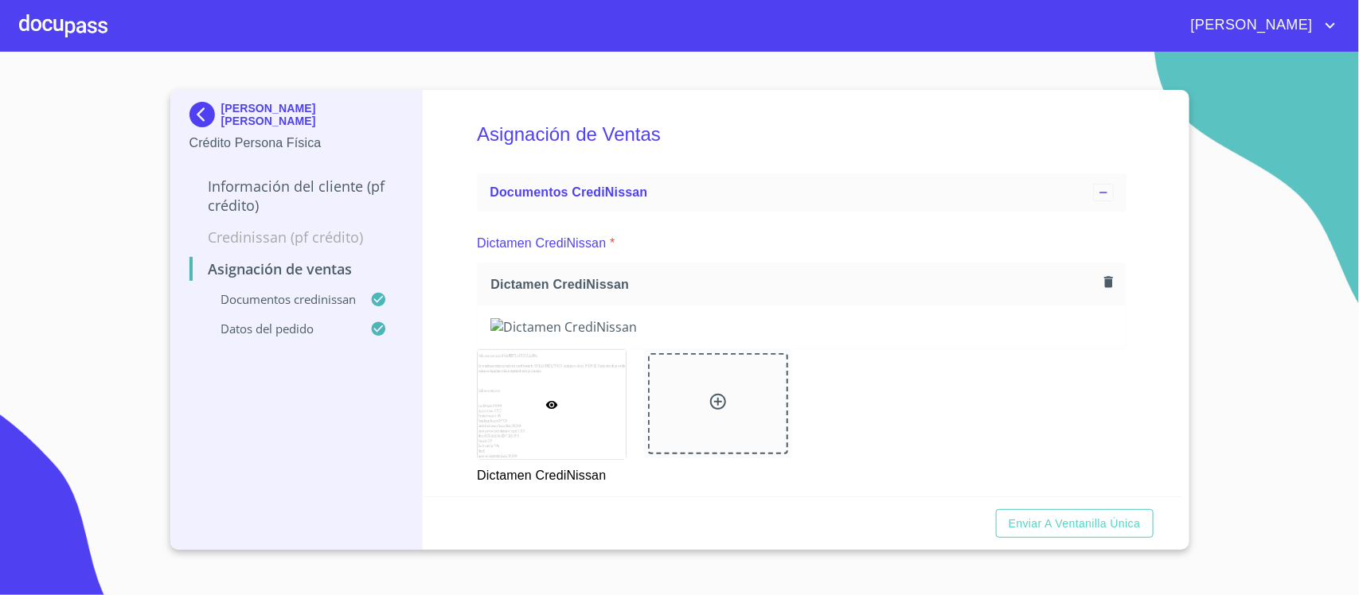
scroll to position [535, 0]
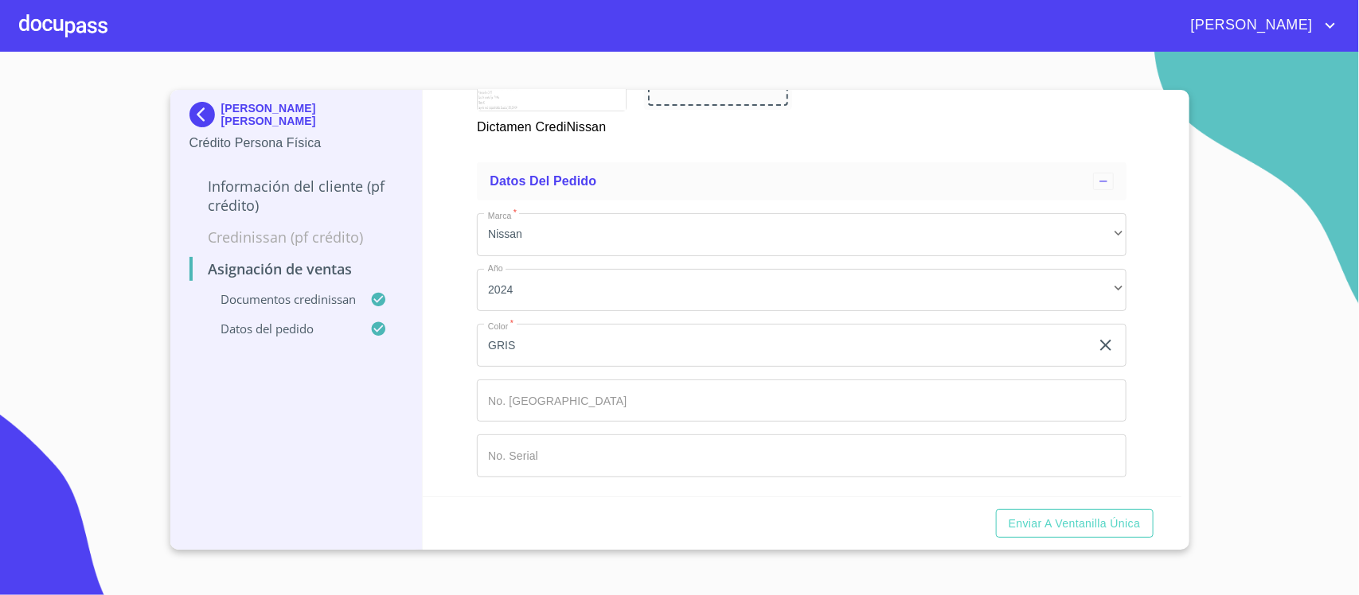
click at [681, 404] on input "Marca   *" at bounding box center [802, 401] width 650 height 43
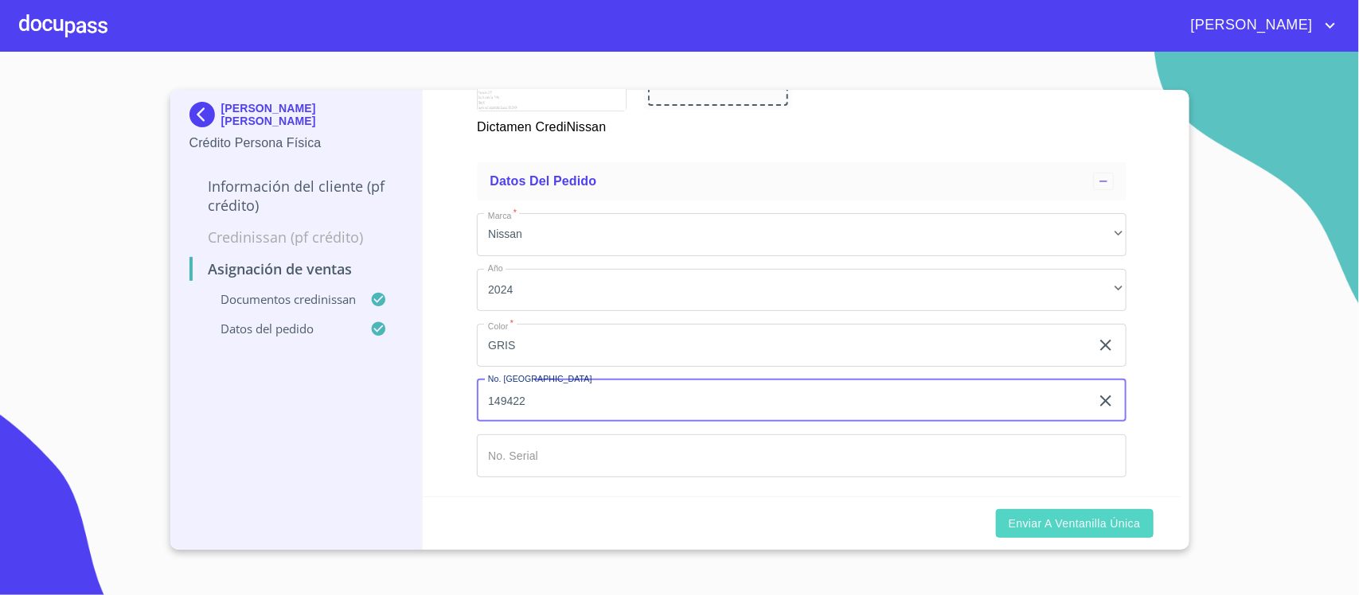
type input "149422"
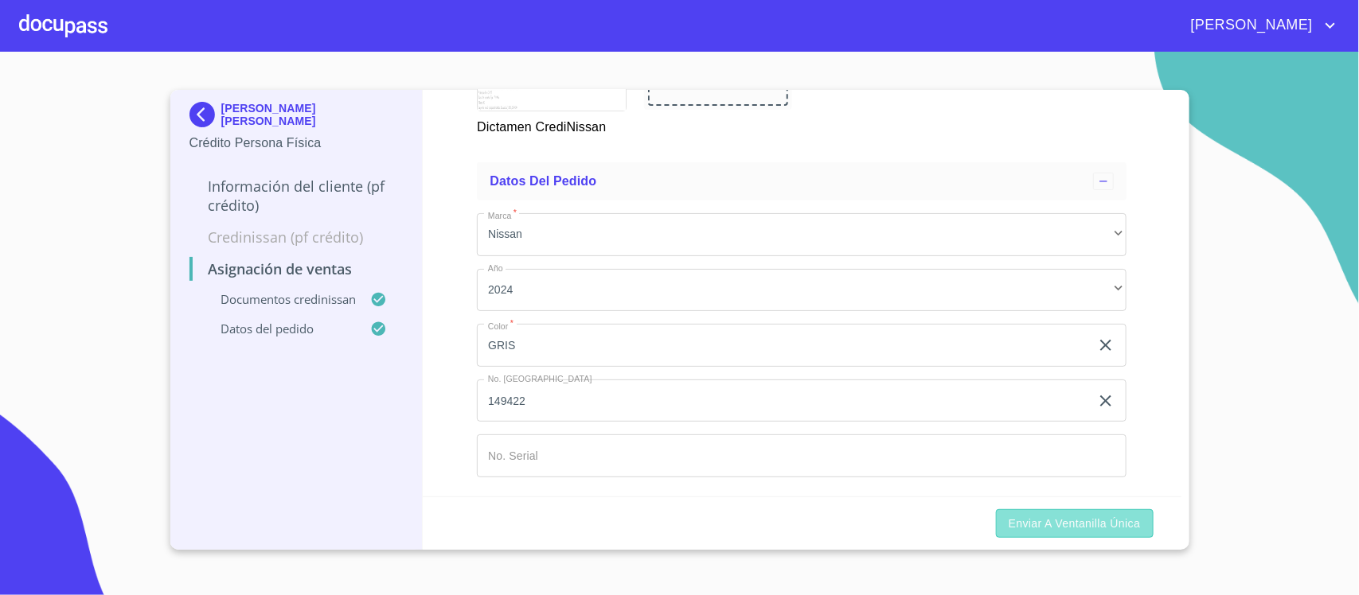
click at [1047, 527] on span "Enviar a Ventanilla única" at bounding box center [1075, 524] width 132 height 20
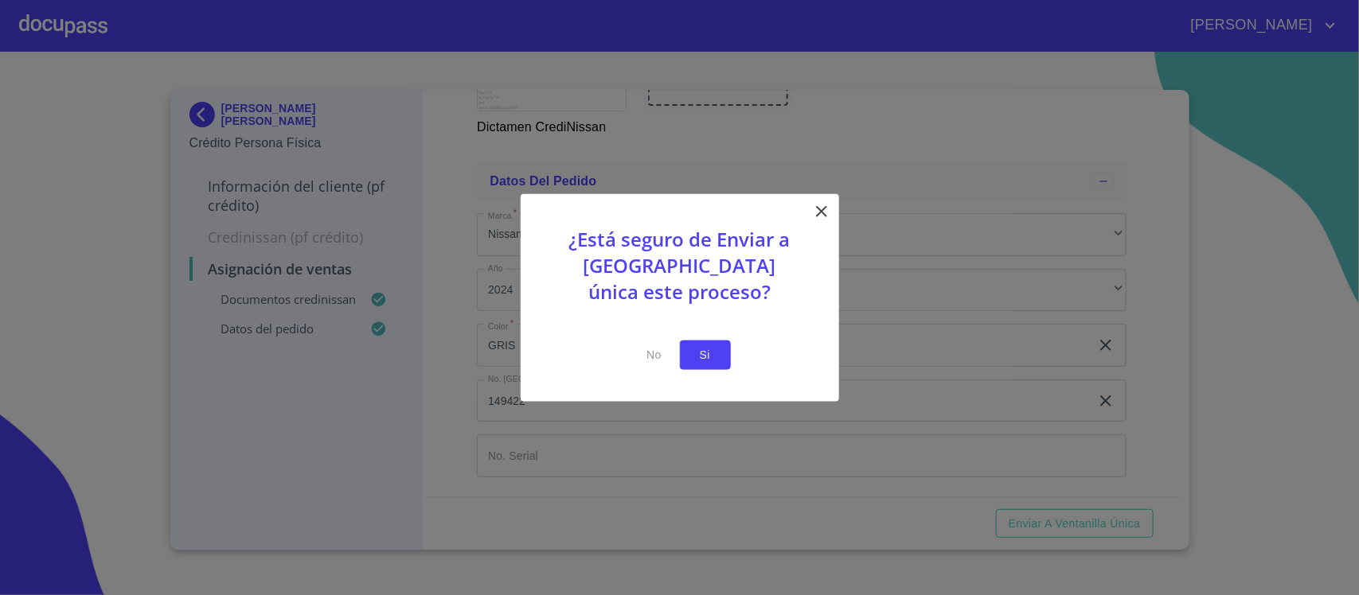
click at [706, 365] on span "Si" at bounding box center [705, 356] width 25 height 20
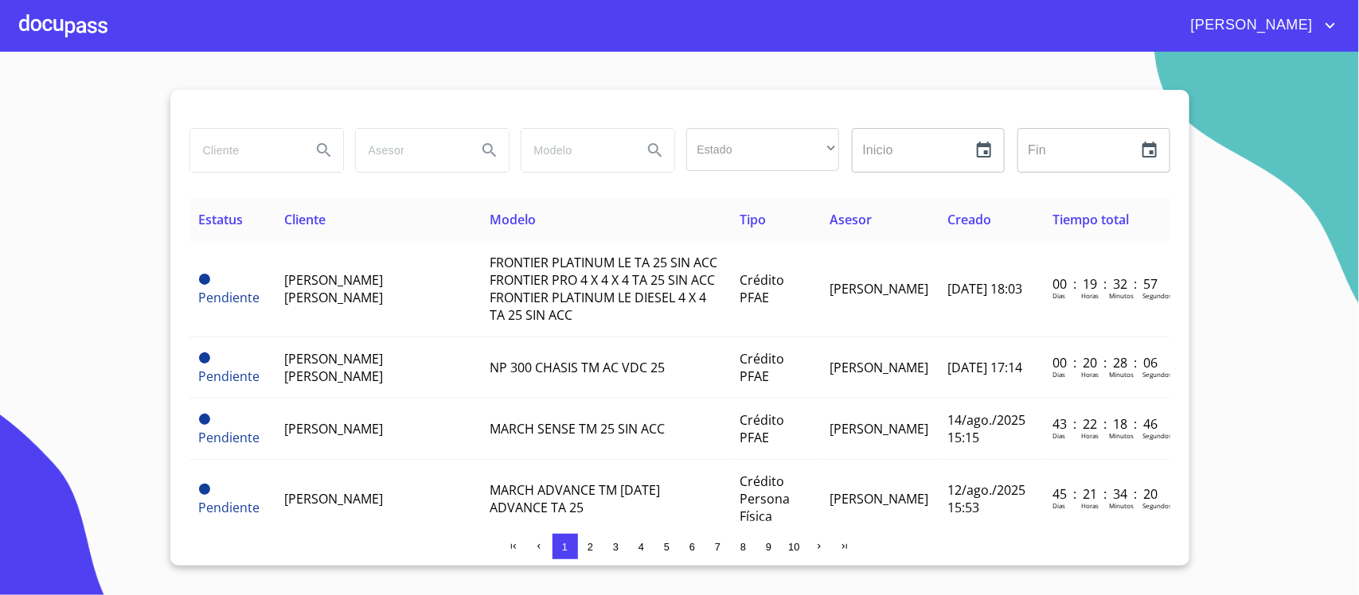
click at [1306, 28] on span "[PERSON_NAME]" at bounding box center [1250, 25] width 142 height 25
click at [1312, 34] on li "Salir" at bounding box center [1315, 33] width 52 height 29
